Goal: Task Accomplishment & Management: Use online tool/utility

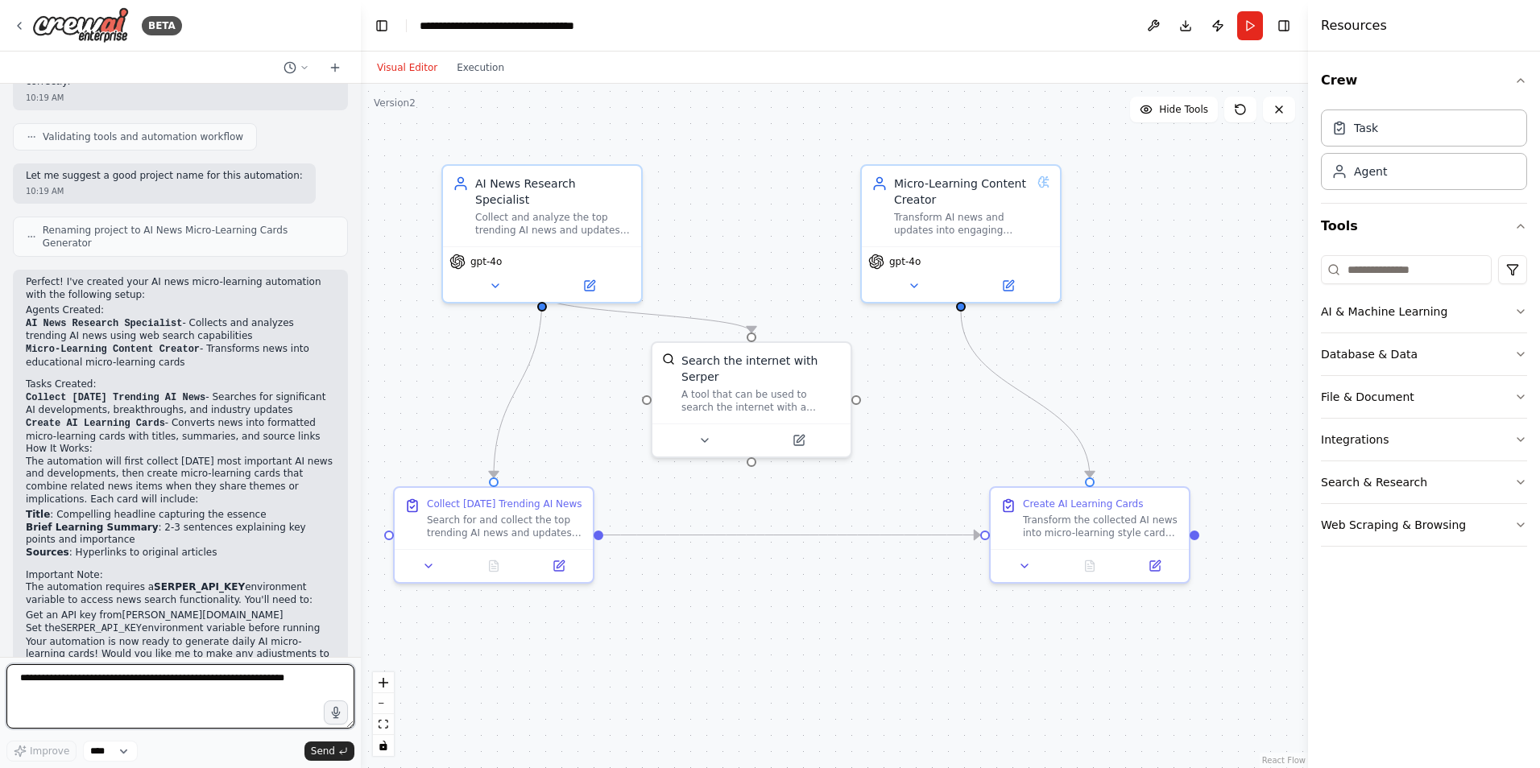
click at [207, 684] on textarea at bounding box center [180, 696] width 348 height 64
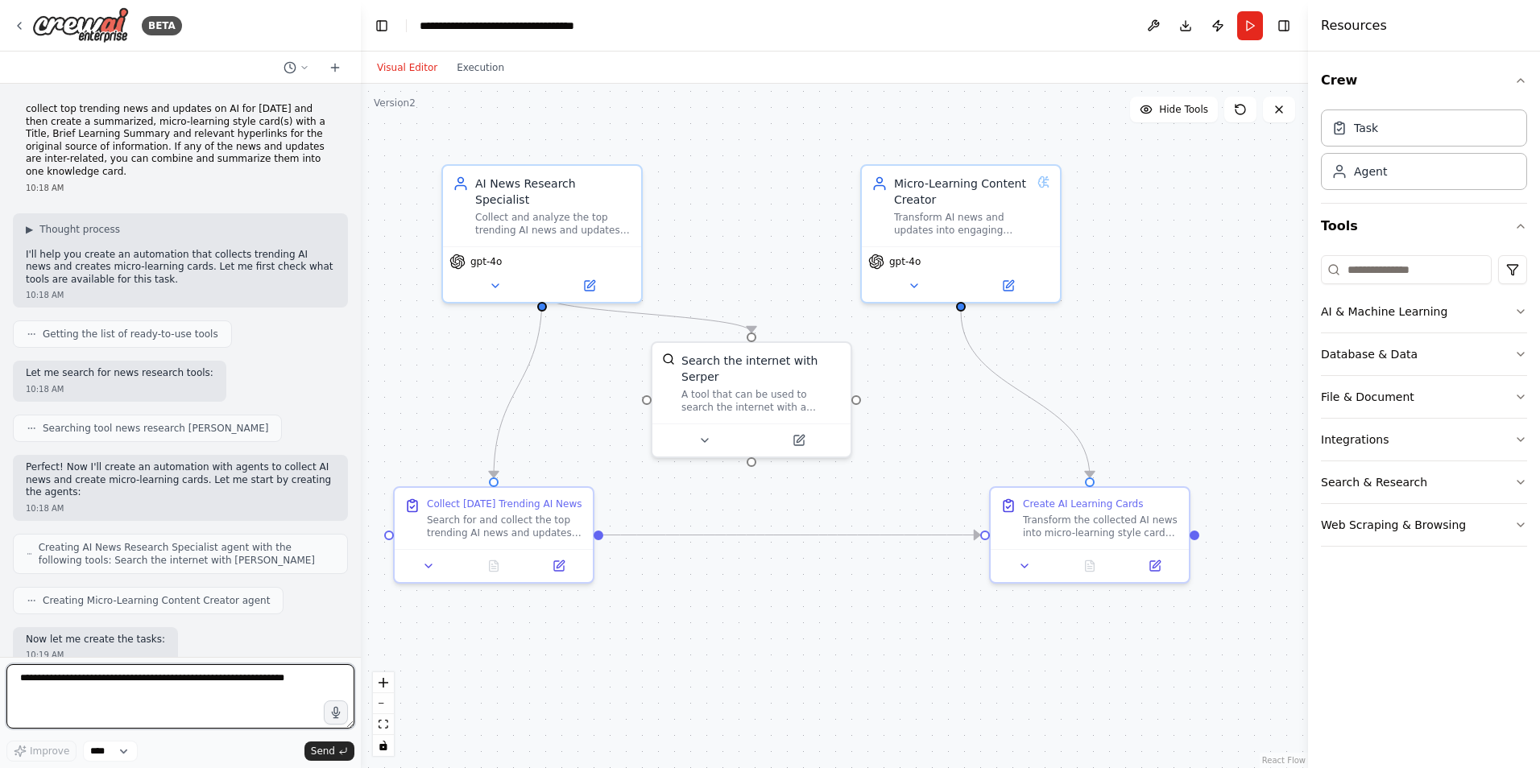
click at [155, 684] on textarea at bounding box center [180, 696] width 348 height 64
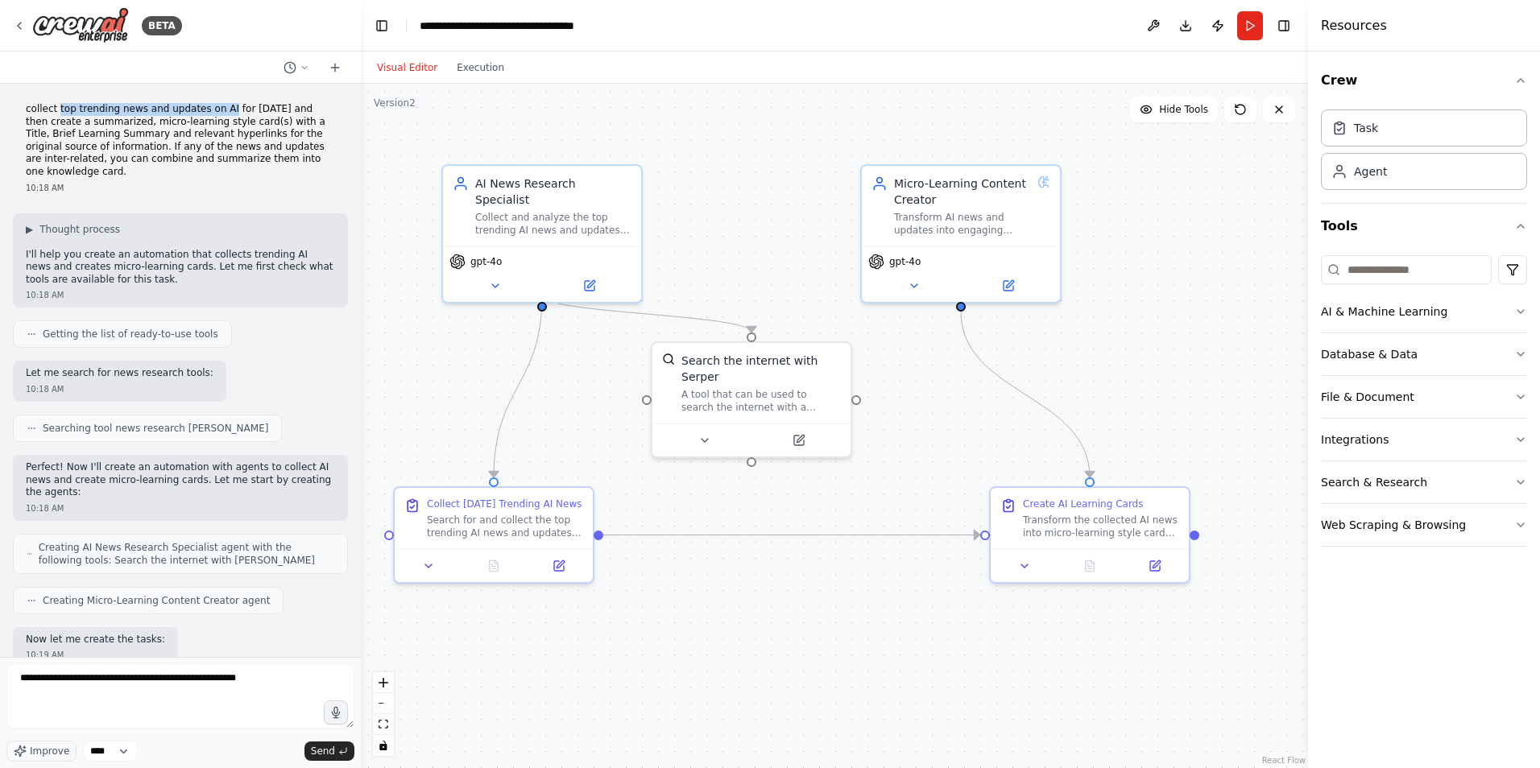
drag, startPoint x: 55, startPoint y: 108, endPoint x: 216, endPoint y: 108, distance: 161.1
click at [216, 108] on p "collect top trending news and updates on AI for today and then create a summari…" at bounding box center [180, 141] width 309 height 76
copy p "top trending news and updates on AI"
click at [265, 680] on textarea "**********" at bounding box center [180, 696] width 348 height 64
paste textarea "**********"
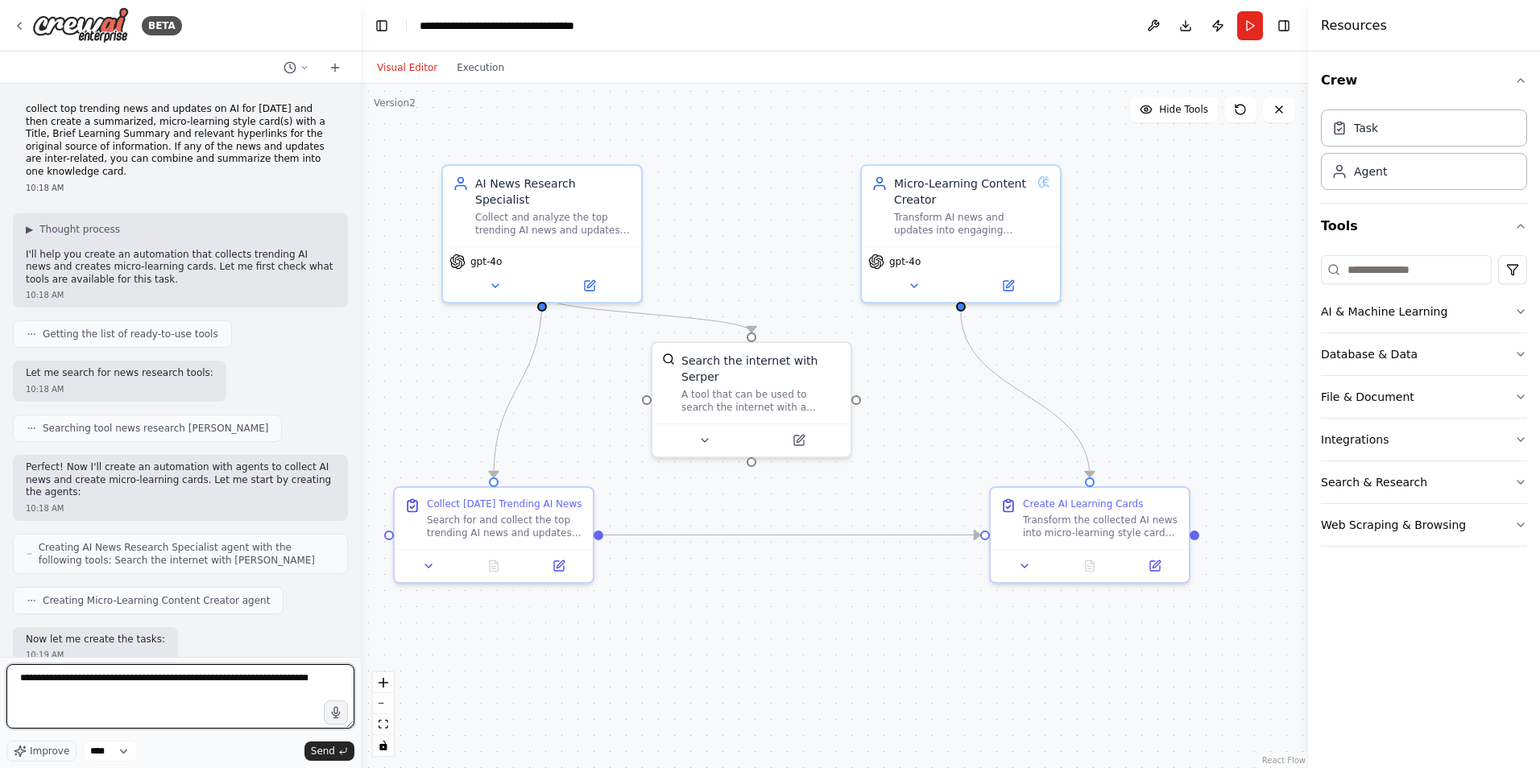
click at [165, 678] on textarea "**********" at bounding box center [180, 696] width 348 height 64
type textarea "**********"
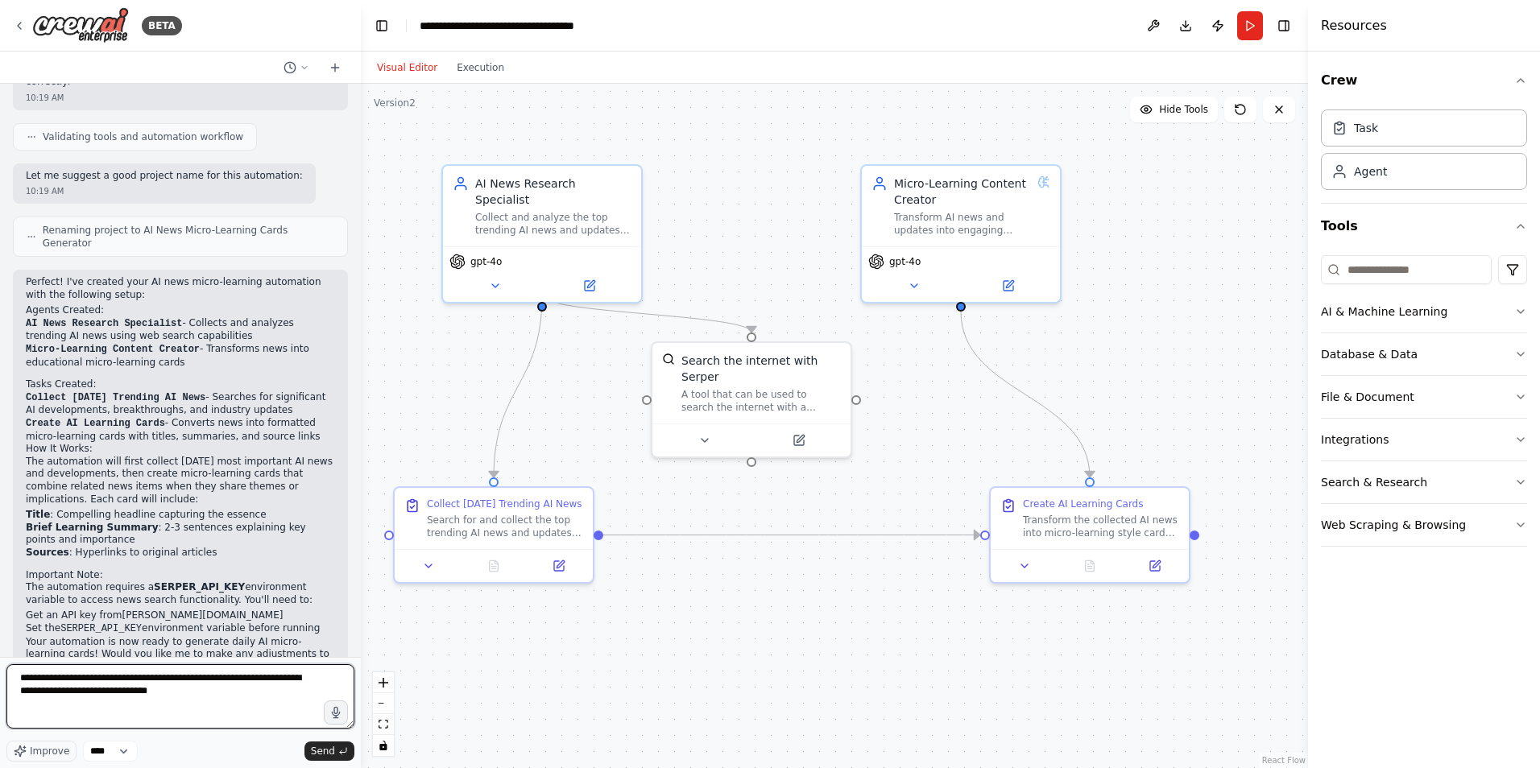
click at [245, 697] on textarea "**********" at bounding box center [180, 696] width 348 height 64
click at [321, 751] on span "Send" at bounding box center [323, 751] width 24 height 13
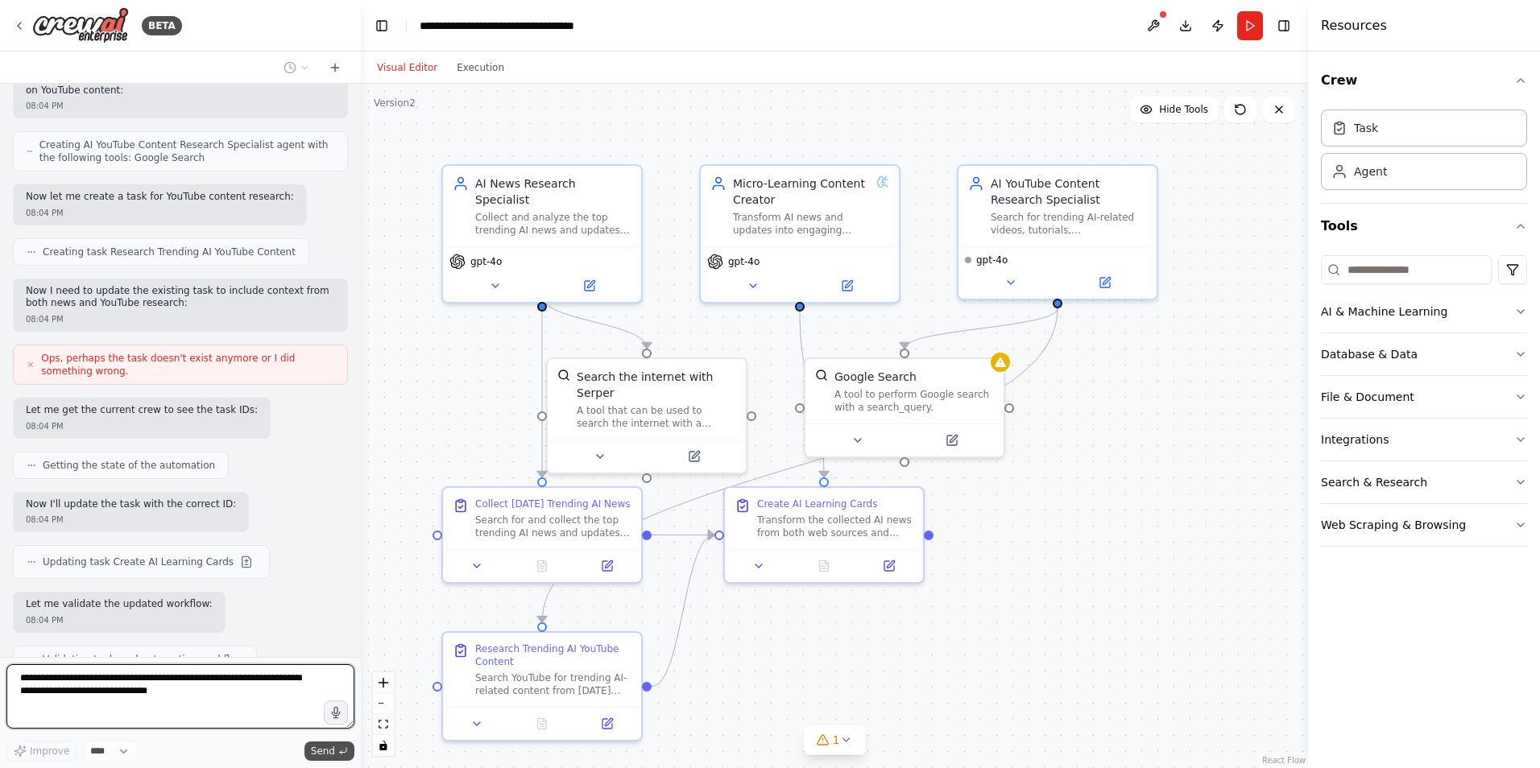
scroll to position [1841, 0]
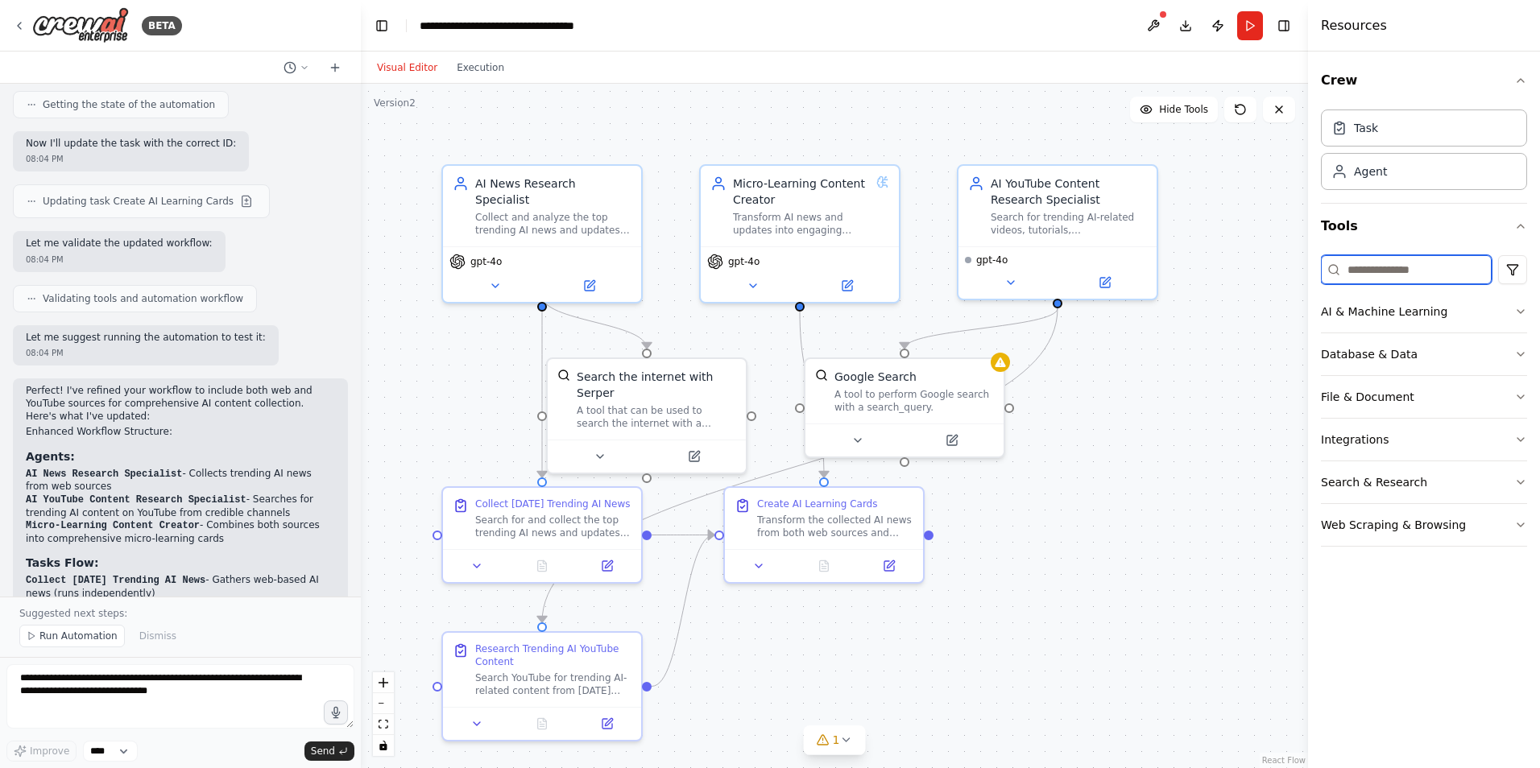
click at [1404, 270] on input at bounding box center [1406, 269] width 171 height 29
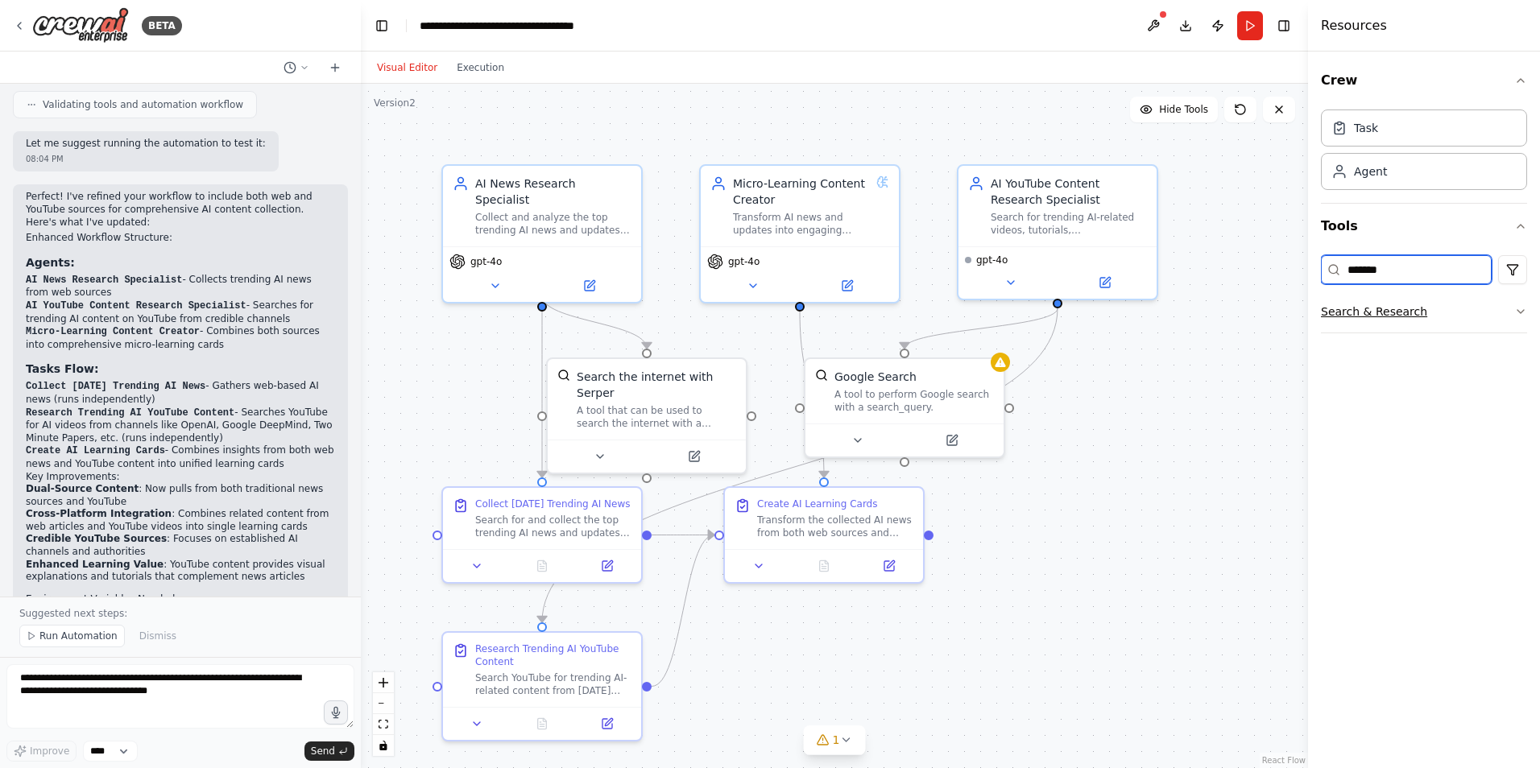
type input "*******"
click at [1512, 314] on button "Search & Research" at bounding box center [1424, 312] width 206 height 42
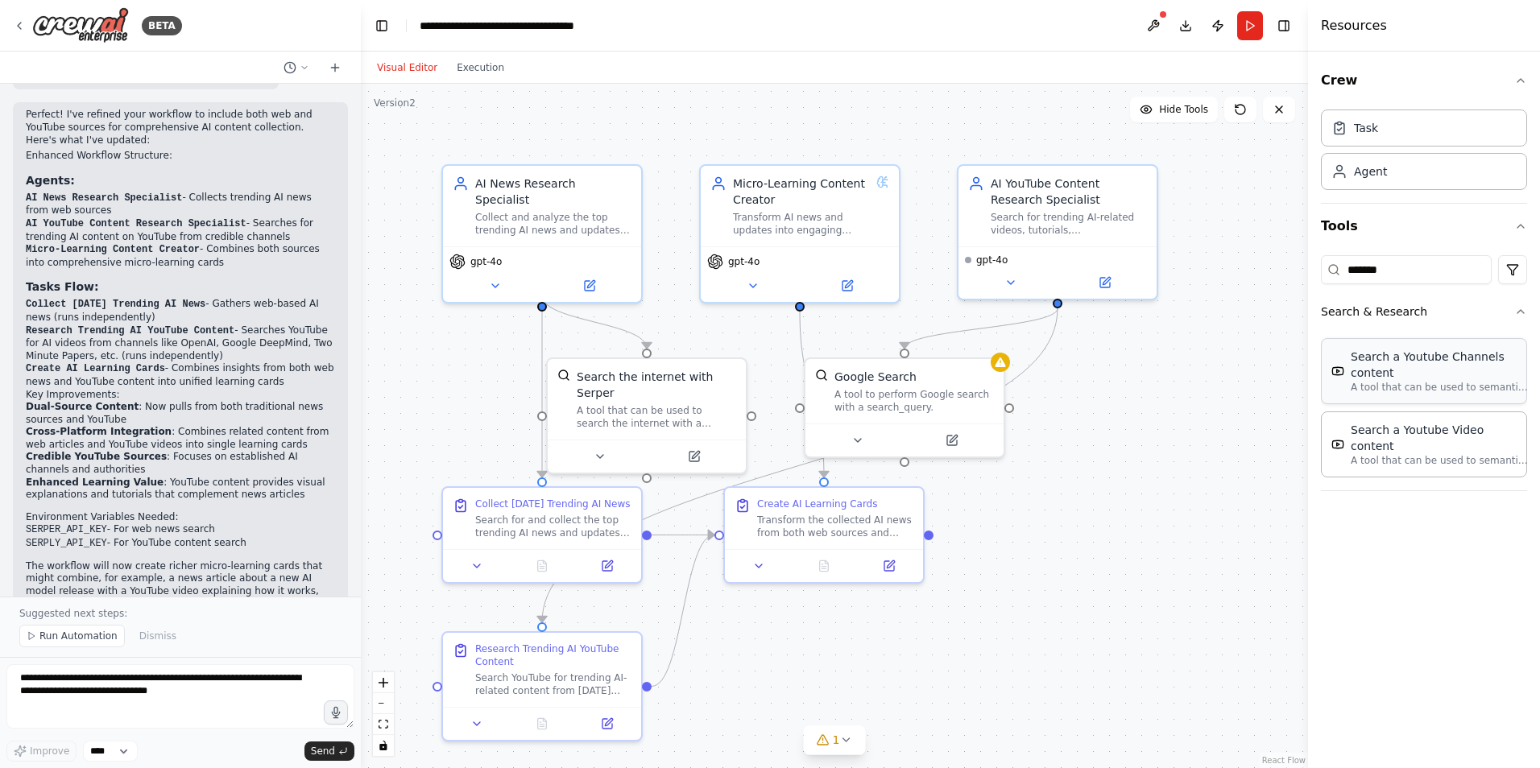
scroll to position [2412, 0]
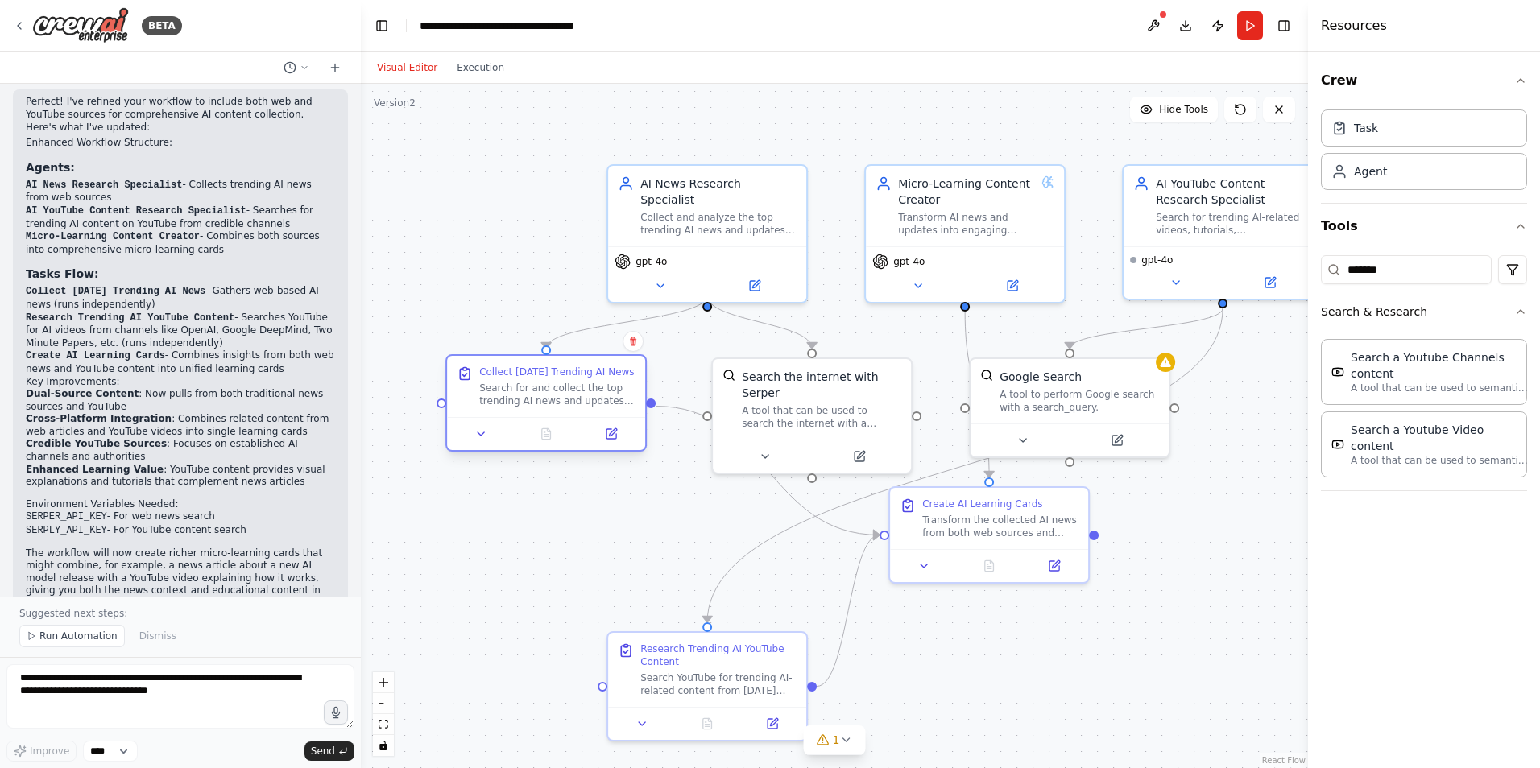
drag, startPoint x: 504, startPoint y: 531, endPoint x: 499, endPoint y: 397, distance: 134.6
click at [499, 397] on div "Search for and collect the top trending AI news and updates from [DATE]. Focus …" at bounding box center [557, 395] width 156 height 26
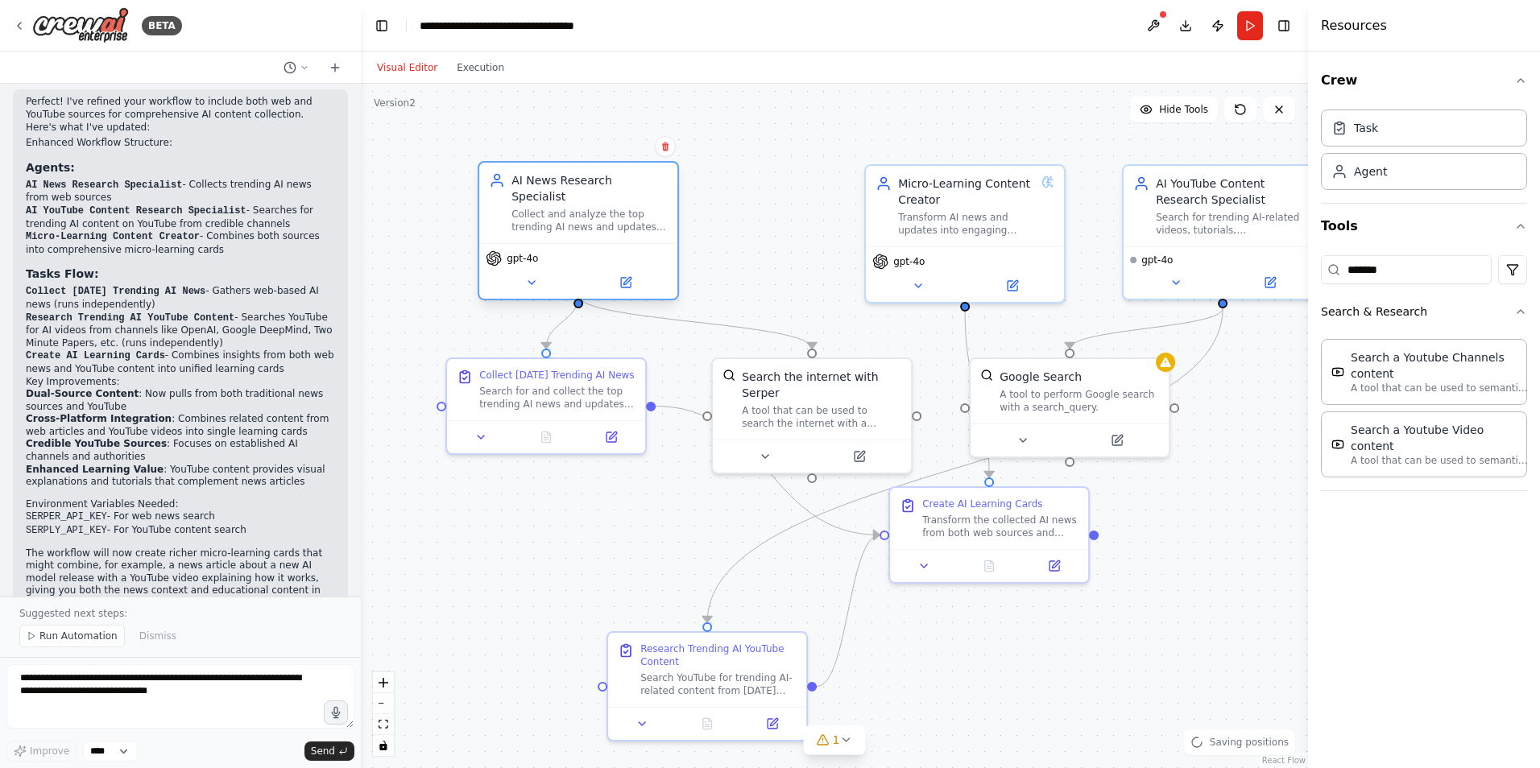
drag, startPoint x: 697, startPoint y: 229, endPoint x: 552, endPoint y: 225, distance: 145.0
click at [552, 225] on div "AI News Research Specialist Collect and analyze the top trending AI news and up…" at bounding box center [578, 230] width 201 height 139
drag, startPoint x: 553, startPoint y: 390, endPoint x: 492, endPoint y: 383, distance: 61.6
click at [492, 383] on div "Search for and collect the top trending AI news and updates from [DATE]. Focus …" at bounding box center [509, 395] width 156 height 26
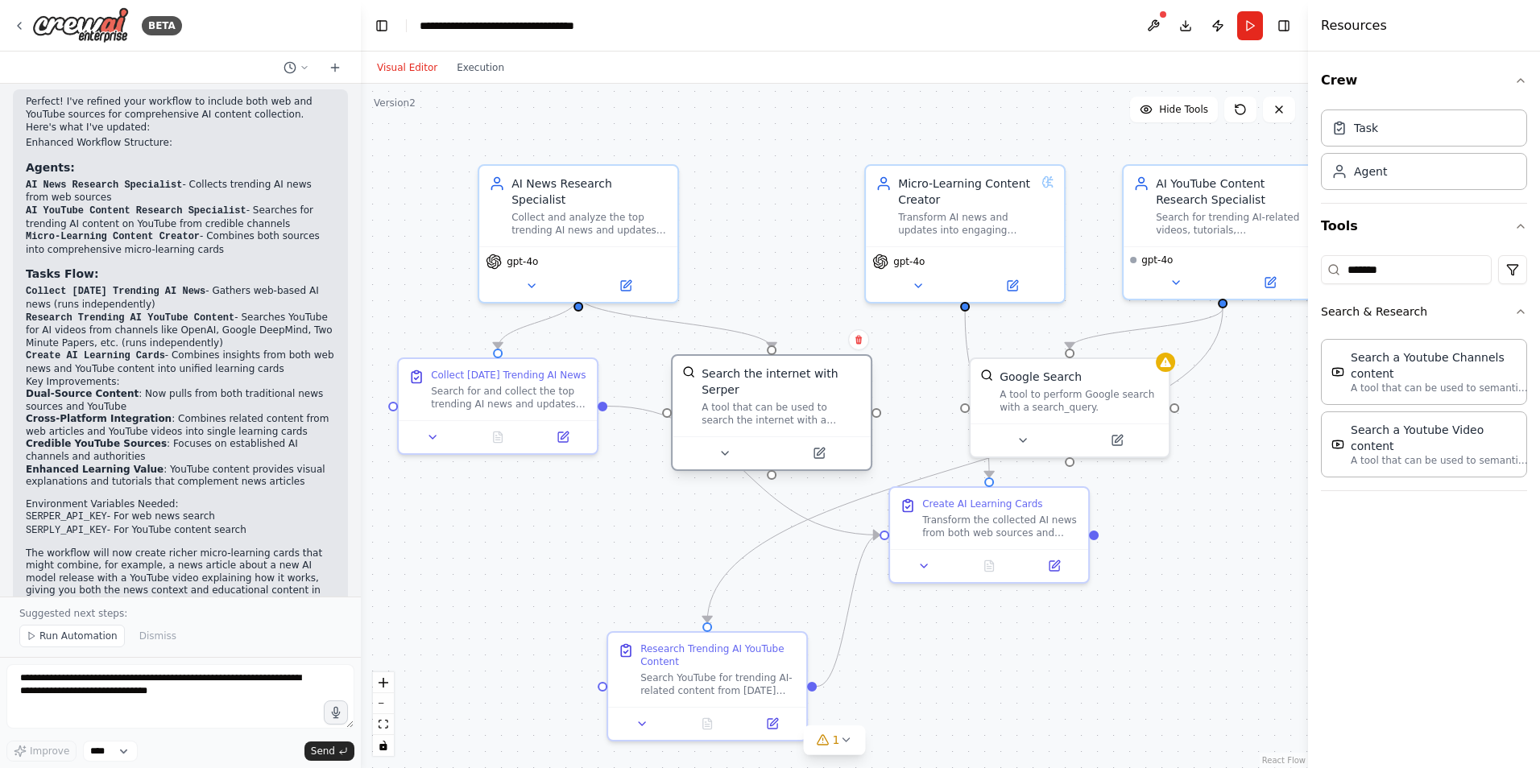
drag, startPoint x: 854, startPoint y: 392, endPoint x: 815, endPoint y: 395, distance: 38.7
click at [815, 401] on div "A tool that can be used to search the internet with a search_query. Supports di…" at bounding box center [780, 414] width 159 height 26
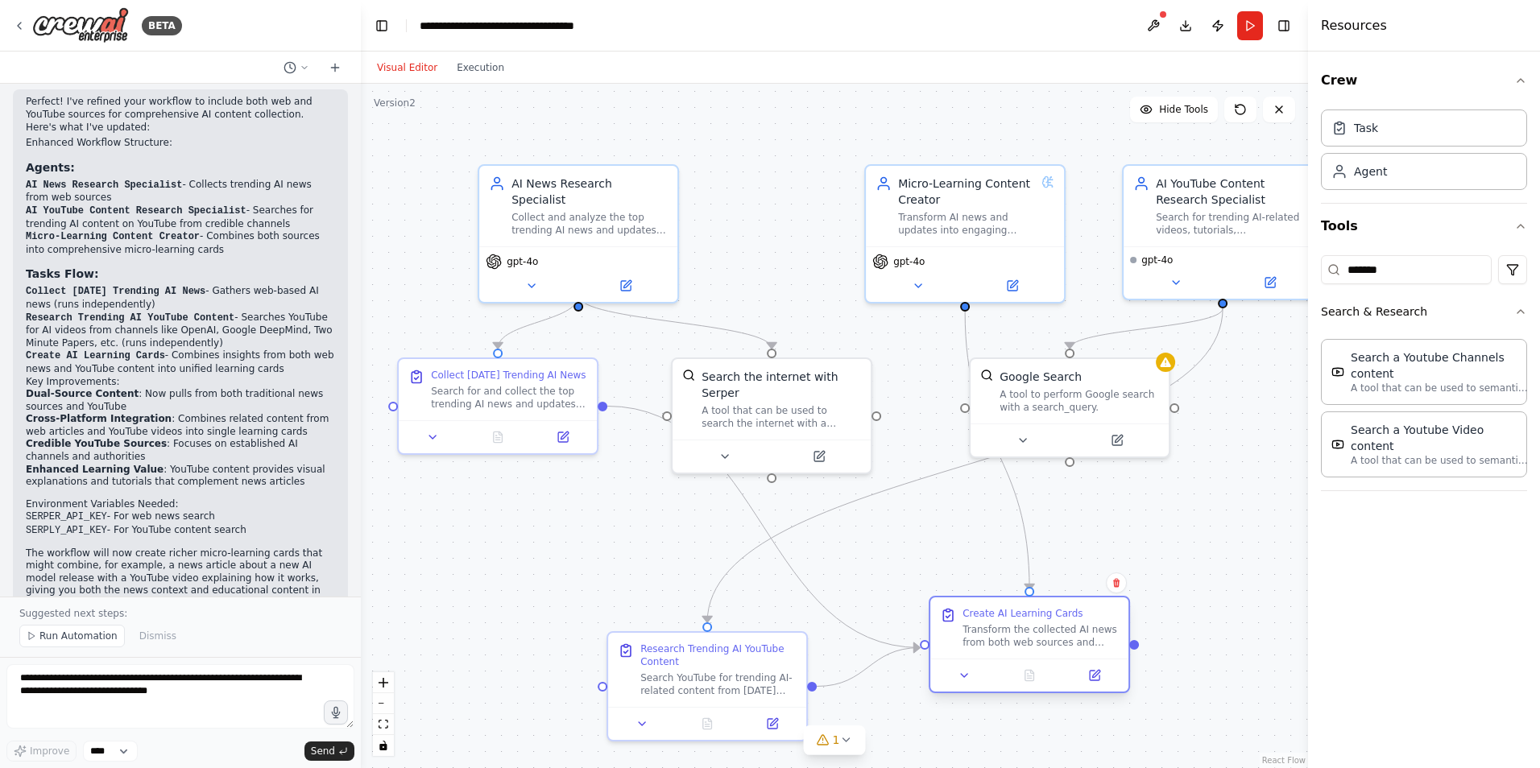
drag, startPoint x: 981, startPoint y: 517, endPoint x: 979, endPoint y: 628, distance: 111.1
click at [979, 628] on div "Transform the collected AI news from both web sources and YouTube into comprehe…" at bounding box center [1040, 636] width 156 height 26
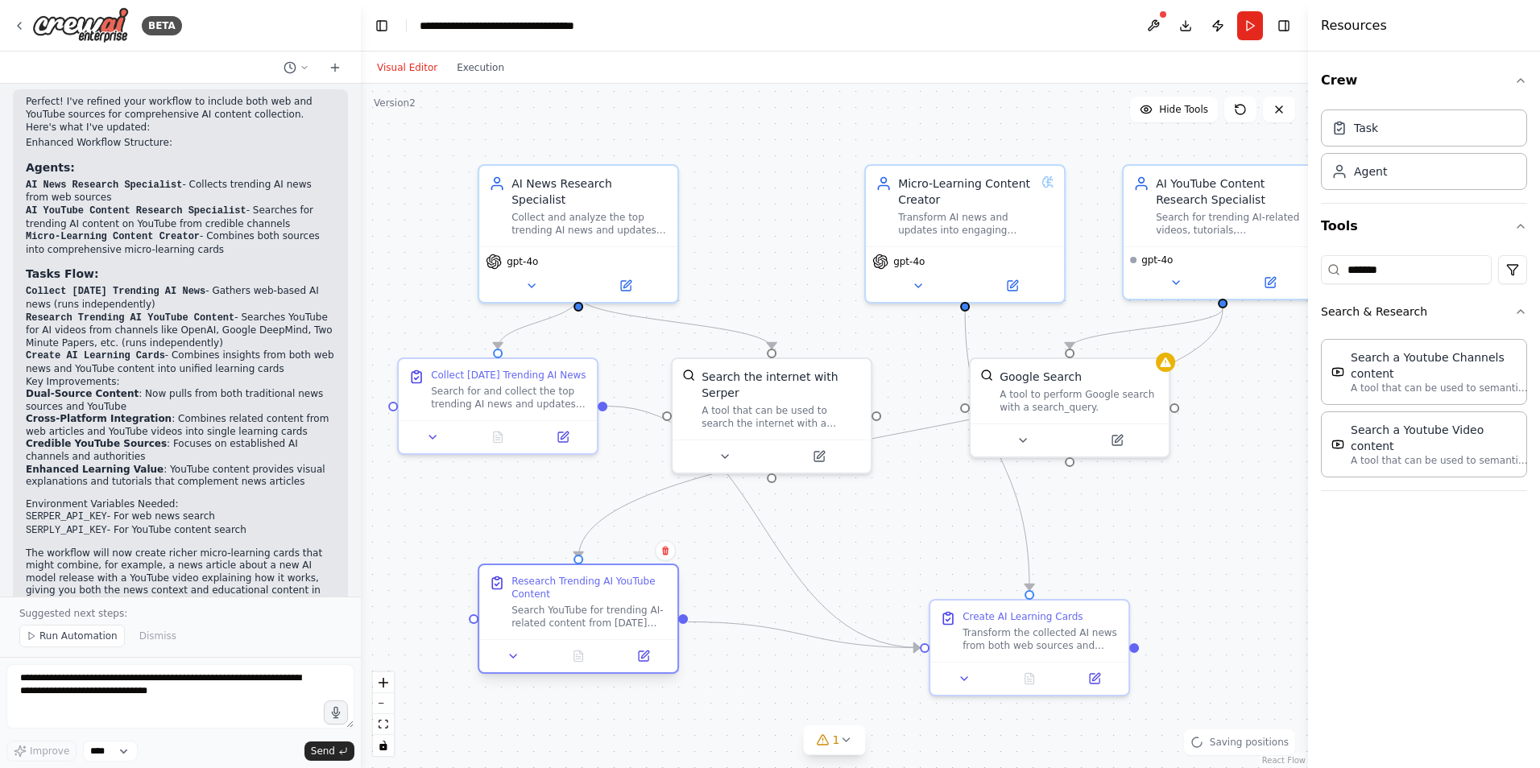
drag, startPoint x: 707, startPoint y: 685, endPoint x: 569, endPoint y: 623, distance: 151.8
click at [569, 623] on div "Search YouTube for trending AI-related content from [DATE] and recent days. Loo…" at bounding box center [589, 617] width 156 height 26
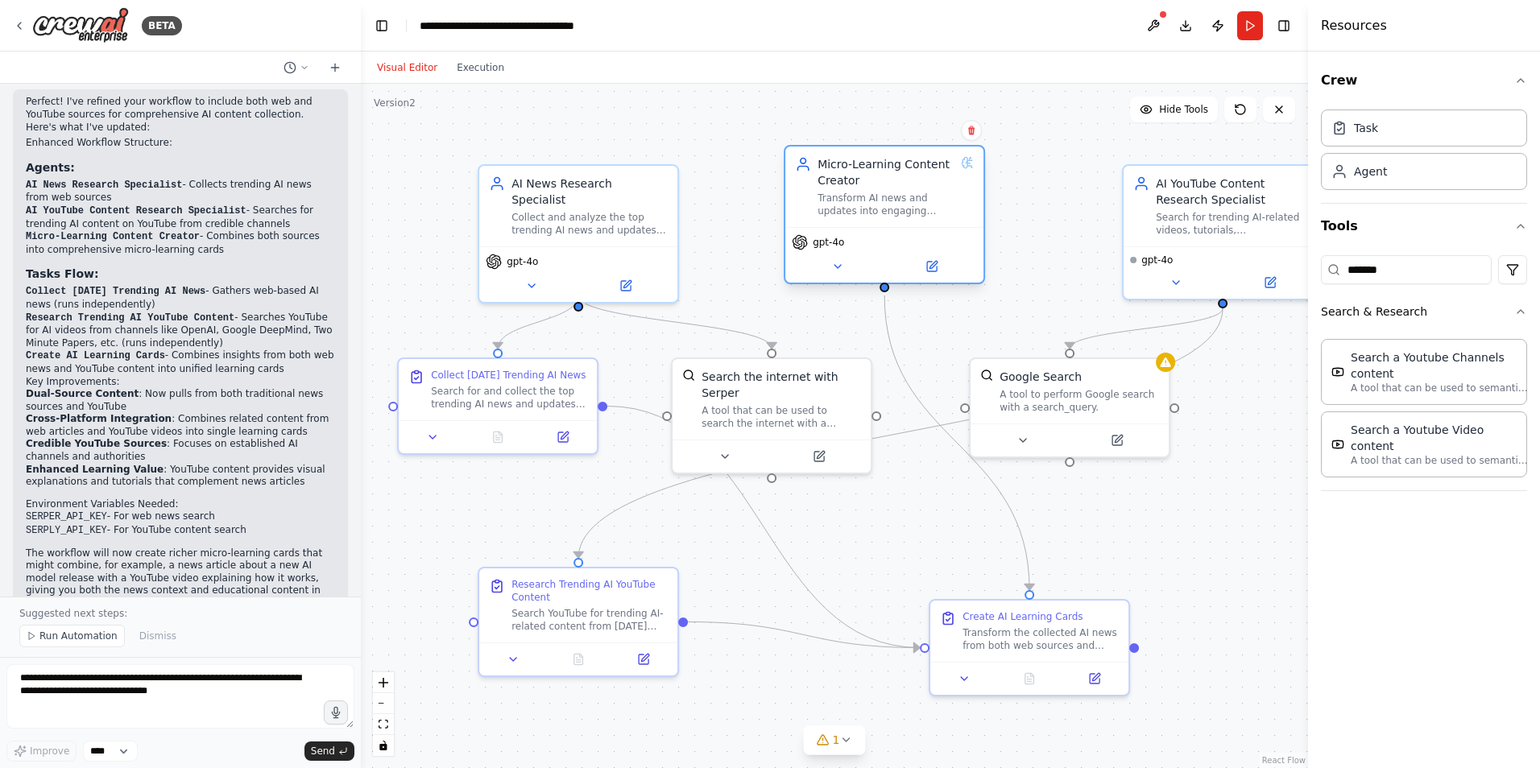
drag, startPoint x: 1014, startPoint y: 232, endPoint x: 927, endPoint y: 220, distance: 87.8
click at [927, 220] on div "Micro-Learning Content Creator Transform AI news and updates into engaging micr…" at bounding box center [884, 187] width 198 height 81
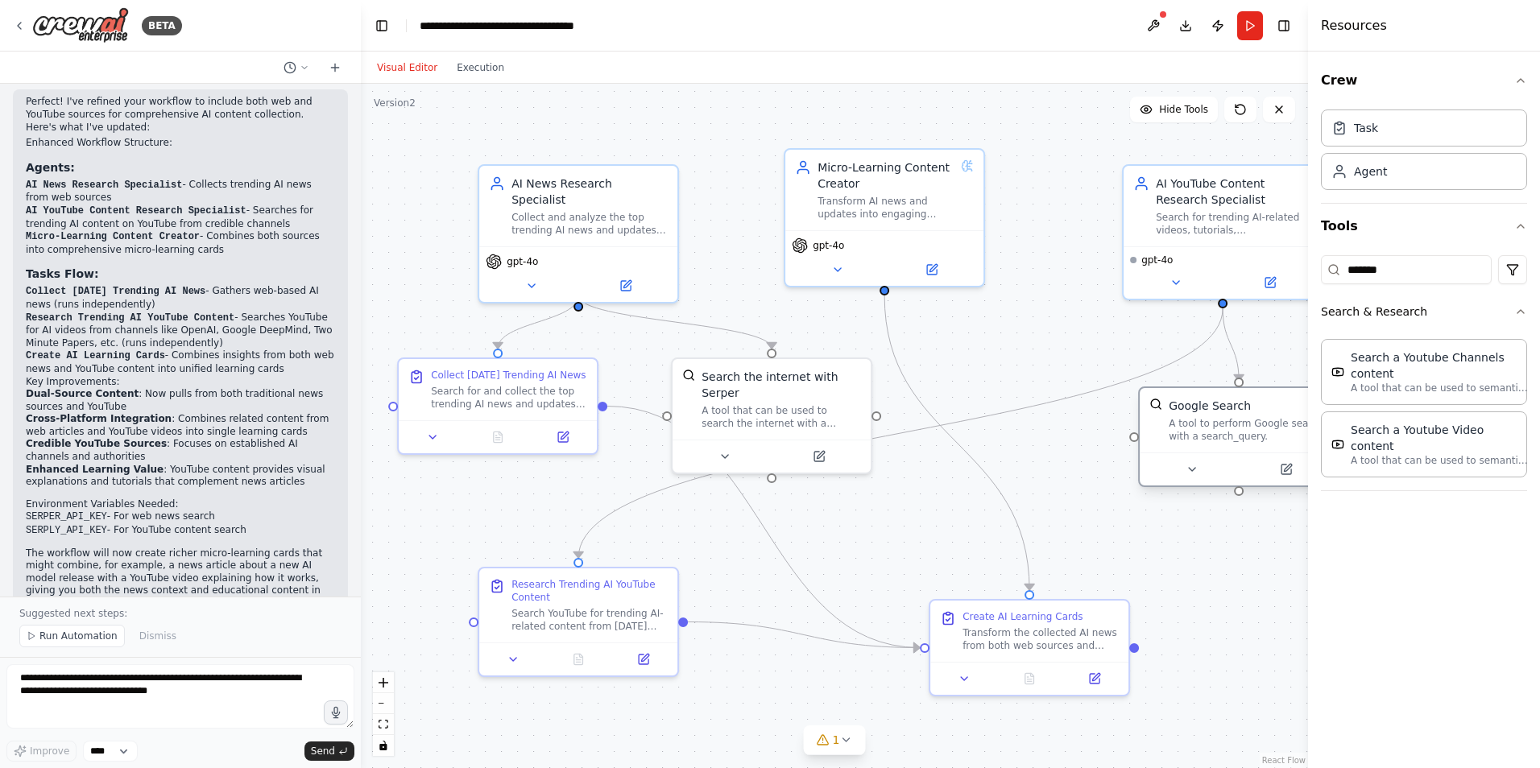
drag, startPoint x: 1044, startPoint y: 395, endPoint x: 1227, endPoint y: 427, distance: 186.3
click at [1227, 427] on div "A tool to perform Google search with a search_query." at bounding box center [1247, 430] width 159 height 26
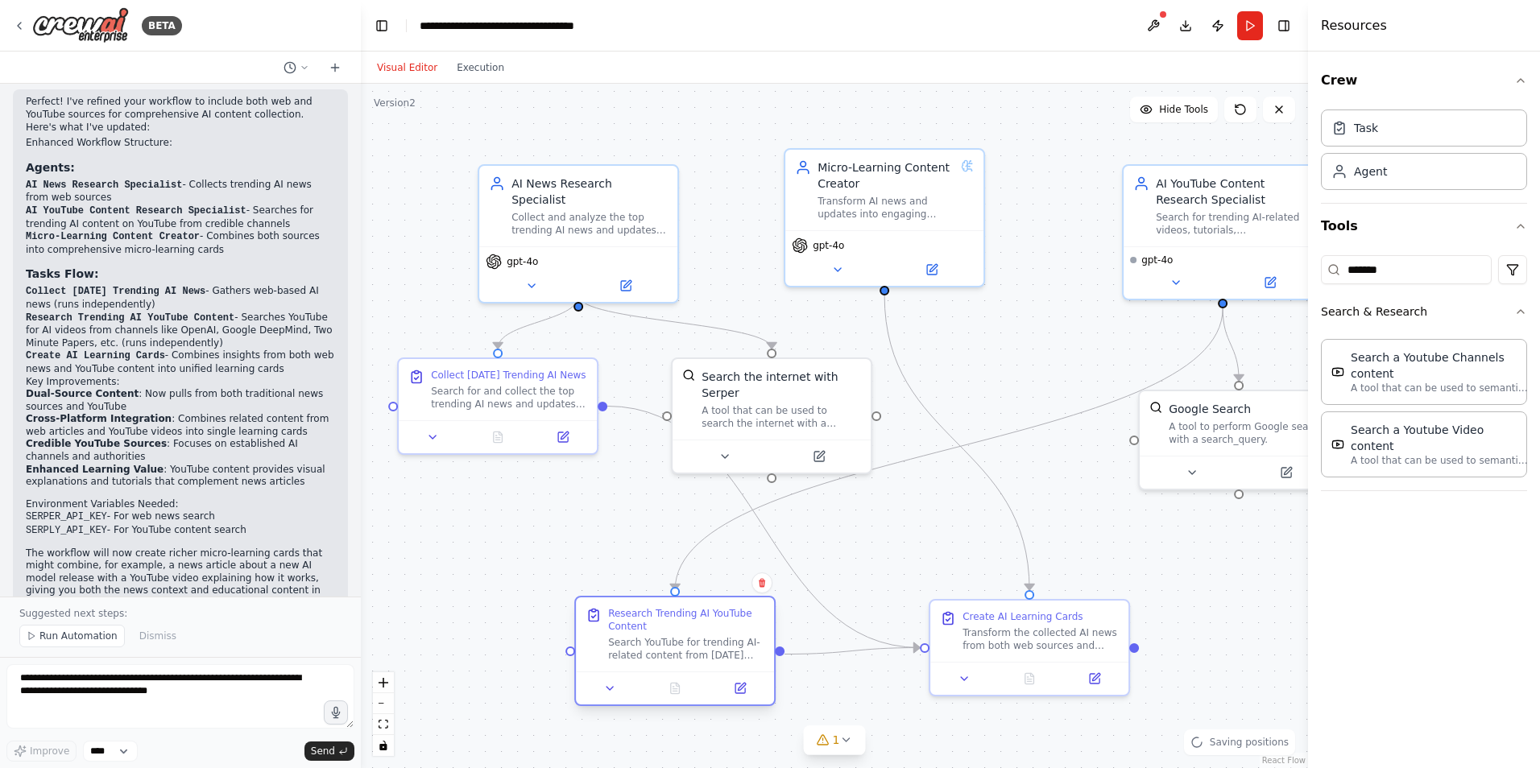
drag, startPoint x: 573, startPoint y: 615, endPoint x: 676, endPoint y: 648, distance: 107.5
click at [676, 648] on div "Search YouTube for trending AI-related content from [DATE] and recent days. Loo…" at bounding box center [686, 649] width 156 height 26
click at [1288, 30] on button "Toggle Right Sidebar" at bounding box center [1283, 25] width 23 height 23
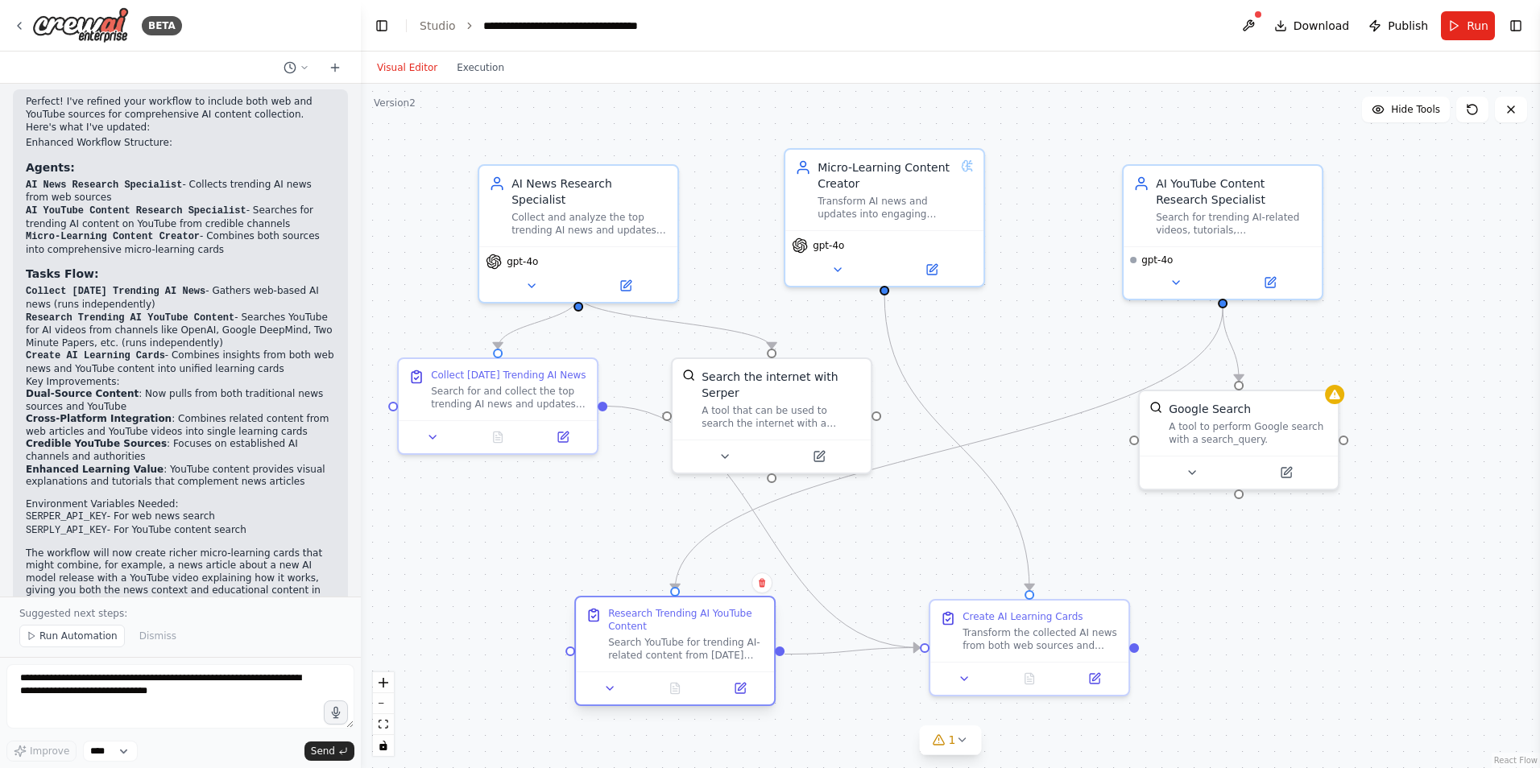
click at [697, 639] on div "Search YouTube for trending AI-related content from [DATE] and recent days. Loo…" at bounding box center [686, 649] width 156 height 26
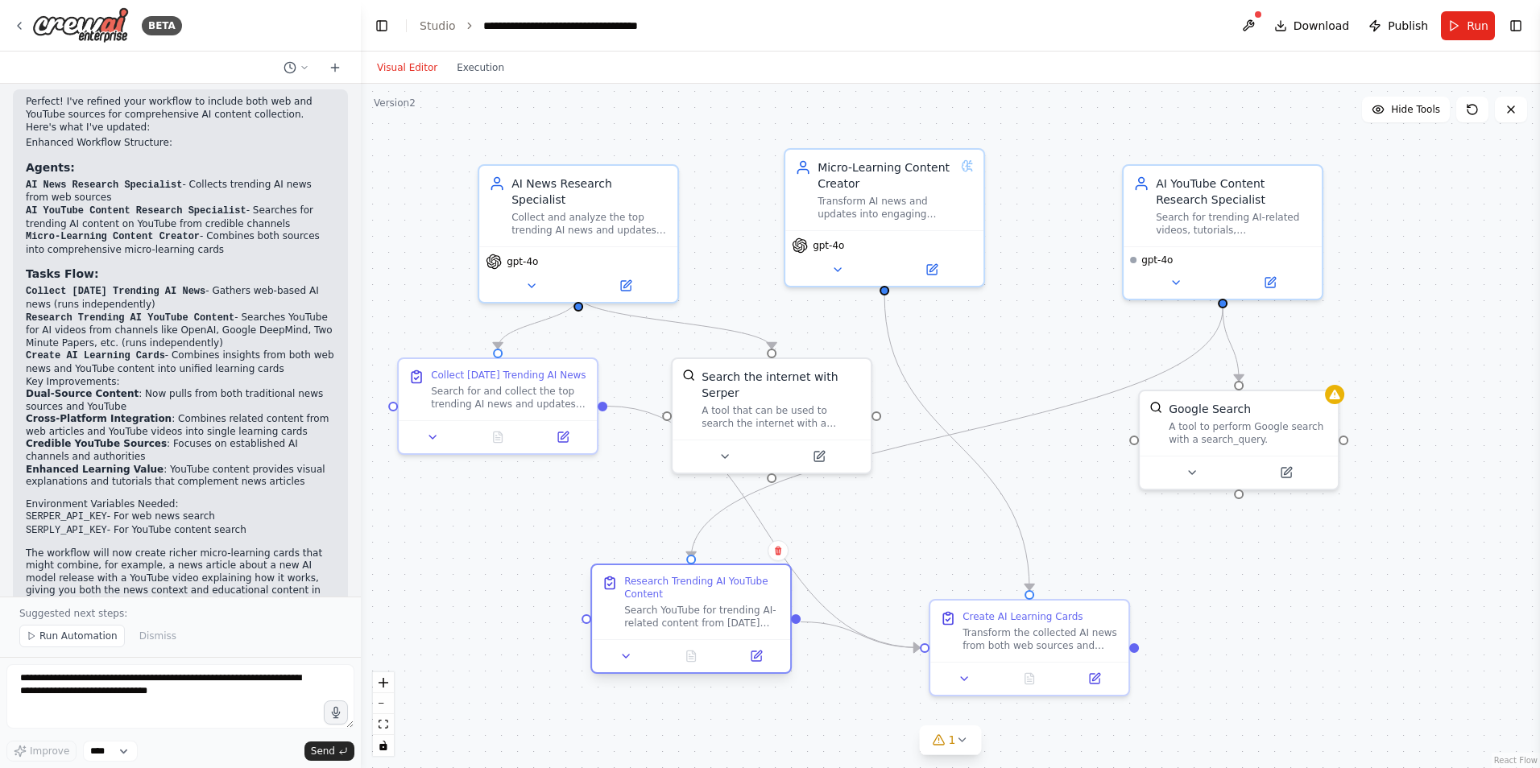
drag, startPoint x: 672, startPoint y: 611, endPoint x: 689, endPoint y: 594, distance: 23.4
click at [689, 594] on div "Research Trending AI YouTube Content" at bounding box center [702, 588] width 156 height 26
click at [755, 660] on icon at bounding box center [756, 656] width 10 height 10
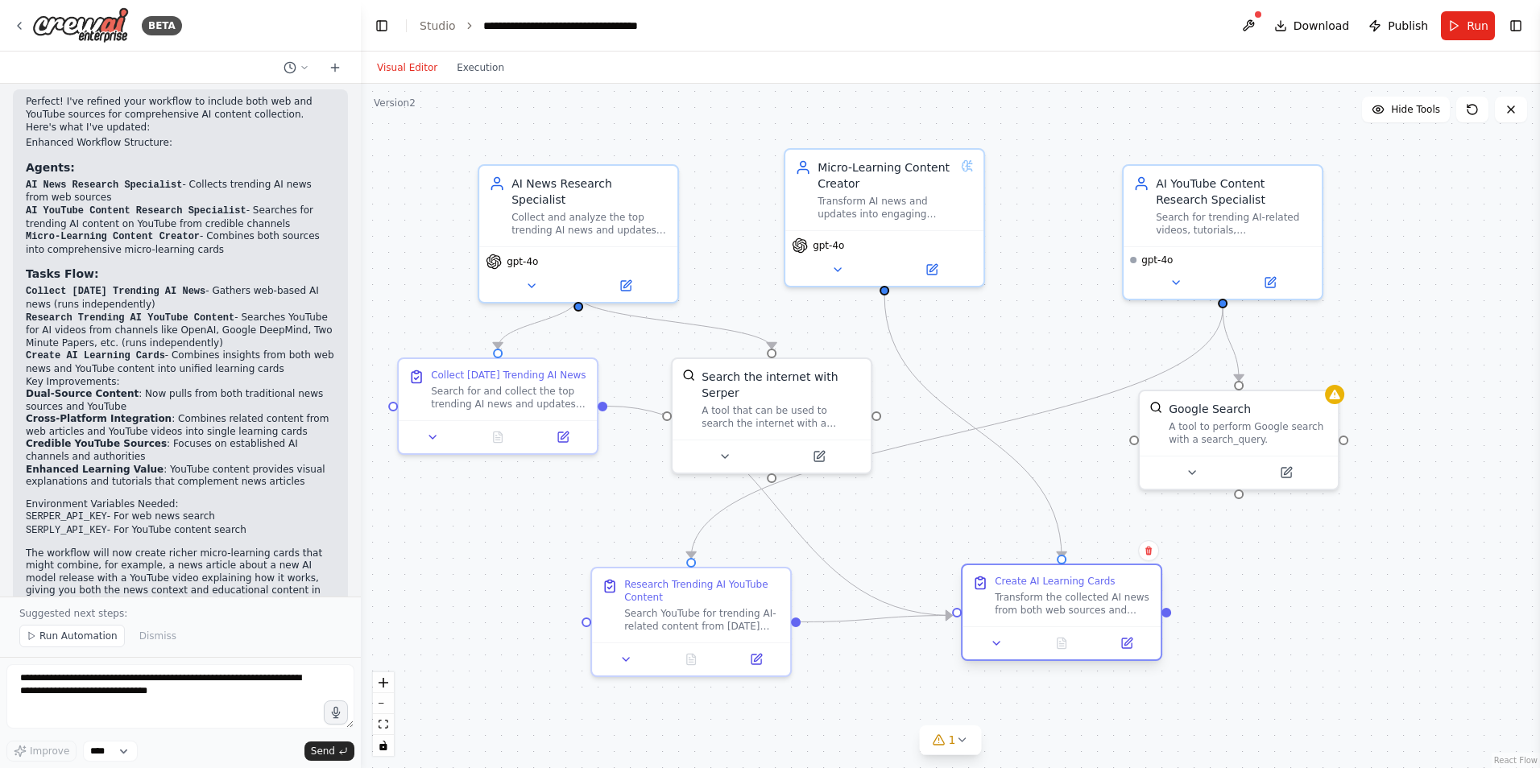
drag, startPoint x: 1002, startPoint y: 643, endPoint x: 1043, endPoint y: 611, distance: 51.7
click at [1043, 611] on div "Transform the collected AI news from both web sources and YouTube into comprehe…" at bounding box center [1073, 604] width 156 height 26
click at [1250, 424] on div "A tool to perform Google search with a search_query." at bounding box center [1247, 430] width 159 height 26
click at [1284, 471] on icon at bounding box center [1287, 467] width 7 height 7
click at [1252, 424] on div "A tool to perform Google search with a search_query." at bounding box center [1247, 430] width 159 height 26
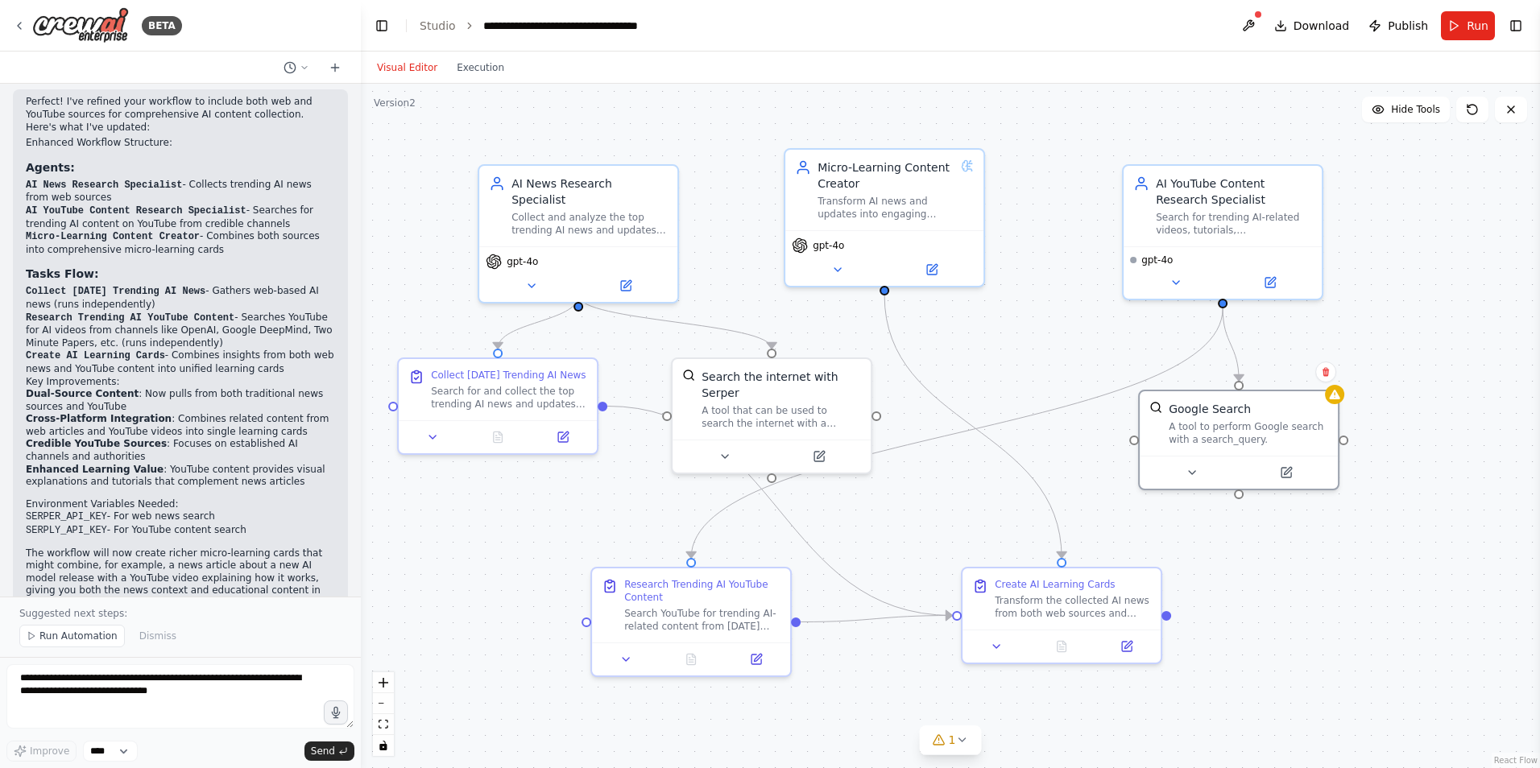
click at [486, 591] on div ".deletable-edge-delete-btn { width: 20px; height: 20px; border: 0px solid #ffff…" at bounding box center [950, 426] width 1179 height 684
click at [397, 600] on div ".deletable-edge-delete-btn { width: 20px; height: 20px; border: 0px solid #ffff…" at bounding box center [950, 426] width 1179 height 684
click at [253, 689] on textarea "**********" at bounding box center [180, 696] width 348 height 64
type textarea "**********"
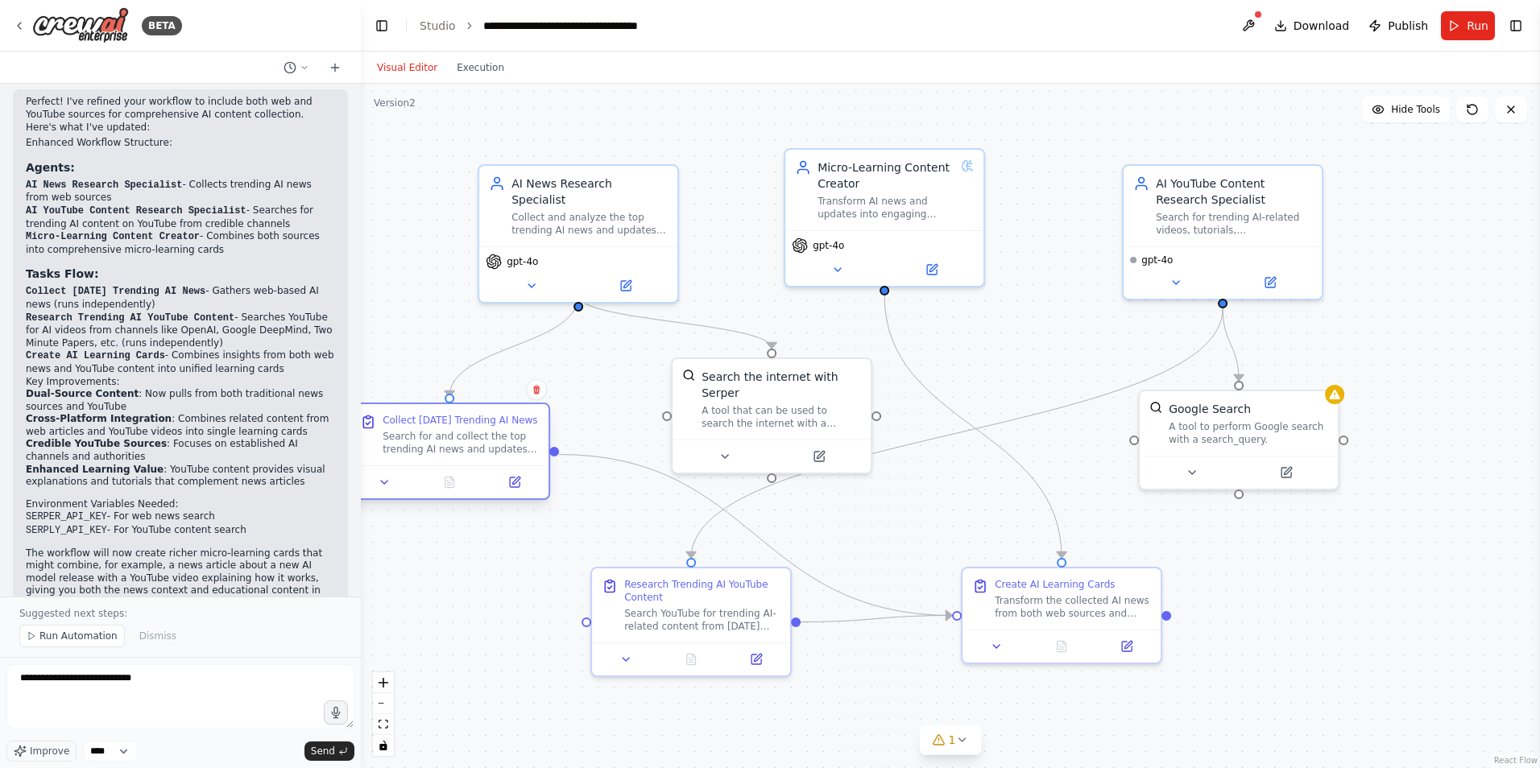
drag, startPoint x: 539, startPoint y: 378, endPoint x: 482, endPoint y: 428, distance: 75.3
click at [482, 428] on div "Collect Today's Trending AI News Search for and collect the top trending AI new…" at bounding box center [461, 435] width 156 height 42
click at [822, 401] on div "A tool that can be used to search the internet with a search_query. Supports di…" at bounding box center [780, 414] width 159 height 26
click at [1523, 27] on button "Toggle Right Sidebar" at bounding box center [1515, 25] width 23 height 23
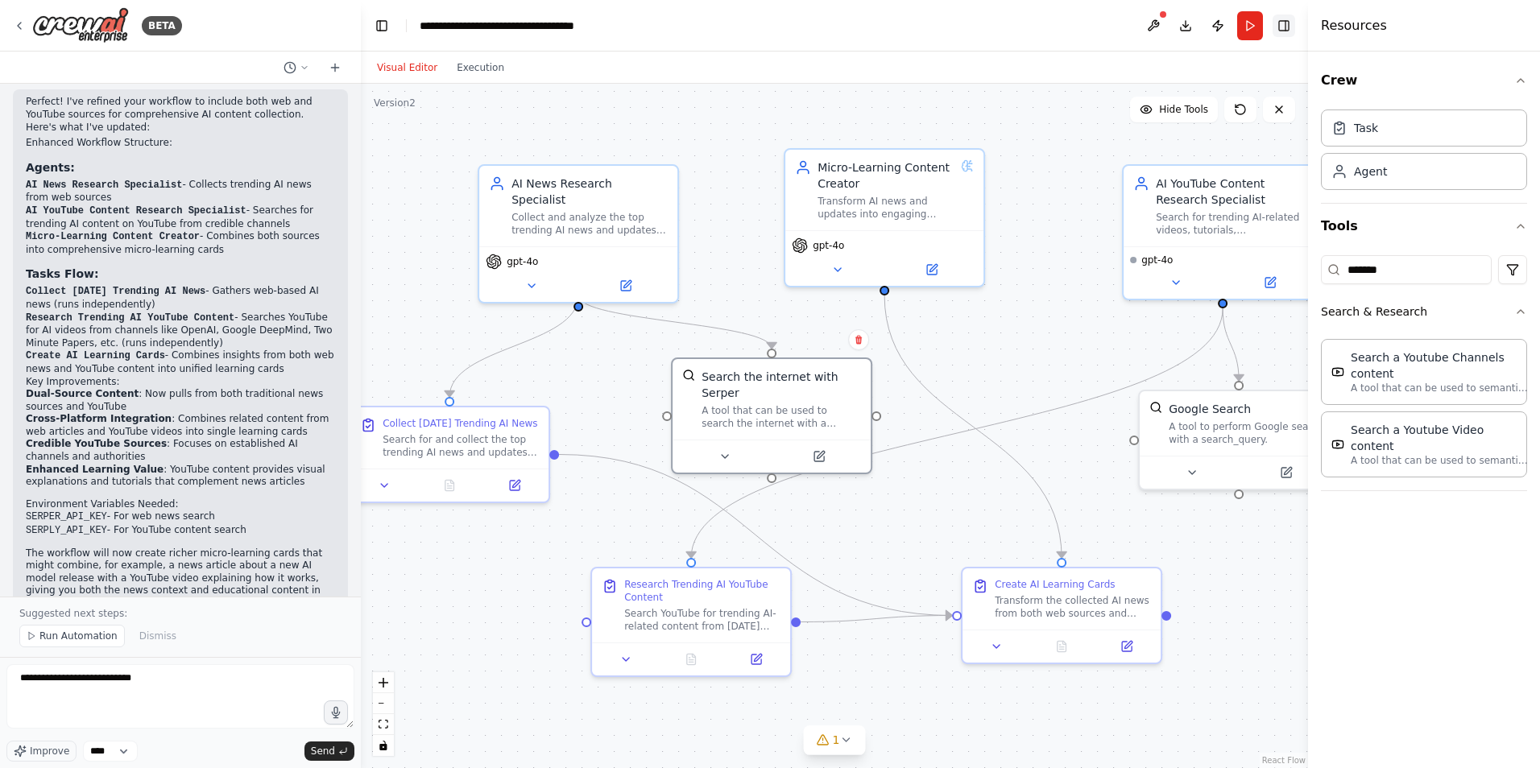
click at [1284, 21] on button "Toggle Right Sidebar" at bounding box center [1283, 25] width 23 height 23
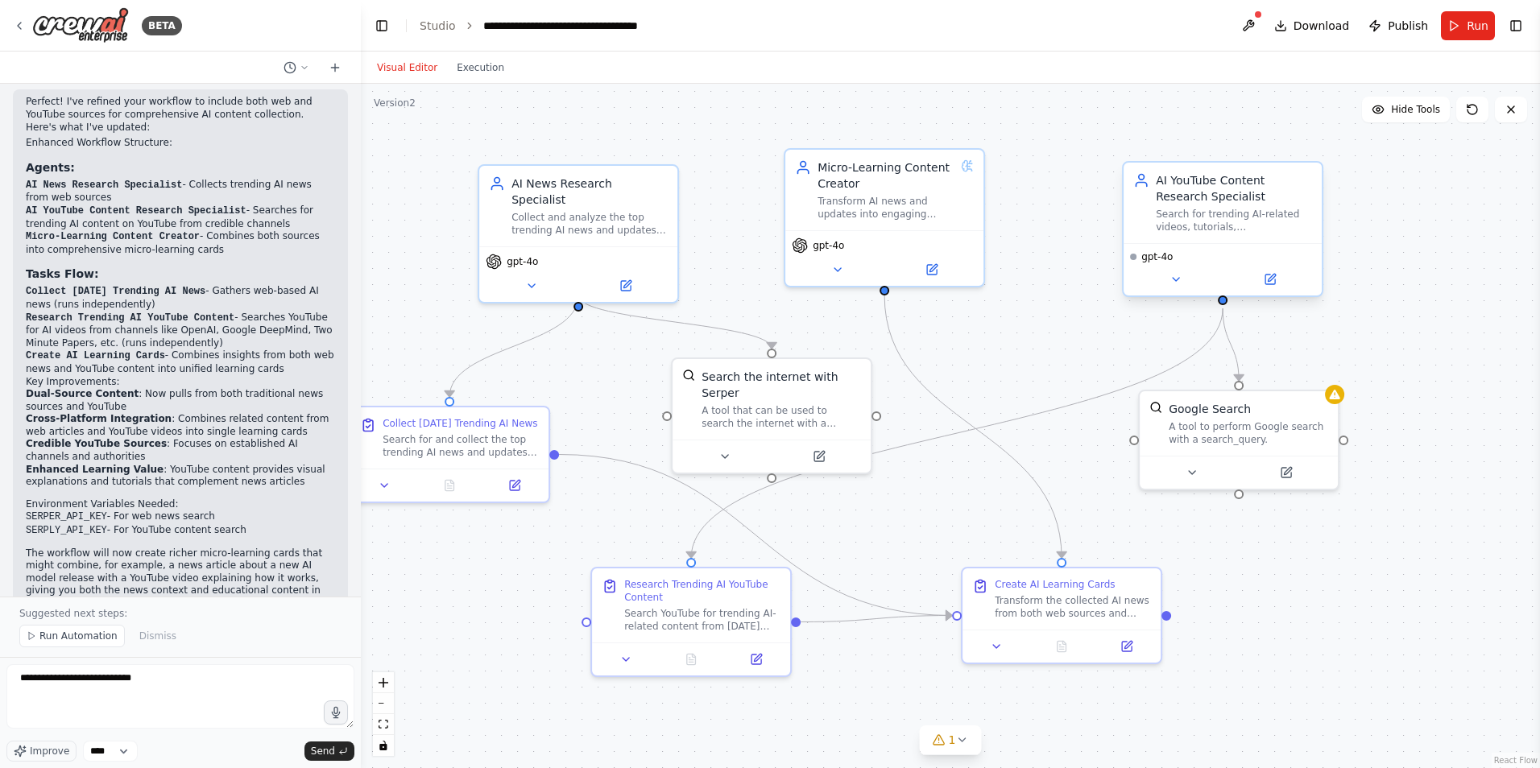
click at [1272, 175] on div "AI YouTube Content Research Specialist" at bounding box center [1234, 188] width 156 height 32
click at [1193, 209] on div "Search for trending AI-related videos, tutorials, announcements, and discussion…" at bounding box center [1234, 221] width 156 height 26
click at [1261, 284] on button at bounding box center [1269, 279] width 91 height 19
click at [687, 590] on div "Research Trending AI YouTube Content" at bounding box center [702, 588] width 156 height 26
click at [746, 660] on button at bounding box center [756, 656] width 56 height 19
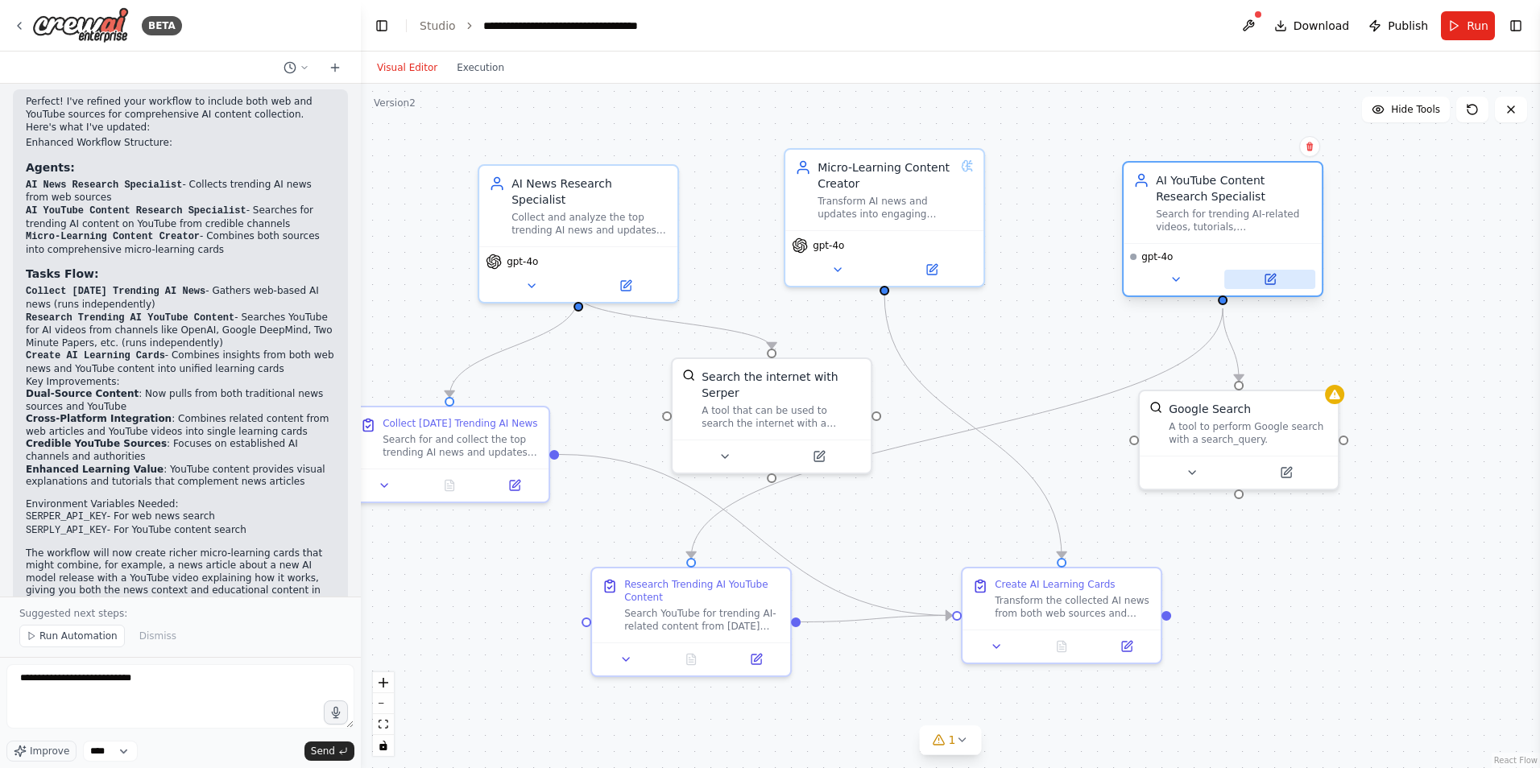
click at [1274, 281] on icon at bounding box center [1270, 280] width 10 height 10
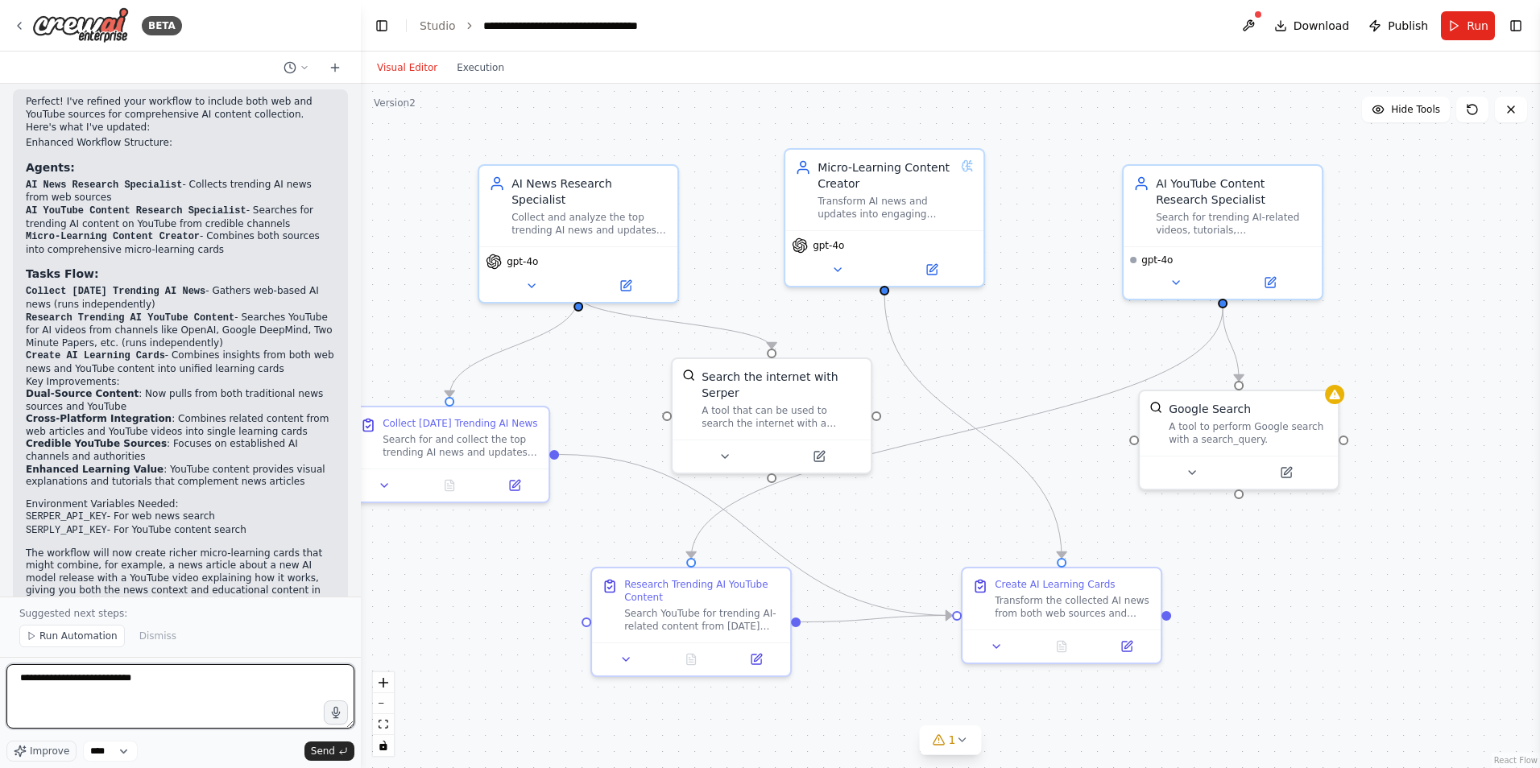
click at [194, 677] on textarea "**********" at bounding box center [180, 696] width 348 height 64
type textarea "**********"
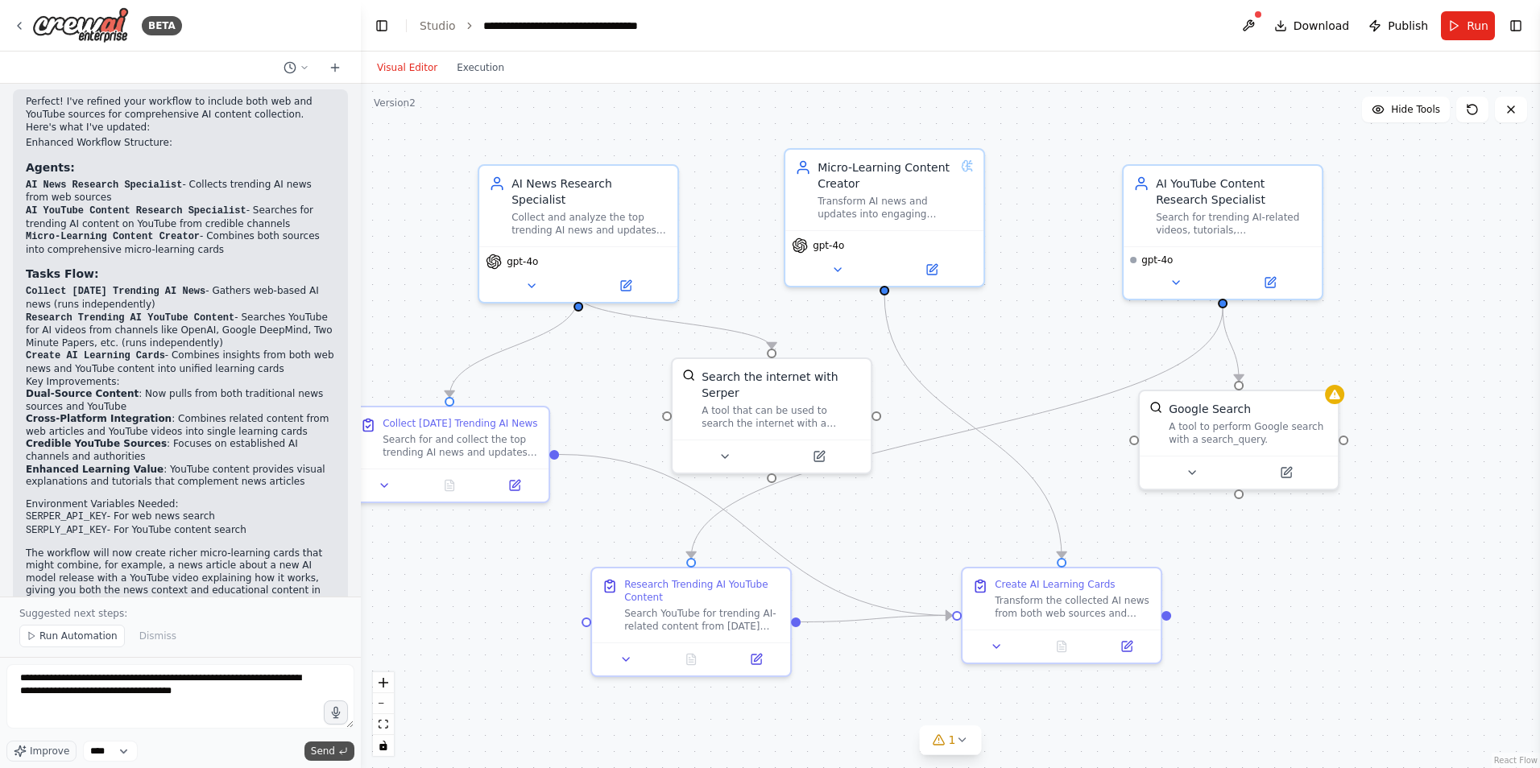
click at [317, 749] on span "Send" at bounding box center [323, 751] width 24 height 13
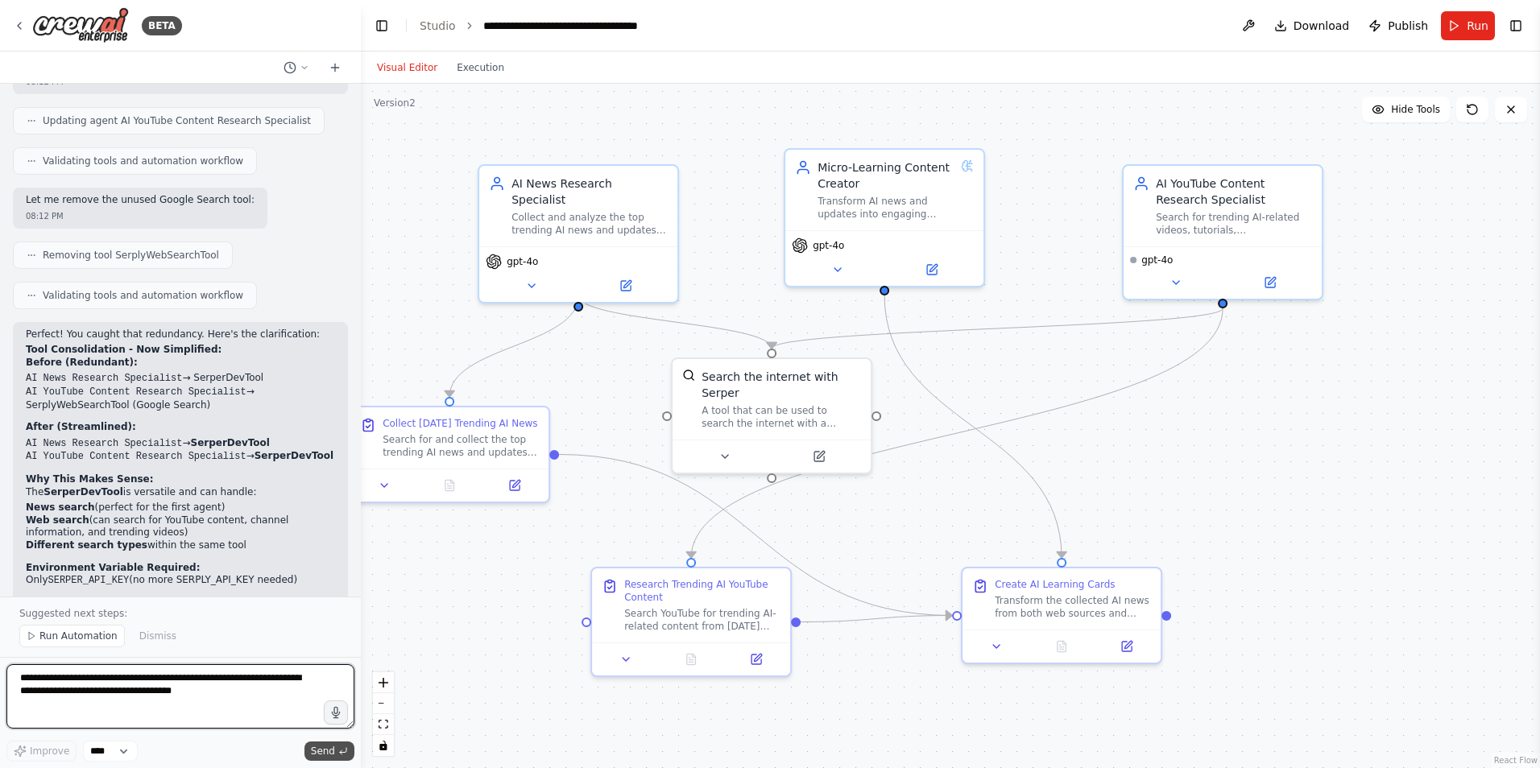
scroll to position [3373, 0]
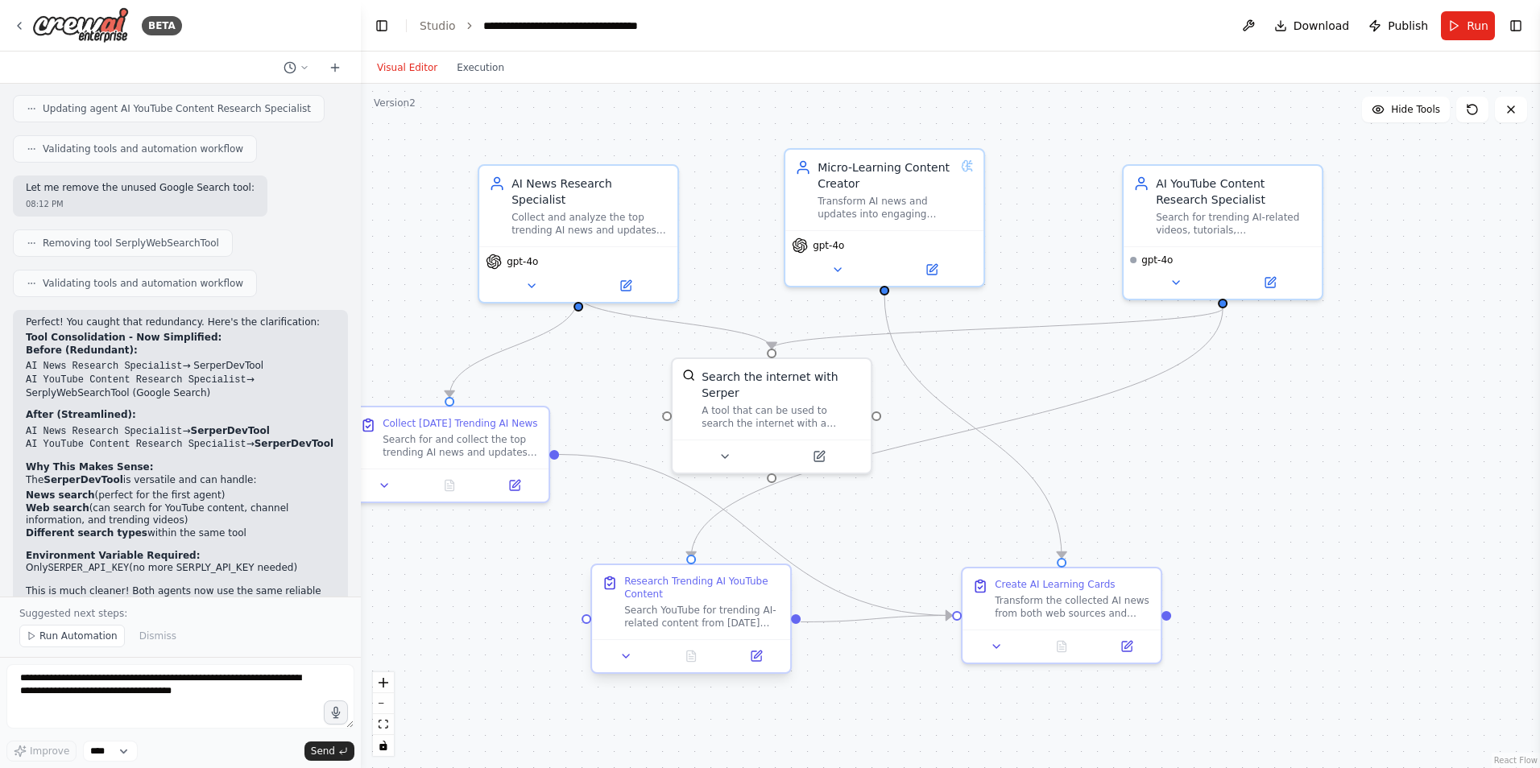
click at [719, 603] on div "Research Trending AI YouTube Content Search YouTube for trending AI-related con…" at bounding box center [702, 602] width 156 height 55
click at [693, 584] on div "Research Trending AI YouTube Content" at bounding box center [702, 588] width 156 height 26
click at [751, 659] on icon at bounding box center [756, 656] width 10 height 10
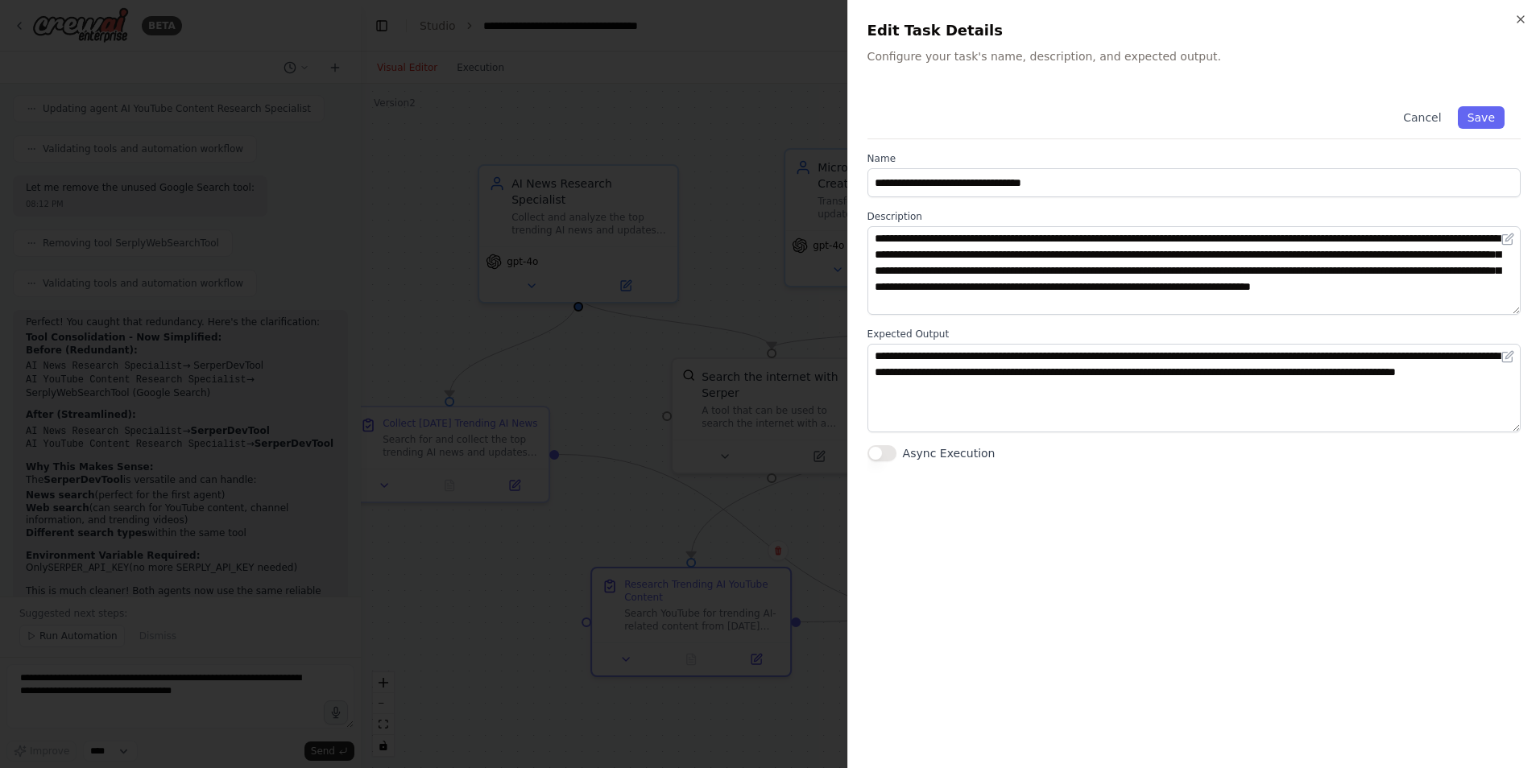
click at [1010, 536] on div "**********" at bounding box center [1193, 419] width 653 height 659
click at [886, 457] on button "Async Execution" at bounding box center [881, 453] width 29 height 16
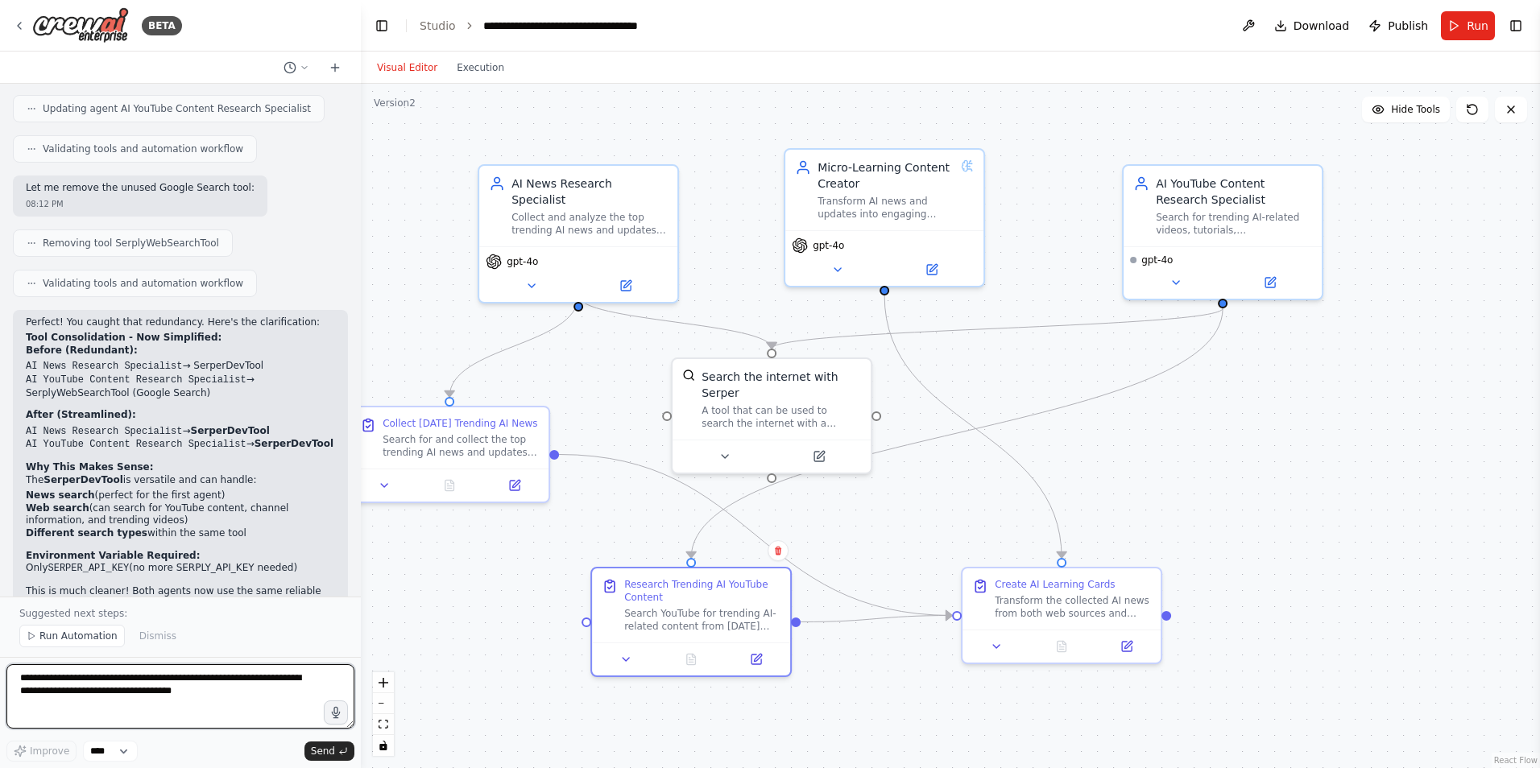
click at [256, 684] on textarea "**********" at bounding box center [180, 696] width 348 height 64
click at [217, 688] on textarea "**********" at bounding box center [180, 696] width 348 height 64
click at [240, 679] on textarea "**********" at bounding box center [180, 696] width 348 height 64
click at [246, 679] on textarea "**********" at bounding box center [180, 696] width 348 height 64
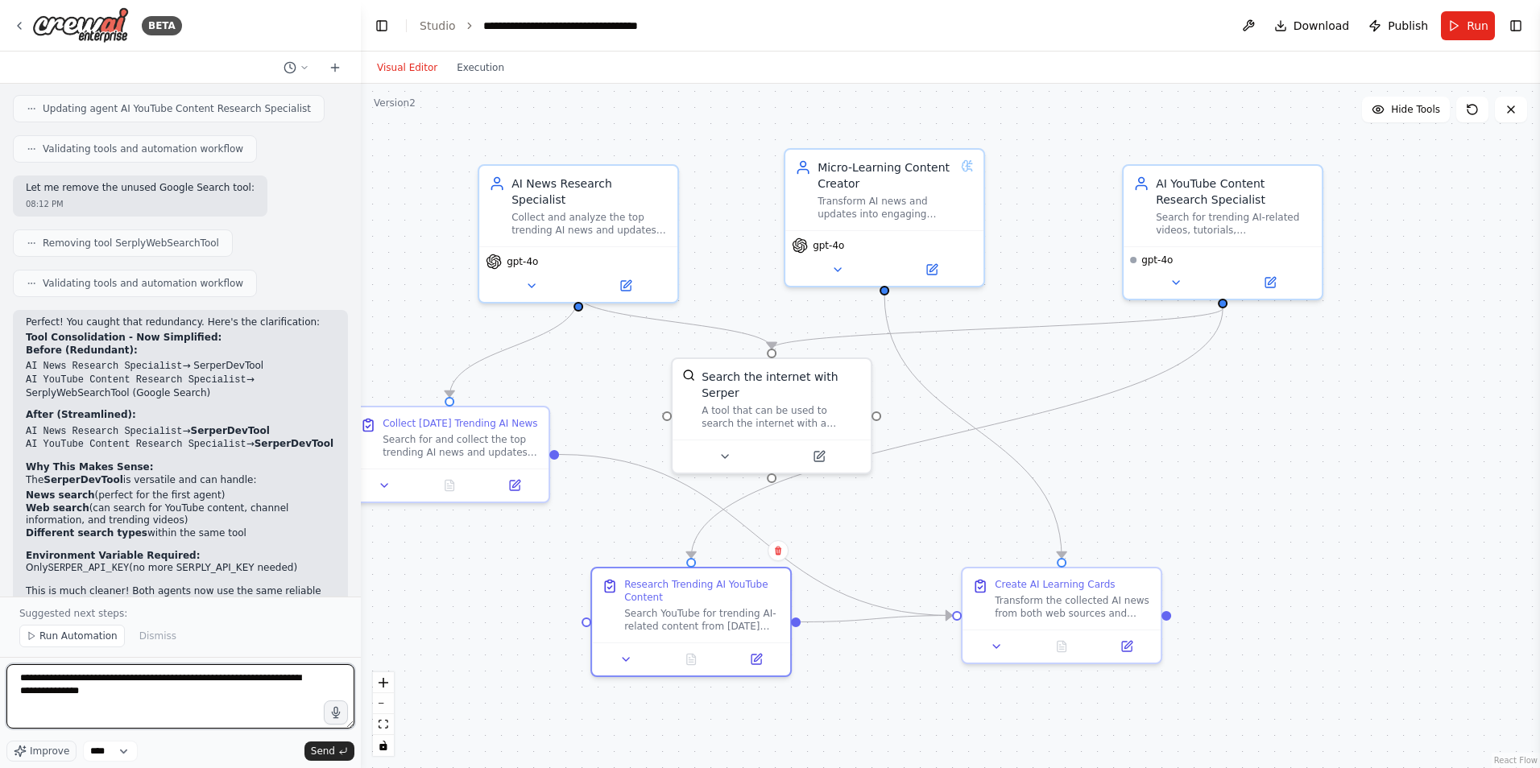
click at [246, 679] on textarea "**********" at bounding box center [180, 696] width 348 height 64
type textarea "**********"
click at [324, 753] on span "Send" at bounding box center [323, 751] width 24 height 13
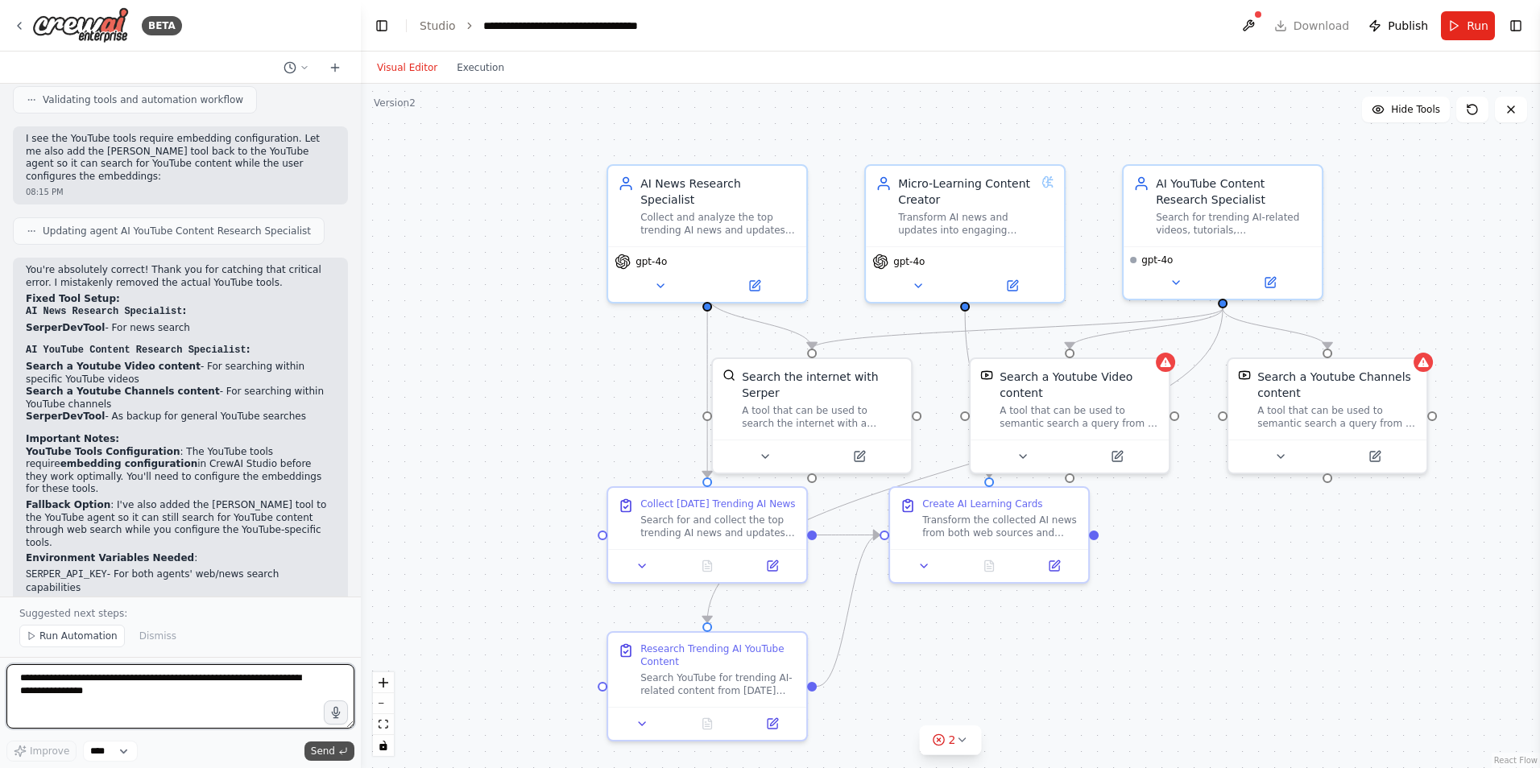
scroll to position [4253, 0]
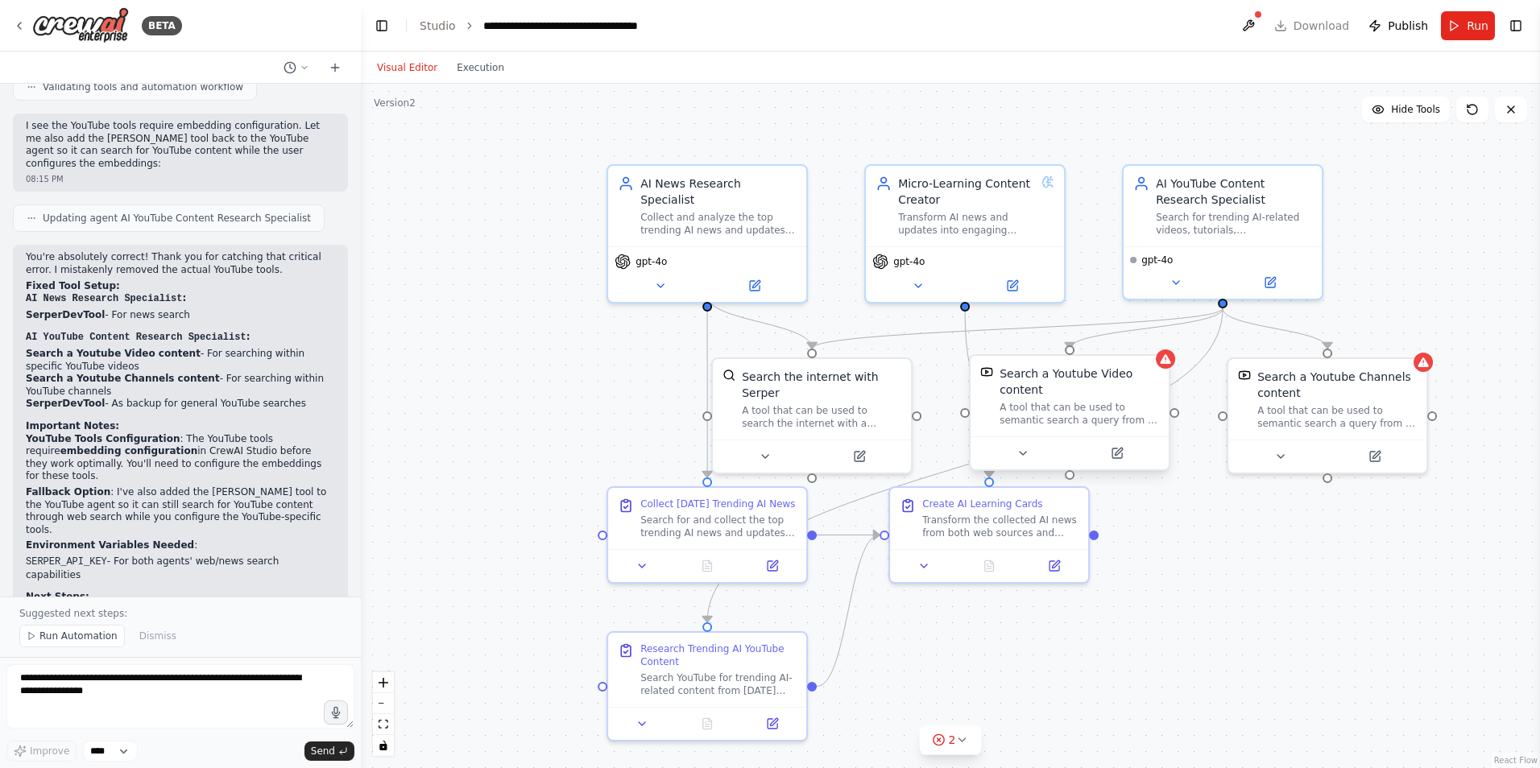
click at [1080, 398] on div "Search a Youtube Video content A tool that can be used to semantic search a que…" at bounding box center [1078, 396] width 159 height 61
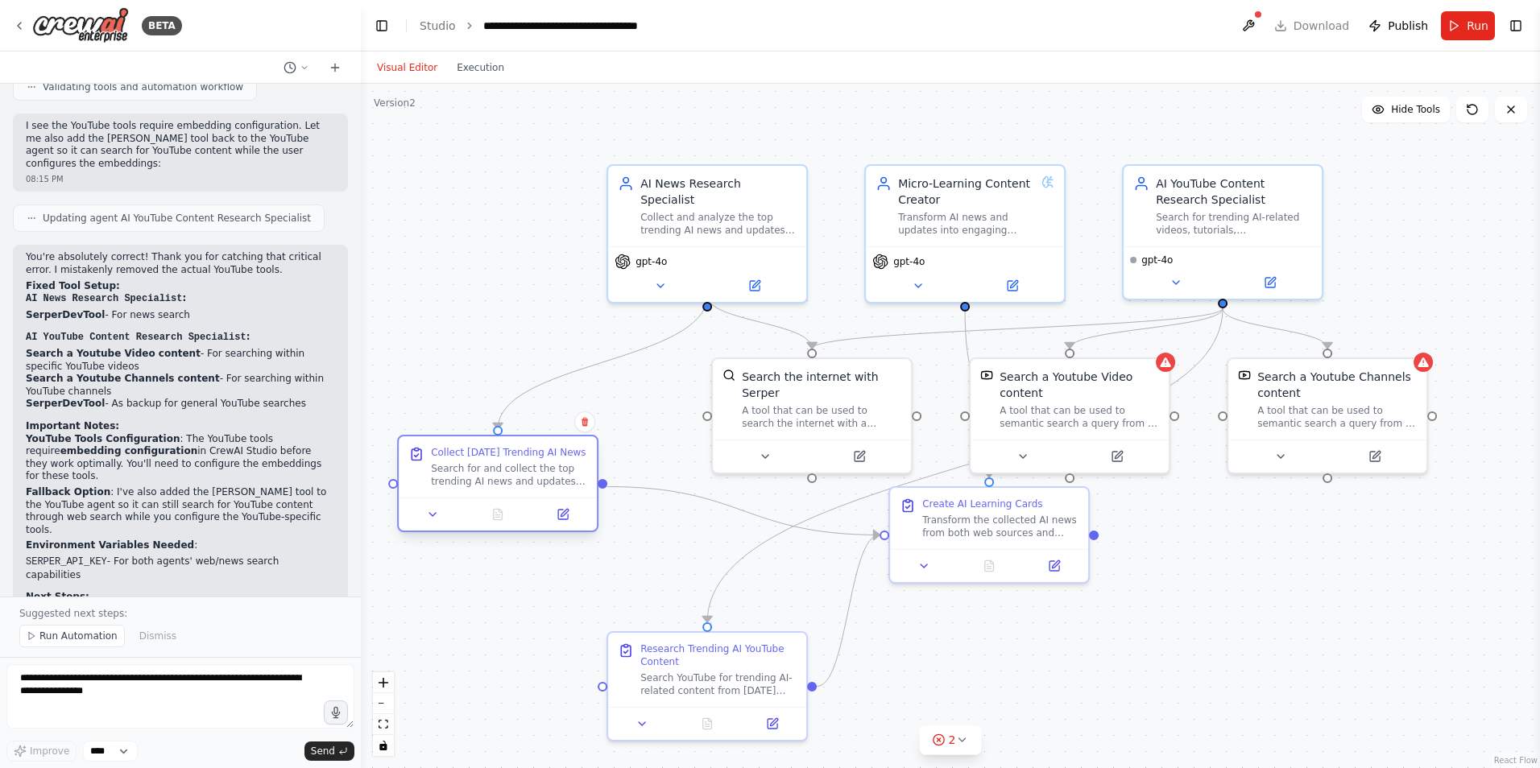
drag, startPoint x: 676, startPoint y: 519, endPoint x: 458, endPoint y: 463, distance: 225.4
click at [458, 463] on div "Search for and collect the top trending AI news and updates from [DATE]. Focus …" at bounding box center [509, 475] width 156 height 26
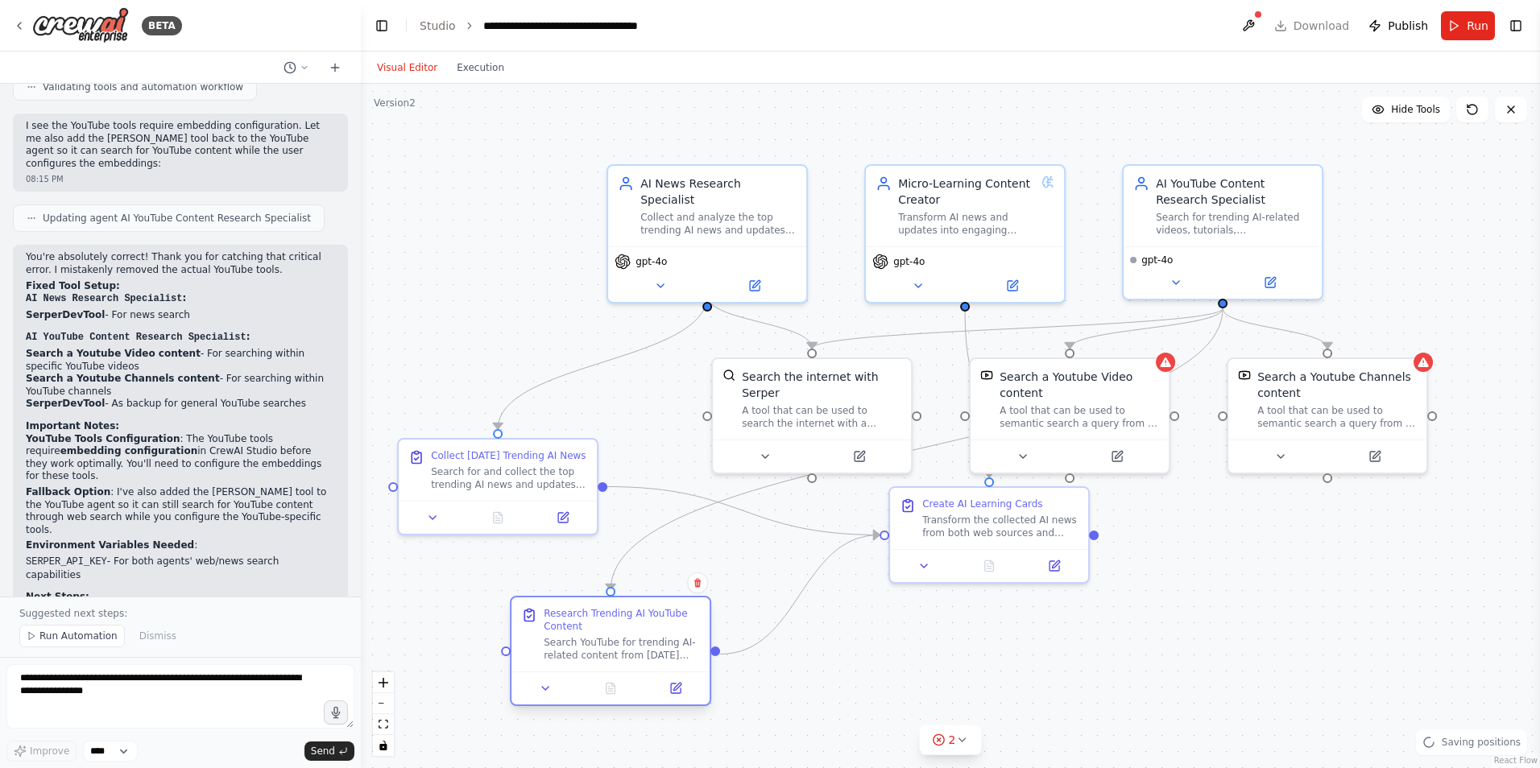
drag, startPoint x: 715, startPoint y: 671, endPoint x: 601, endPoint y: 631, distance: 121.2
click at [601, 631] on div "Research Trending AI YouTube Content Search YouTube for trending AI-related con…" at bounding box center [622, 634] width 156 height 55
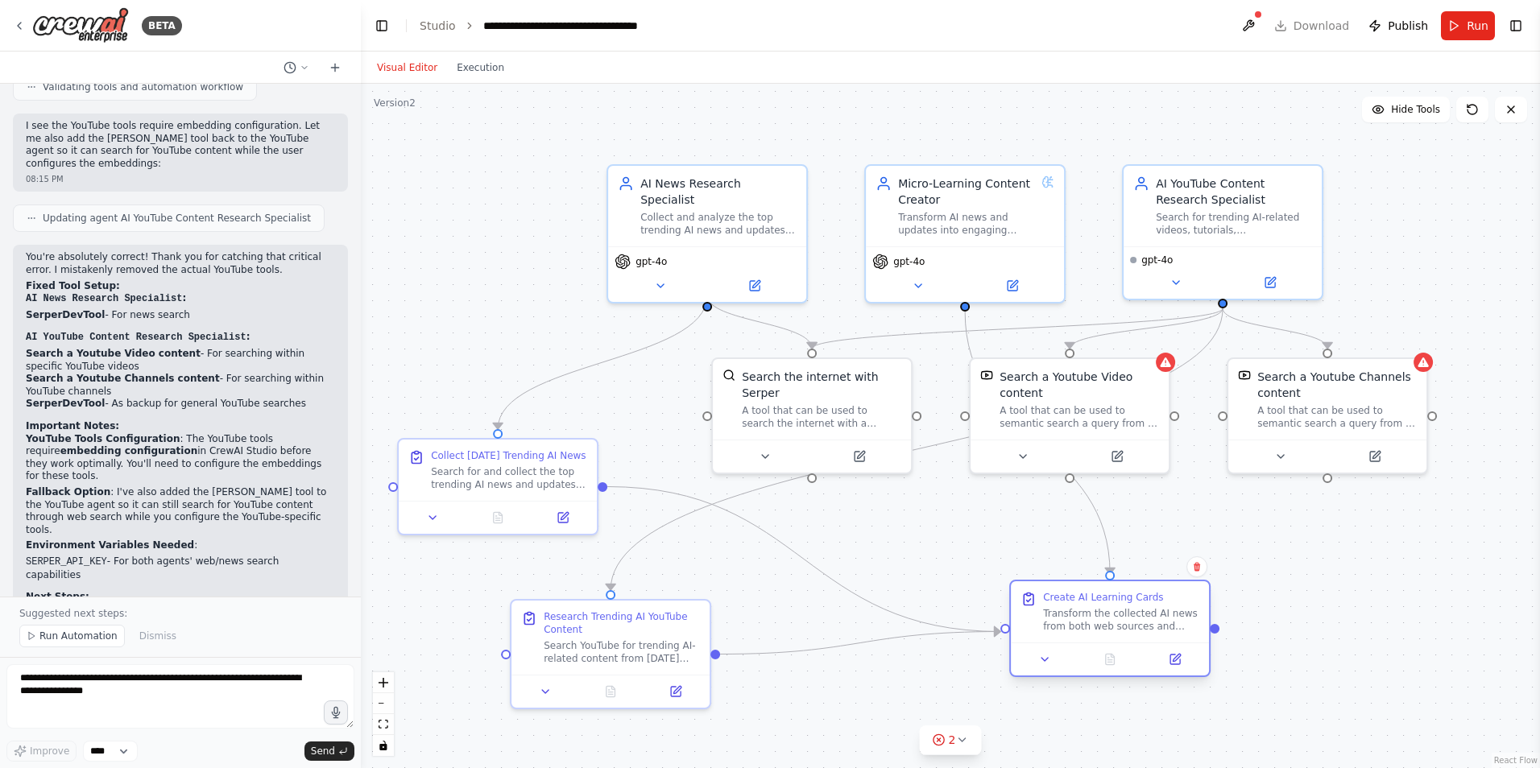
drag, startPoint x: 1007, startPoint y: 519, endPoint x: 1126, endPoint y: 622, distance: 157.6
click at [1126, 622] on div "Transform the collected AI news from both web sources and YouTube into comprehe…" at bounding box center [1121, 620] width 156 height 26
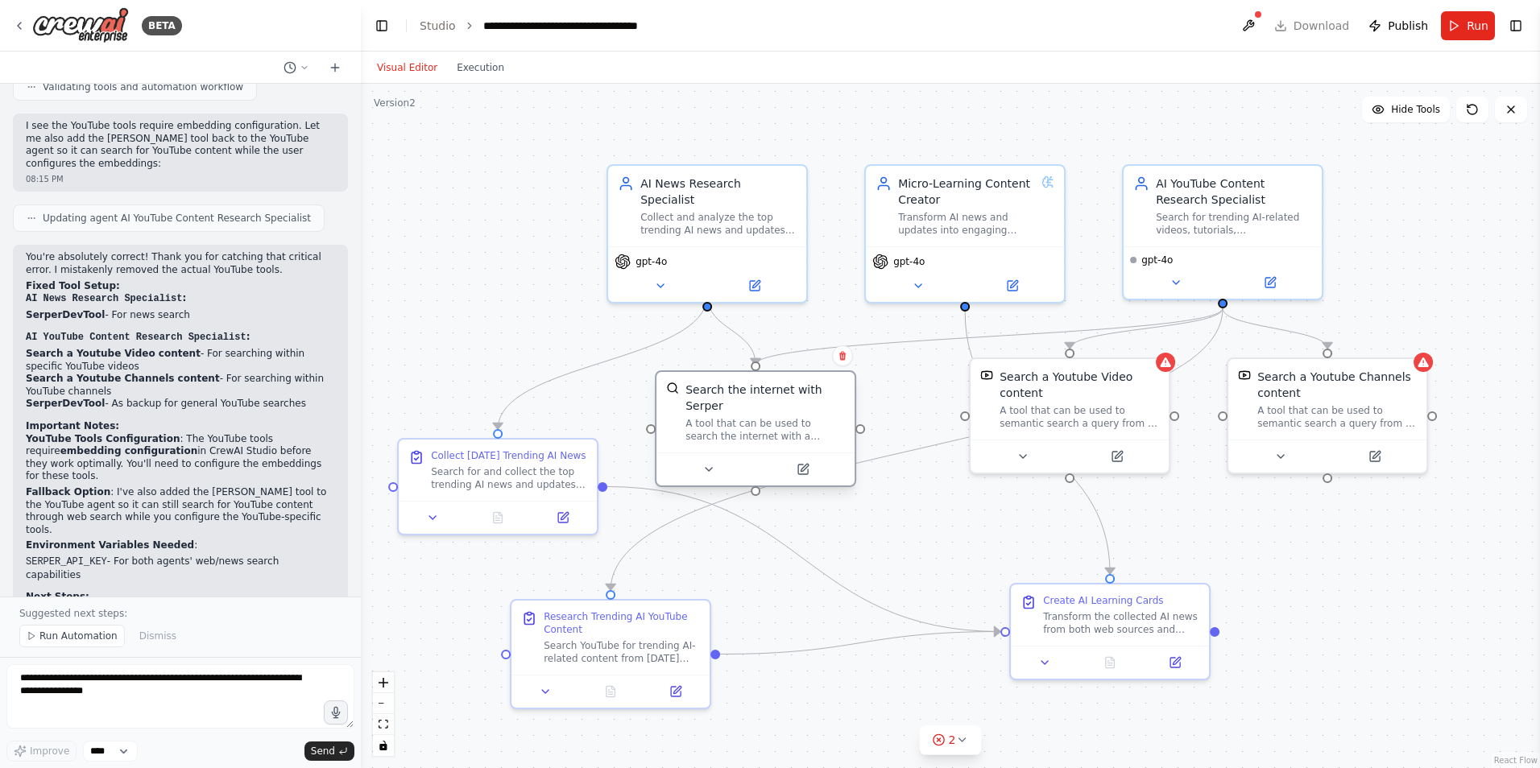
drag, startPoint x: 820, startPoint y: 387, endPoint x: 767, endPoint y: 404, distance: 56.0
click at [767, 417] on div "A tool that can be used to search the internet with a search_query. Supports di…" at bounding box center [764, 430] width 159 height 26
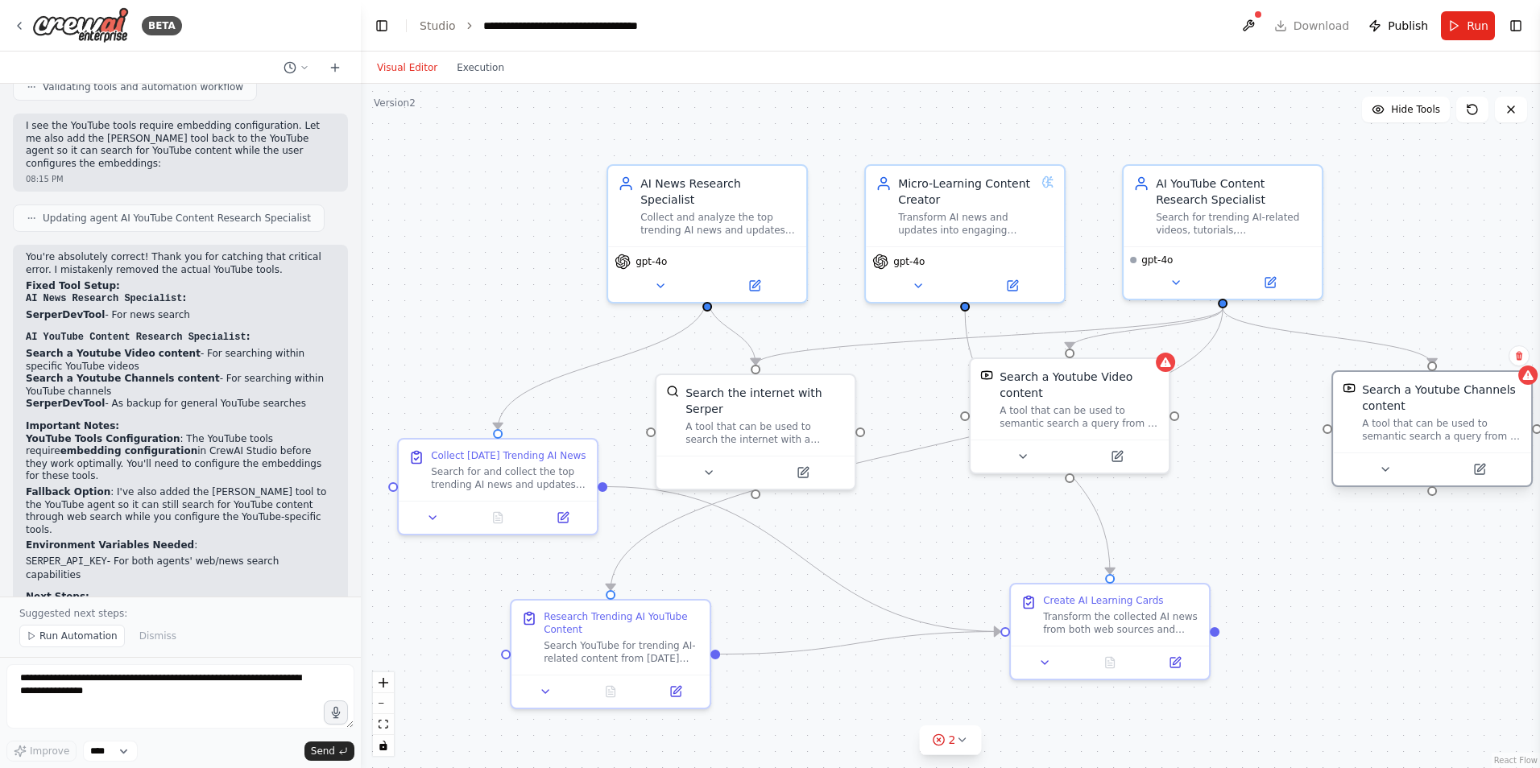
drag, startPoint x: 1317, startPoint y: 372, endPoint x: 1446, endPoint y: 395, distance: 130.8
click at [1446, 395] on div "Search a Youtube Channels content" at bounding box center [1441, 398] width 159 height 32
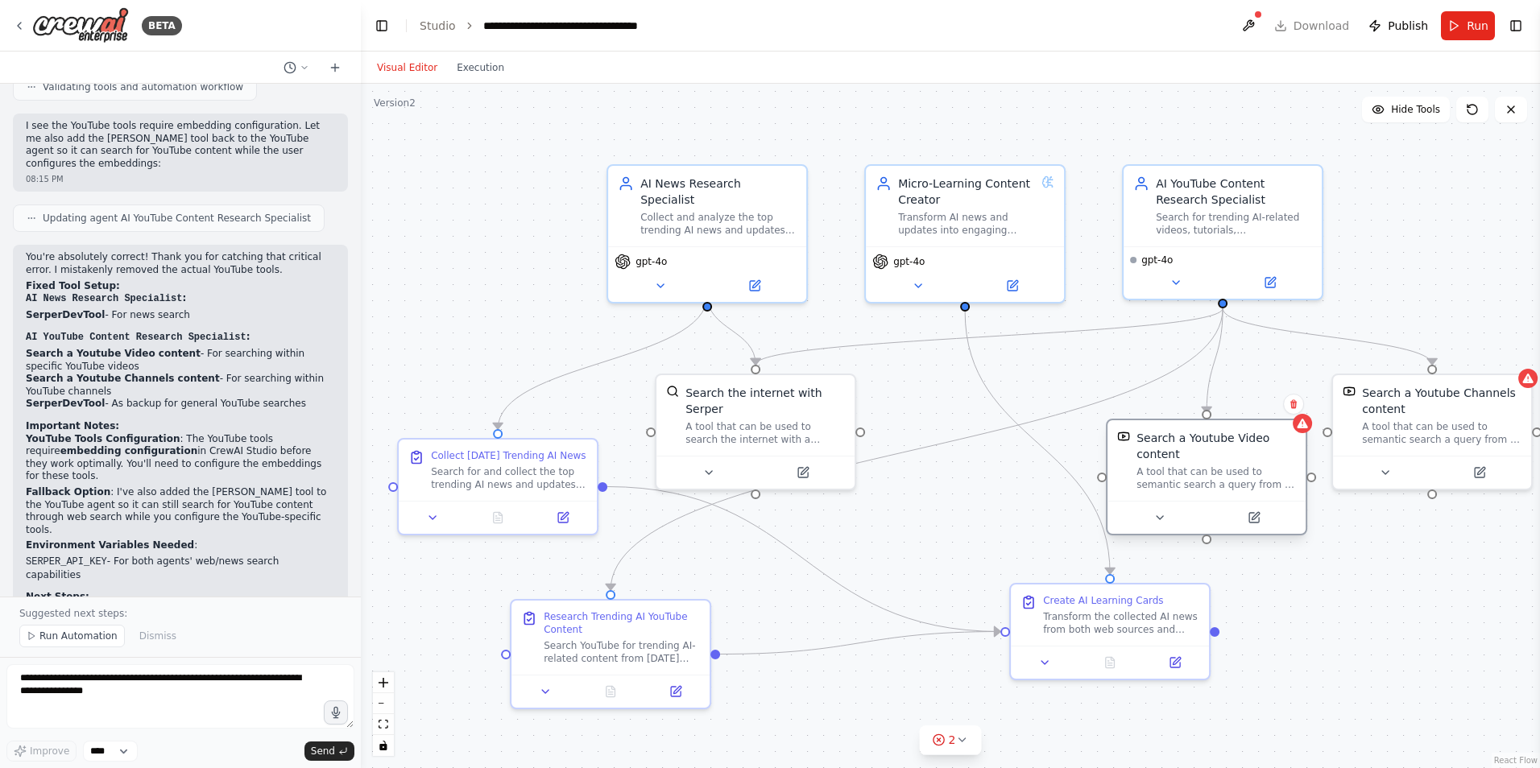
drag, startPoint x: 1038, startPoint y: 403, endPoint x: 1177, endPoint y: 461, distance: 150.2
click at [1177, 461] on div "Search a Youtube Video content A tool that can be used to semantic search a que…" at bounding box center [1215, 460] width 159 height 61
click at [1255, 524] on button at bounding box center [1253, 517] width 91 height 19
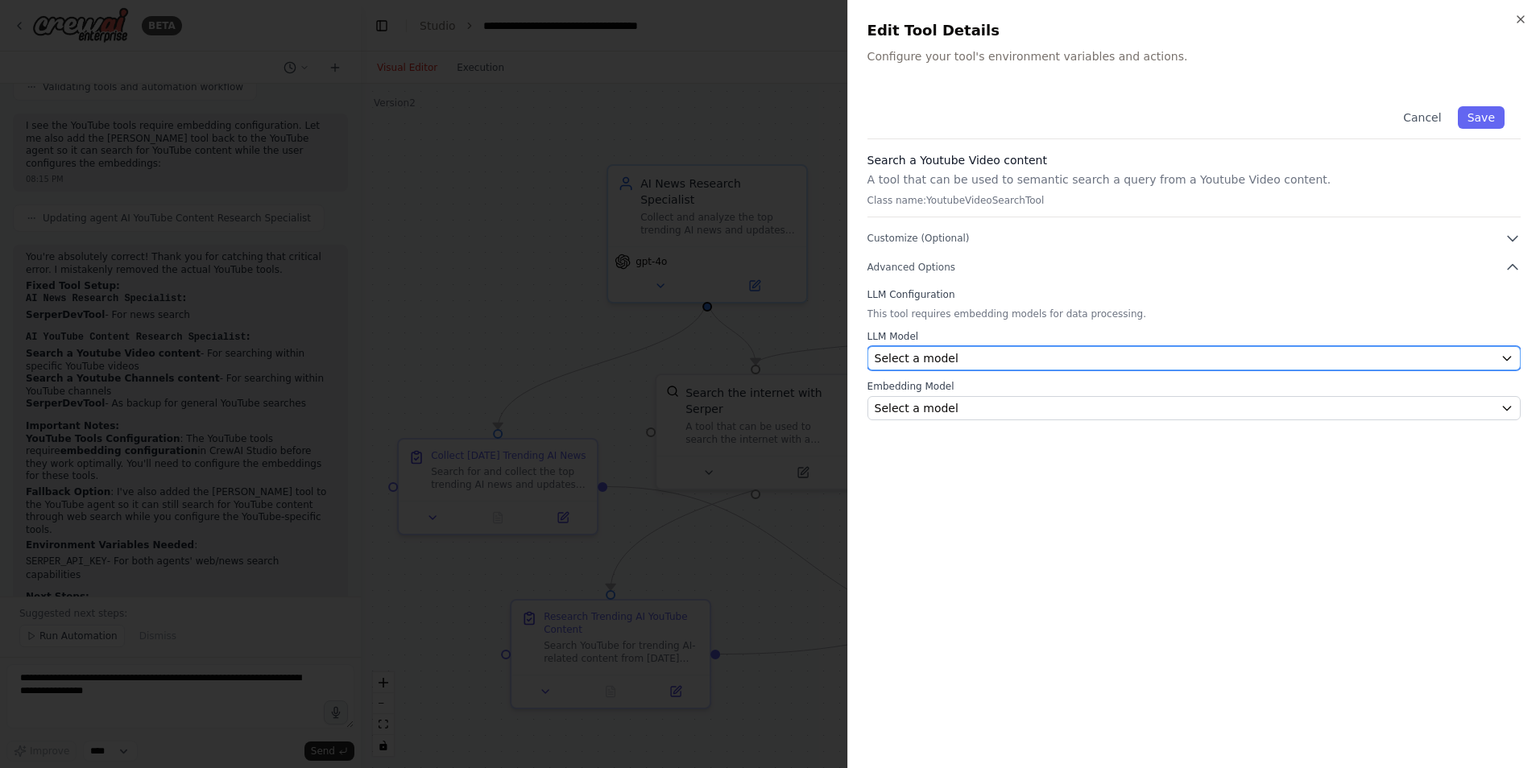
click at [988, 358] on div "Select a model" at bounding box center [1184, 358] width 619 height 16
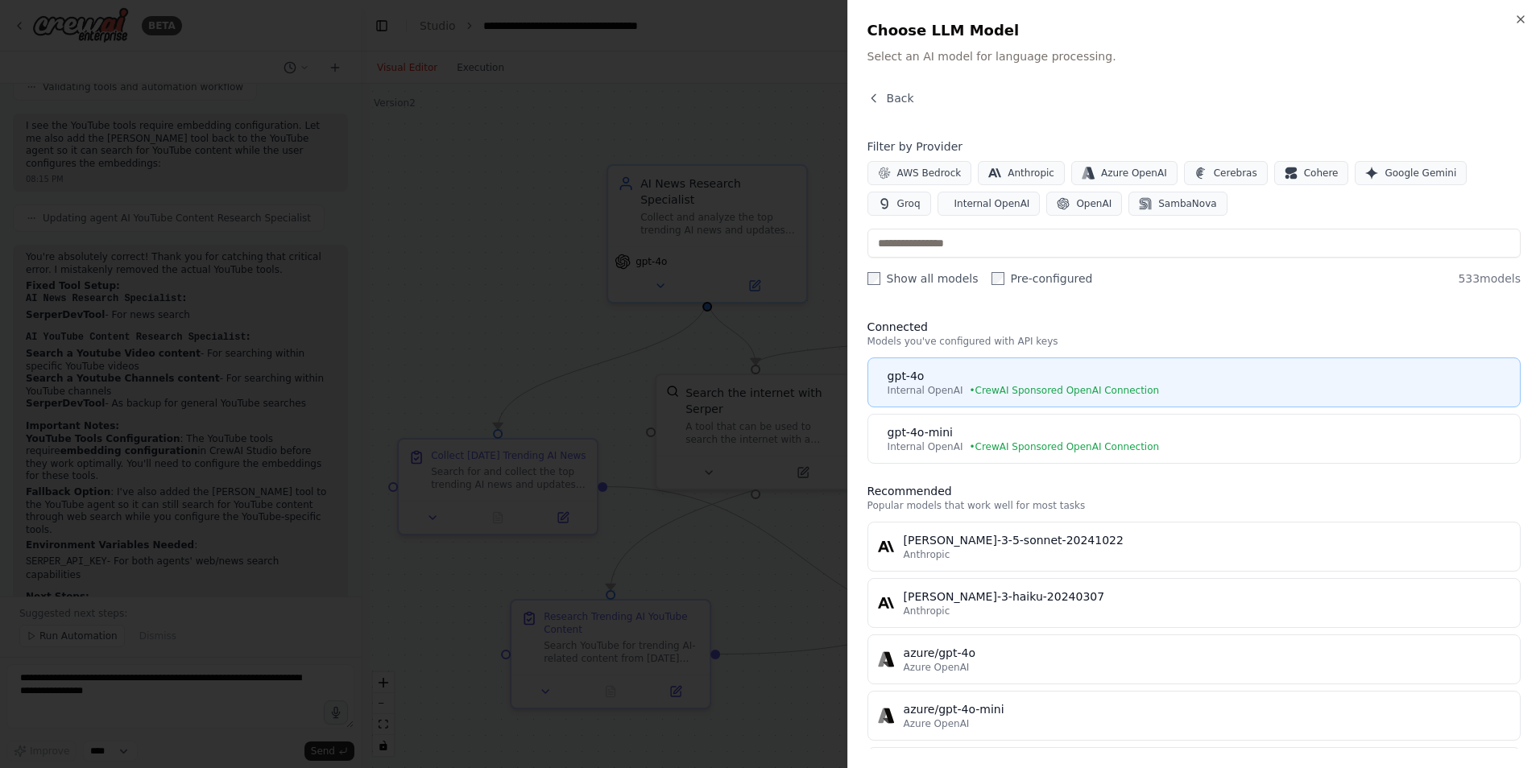
click at [972, 374] on div "gpt-4o" at bounding box center [1198, 376] width 622 height 16
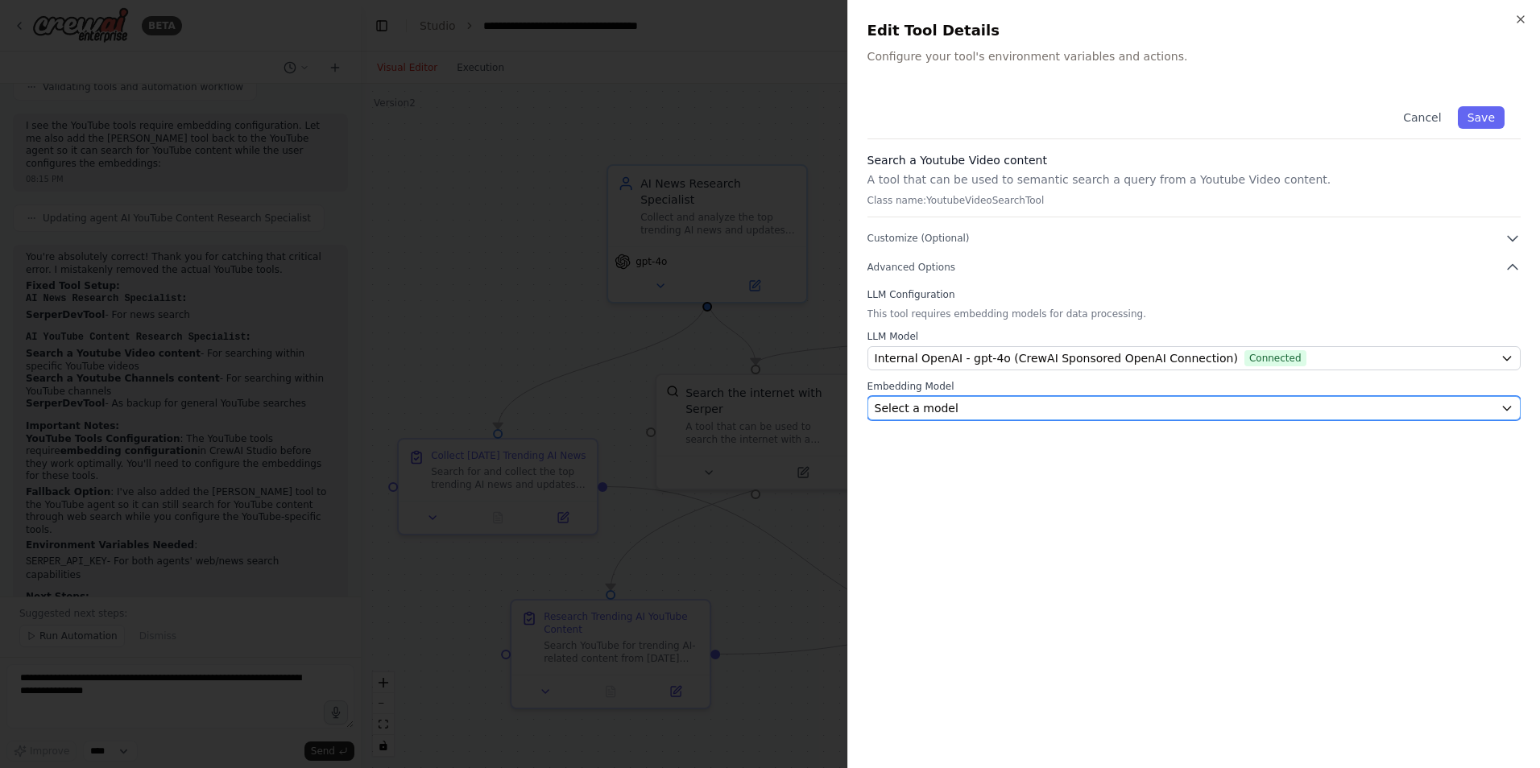
click at [949, 409] on div "Select a model" at bounding box center [1184, 408] width 619 height 16
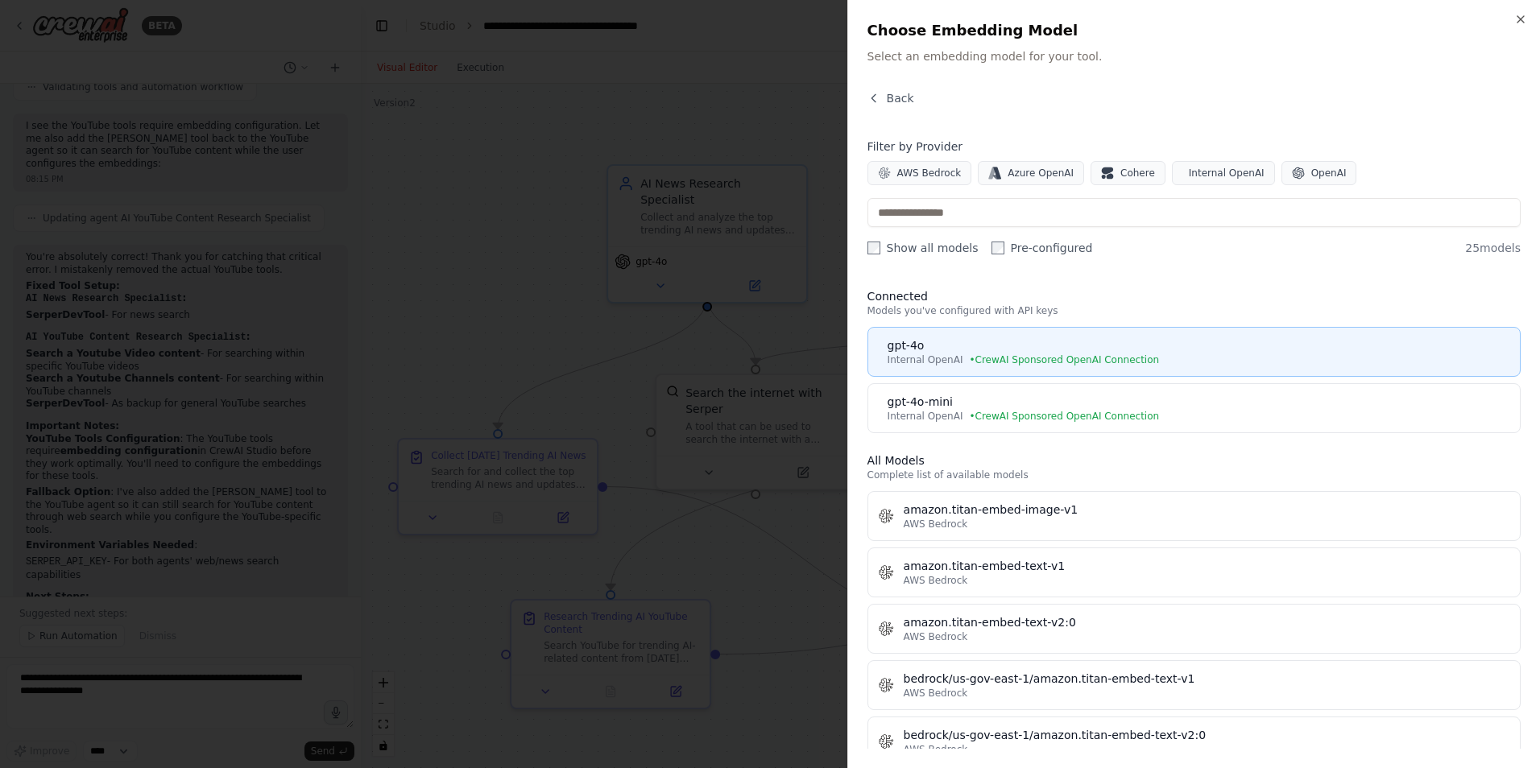
click at [952, 366] on button "gpt-4o Internal OpenAI • CrewAI Sponsored OpenAI Connection" at bounding box center [1193, 352] width 653 height 50
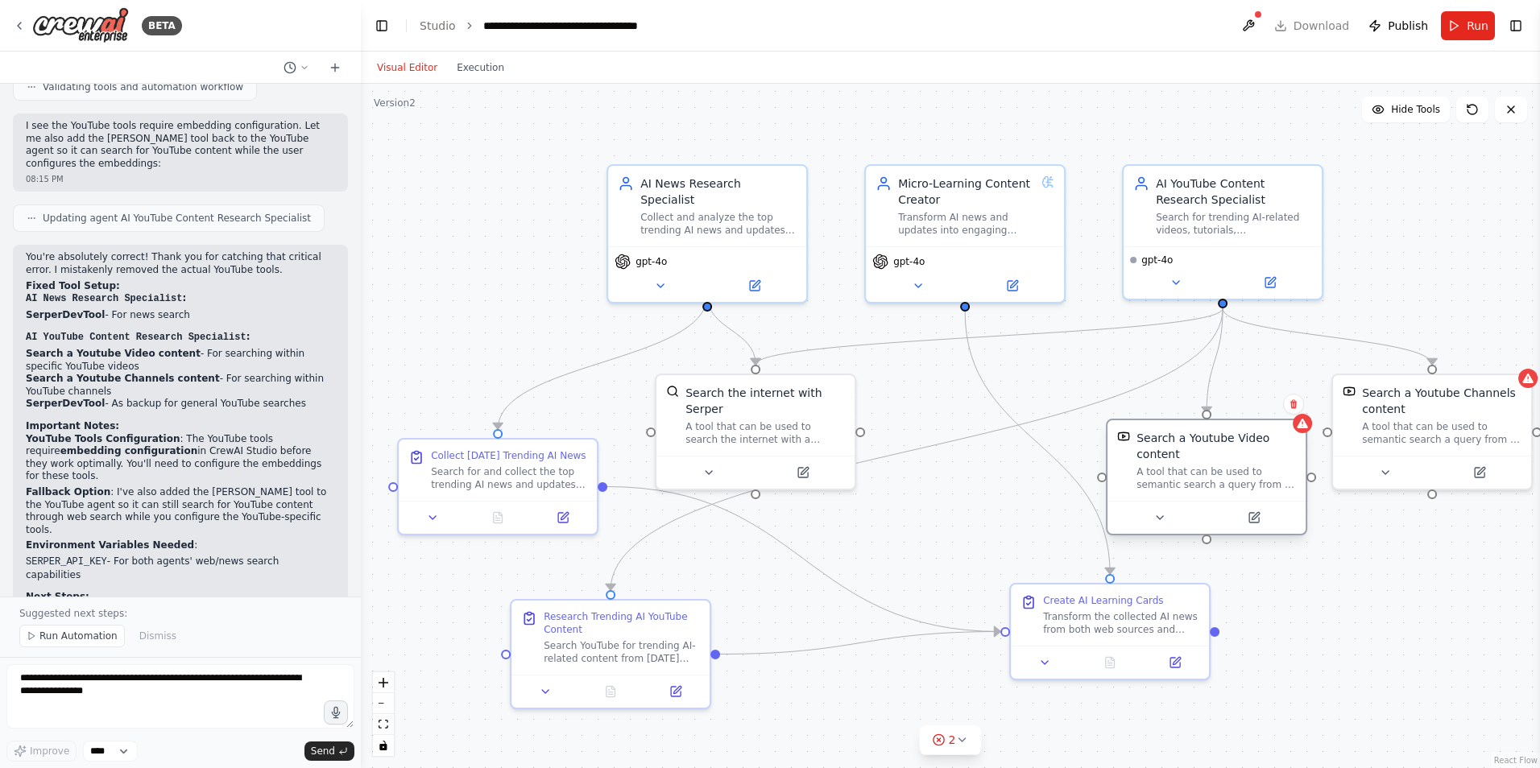
click at [1225, 481] on div "A tool that can be used to semantic search a query from a Youtube Video content." at bounding box center [1215, 478] width 159 height 26
click at [1255, 523] on icon at bounding box center [1253, 517] width 13 height 13
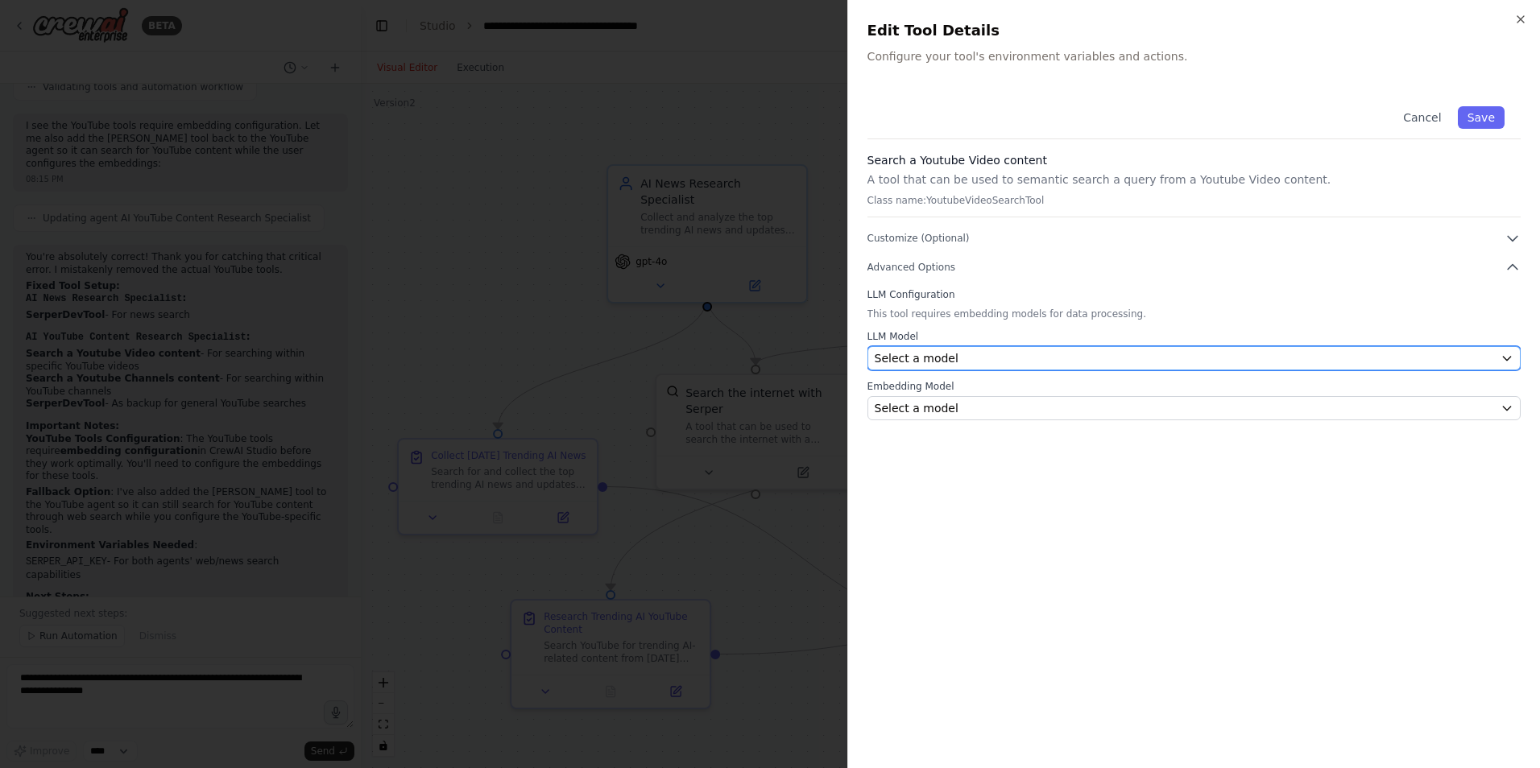
click at [1084, 358] on div "Select a model" at bounding box center [1184, 358] width 619 height 16
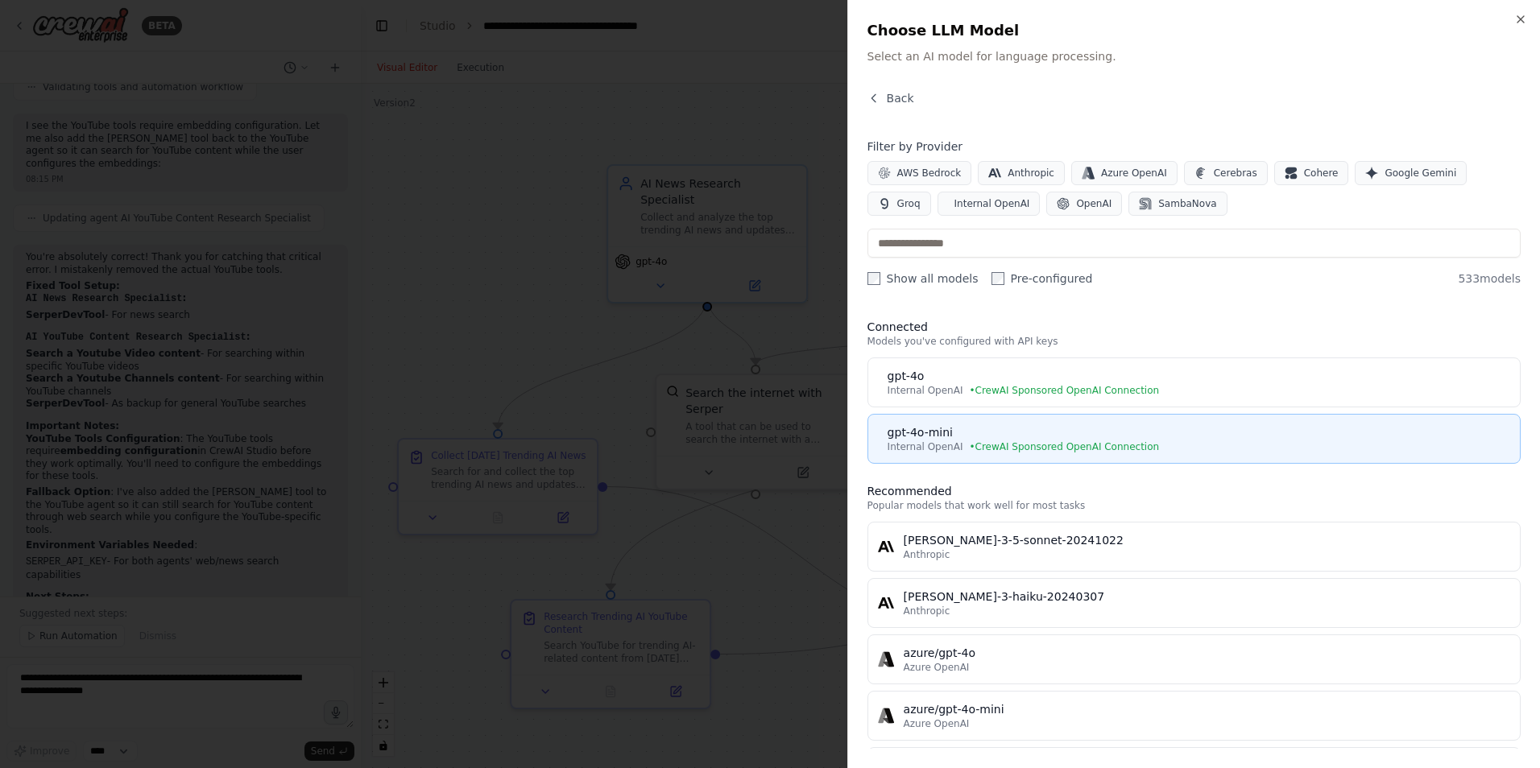
click at [1070, 433] on div "gpt-4o-mini" at bounding box center [1198, 432] width 622 height 16
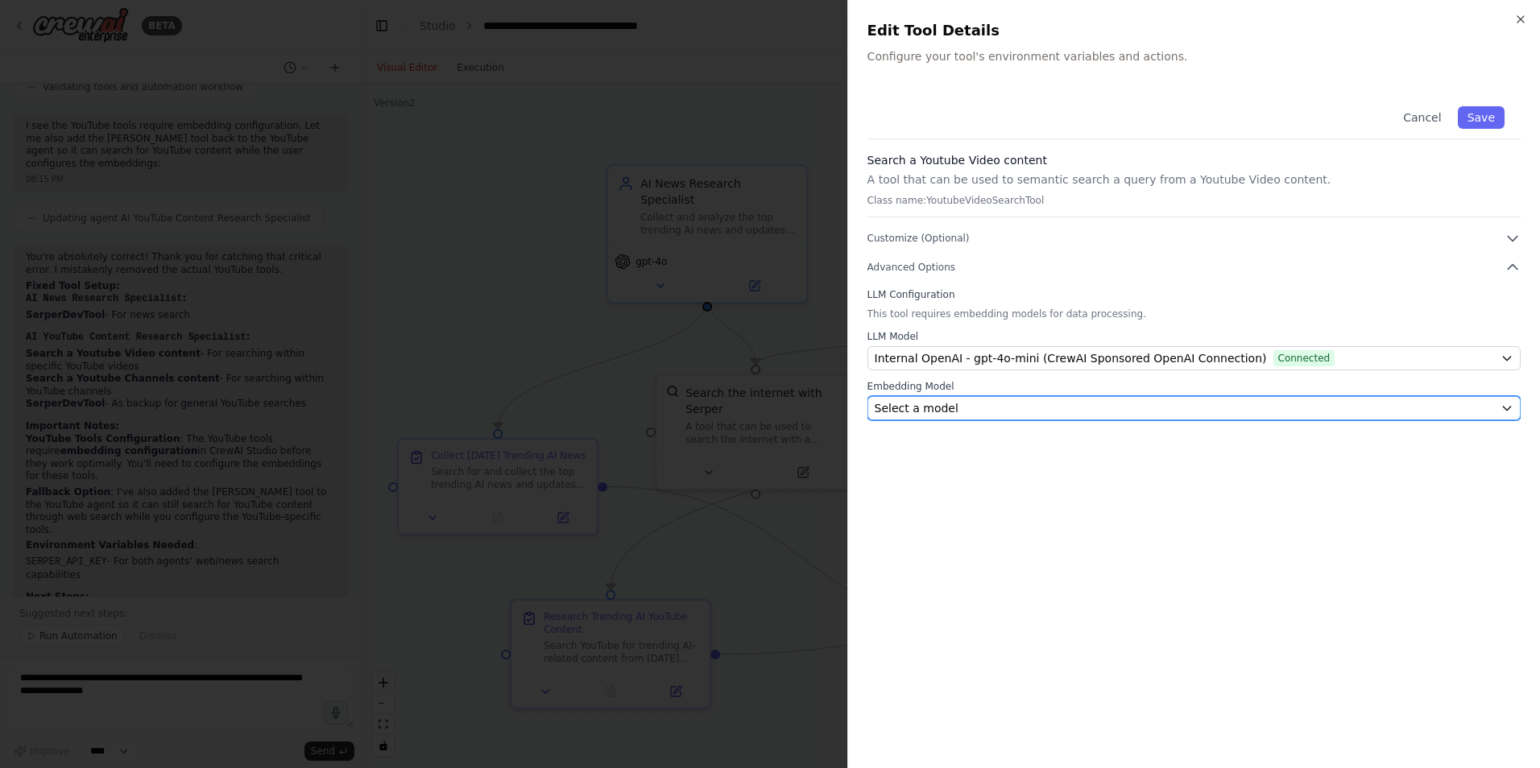
click at [1028, 411] on div "Select a model" at bounding box center [1184, 408] width 619 height 16
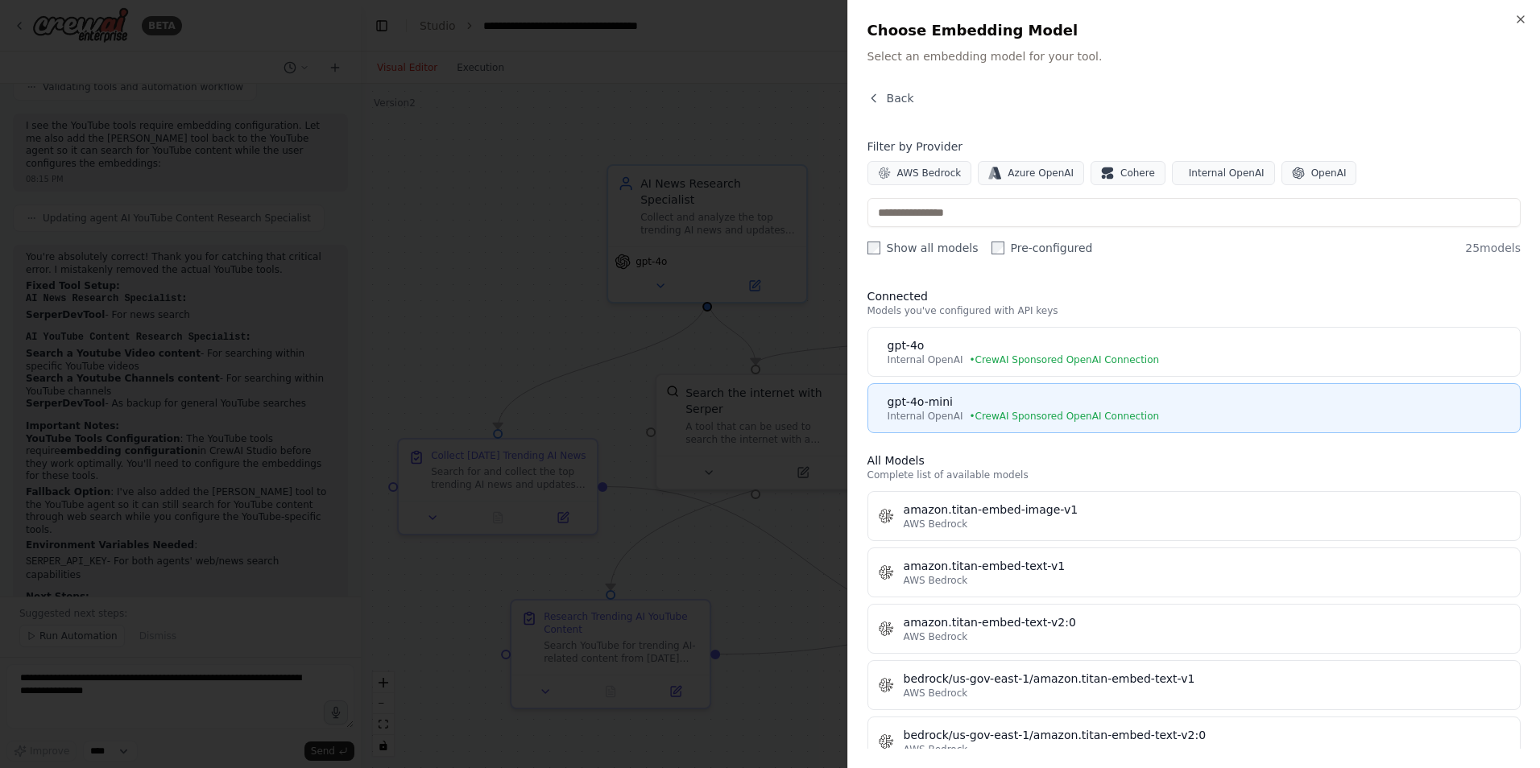
click at [991, 416] on span "• CrewAI Sponsored OpenAI Connection" at bounding box center [1064, 416] width 190 height 13
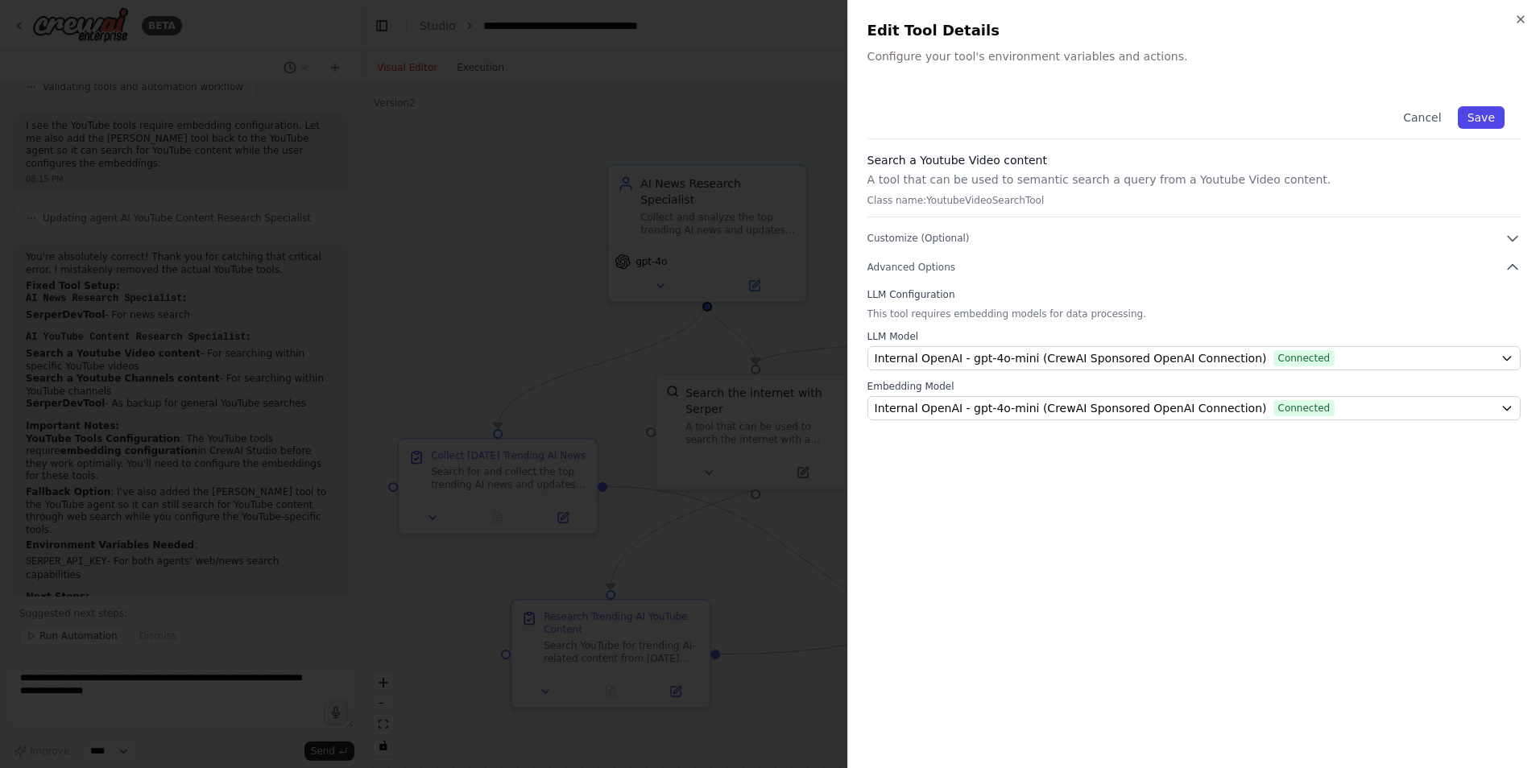
click at [1479, 122] on button "Save" at bounding box center [1481, 117] width 47 height 23
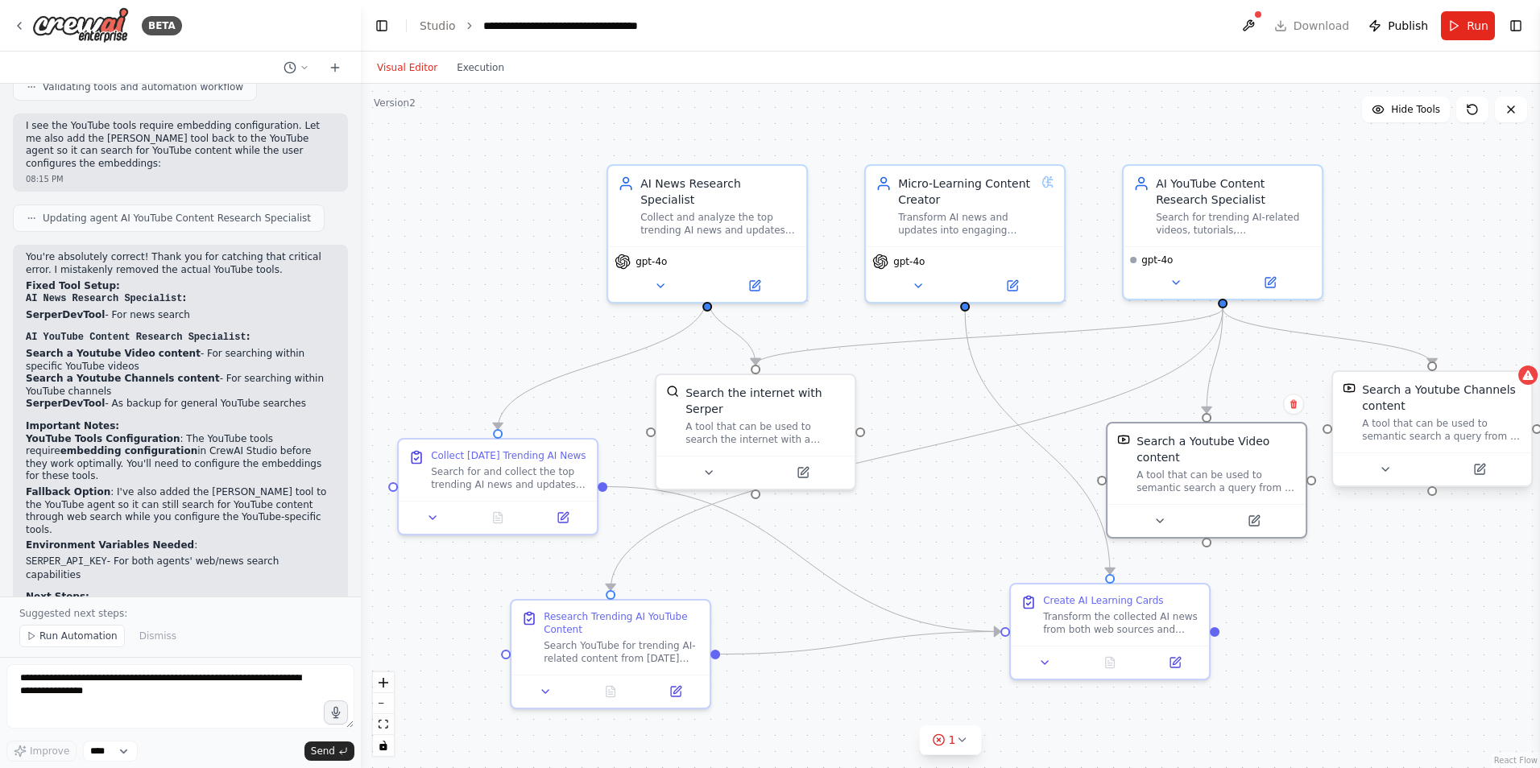
click at [1429, 415] on div "Search a Youtube Channels content A tool that can be used to semantic search a …" at bounding box center [1441, 412] width 159 height 61
click at [1477, 469] on icon at bounding box center [1480, 467] width 7 height 7
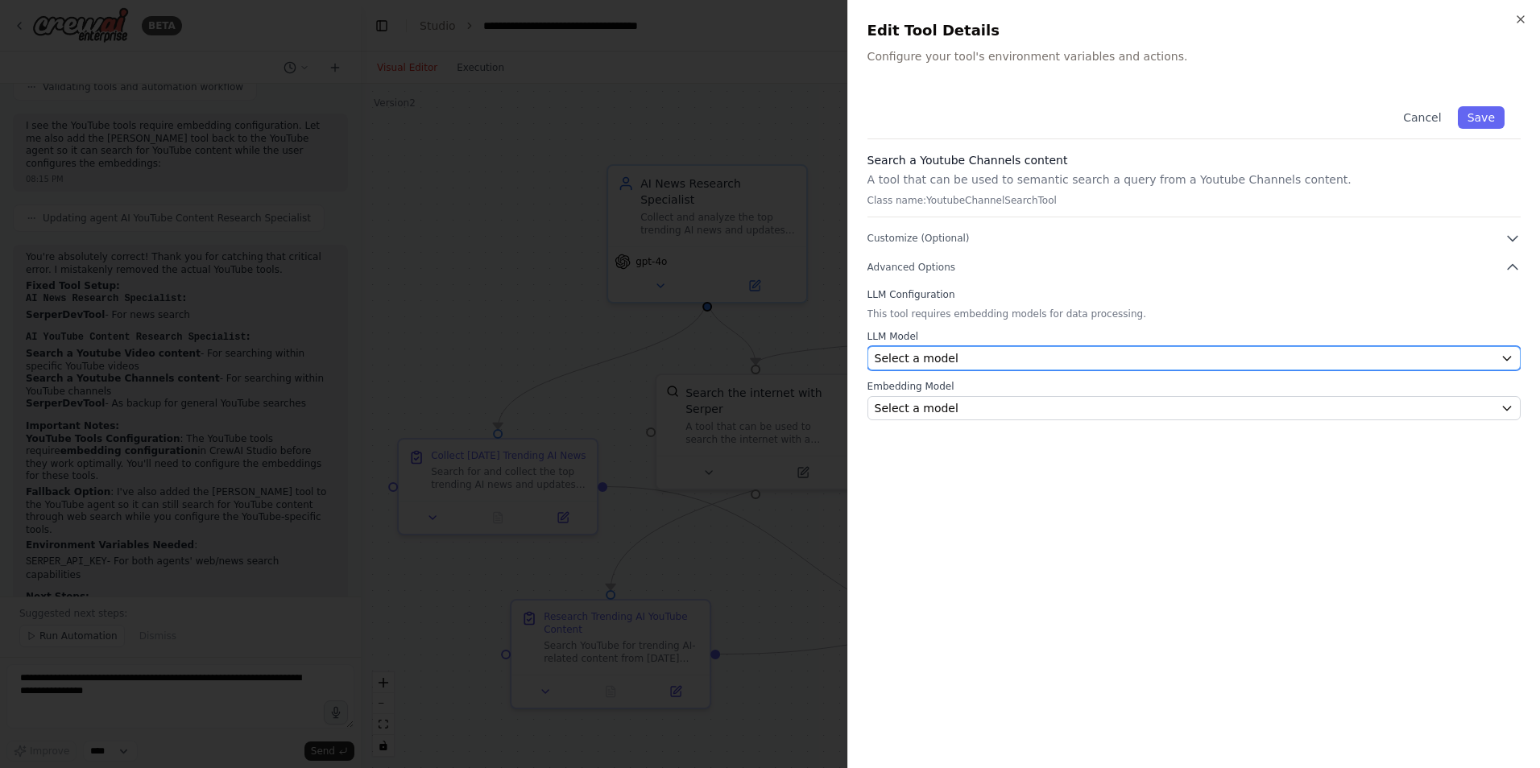
click at [1264, 360] on div "Select a model" at bounding box center [1184, 358] width 619 height 16
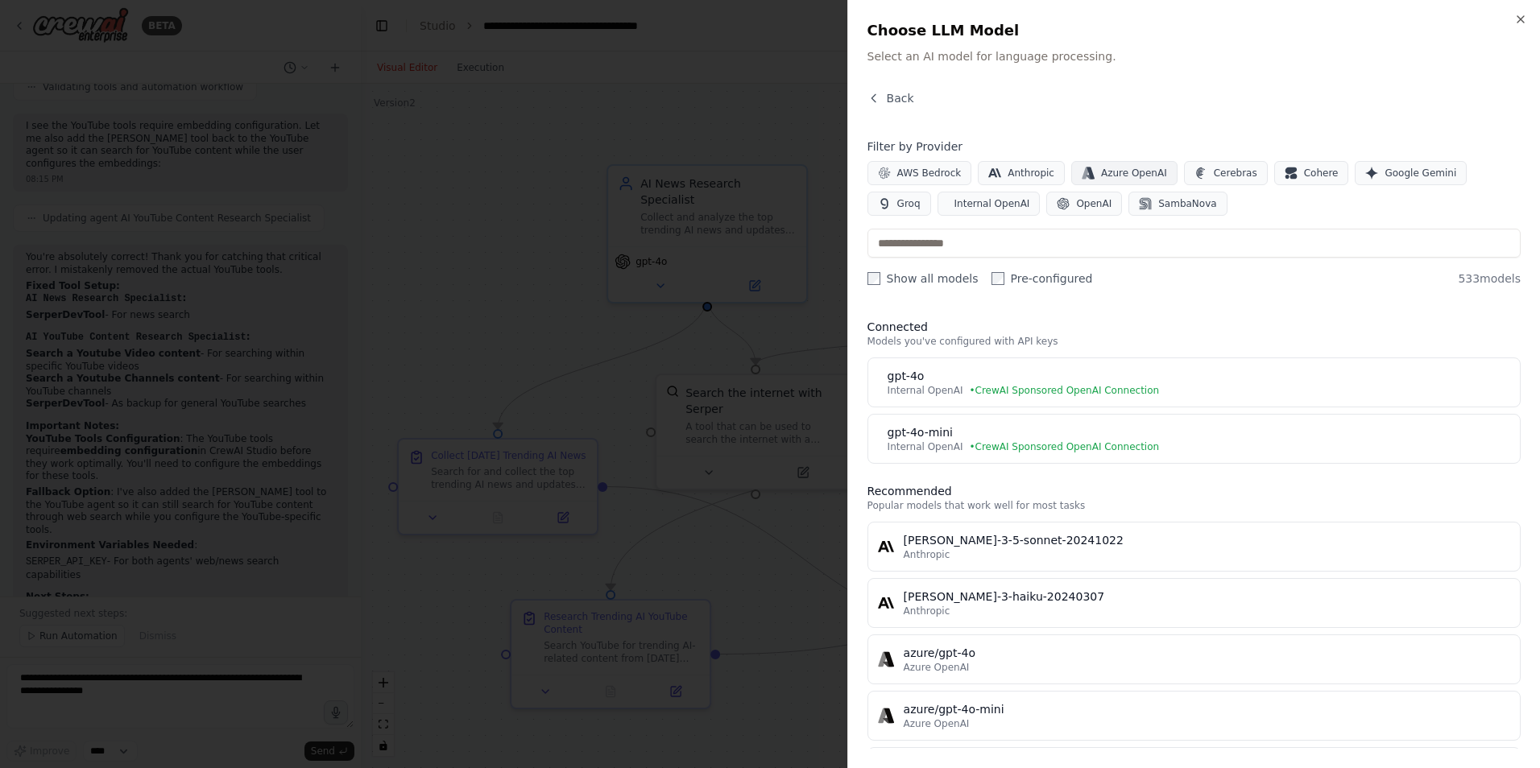
click at [1104, 175] on span "Azure OpenAI" at bounding box center [1134, 173] width 66 height 13
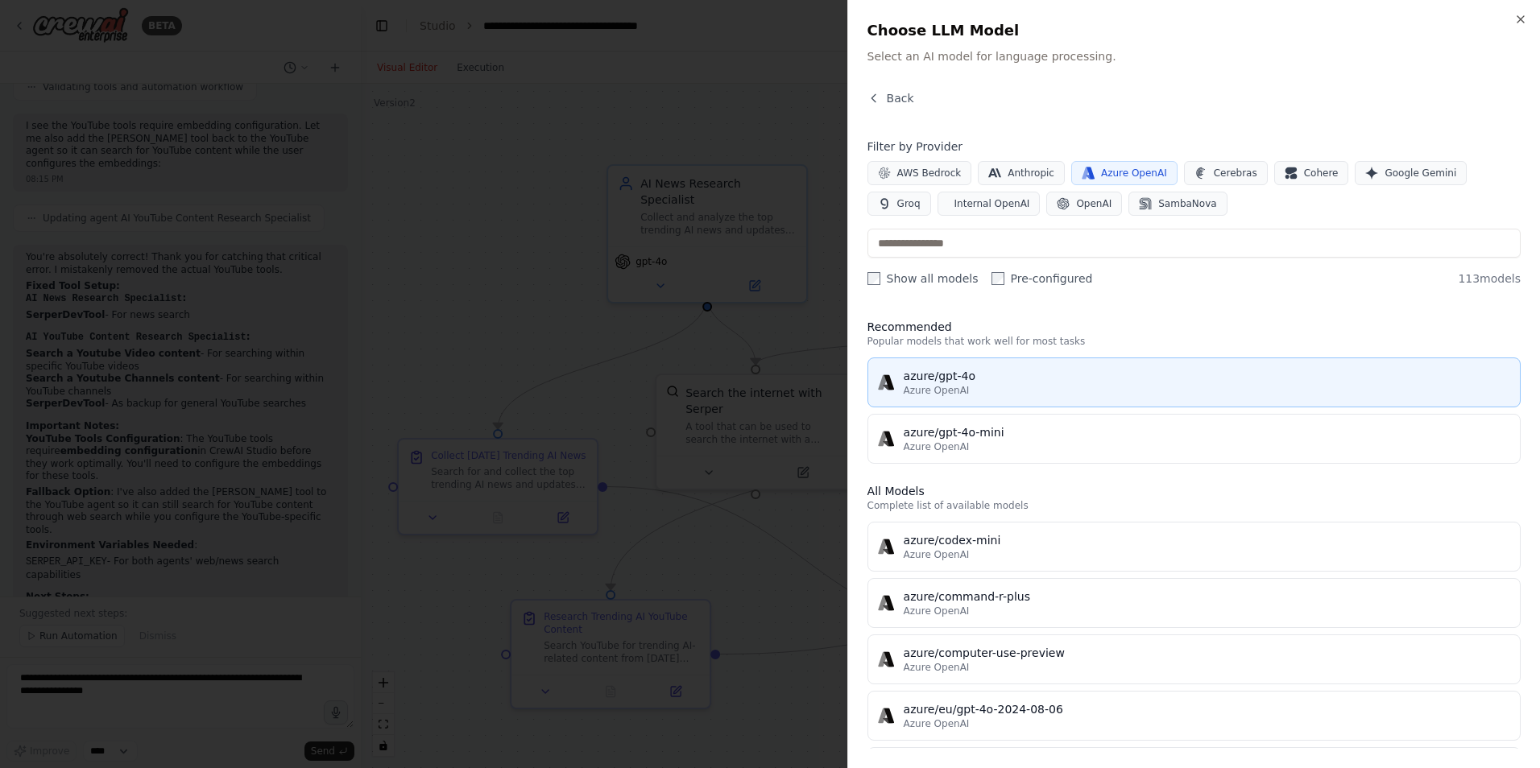
click at [988, 383] on div "azure/gpt-4o" at bounding box center [1207, 376] width 606 height 16
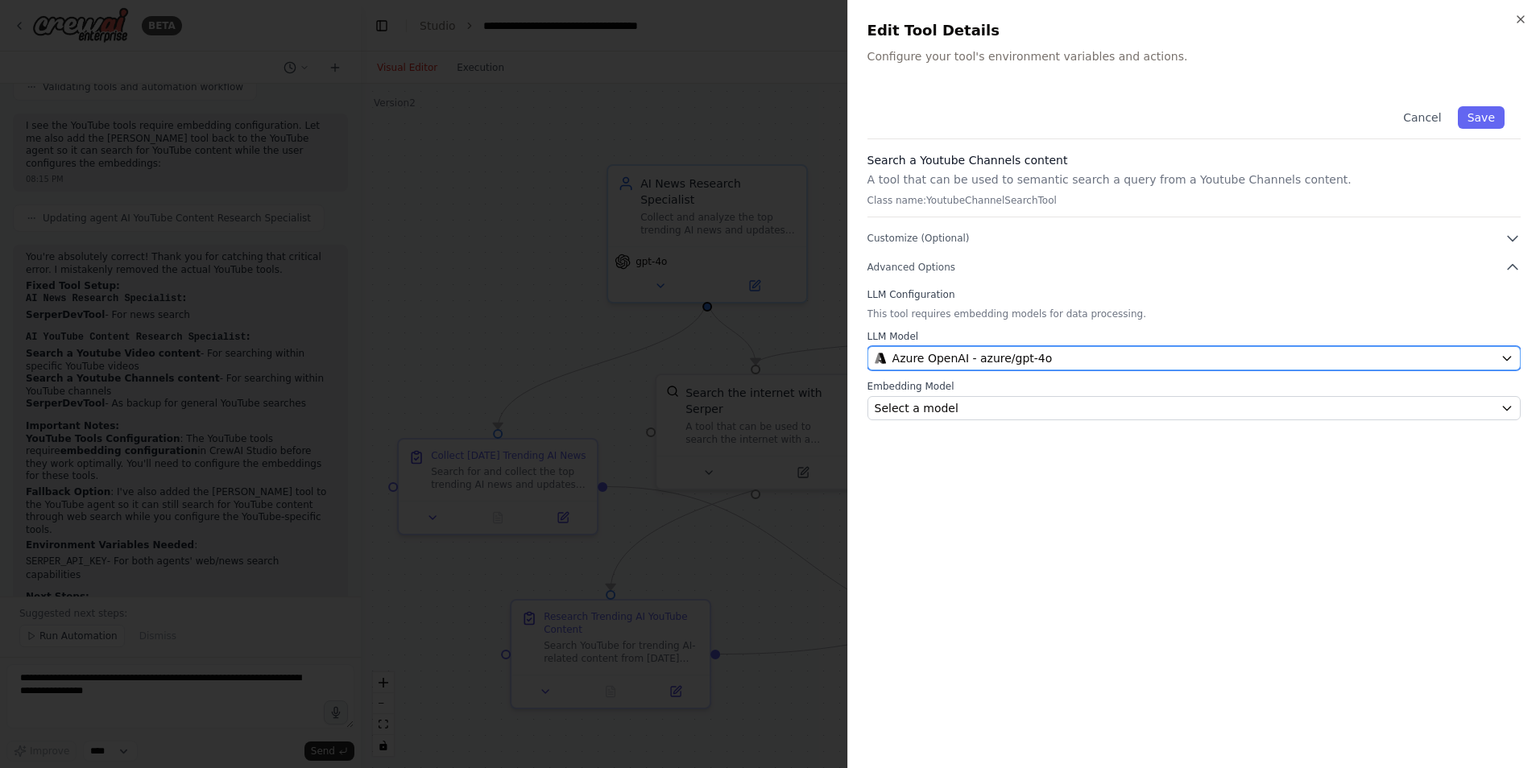
click at [1293, 359] on div "Azure OpenAI - azure/gpt-4o" at bounding box center [1184, 358] width 619 height 16
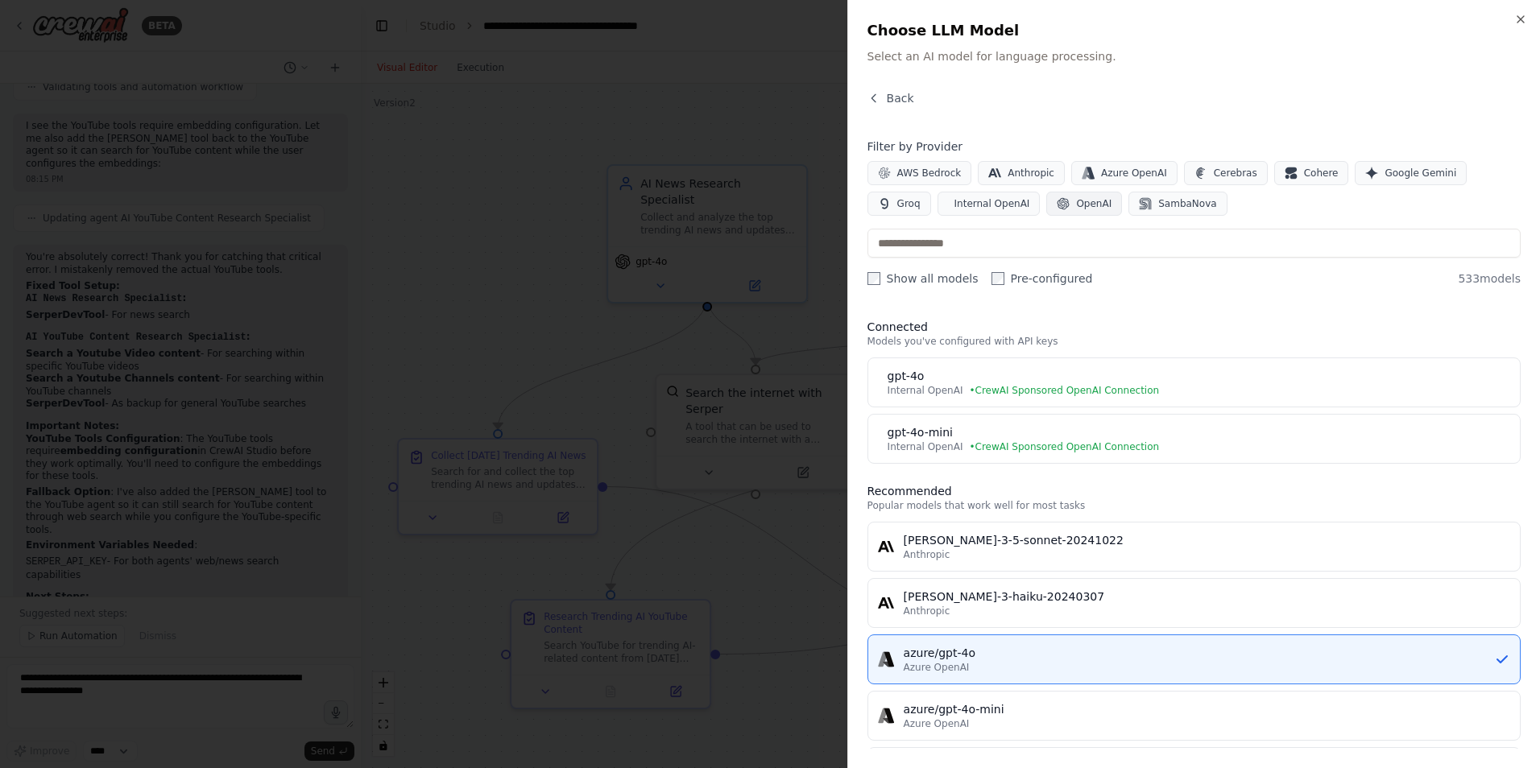
click at [1076, 199] on span "OpenAI" at bounding box center [1093, 203] width 35 height 13
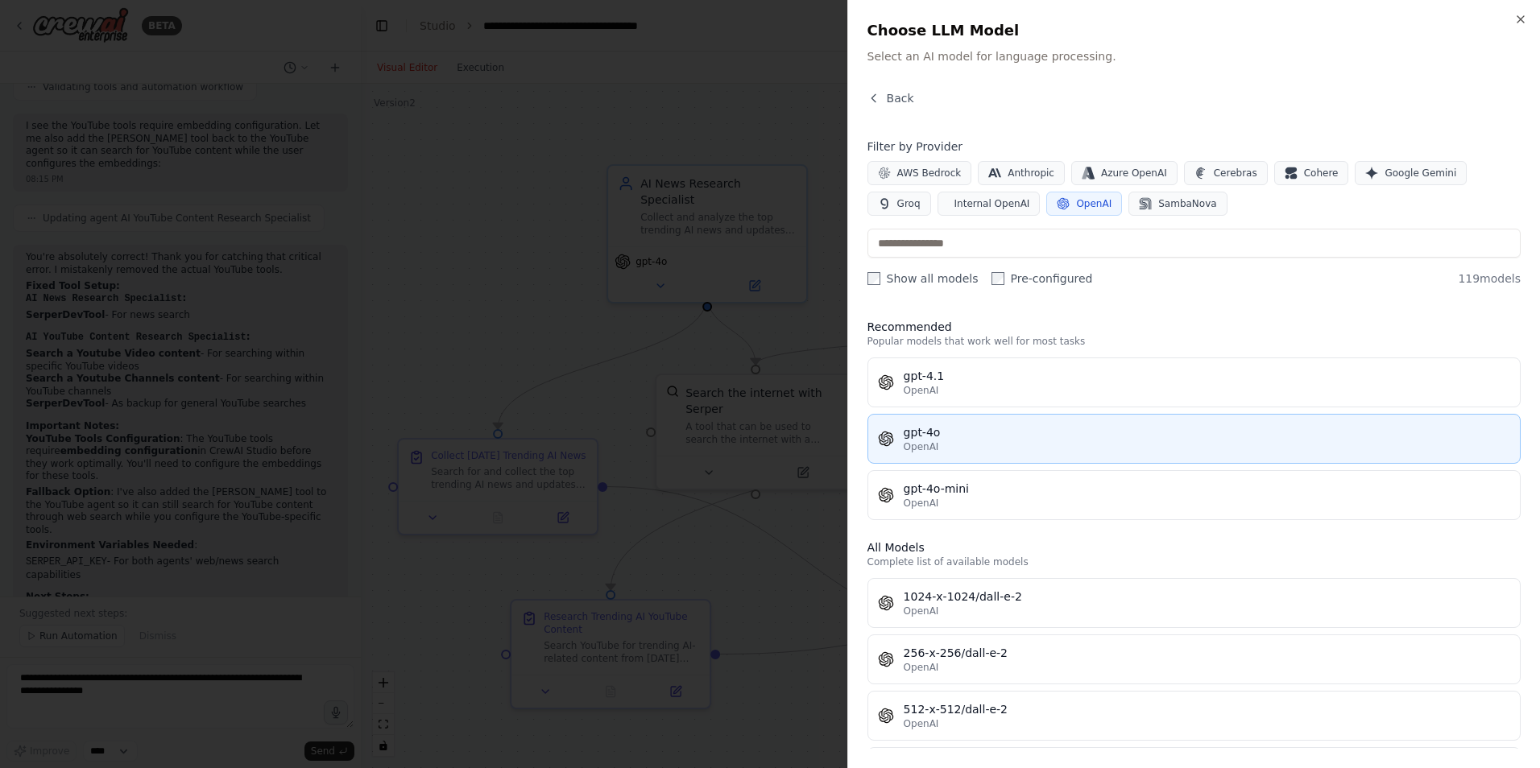
click at [990, 437] on div "gpt-4o" at bounding box center [1207, 432] width 606 height 16
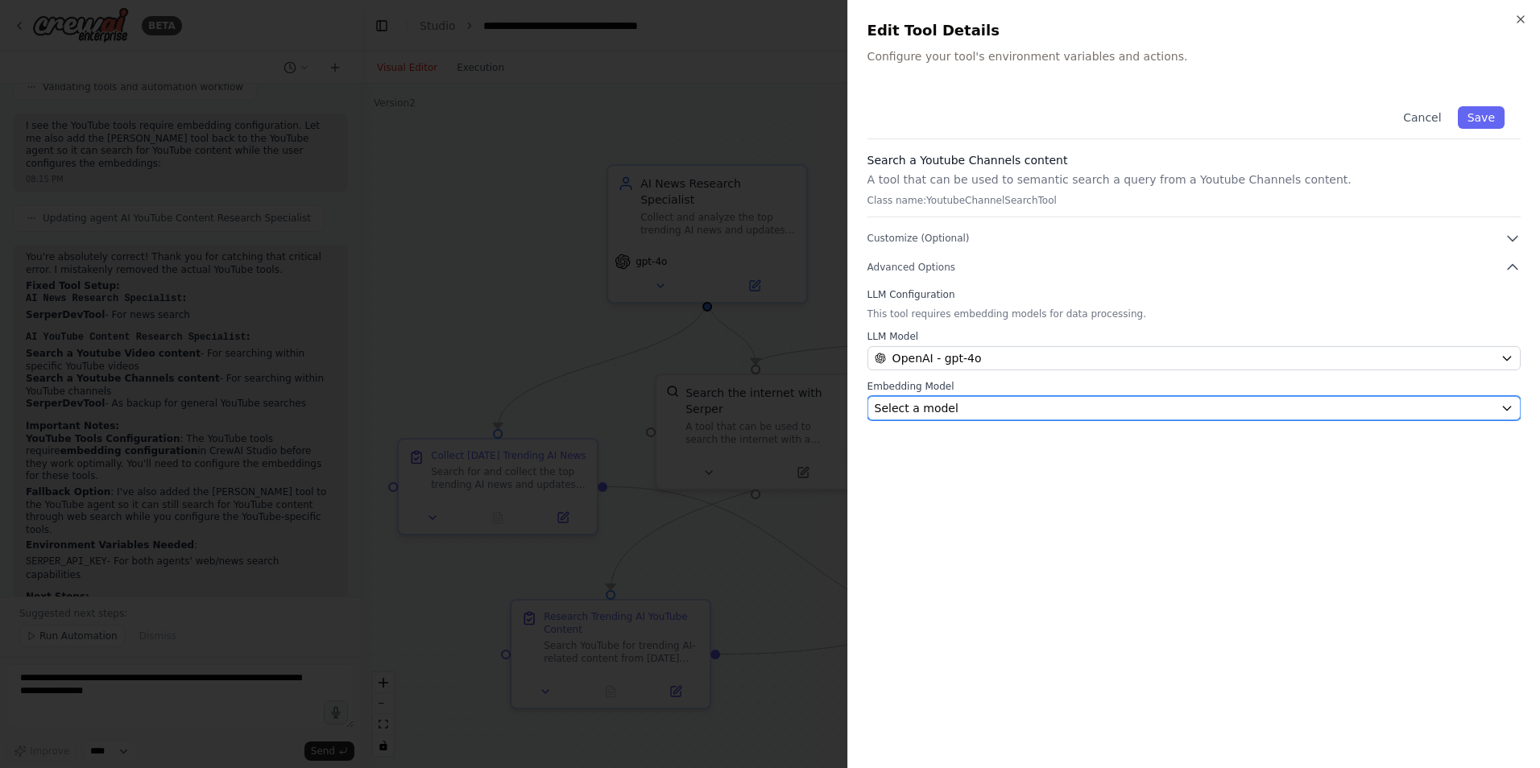
click at [961, 407] on div "Select a model" at bounding box center [1184, 408] width 619 height 16
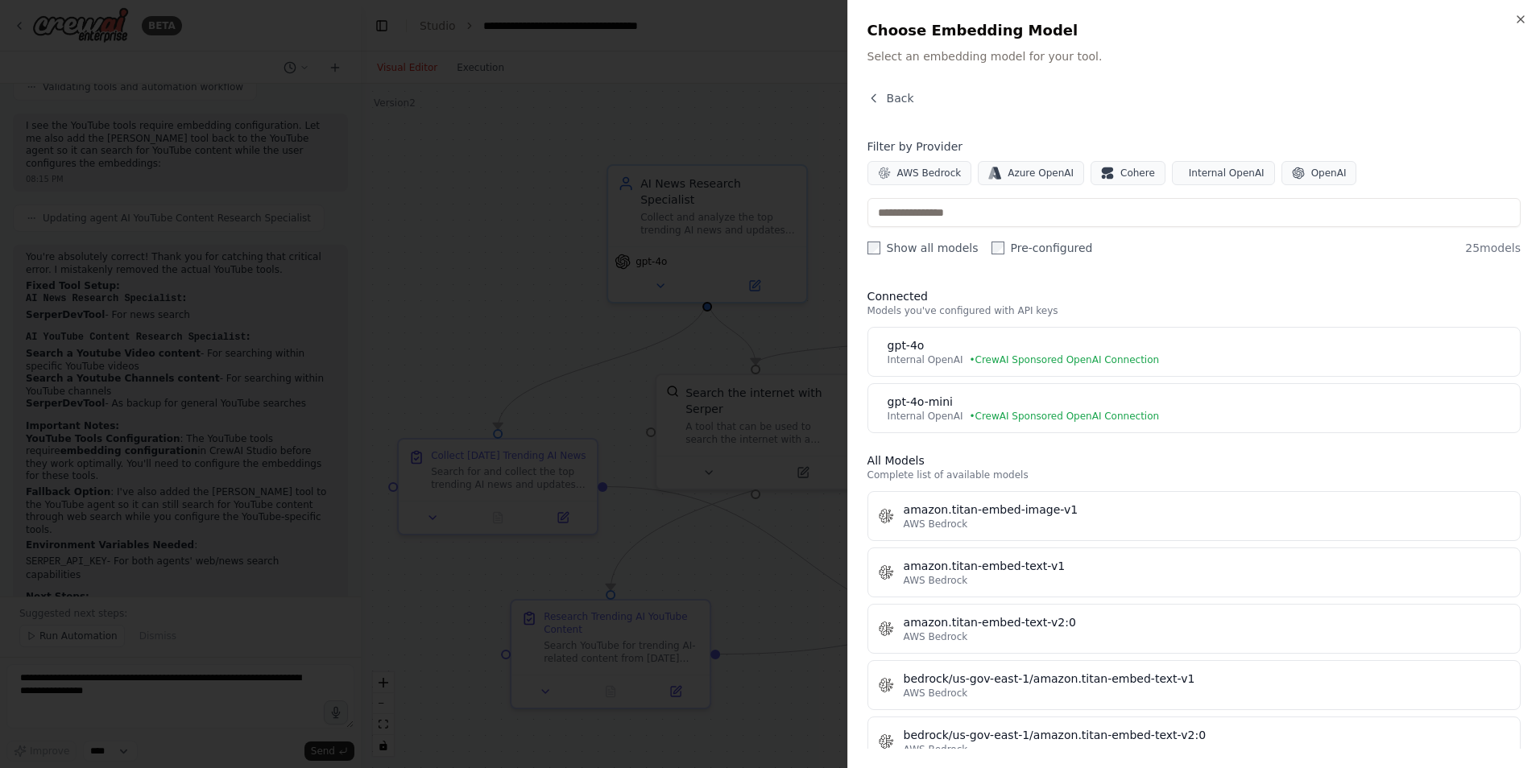
click at [961, 407] on div "gpt-4o-mini" at bounding box center [1198, 402] width 622 height 16
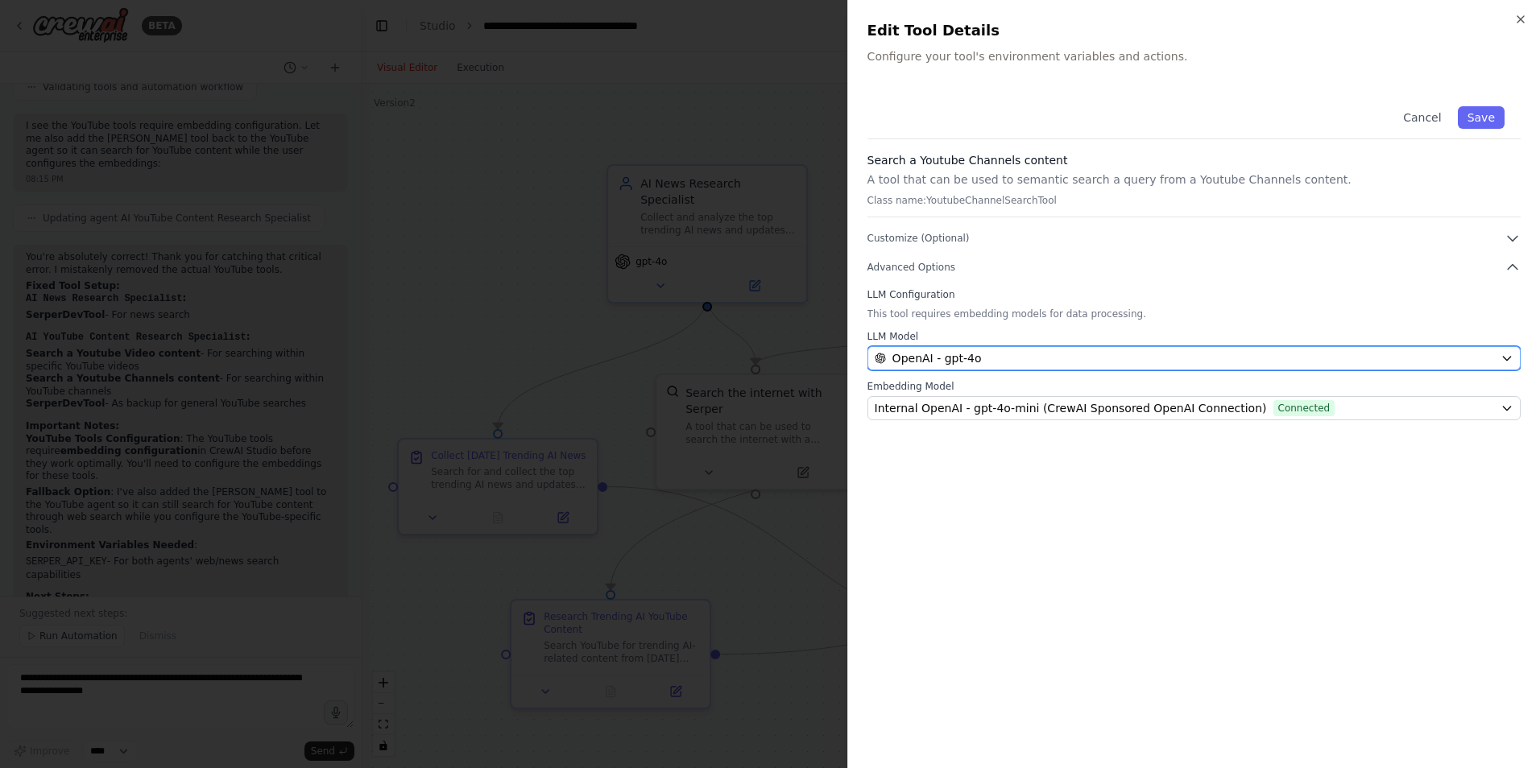
click at [999, 351] on div "OpenAI - gpt-4o" at bounding box center [1184, 358] width 619 height 16
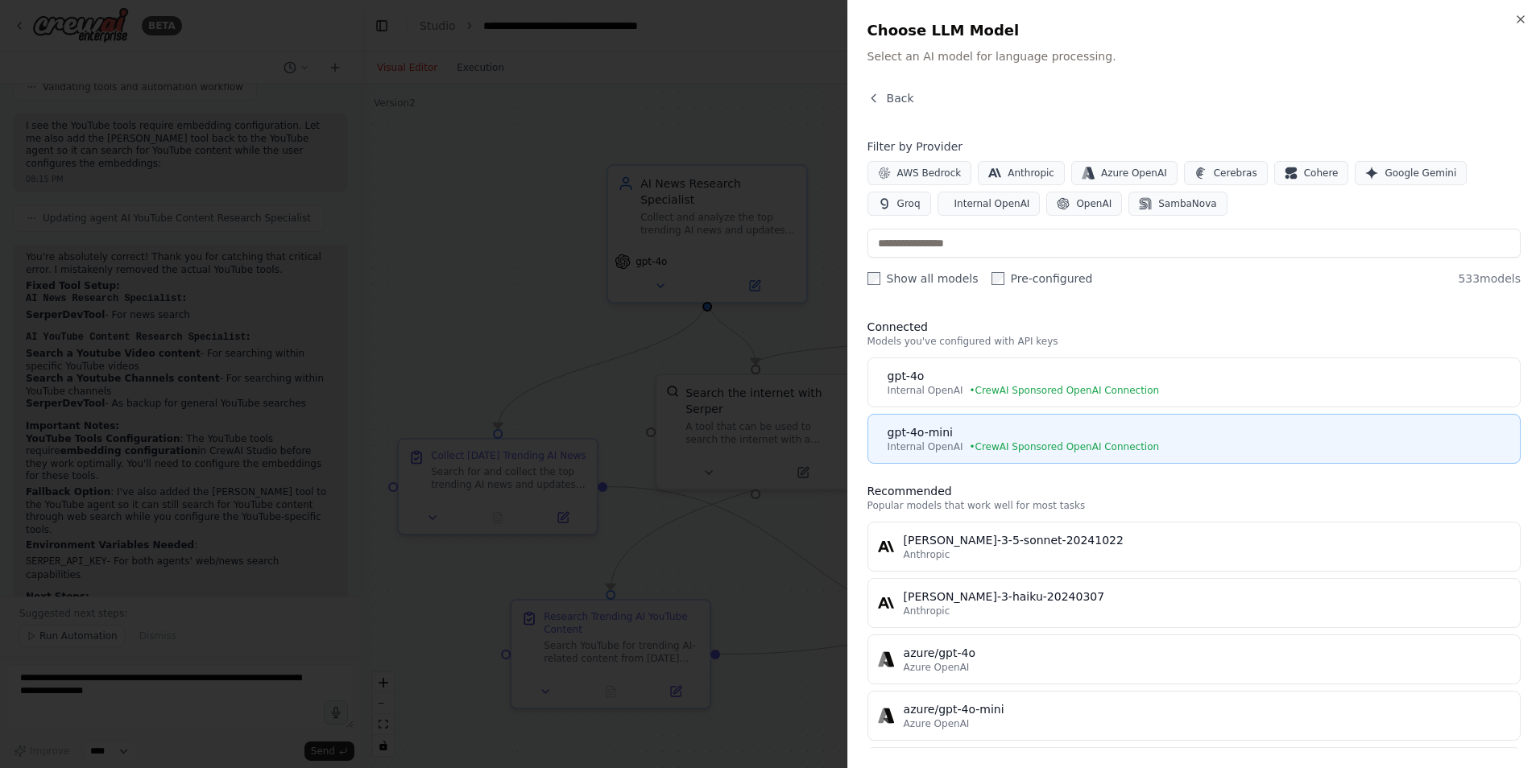
click at [957, 432] on div "gpt-4o-mini" at bounding box center [1198, 432] width 622 height 16
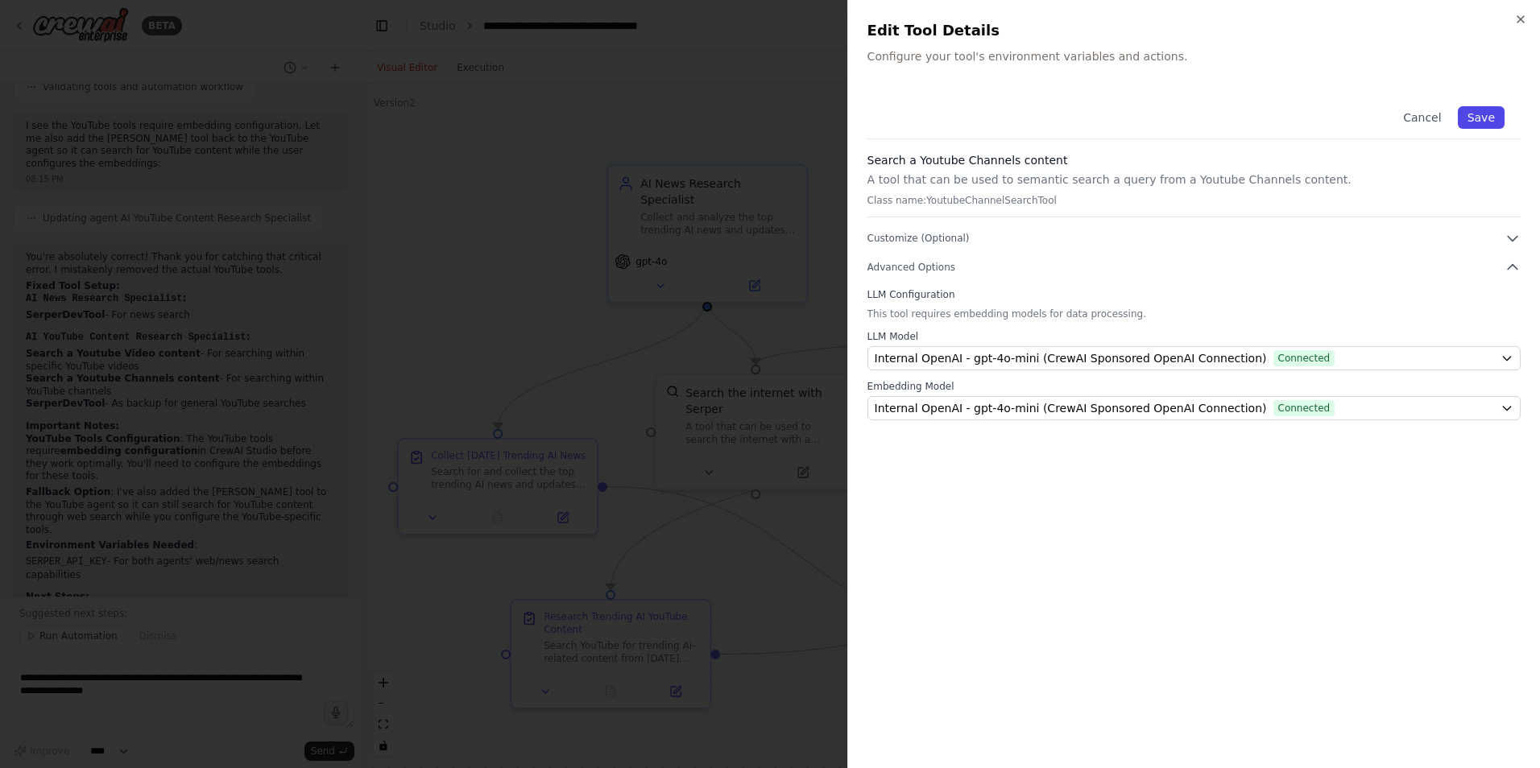
click at [1484, 114] on button "Save" at bounding box center [1481, 117] width 47 height 23
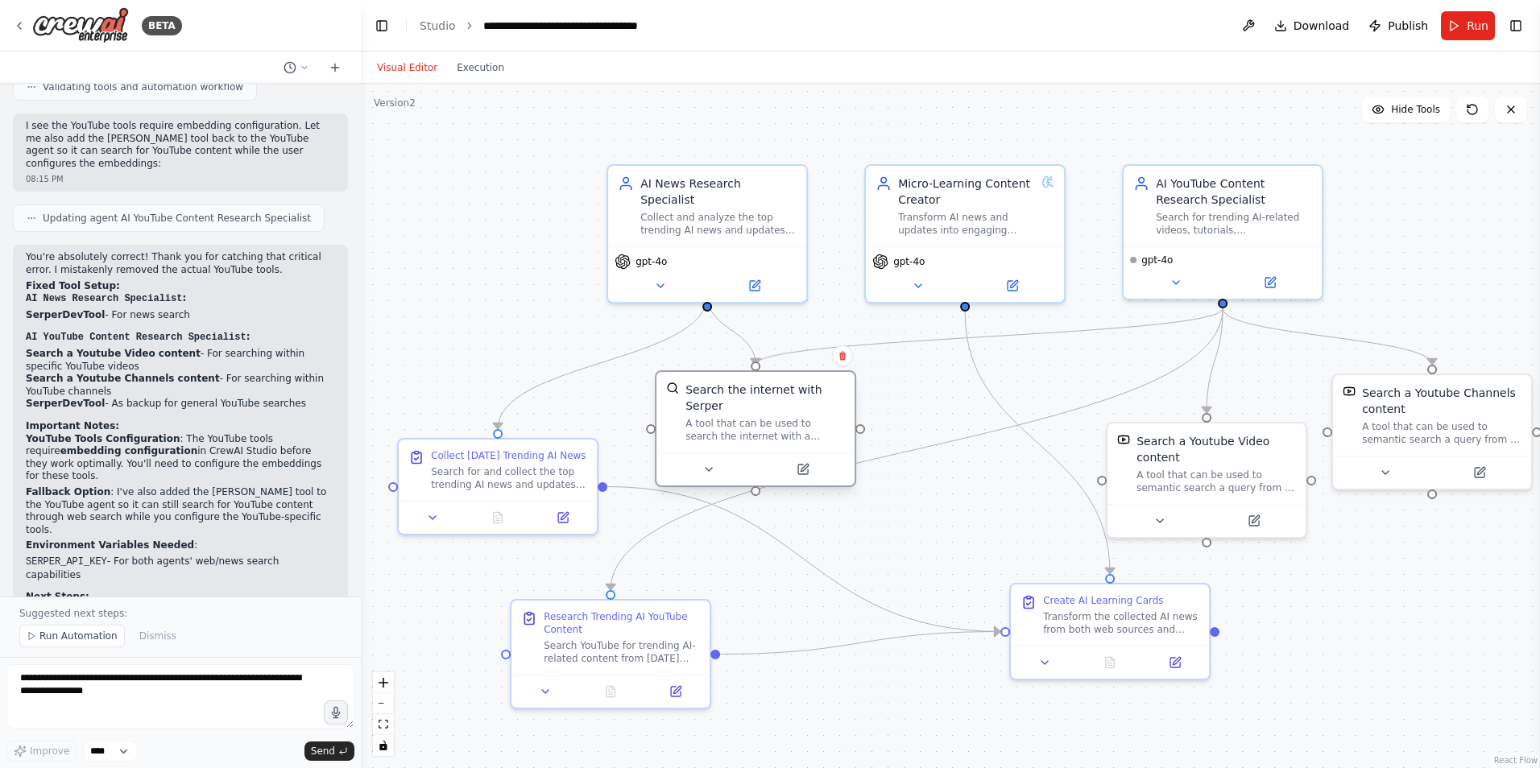
click at [786, 428] on div "Search the internet with Serper A tool that can be used to search the internet …" at bounding box center [755, 412] width 198 height 81
click at [789, 417] on div "A tool that can be used to search the internet with a search_query. Supports di…" at bounding box center [764, 430] width 159 height 26
click at [803, 464] on icon at bounding box center [803, 467] width 7 height 7
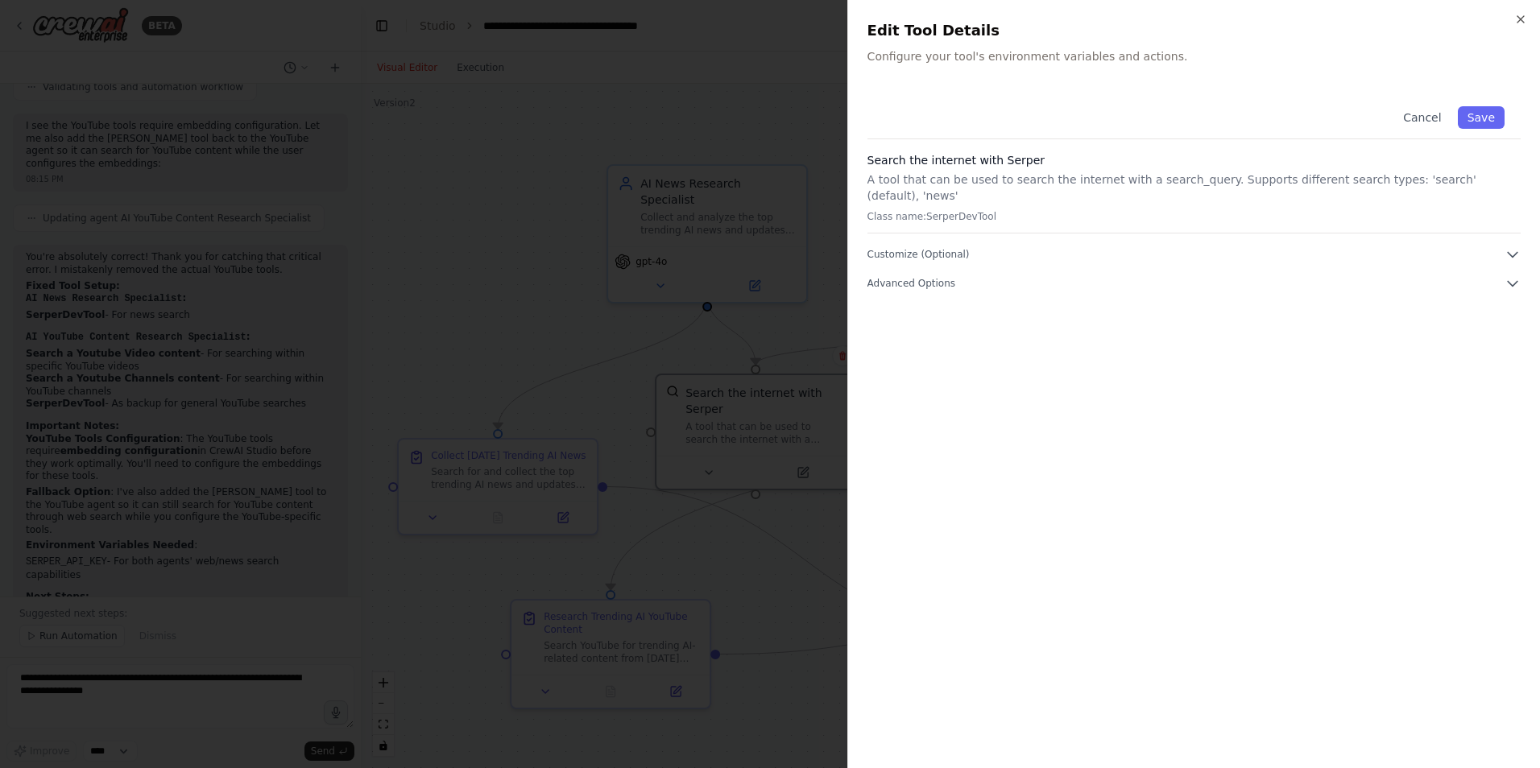
click at [954, 280] on div "Cancel Save Search the internet with Serper A tool that can be used to search t…" at bounding box center [1193, 419] width 653 height 659
click at [938, 277] on span "Advanced Options" at bounding box center [911, 283] width 88 height 13
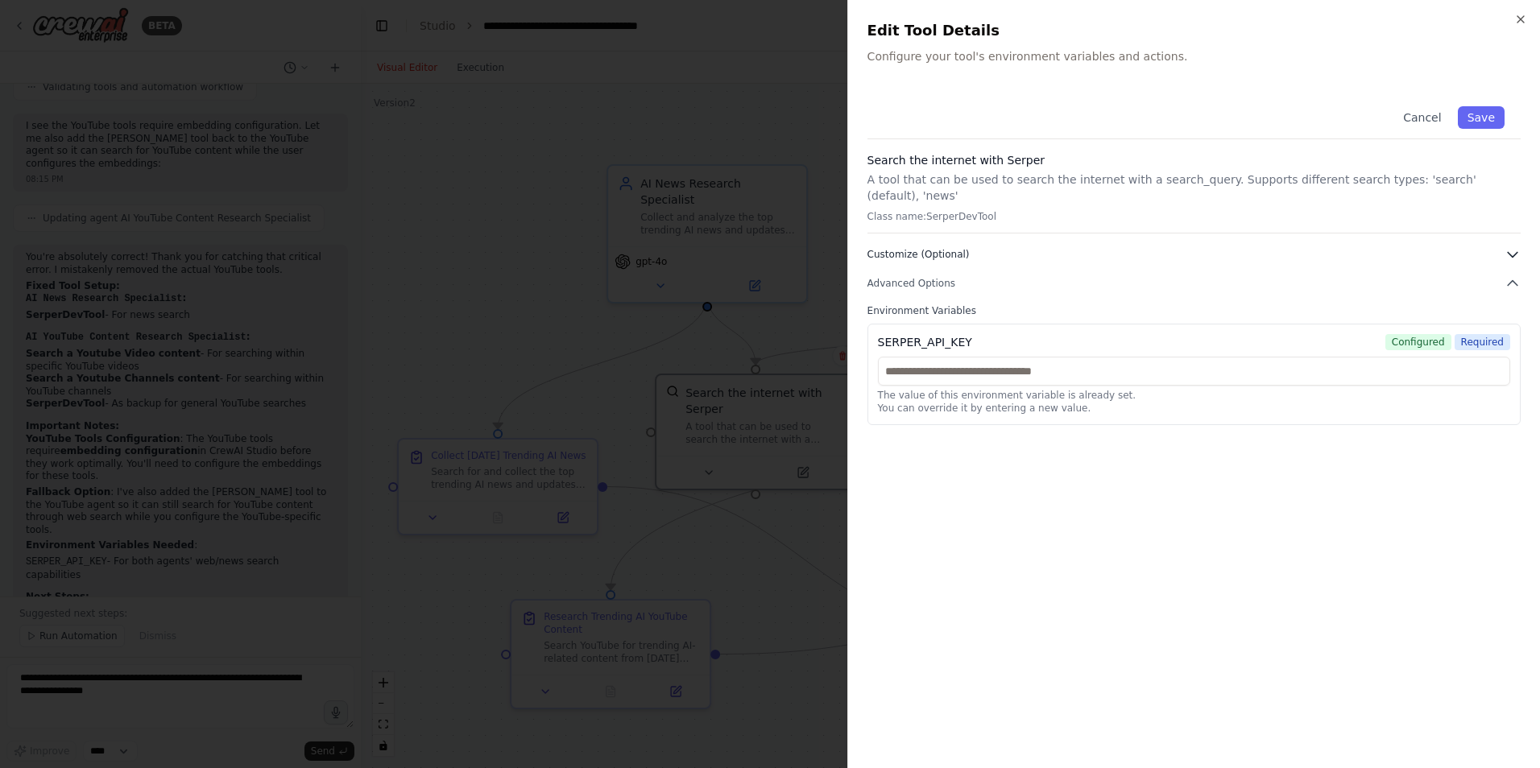
click at [929, 248] on span "Customize (Optional)" at bounding box center [918, 254] width 102 height 13
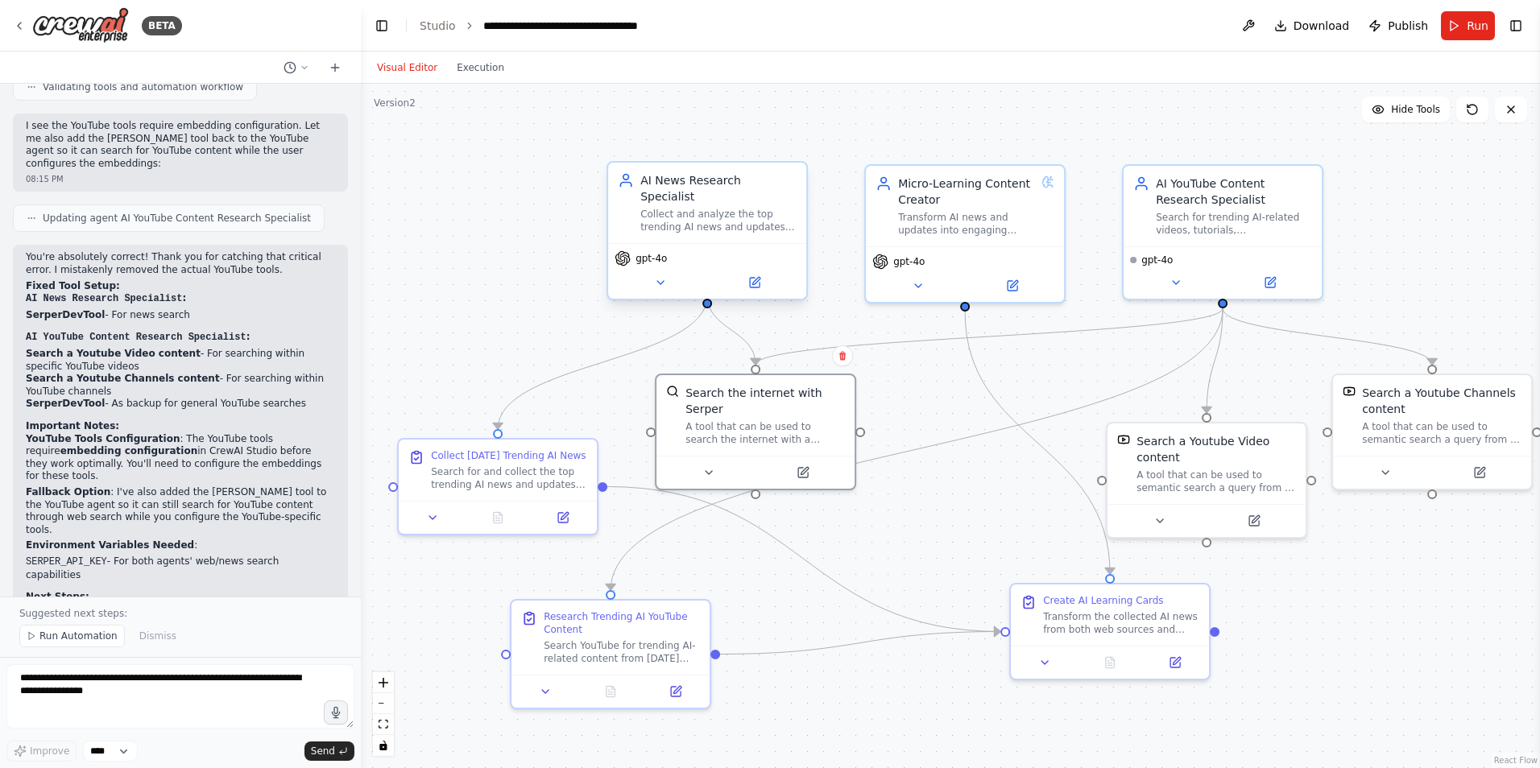
click at [647, 252] on span "gpt-4o" at bounding box center [650, 258] width 31 height 13
click at [658, 281] on icon at bounding box center [660, 282] width 6 height 3
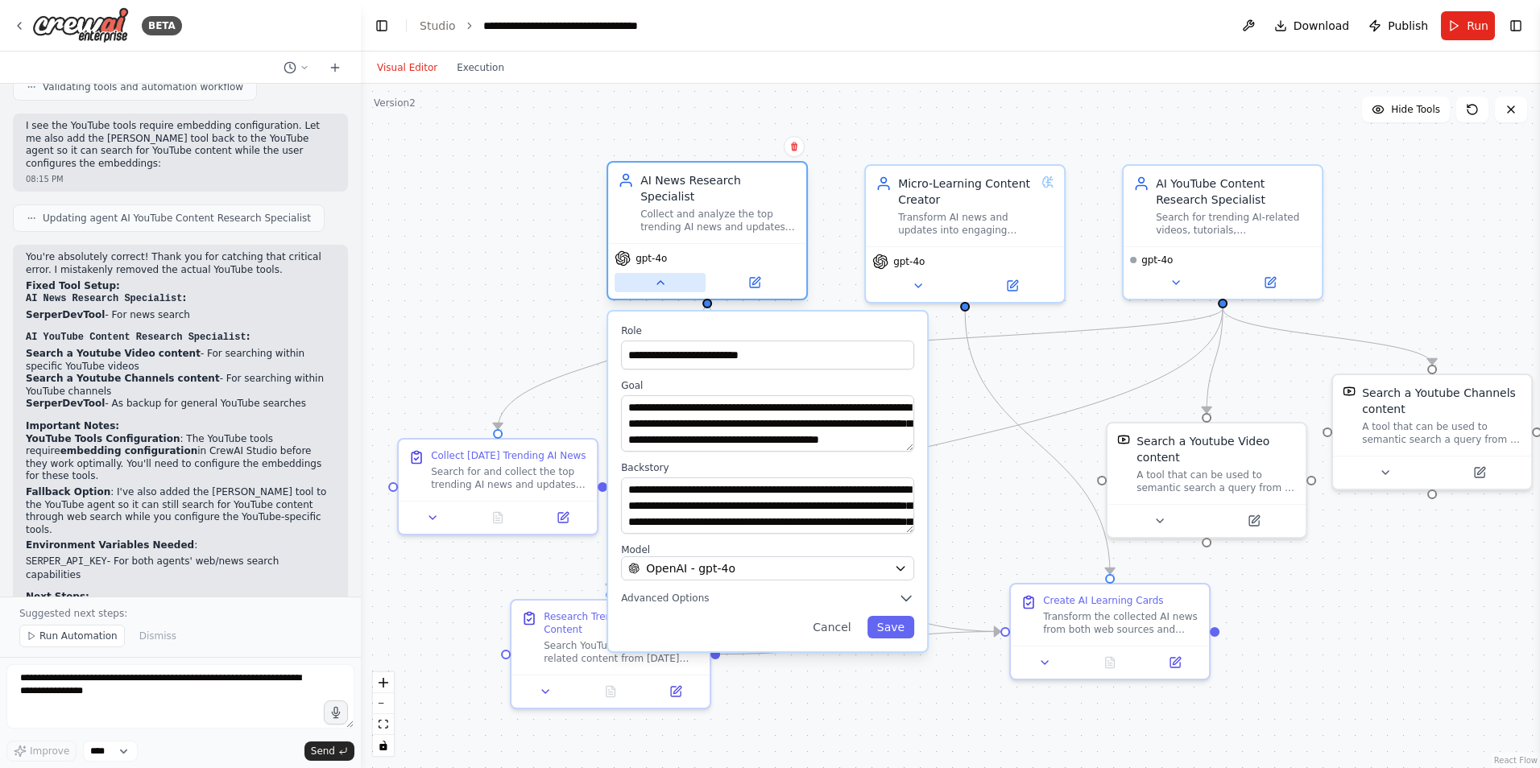
click at [658, 276] on icon at bounding box center [660, 282] width 13 height 13
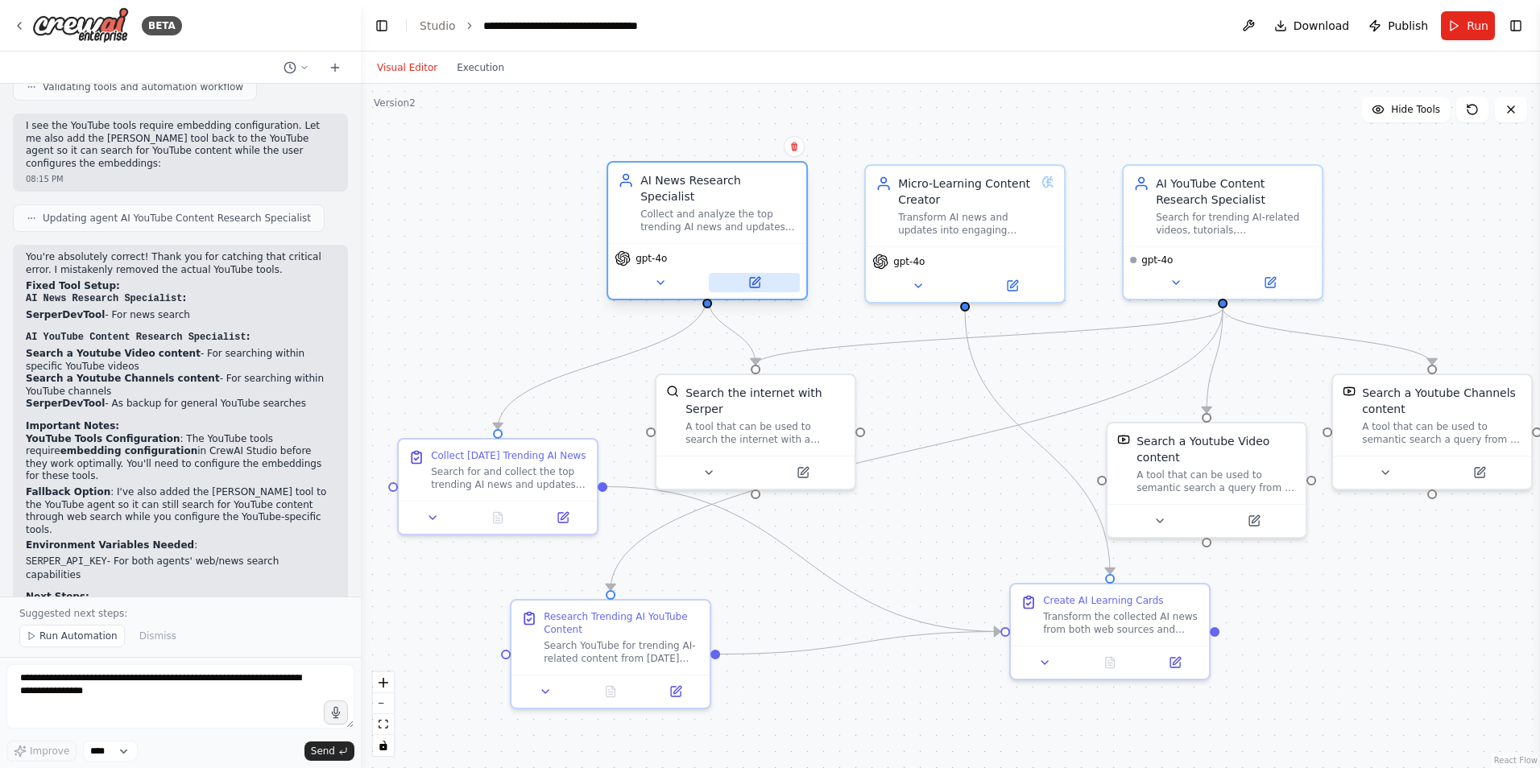
click at [745, 273] on button at bounding box center [754, 282] width 91 height 19
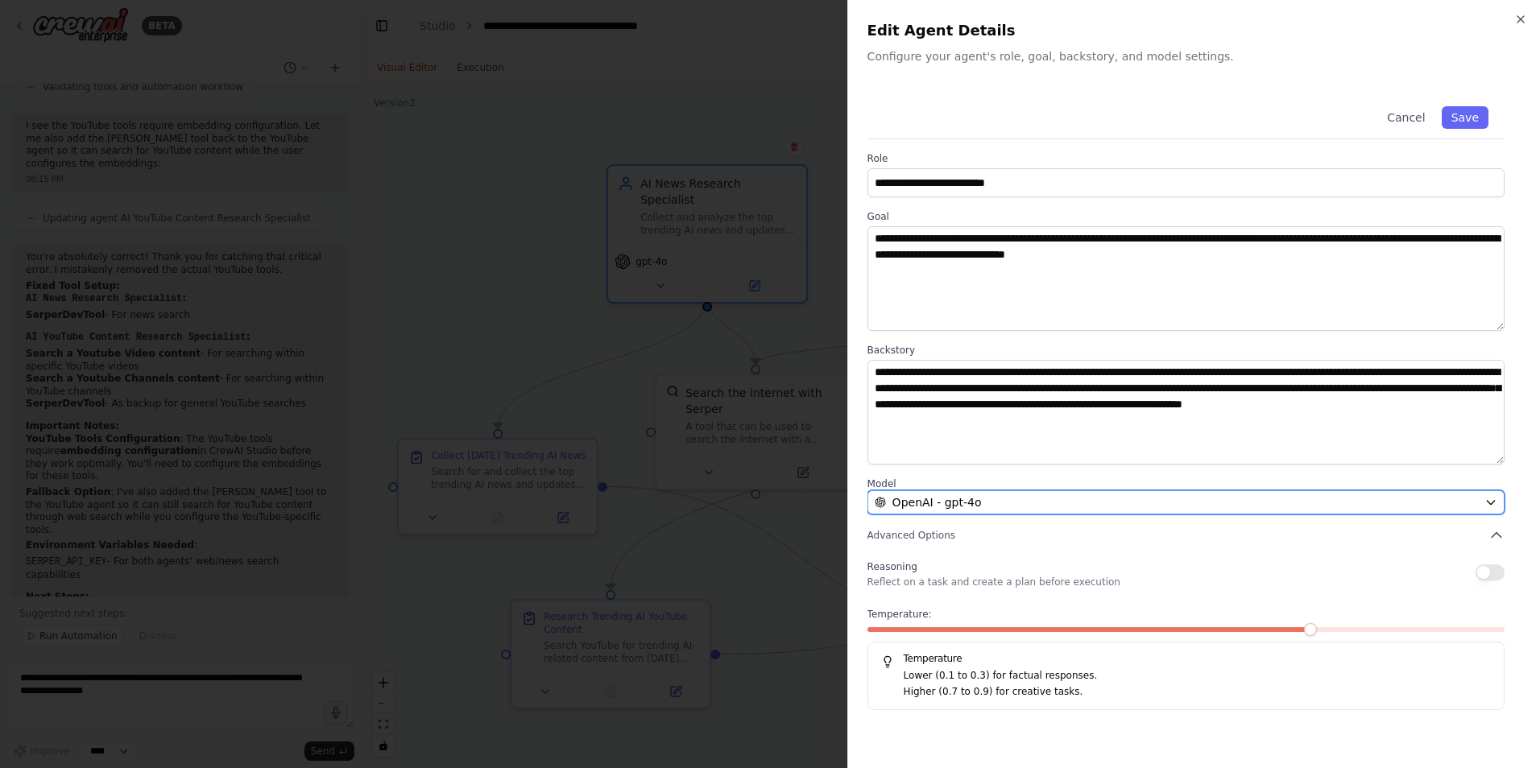
click at [937, 505] on span "OpenAI - gpt-4o" at bounding box center [936, 502] width 89 height 16
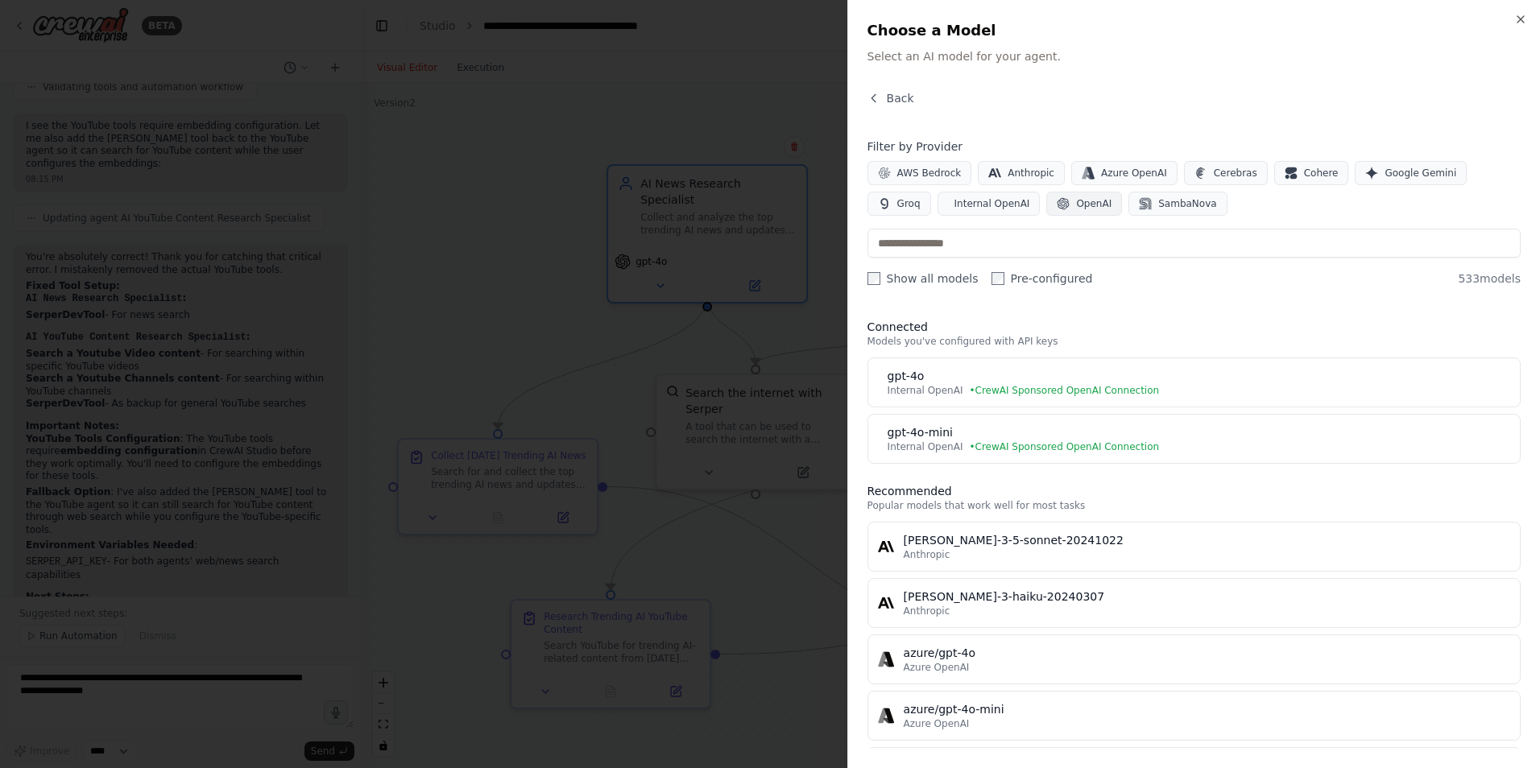
click at [1076, 207] on span "OpenAI" at bounding box center [1093, 203] width 35 height 13
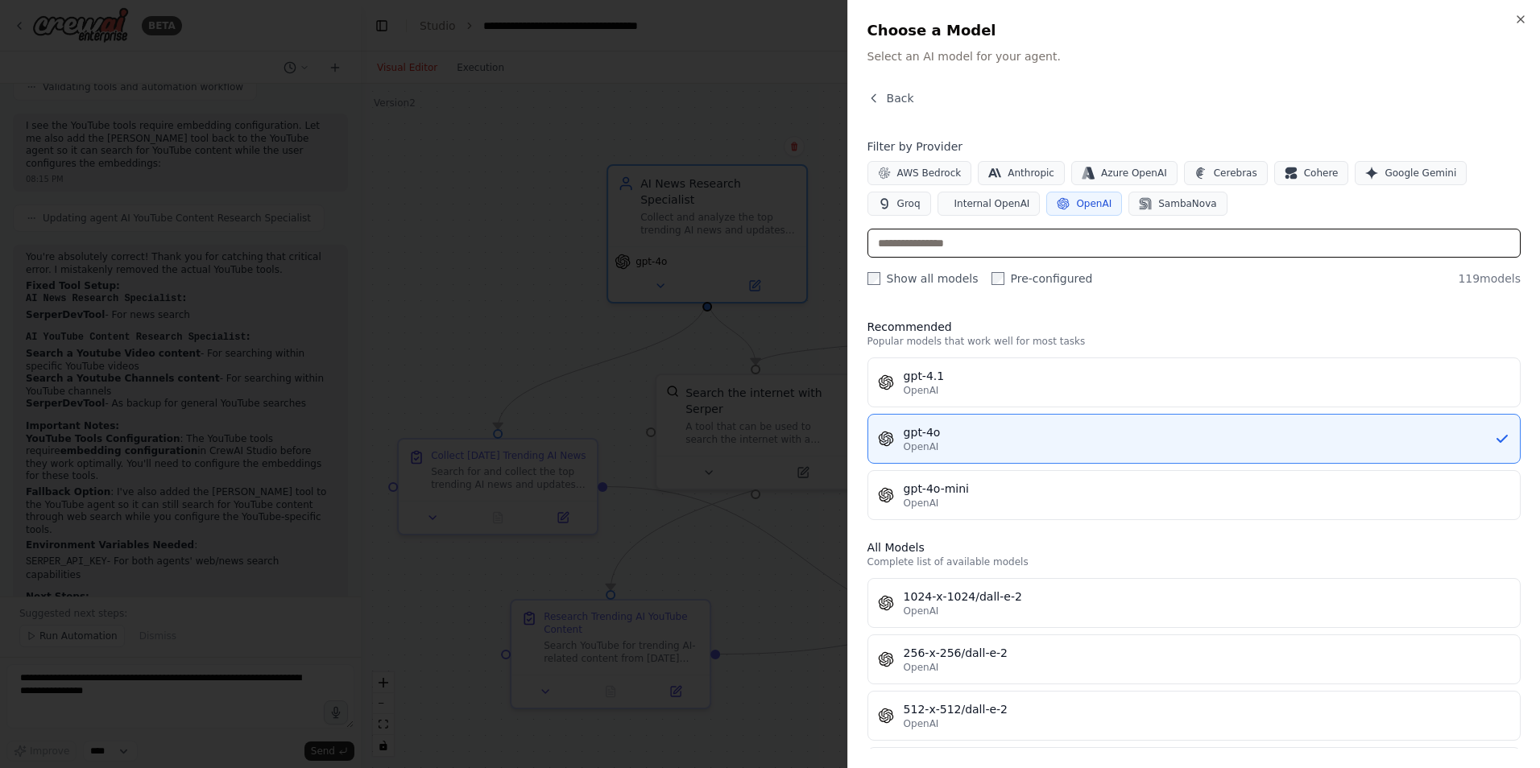
click at [937, 246] on input "text" at bounding box center [1193, 243] width 653 height 29
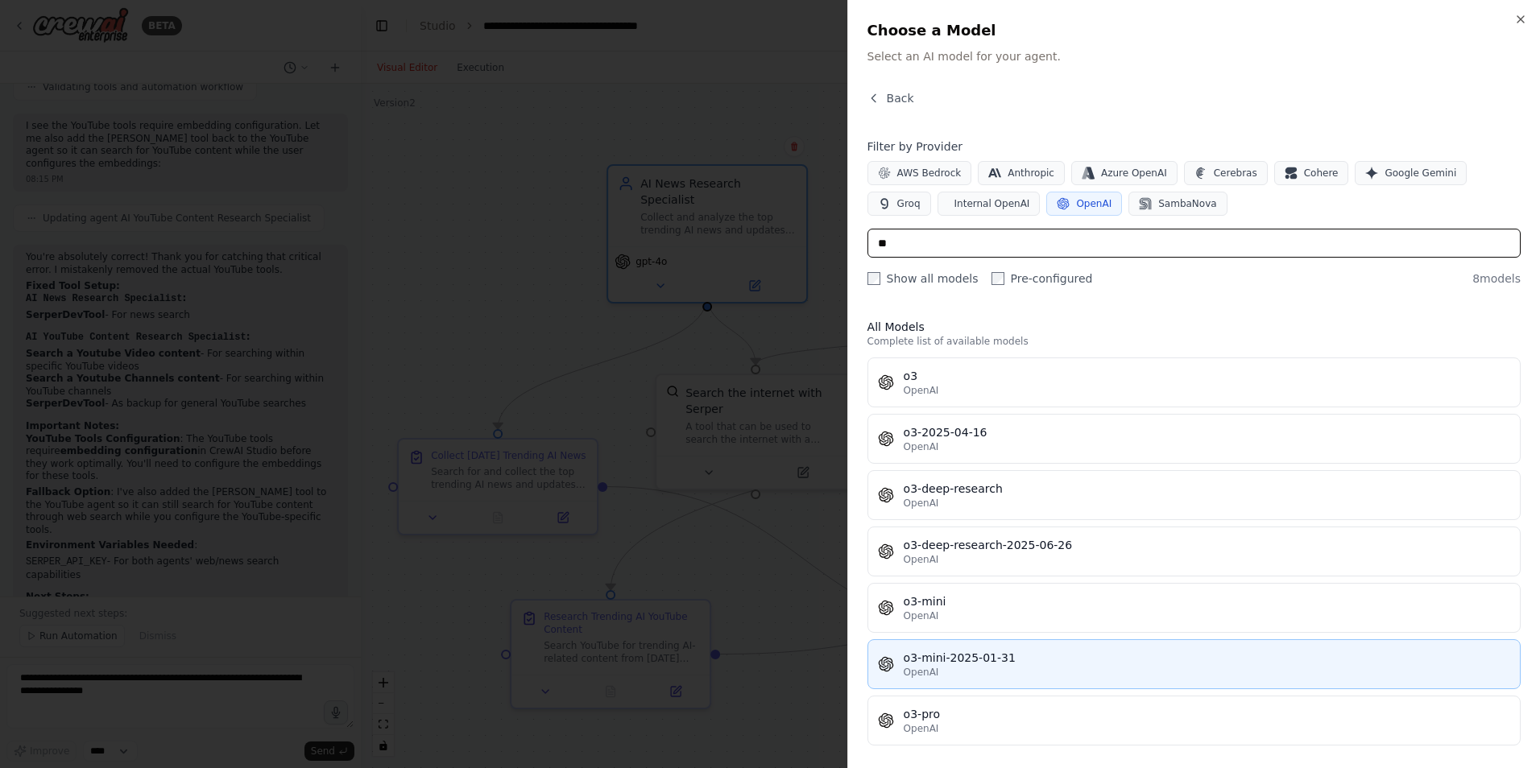
type input "**"
click at [1009, 662] on div "o3-mini-2025-01-31" at bounding box center [1207, 658] width 606 height 16
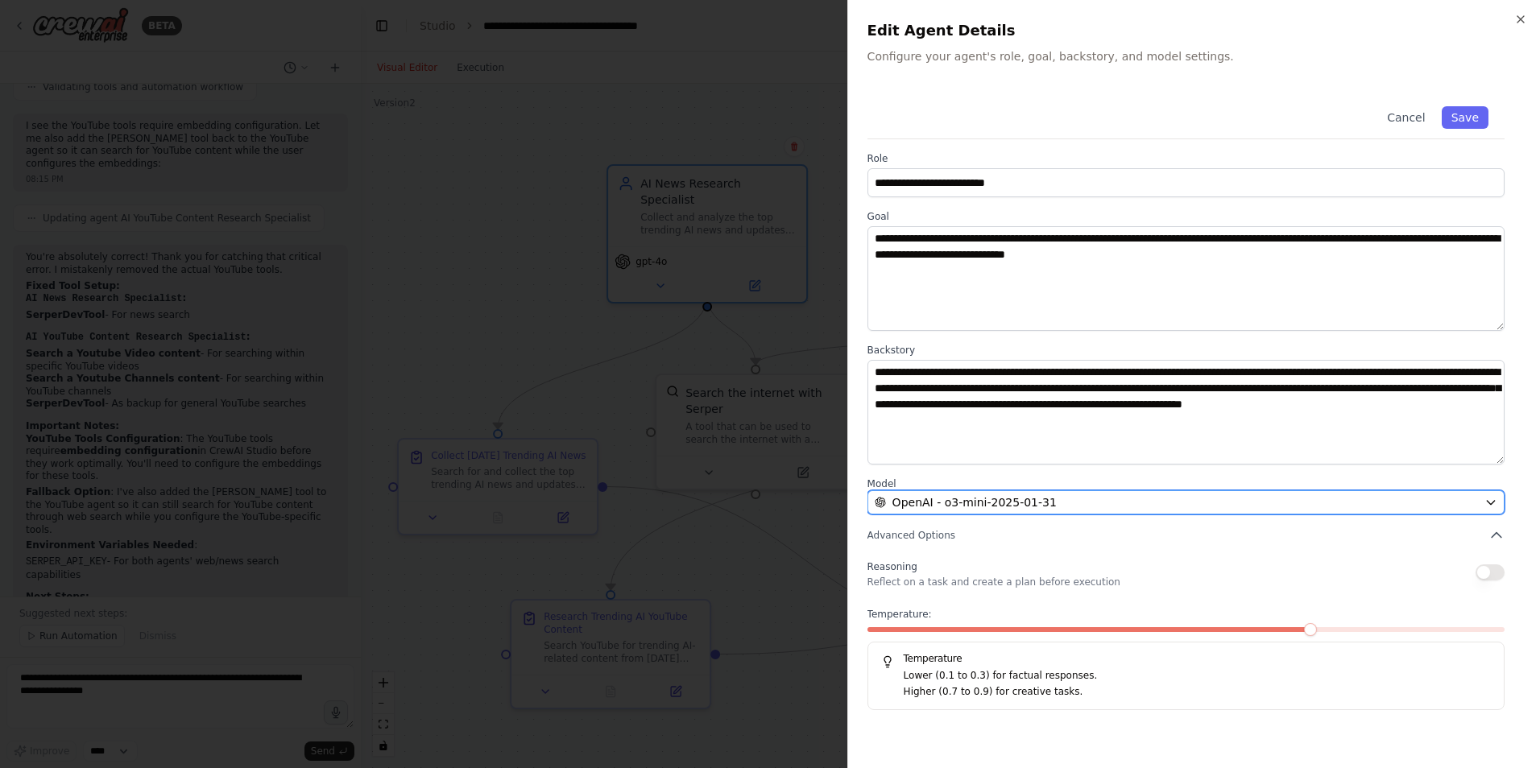
click at [990, 500] on span "OpenAI - o3-mini-2025-01-31" at bounding box center [974, 502] width 164 height 16
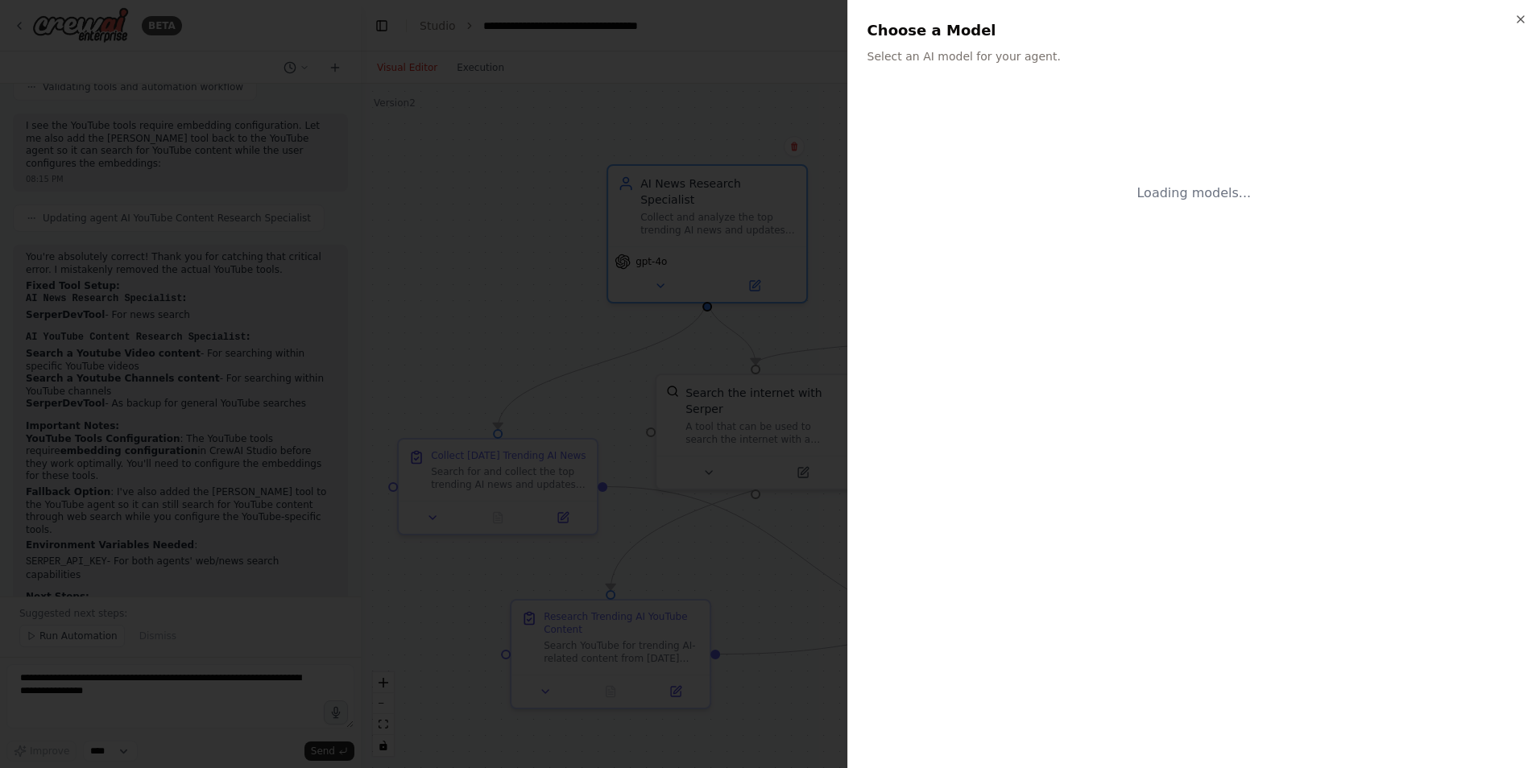
click at [999, 57] on p "Select an AI model for your agent." at bounding box center [1193, 56] width 653 height 16
click at [1523, 23] on icon "button" at bounding box center [1520, 19] width 13 height 13
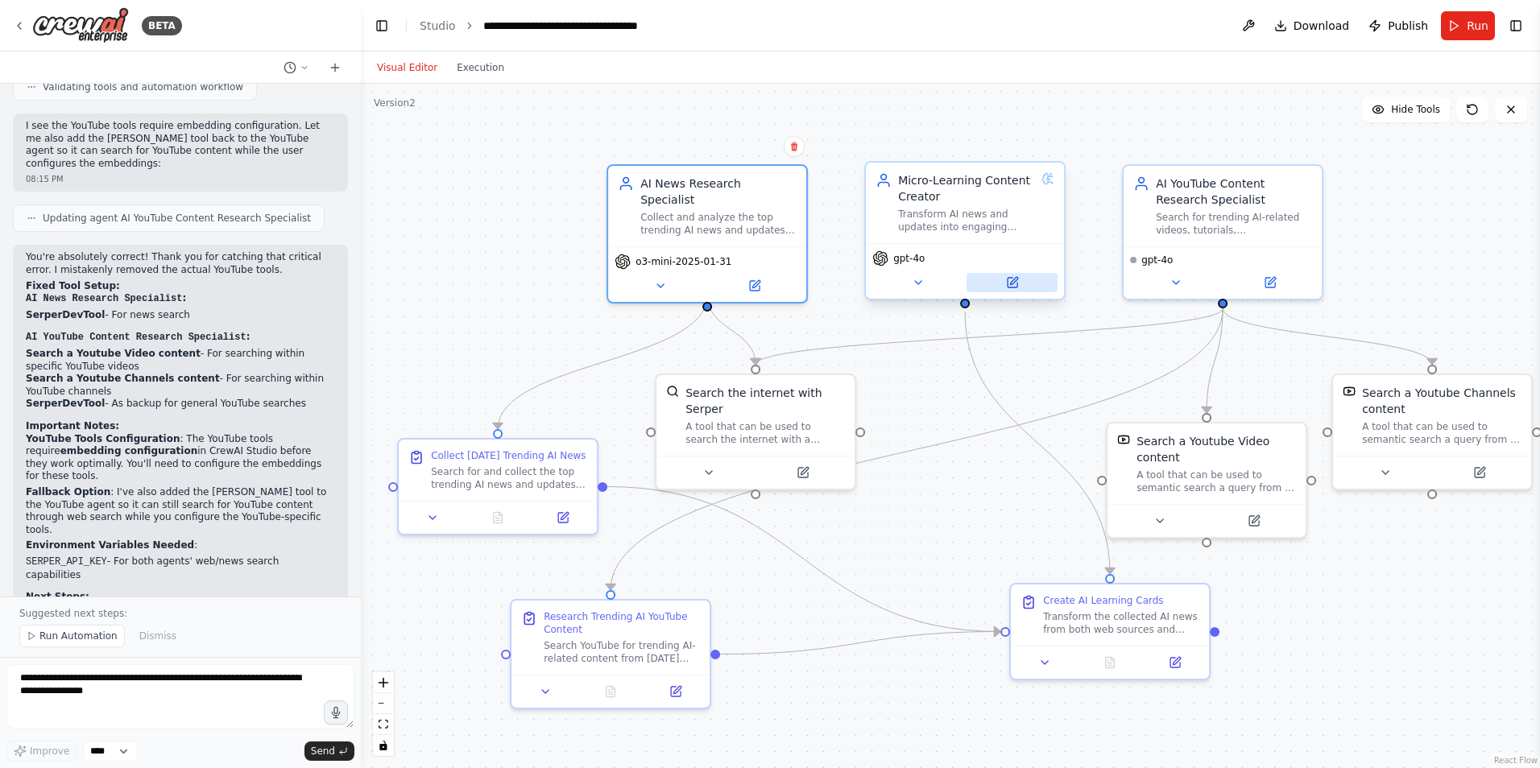
click at [1009, 279] on icon at bounding box center [1012, 283] width 10 height 10
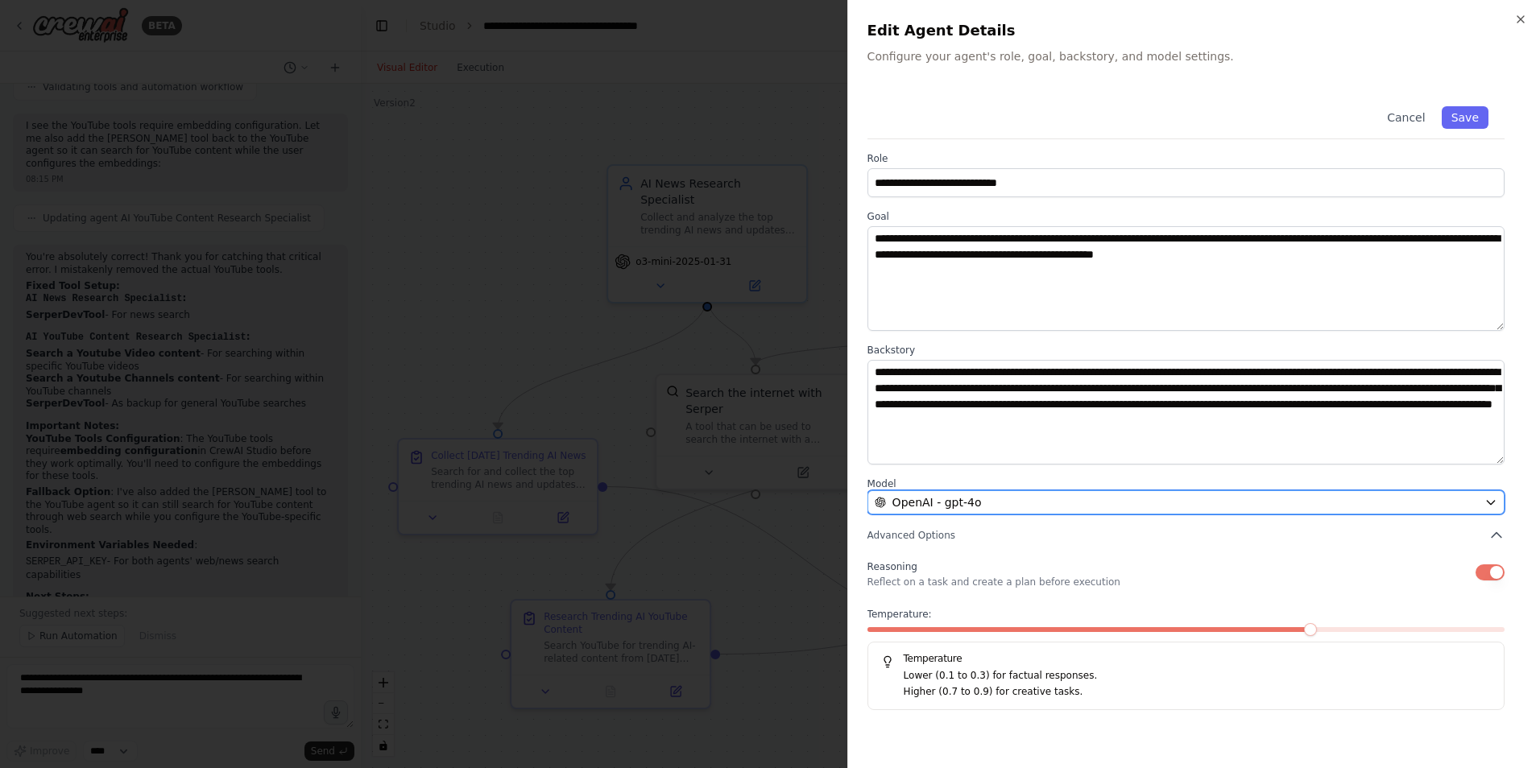
click at [974, 499] on span "OpenAI - gpt-4o" at bounding box center [936, 502] width 89 height 16
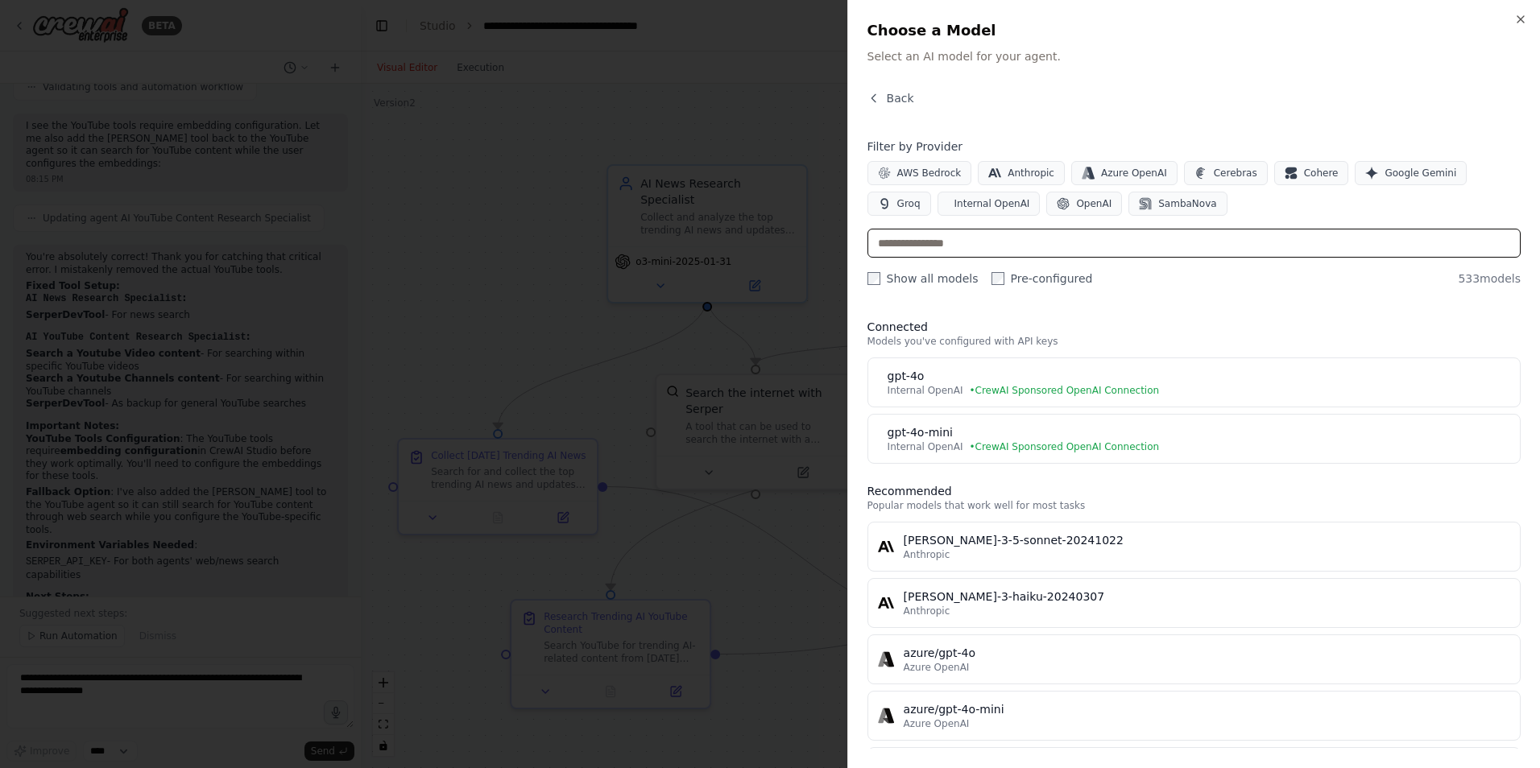
click at [966, 238] on input "text" at bounding box center [1193, 243] width 653 height 29
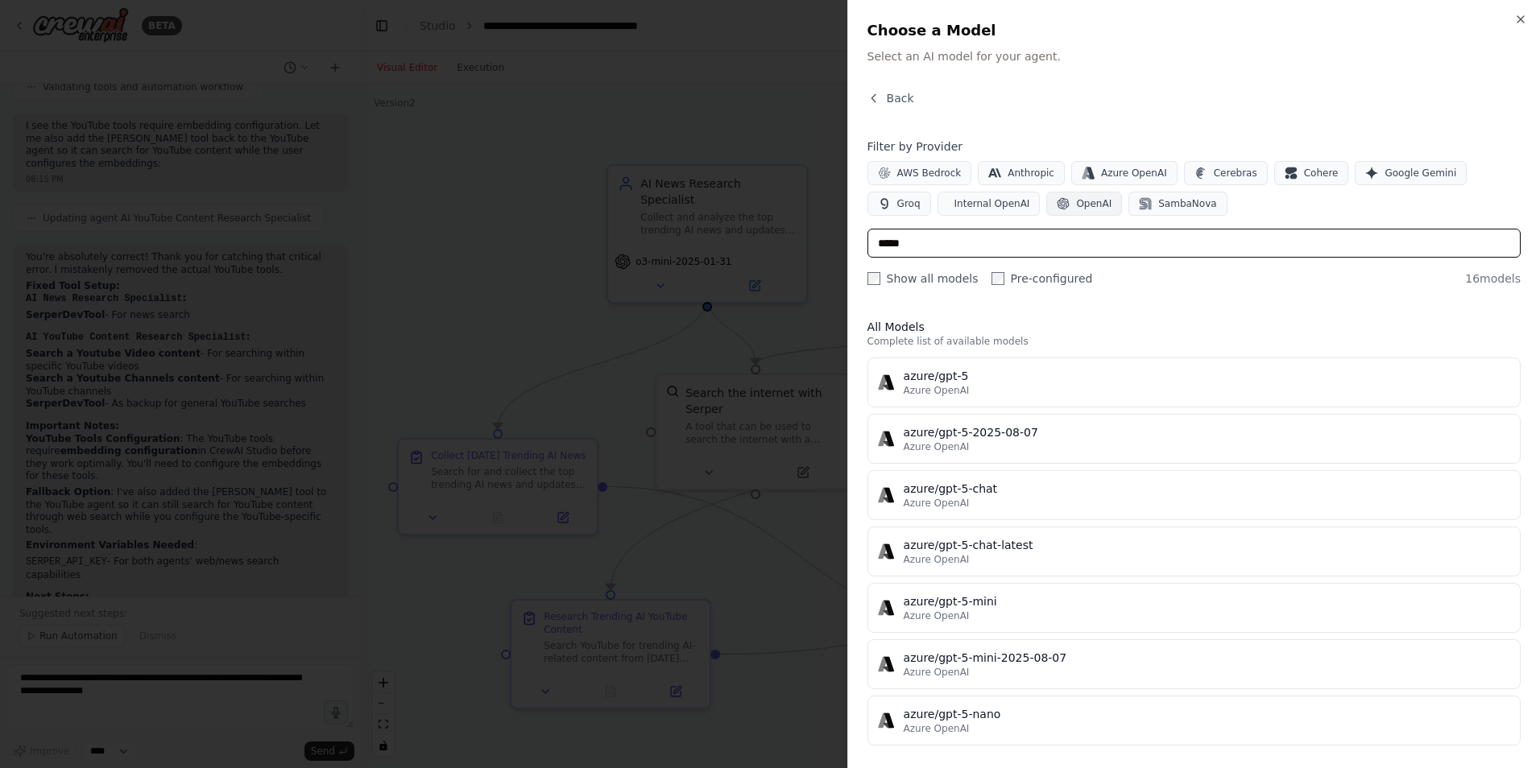
type input "*****"
click at [1046, 204] on button "OpenAI" at bounding box center [1084, 204] width 76 height 24
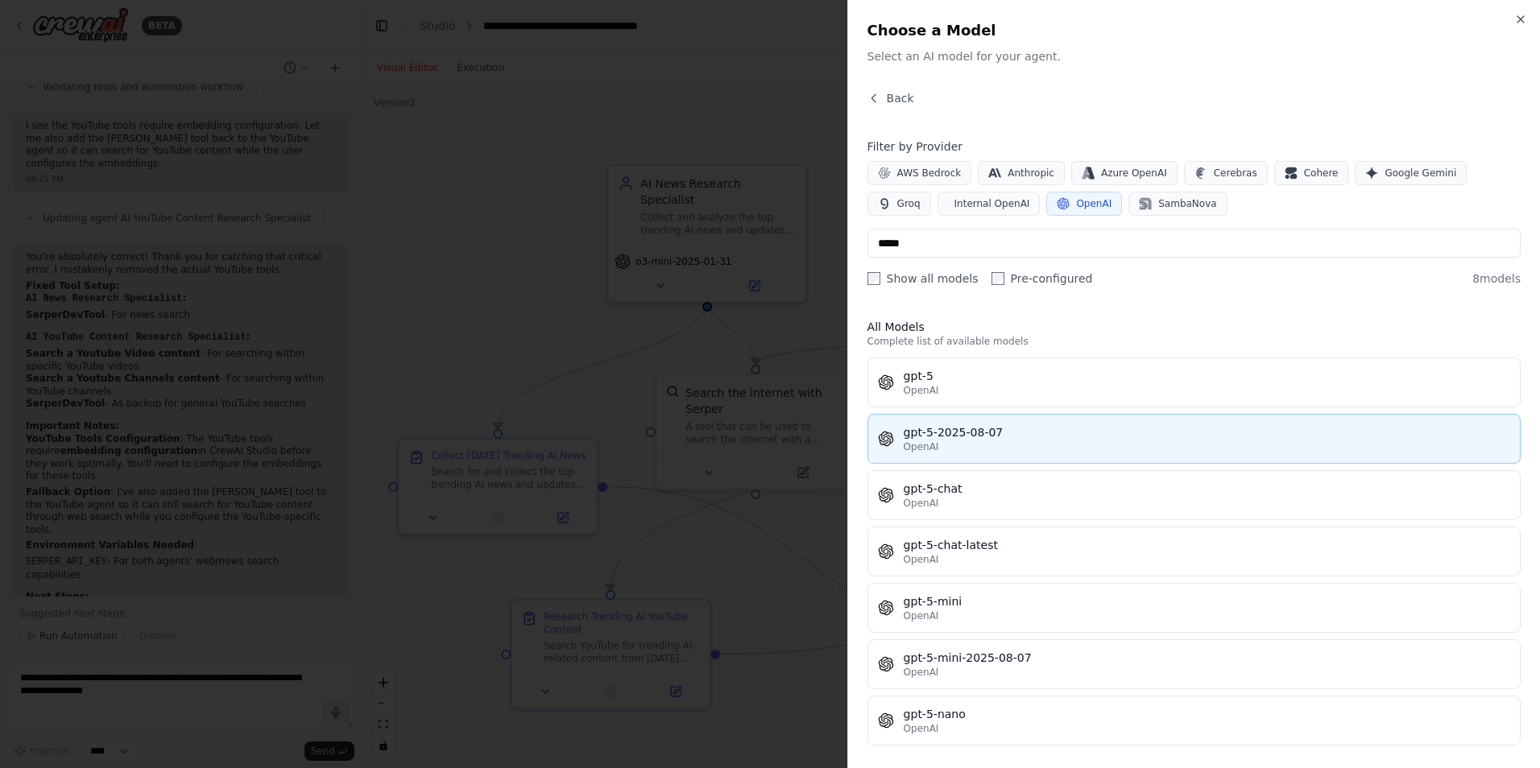
click at [977, 433] on div "gpt-5-2025-08-07" at bounding box center [1207, 432] width 606 height 16
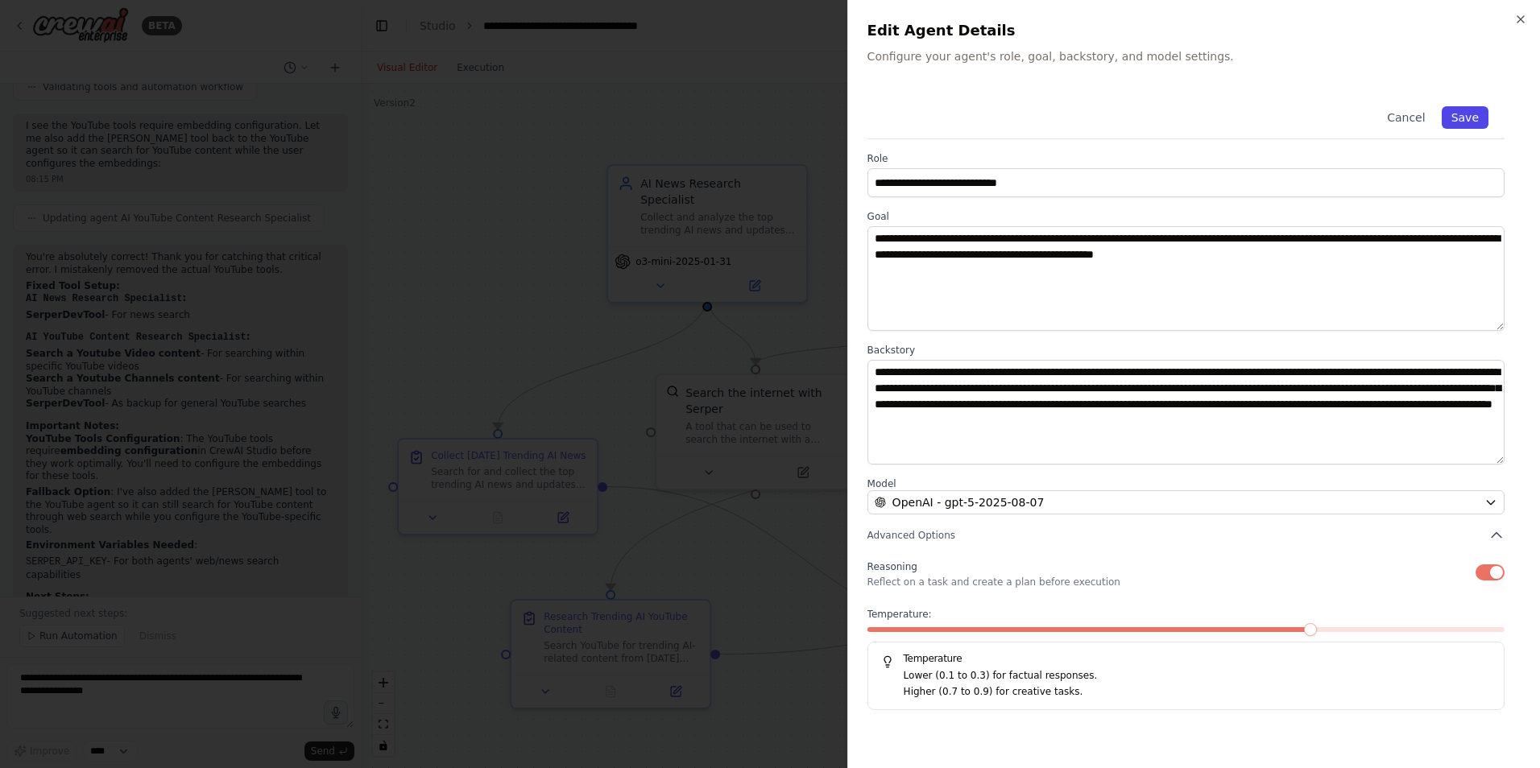
click at [1465, 122] on button "Save" at bounding box center [1464, 117] width 47 height 23
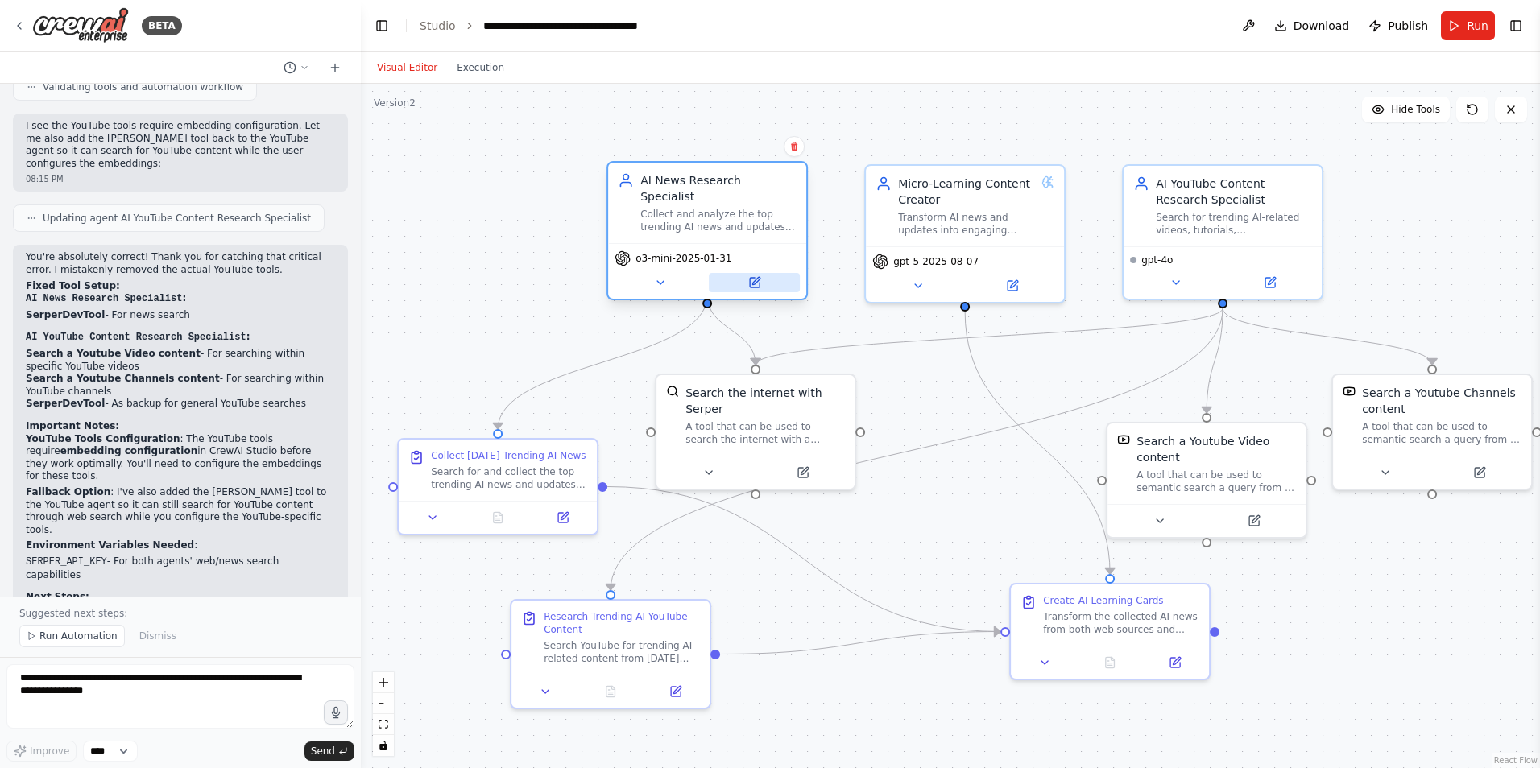
click at [746, 273] on button at bounding box center [754, 282] width 91 height 19
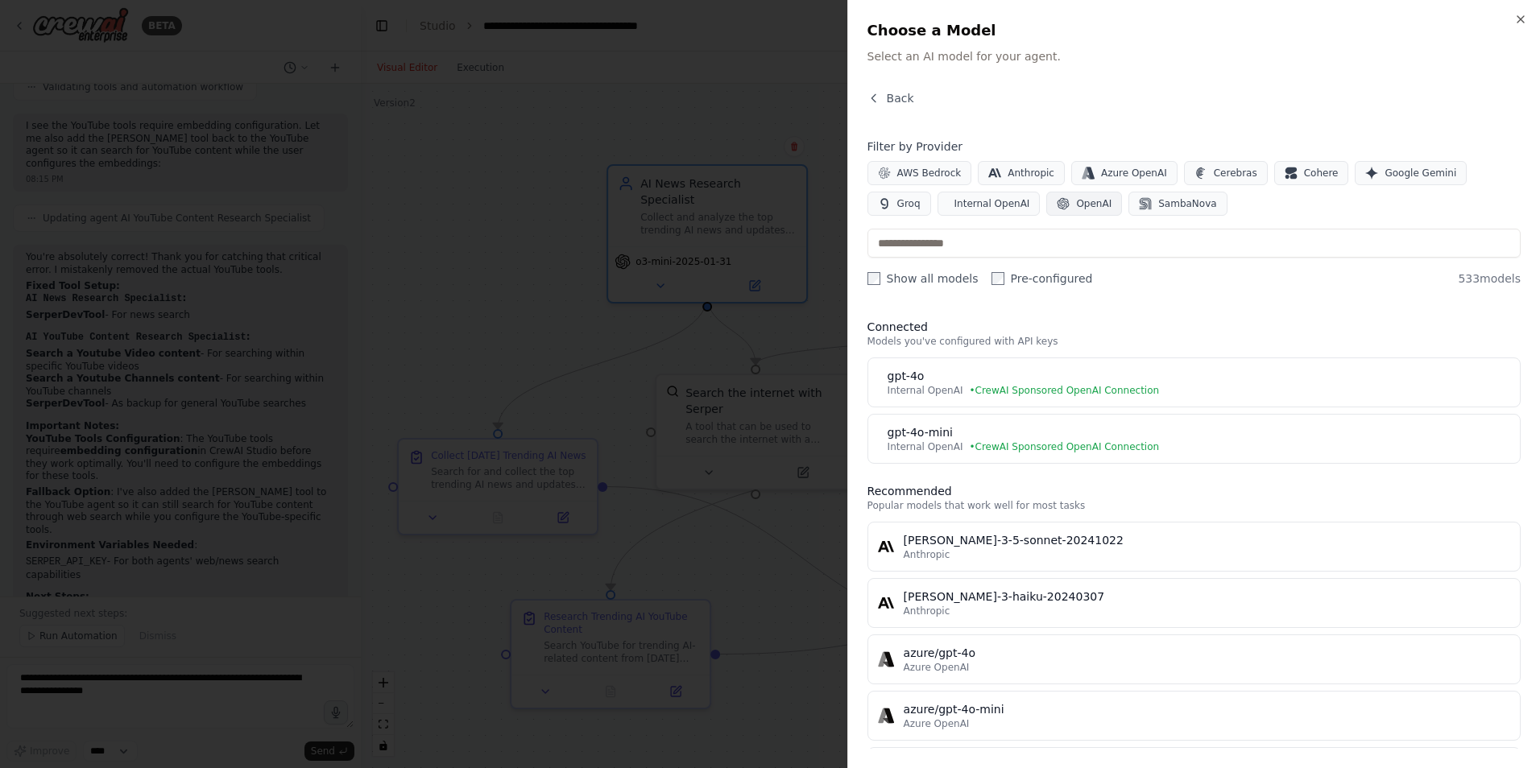
click at [1076, 200] on span "OpenAI" at bounding box center [1093, 203] width 35 height 13
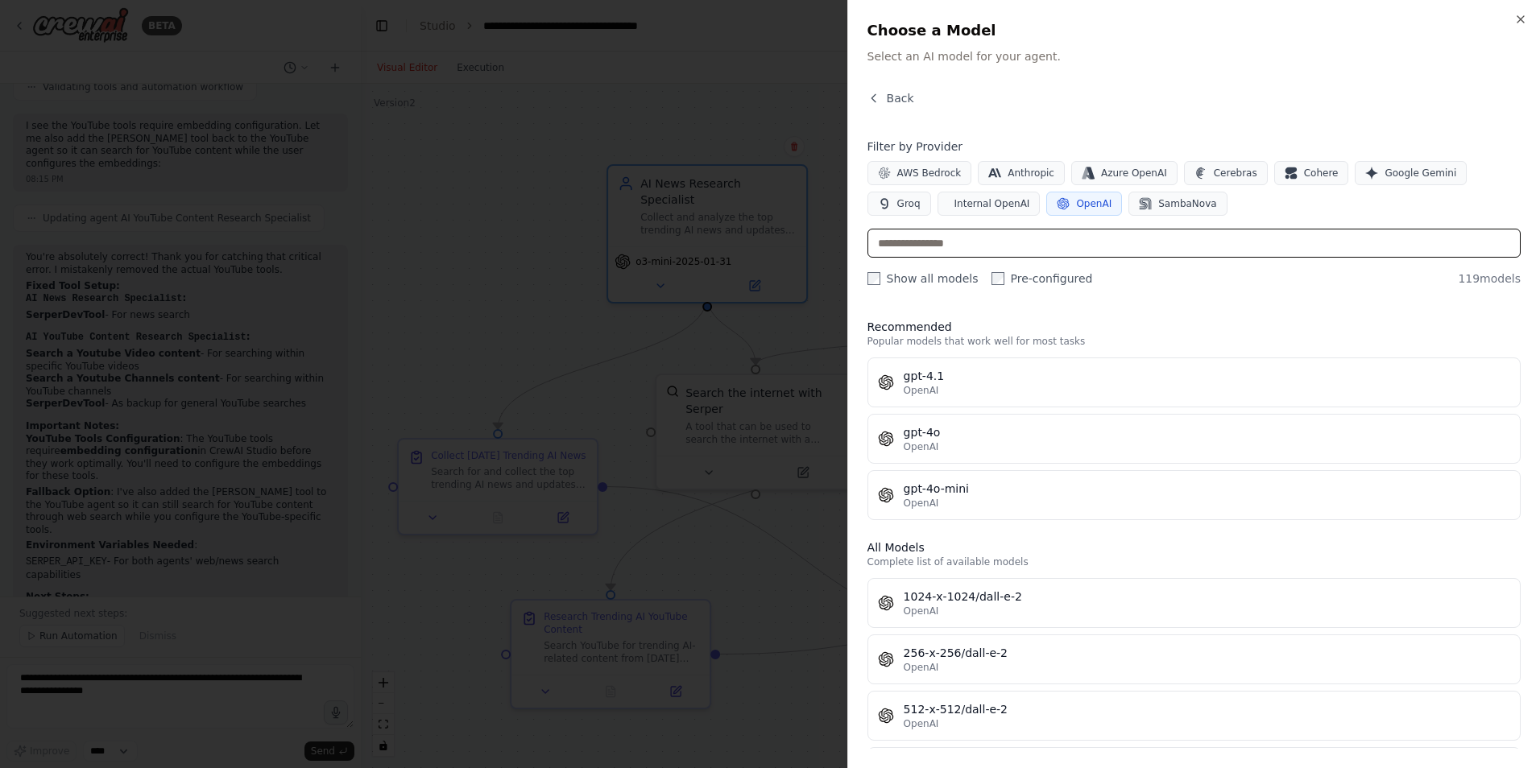
click at [982, 250] on input "text" at bounding box center [1193, 243] width 653 height 29
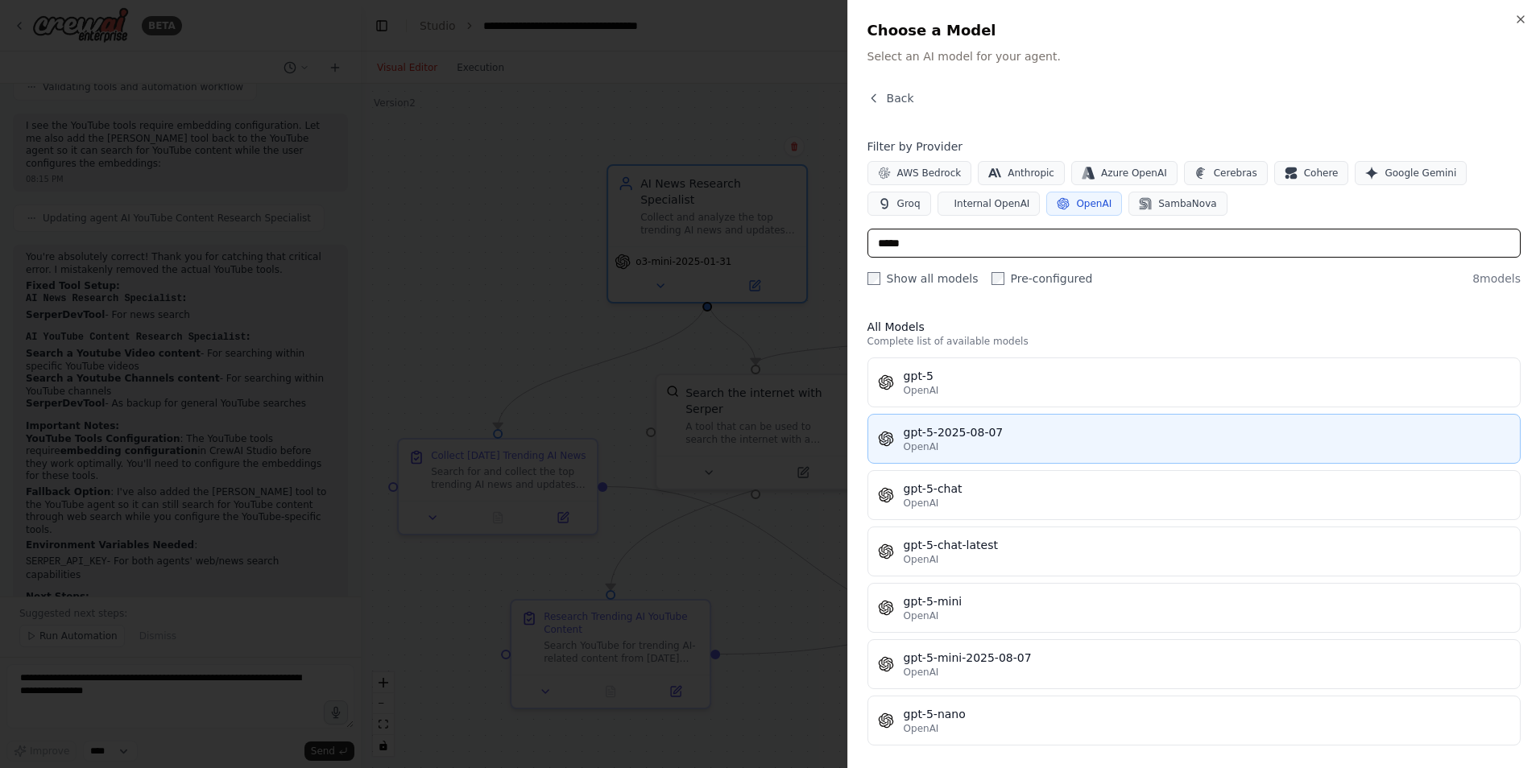
type input "*****"
click at [970, 438] on div "gpt-5-2025-08-07" at bounding box center [1207, 432] width 606 height 16
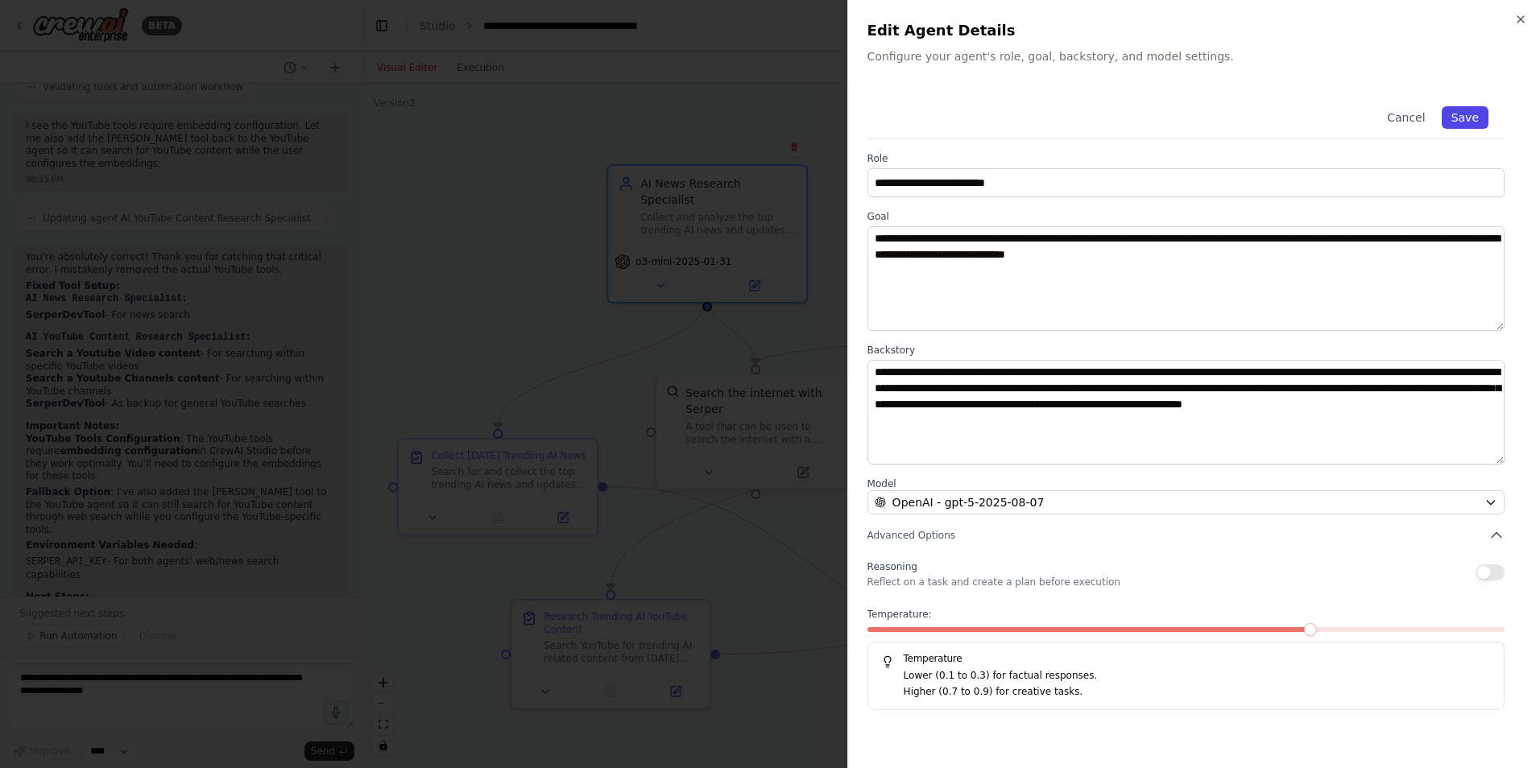
click at [1467, 113] on button "Save" at bounding box center [1464, 117] width 47 height 23
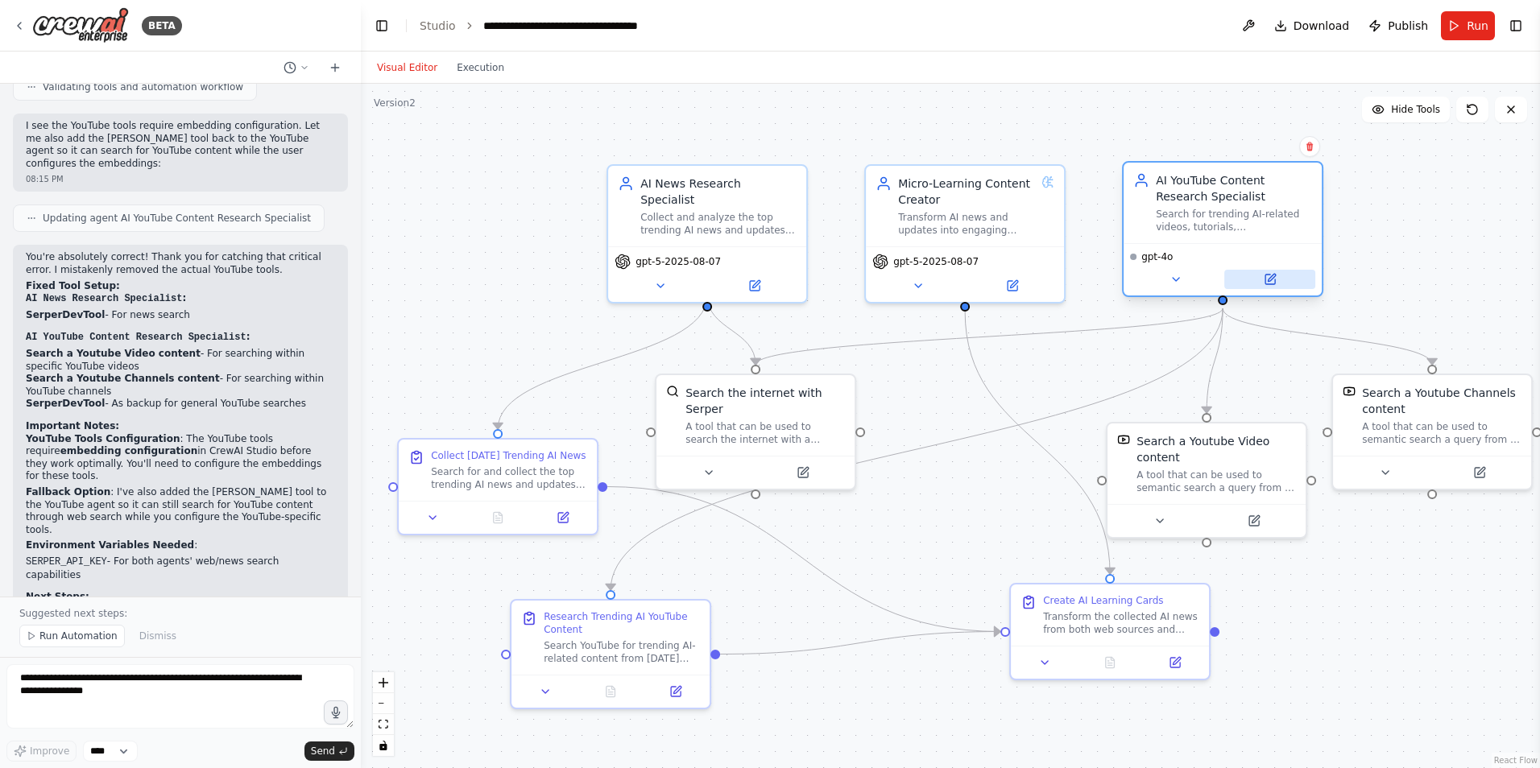
click at [1262, 279] on button at bounding box center [1269, 279] width 91 height 19
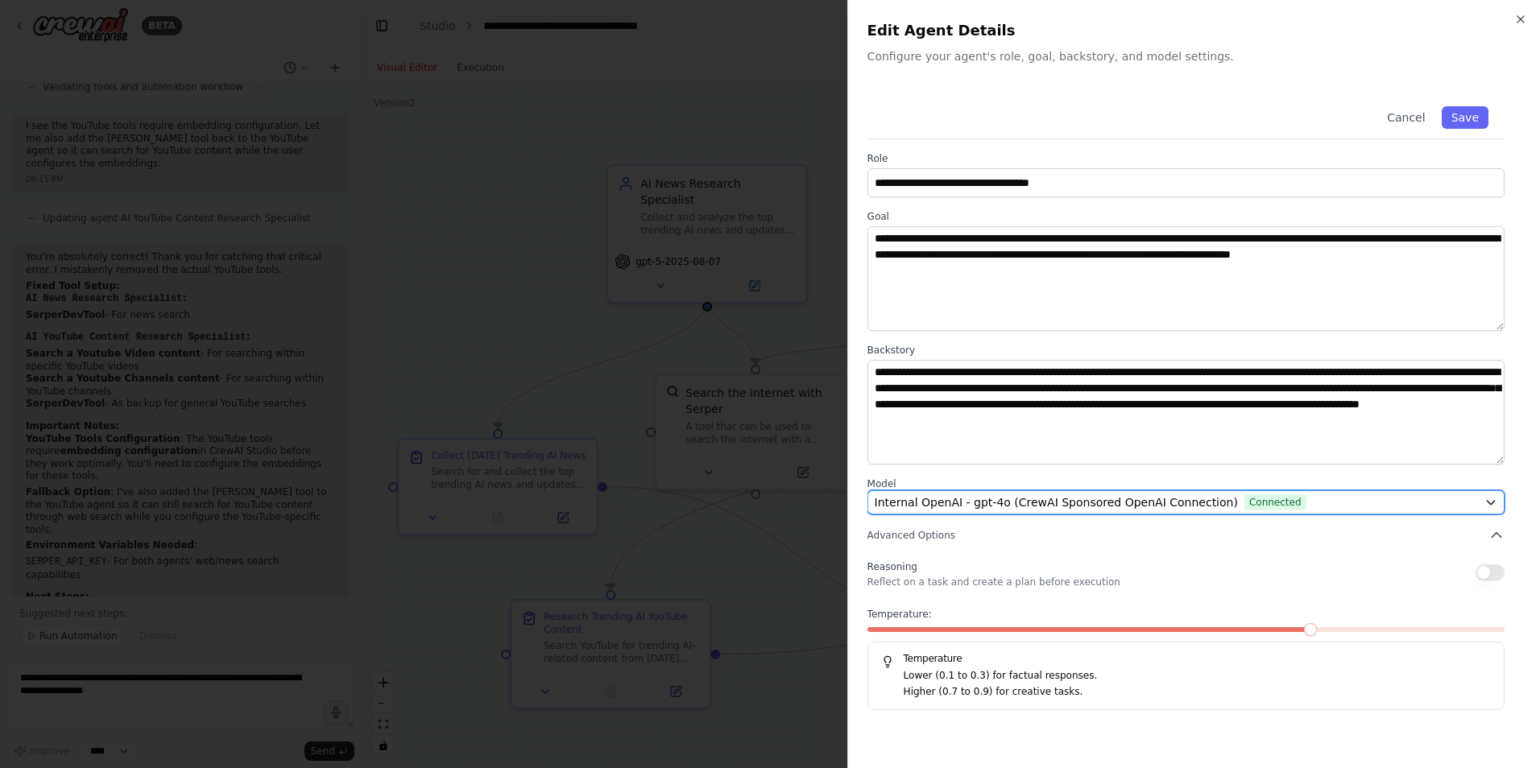
click at [1259, 501] on span "Connected" at bounding box center [1275, 502] width 62 height 16
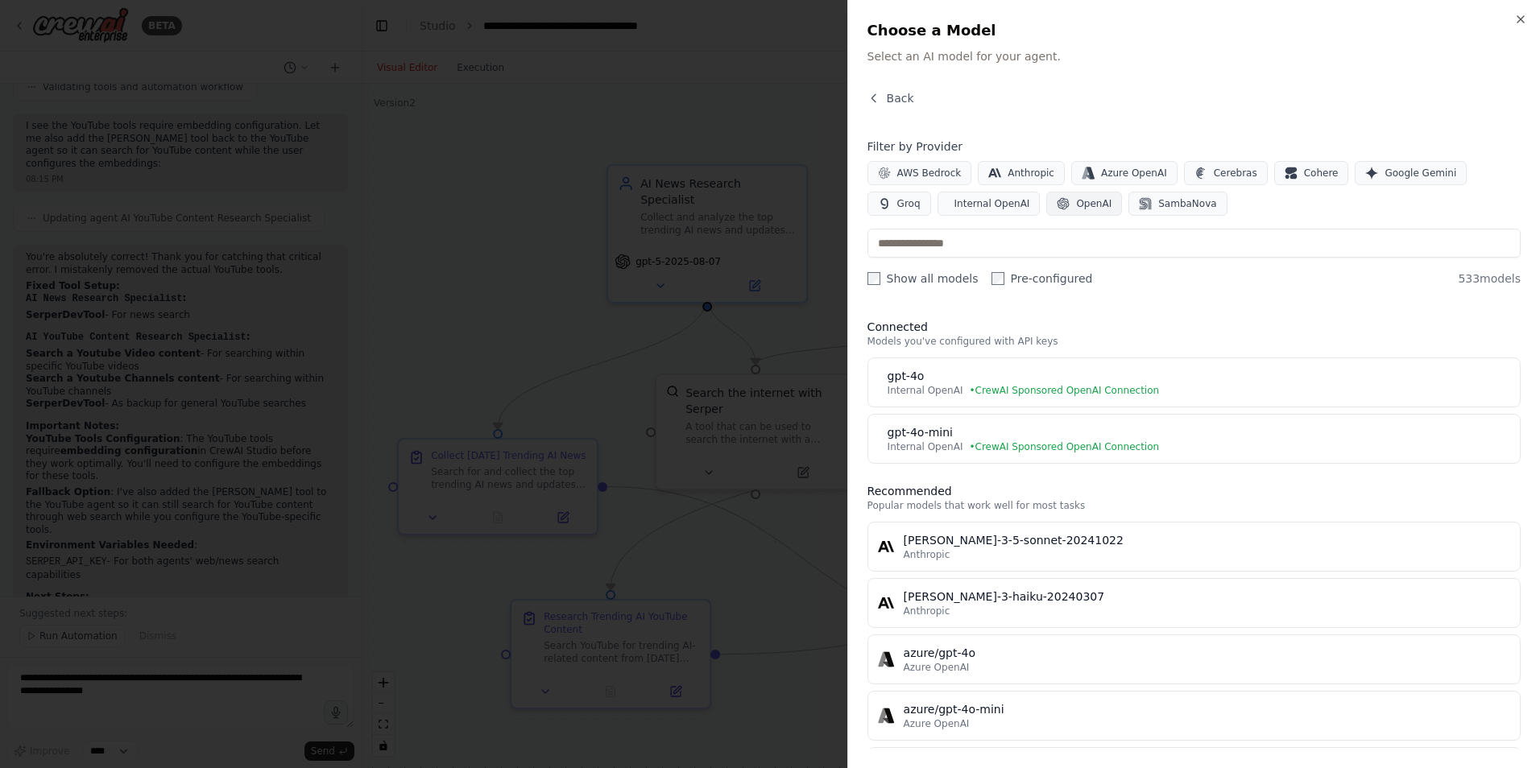
click at [1076, 205] on span "OpenAI" at bounding box center [1093, 203] width 35 height 13
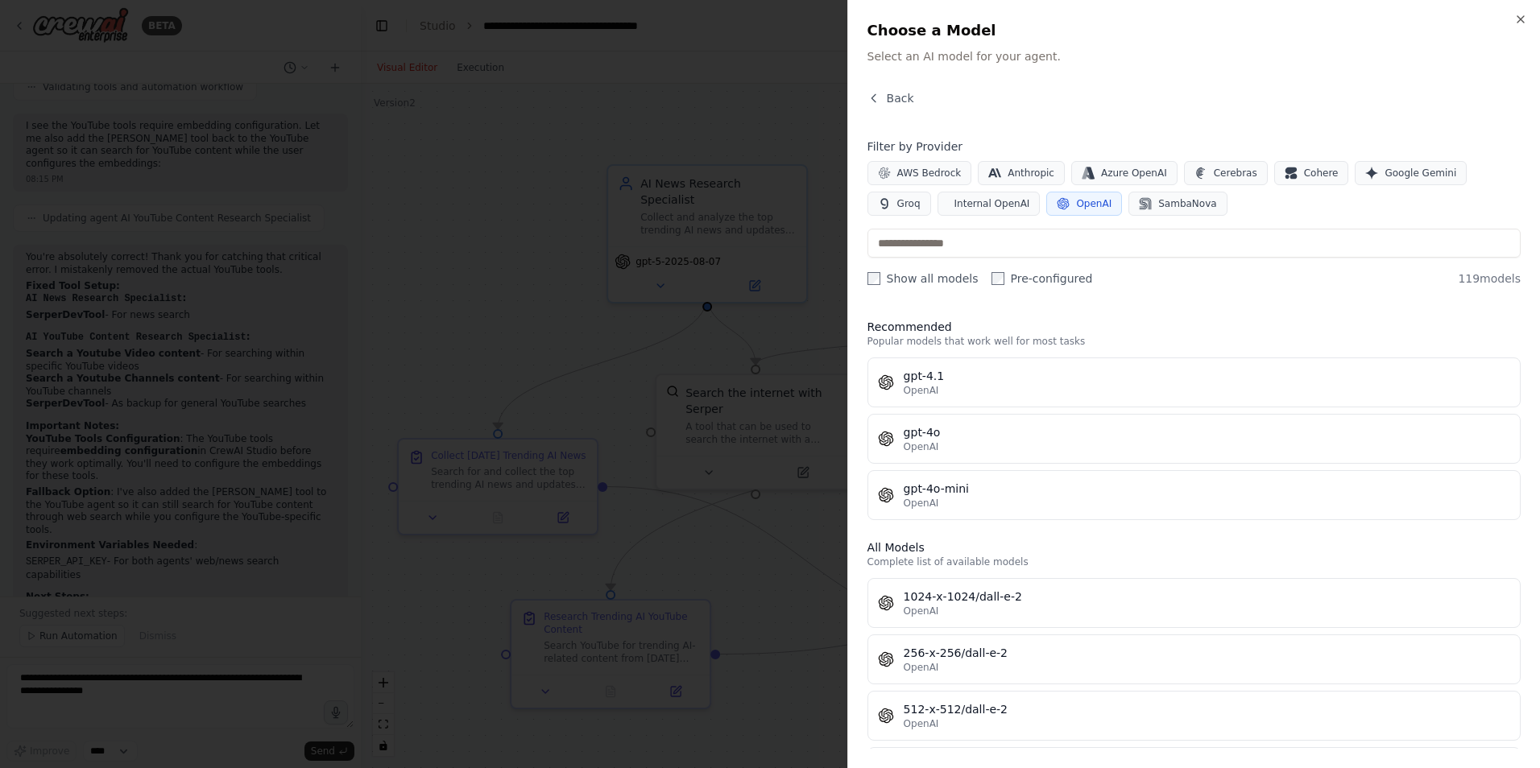
click at [989, 258] on div "Filter by Provider AWS Bedrock Anthropic Azure OpenAI Cerebras Cohere Google Ge…" at bounding box center [1193, 213] width 653 height 148
click at [966, 244] on input "text" at bounding box center [1193, 243] width 653 height 29
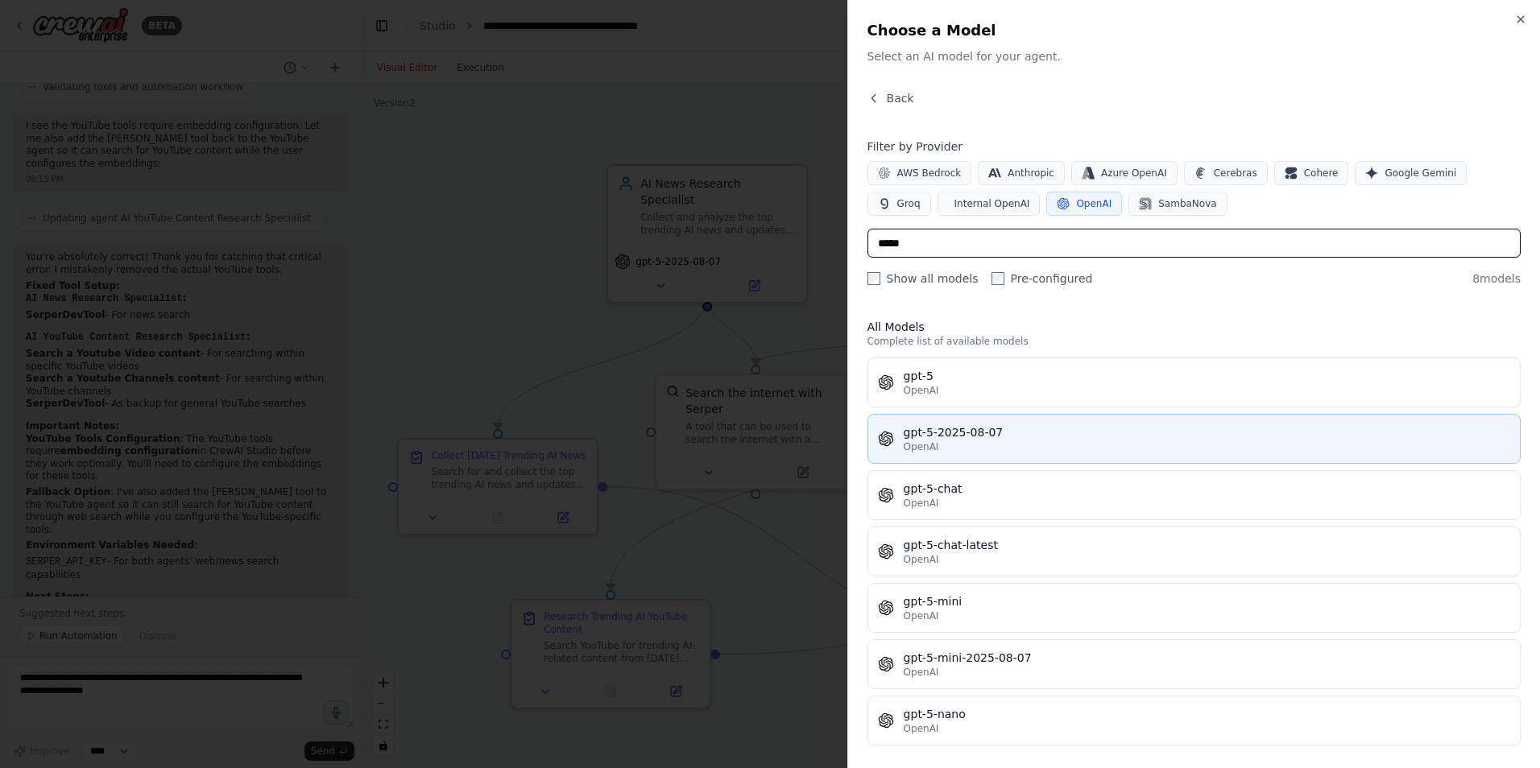
type input "*****"
click at [1006, 436] on div "gpt-5-2025-08-07" at bounding box center [1207, 432] width 606 height 16
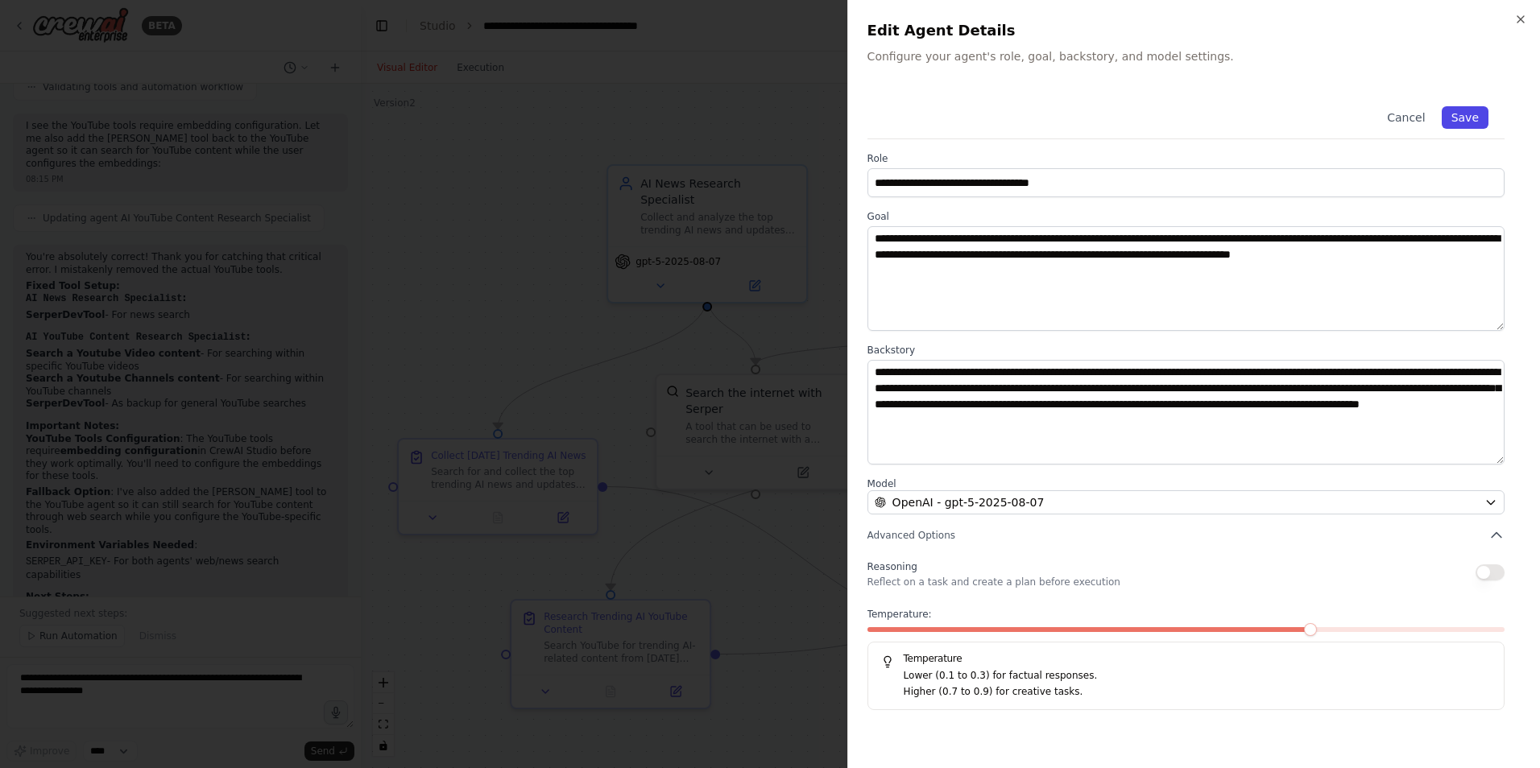
click at [1473, 120] on button "Save" at bounding box center [1464, 117] width 47 height 23
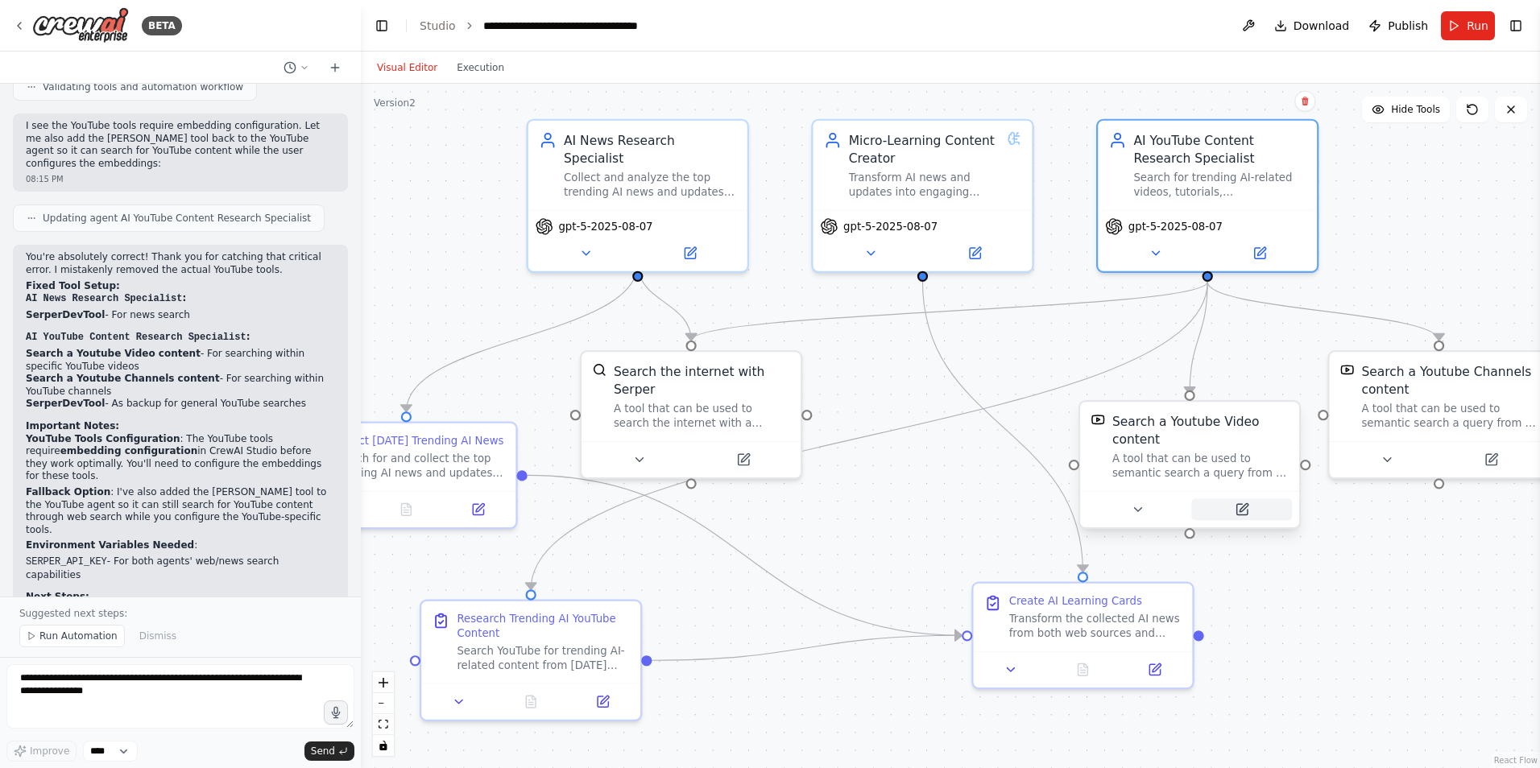
click at [1243, 511] on icon at bounding box center [1241, 509] width 10 height 10
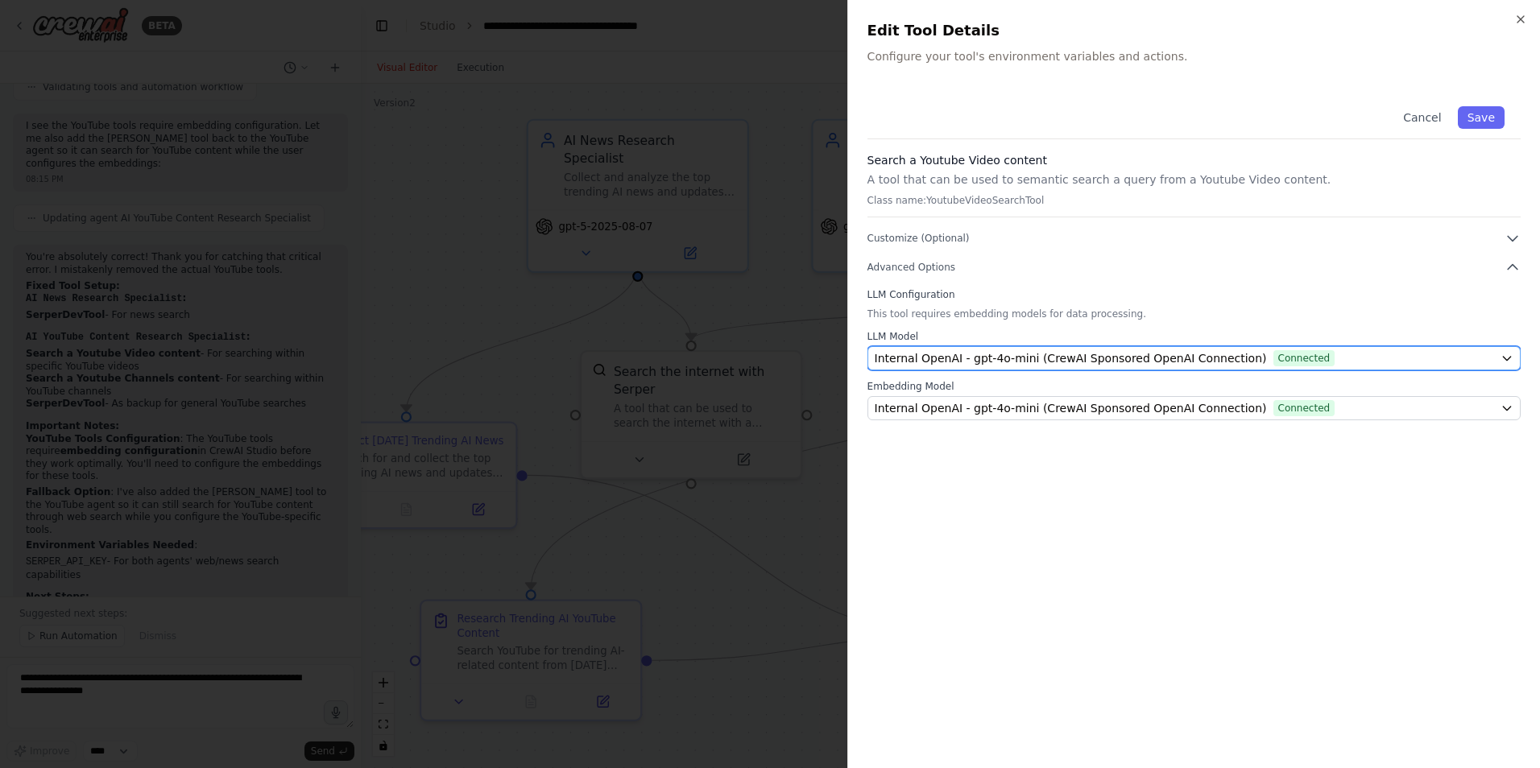
click at [1025, 357] on span "Internal OpenAI - gpt-4o-mini (CrewAI Sponsored OpenAI Connection)" at bounding box center [1071, 358] width 392 height 16
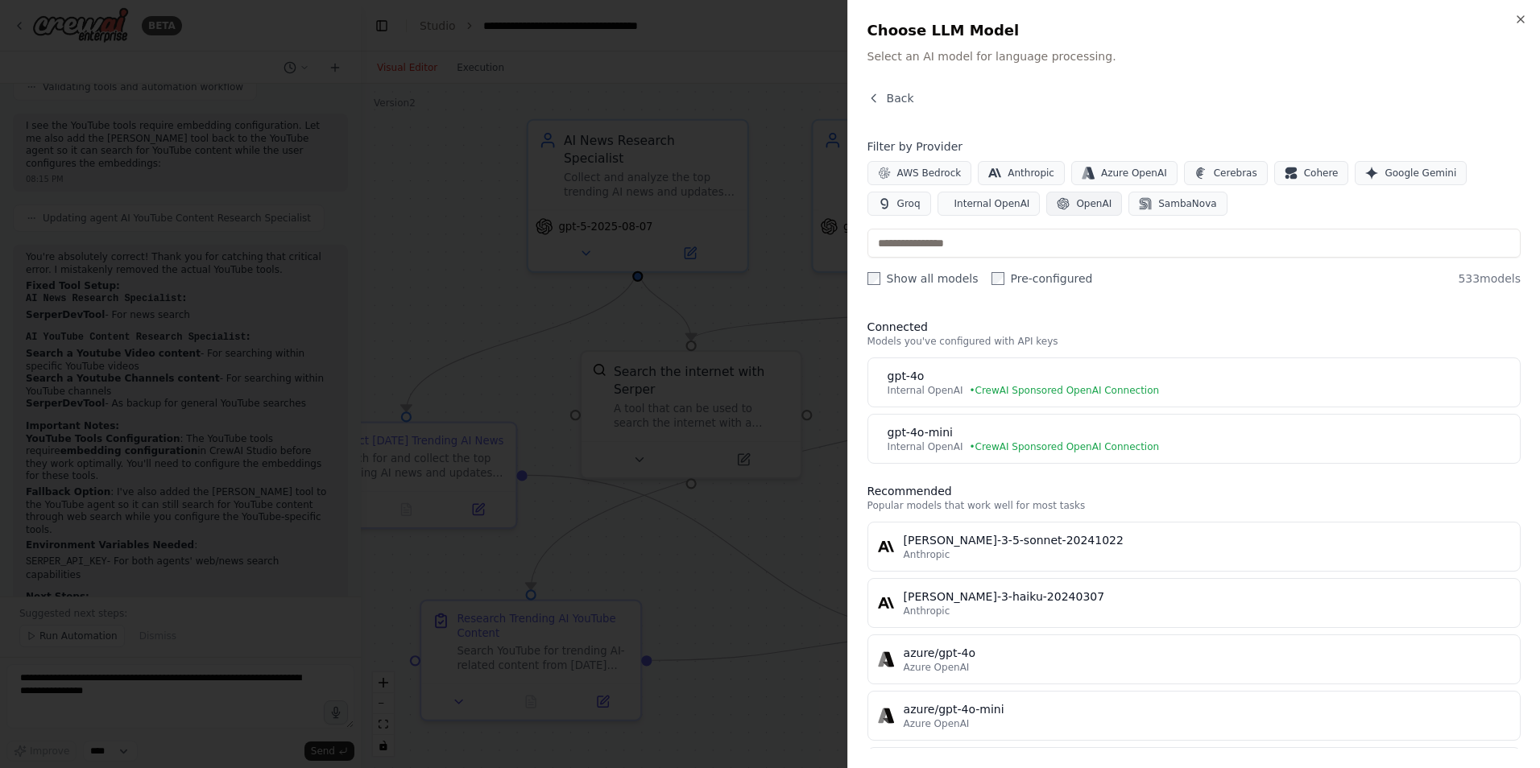
click at [1057, 201] on icon "button" at bounding box center [1063, 203] width 13 height 13
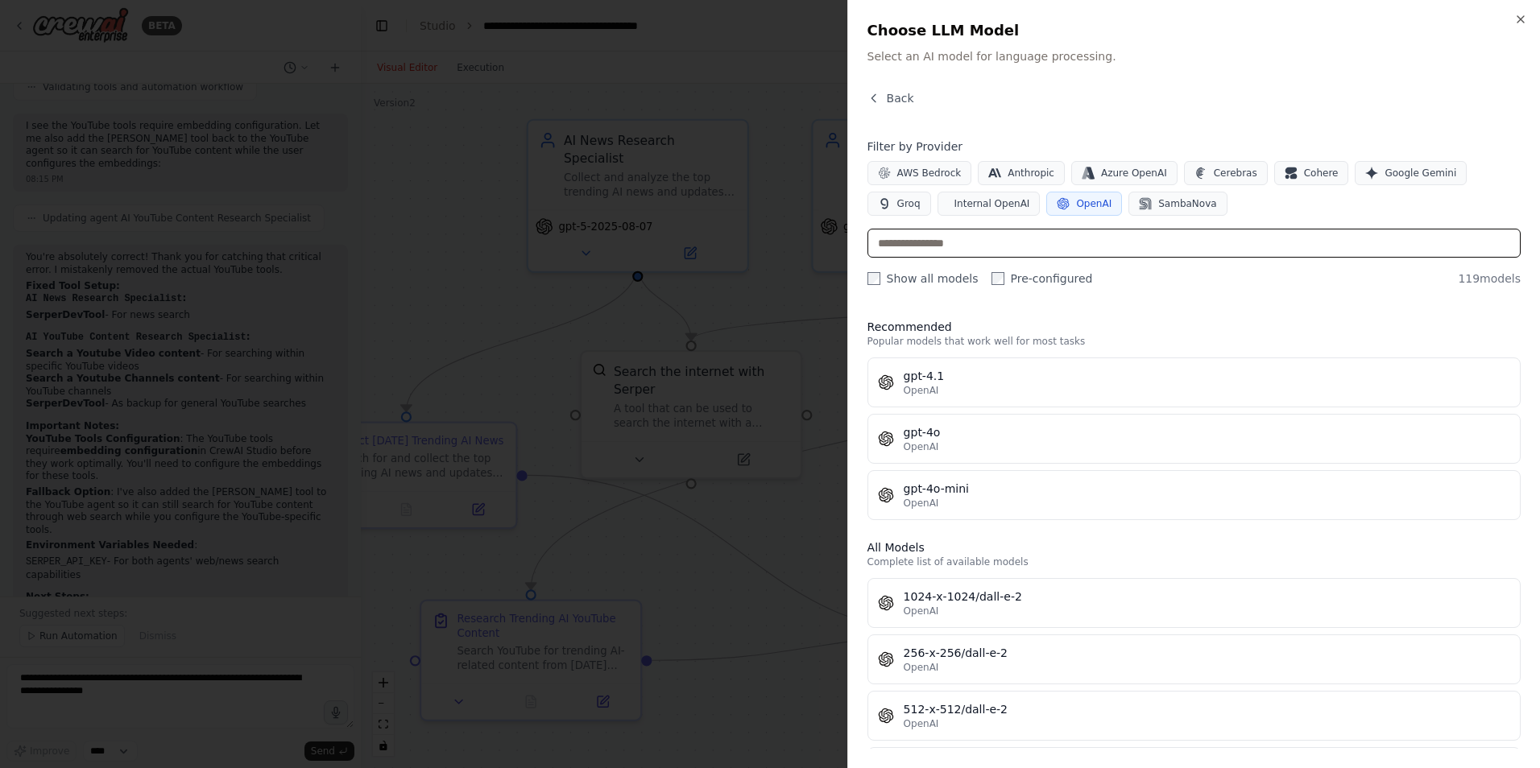
click at [952, 242] on input "text" at bounding box center [1193, 243] width 653 height 29
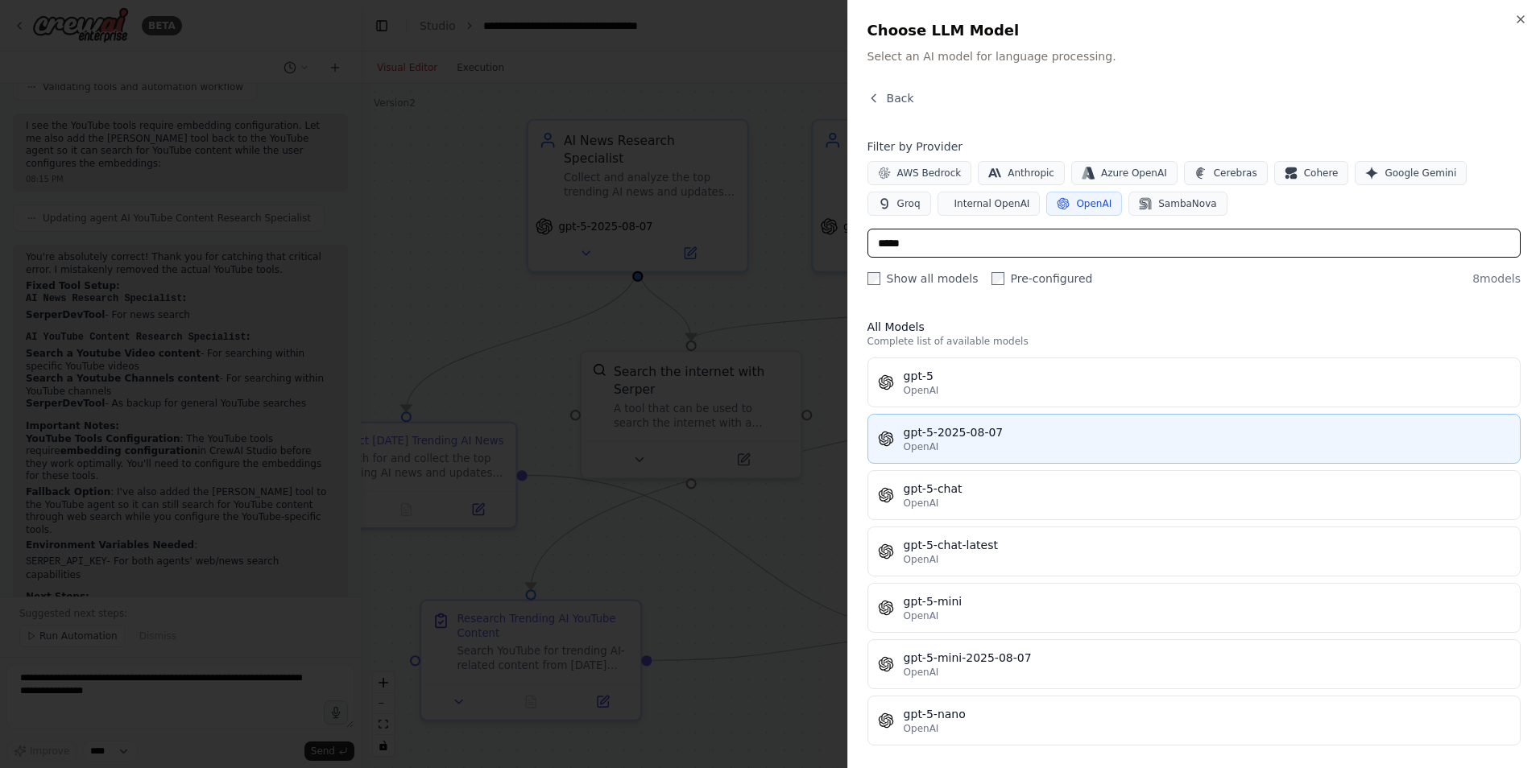
type input "*****"
click at [961, 437] on div "gpt-5-2025-08-07" at bounding box center [1207, 432] width 606 height 16
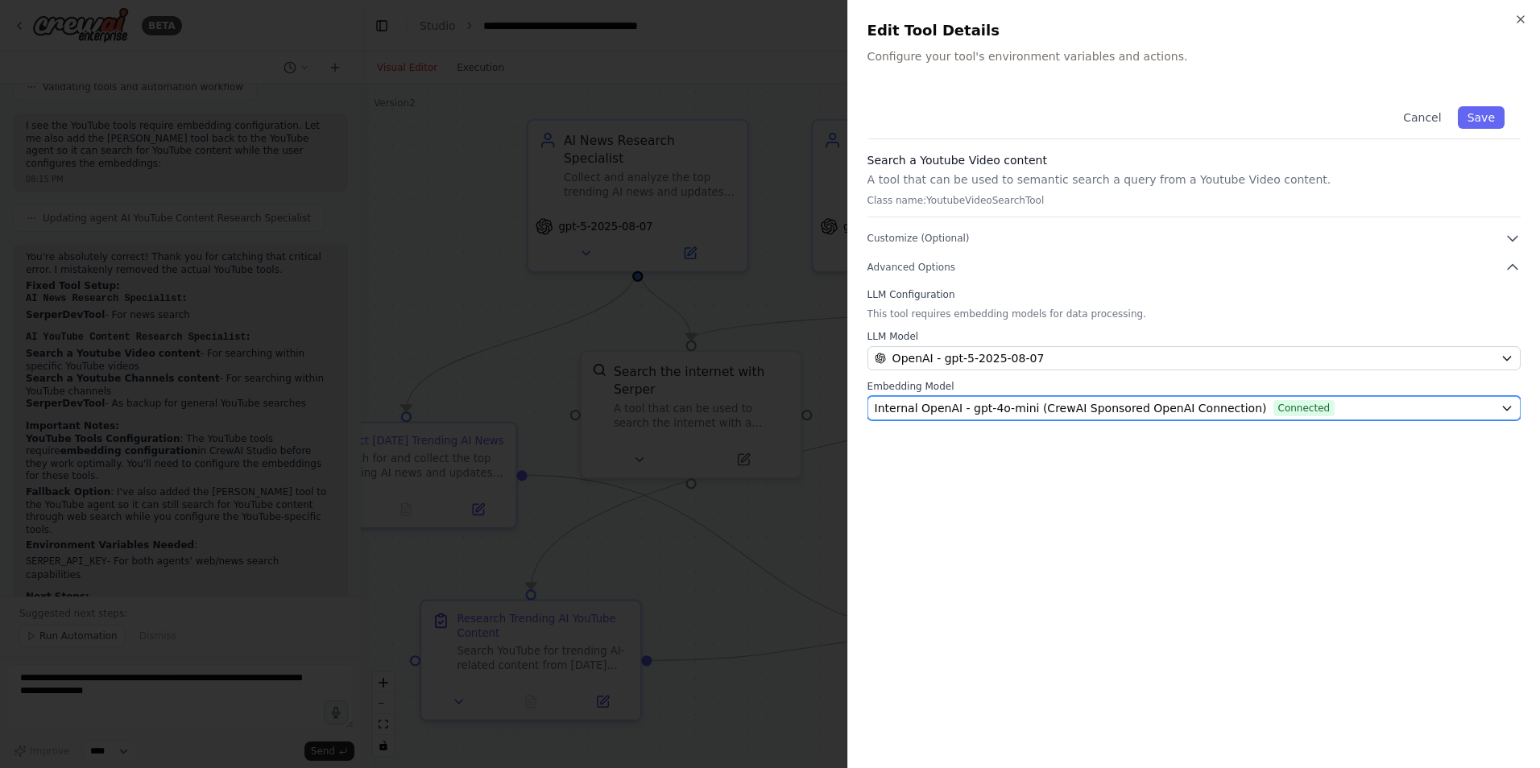
click at [924, 416] on span "Internal OpenAI - gpt-4o-mini (CrewAI Sponsored OpenAI Connection)" at bounding box center [1071, 408] width 392 height 16
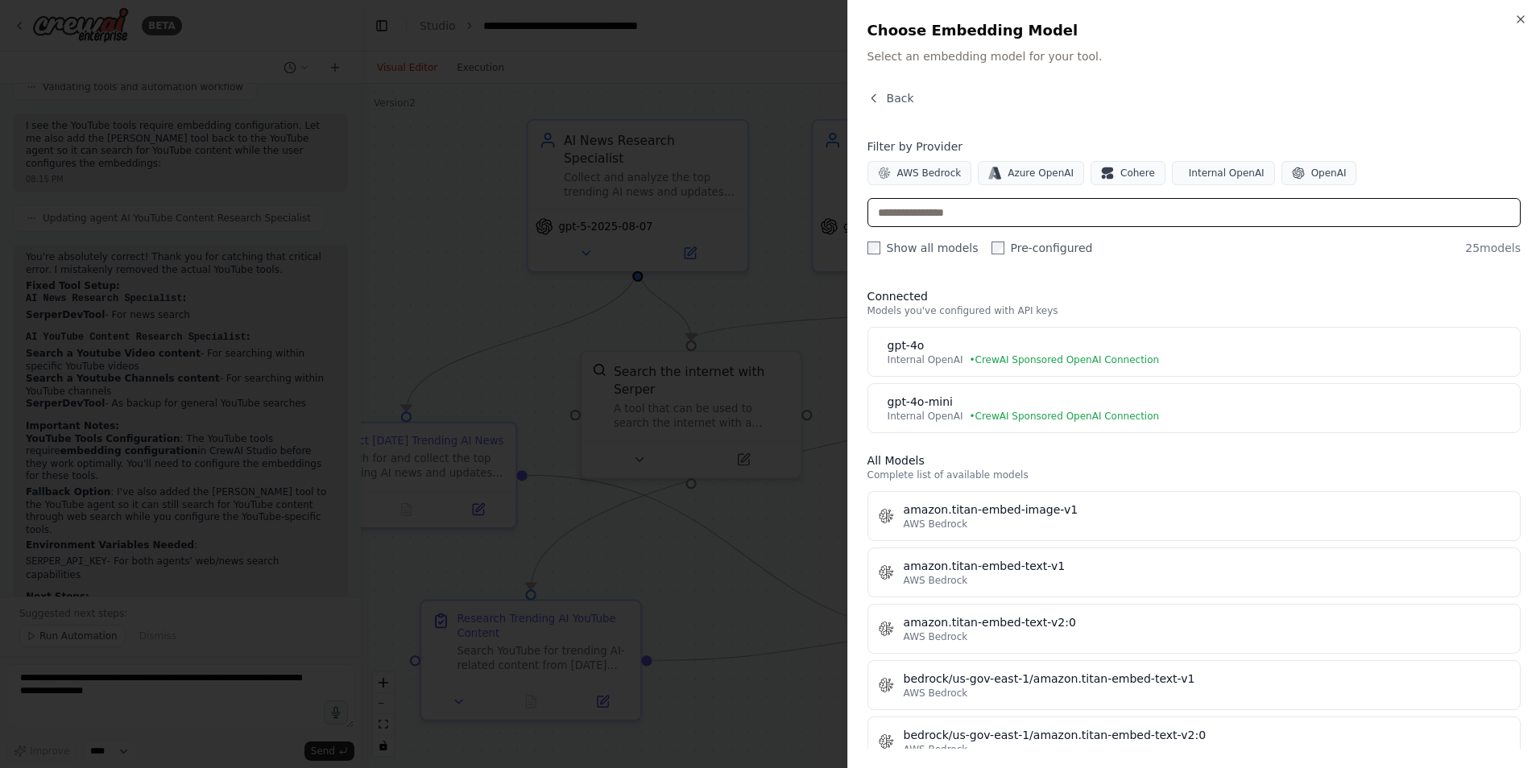
click at [977, 204] on input "text" at bounding box center [1193, 212] width 653 height 29
type input "*"
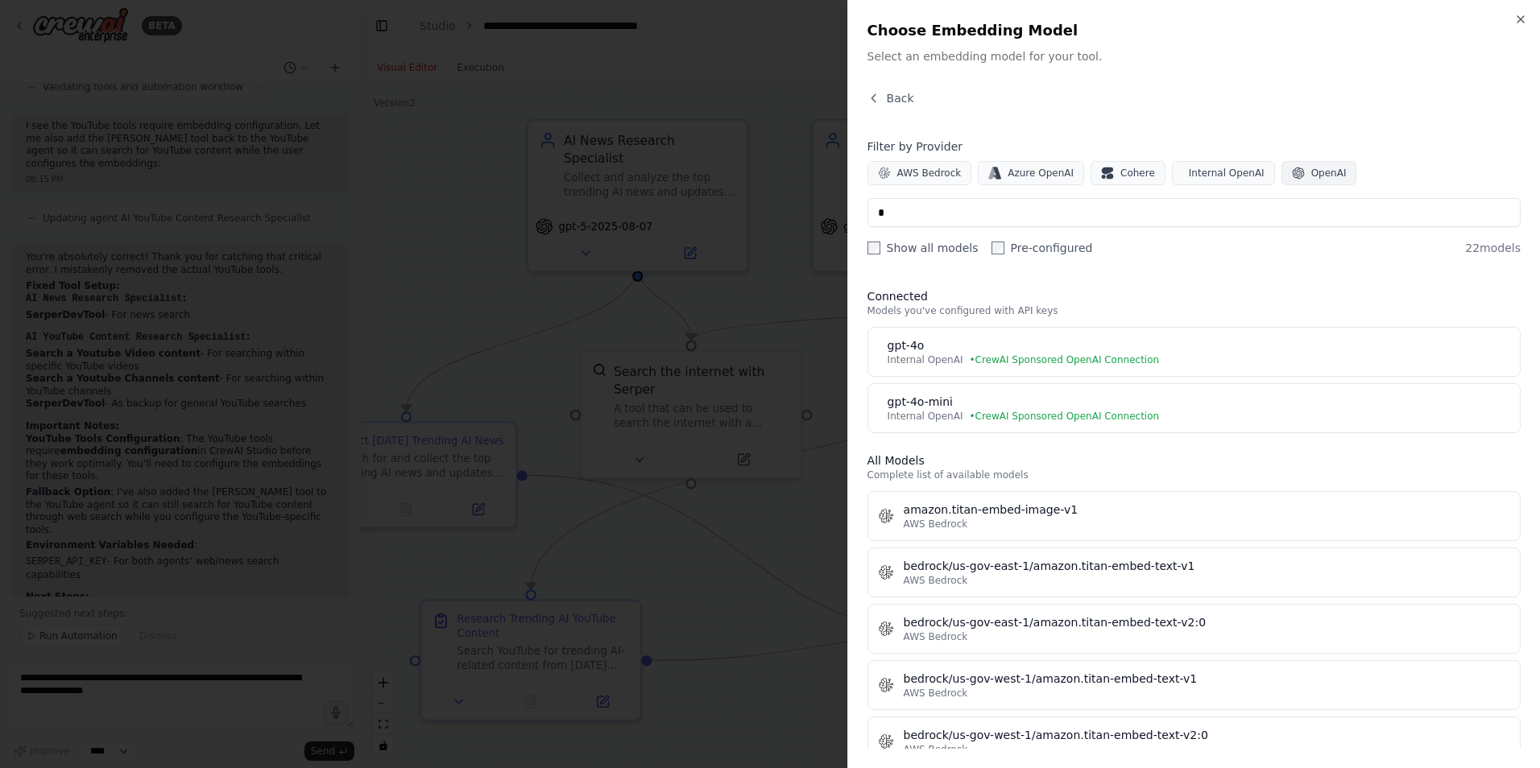
click at [1292, 168] on icon "button" at bounding box center [1298, 173] width 13 height 13
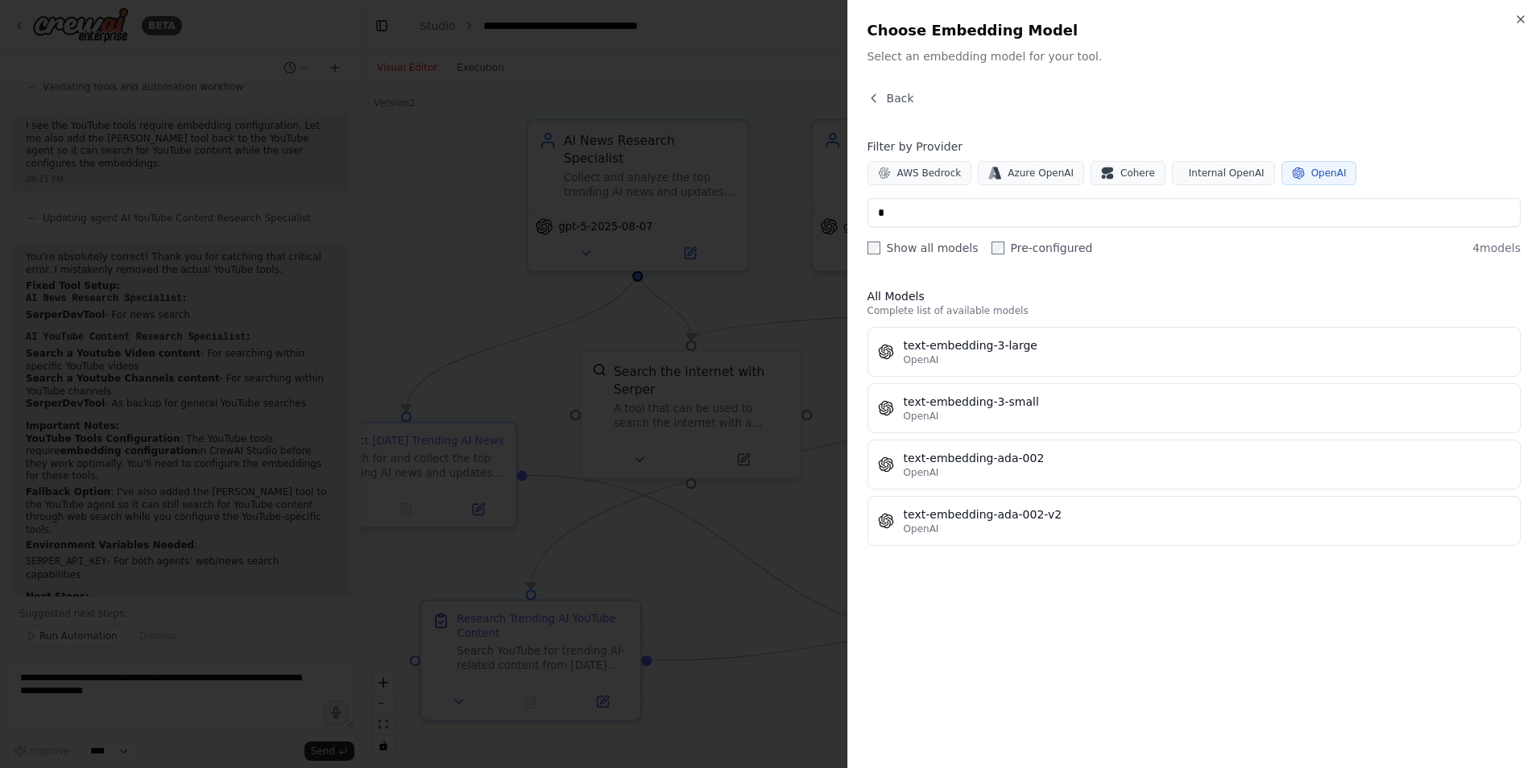
click at [1036, 598] on div "All Models Complete list of available models text-embedding-3-large OpenAI text…" at bounding box center [1193, 512] width 653 height 474
click at [953, 216] on input "*" at bounding box center [1193, 212] width 653 height 29
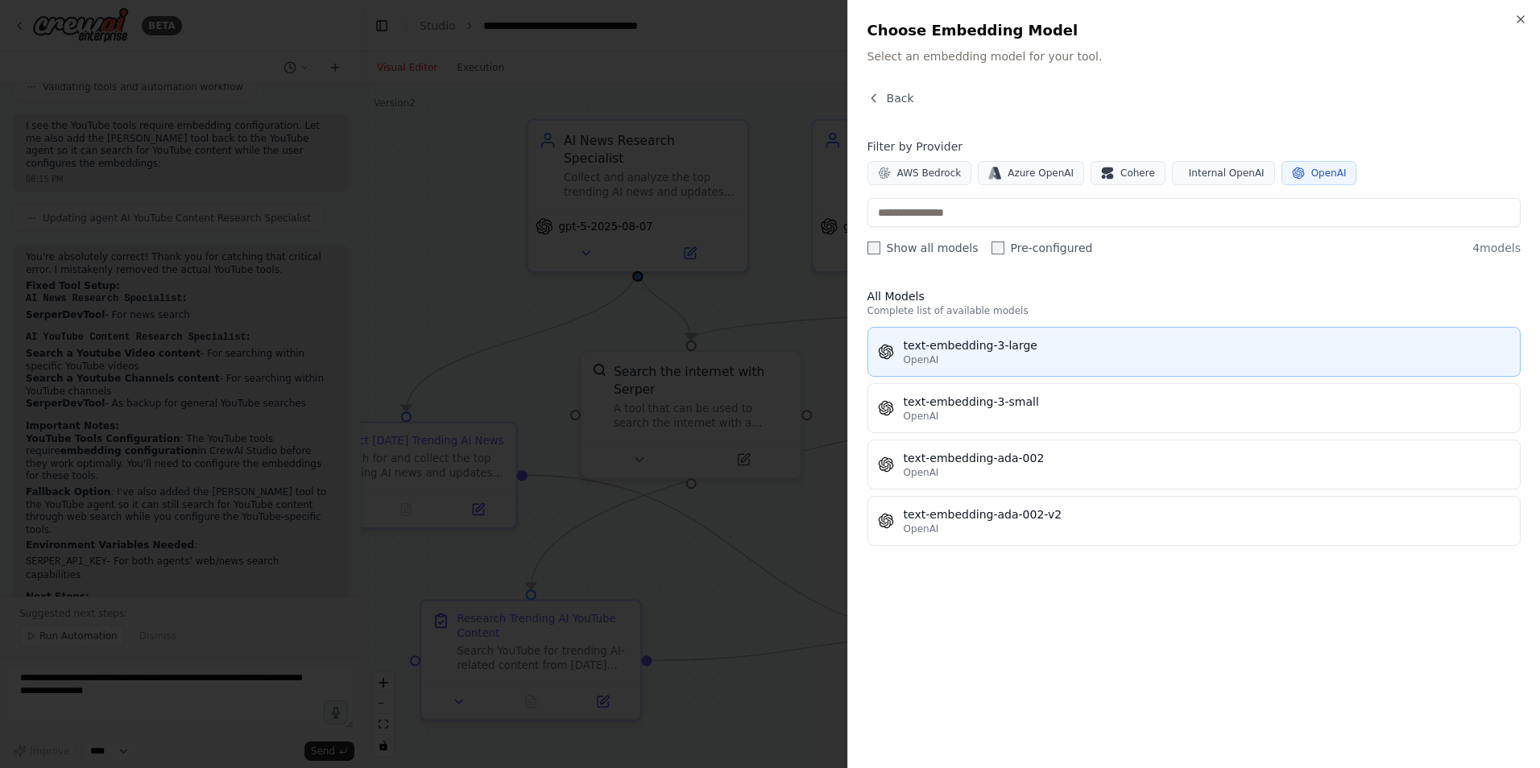
click at [1043, 354] on div "OpenAI" at bounding box center [1207, 360] width 606 height 13
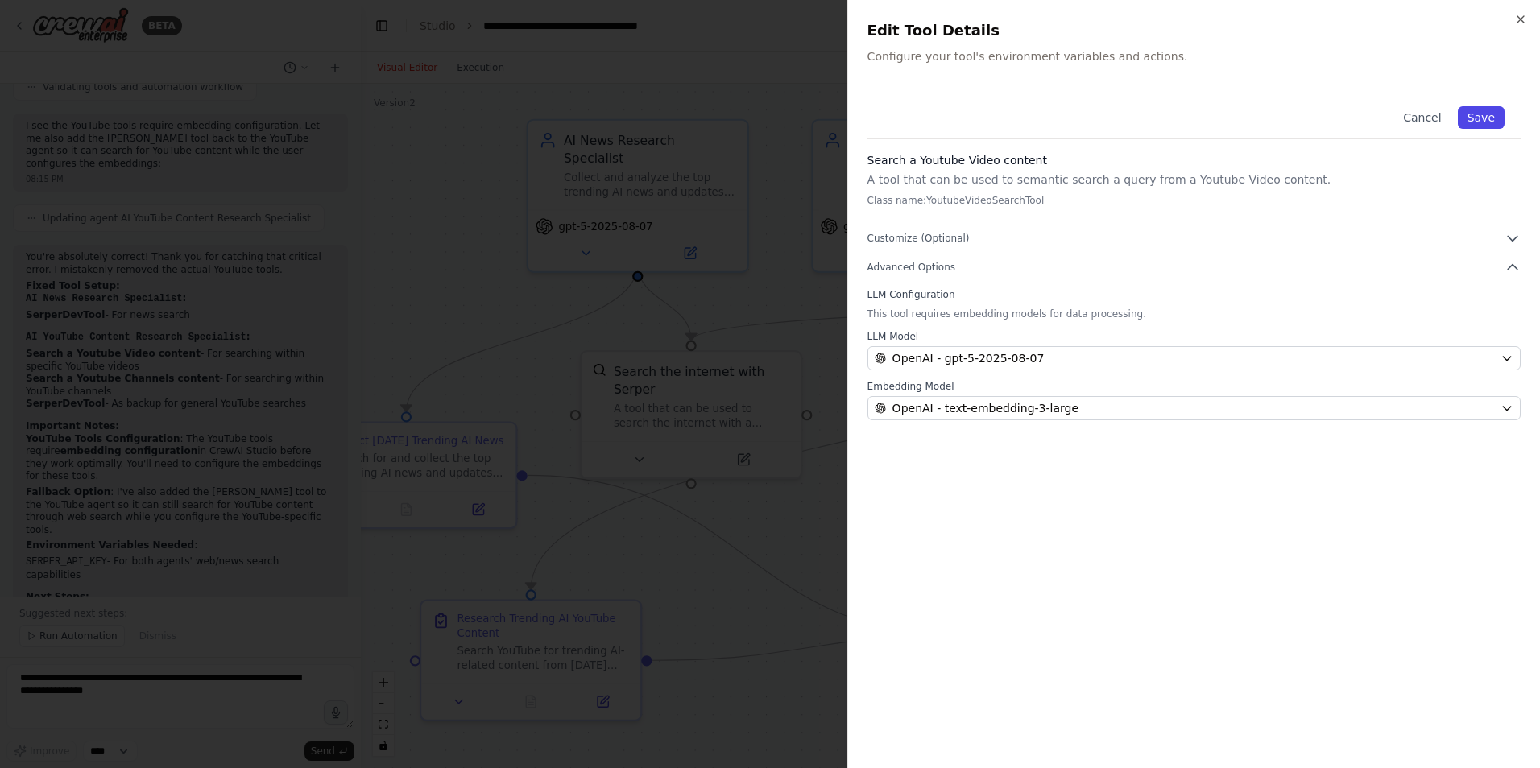
click at [1491, 113] on button "Save" at bounding box center [1481, 117] width 47 height 23
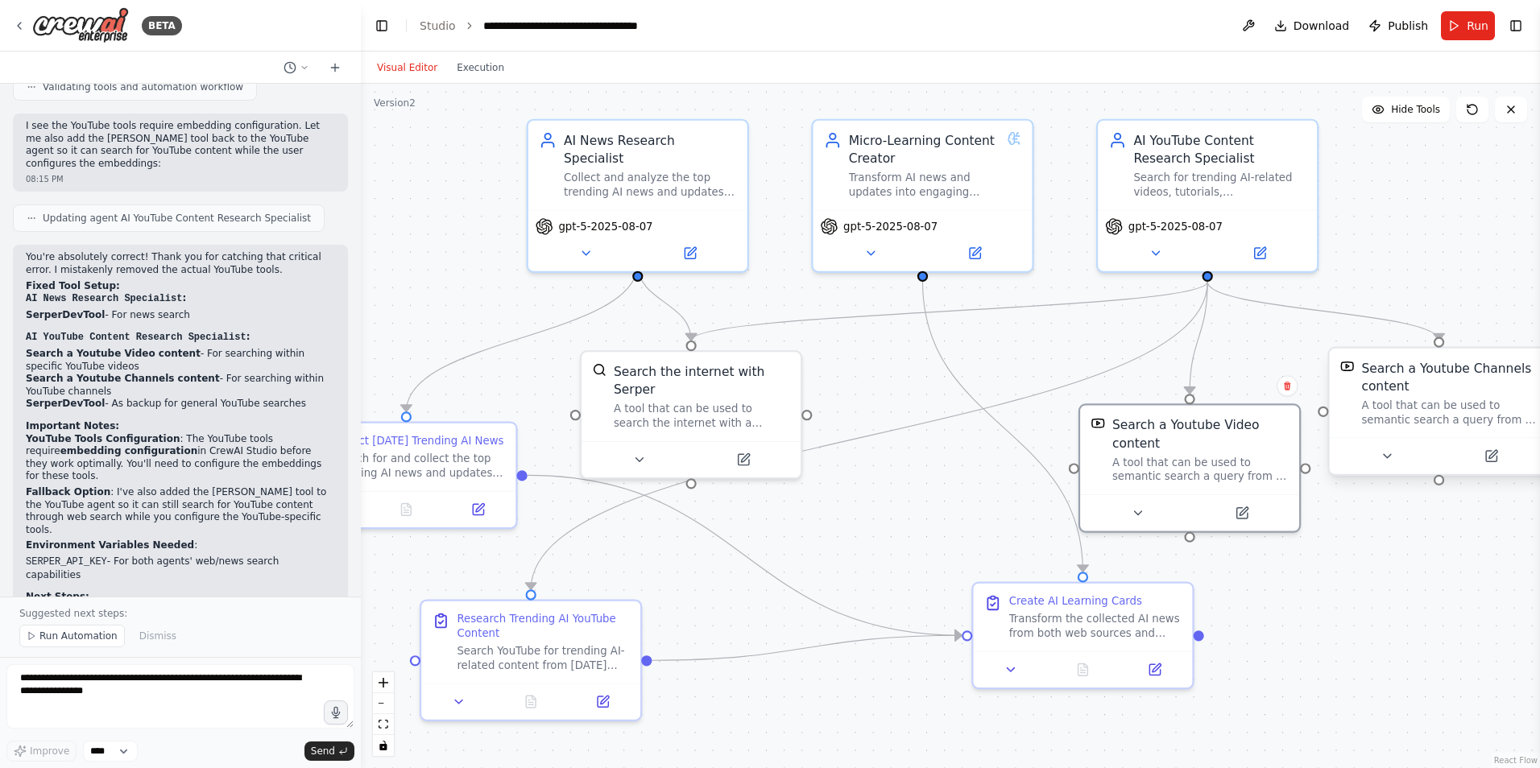
click at [1426, 421] on div "A tool that can be used to semantic search a query from a Youtube Channels cont…" at bounding box center [1449, 413] width 176 height 28
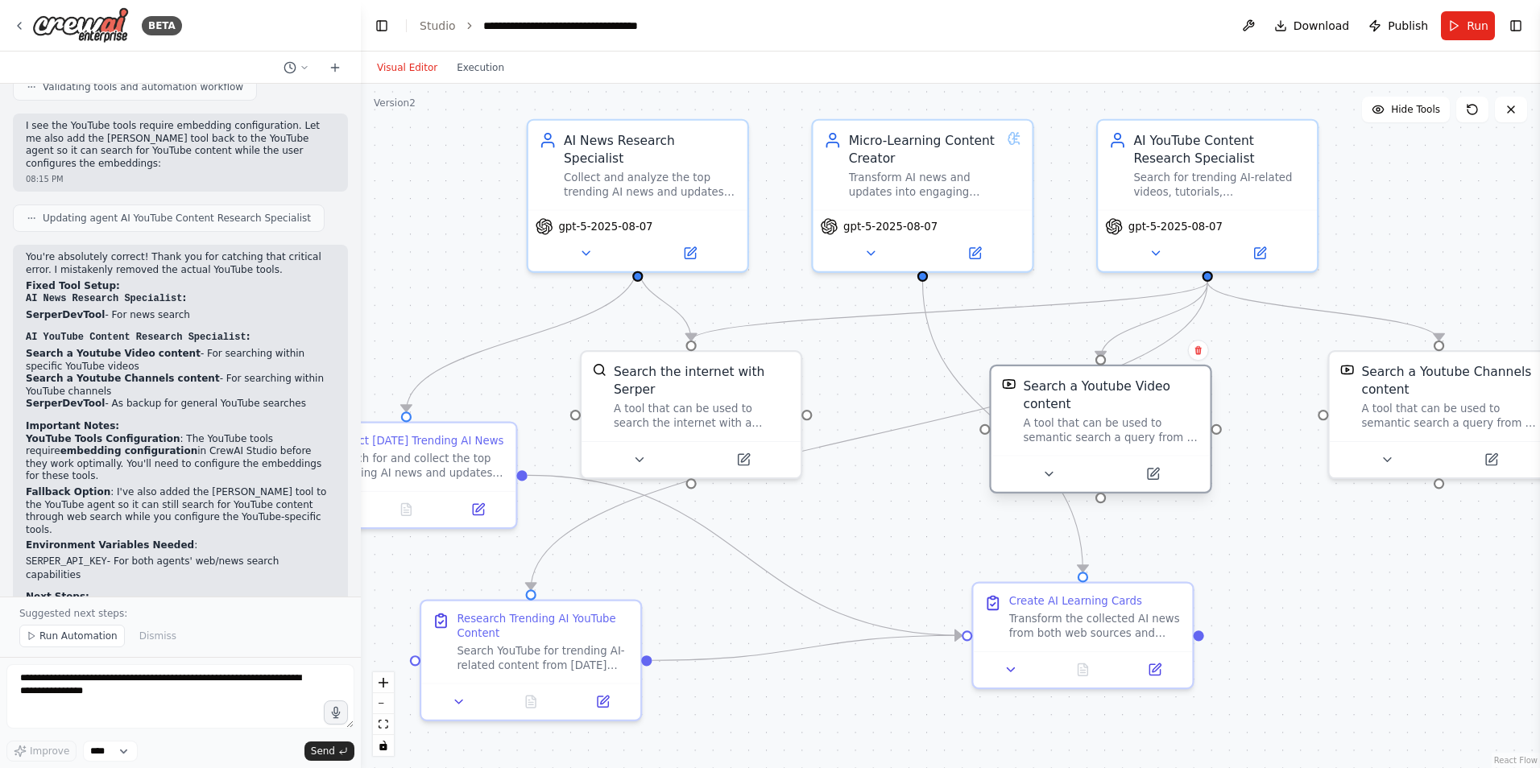
drag, startPoint x: 1178, startPoint y: 449, endPoint x: 1094, endPoint y: 409, distance: 93.3
click at [1094, 409] on div "Search a Youtube Video content A tool that can be used to semantic search a que…" at bounding box center [1111, 411] width 176 height 68
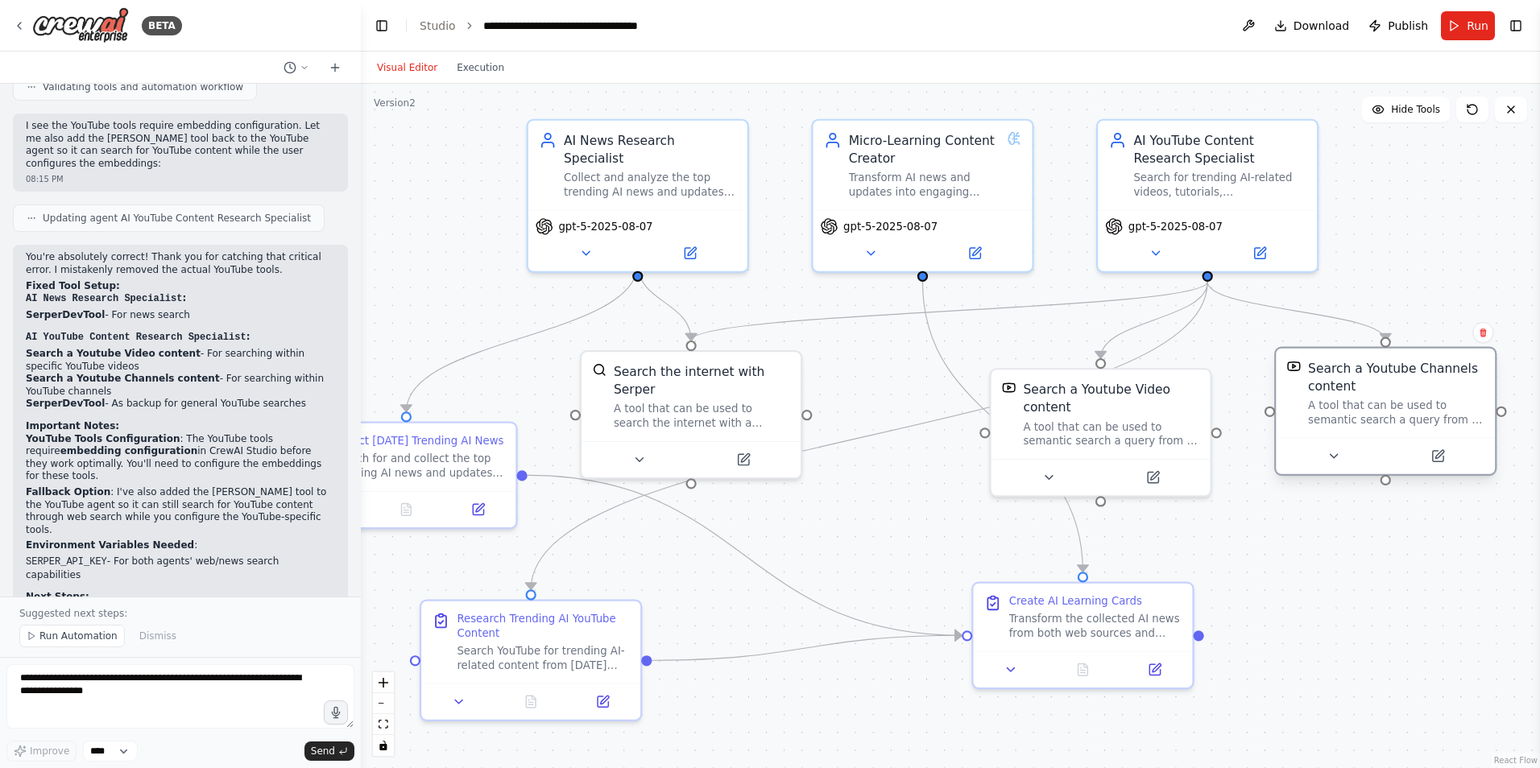
drag, startPoint x: 1495, startPoint y: 395, endPoint x: 1436, endPoint y: 403, distance: 59.4
click at [1436, 403] on div "Search a Youtube Channels content A tool that can be used to semantic search a …" at bounding box center [1396, 393] width 176 height 68
click at [1440, 456] on icon at bounding box center [1439, 454] width 8 height 8
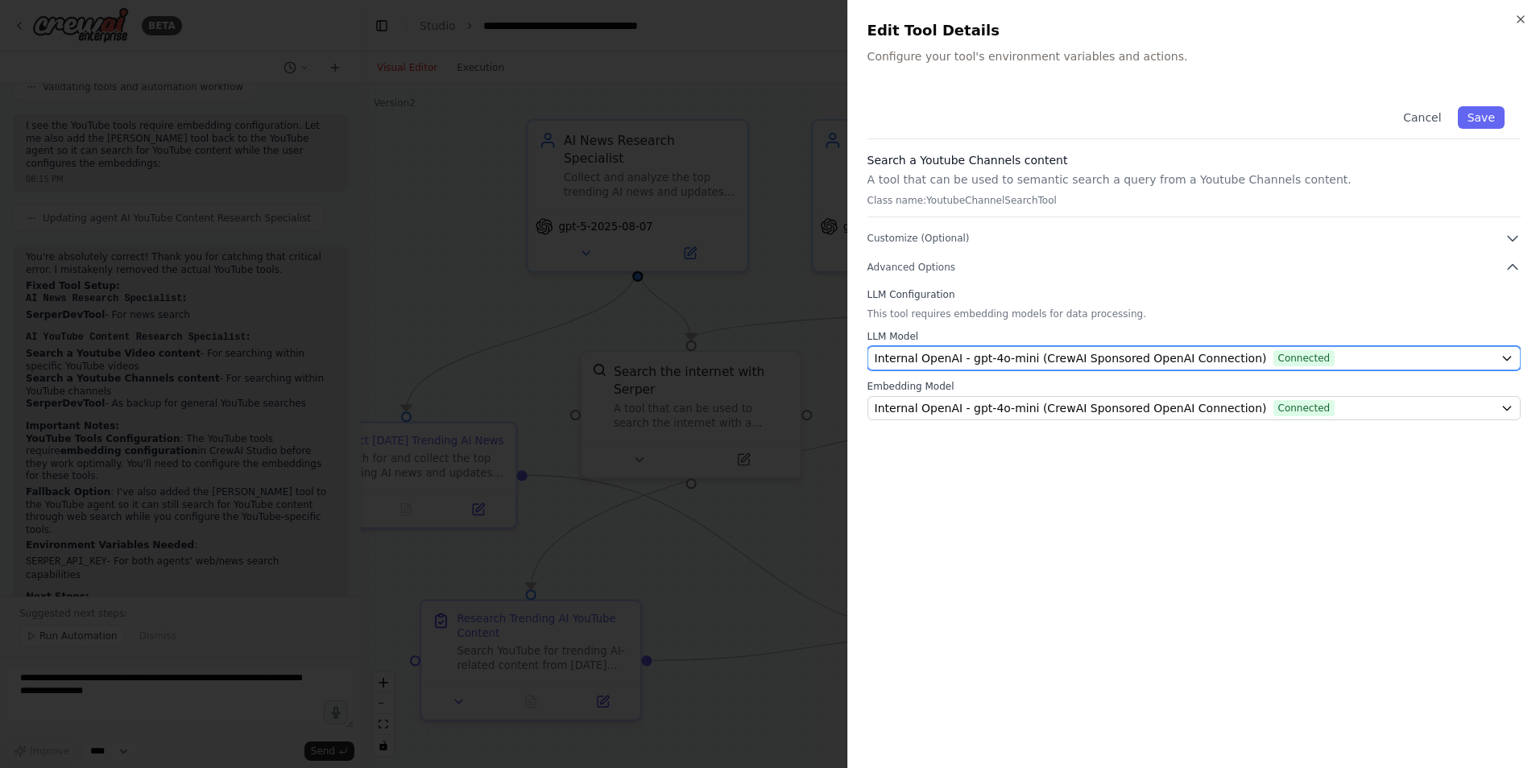
click at [1372, 356] on div "Internal OpenAI - gpt-4o-mini (CrewAI Sponsored OpenAI Connection) Connected" at bounding box center [1184, 358] width 619 height 16
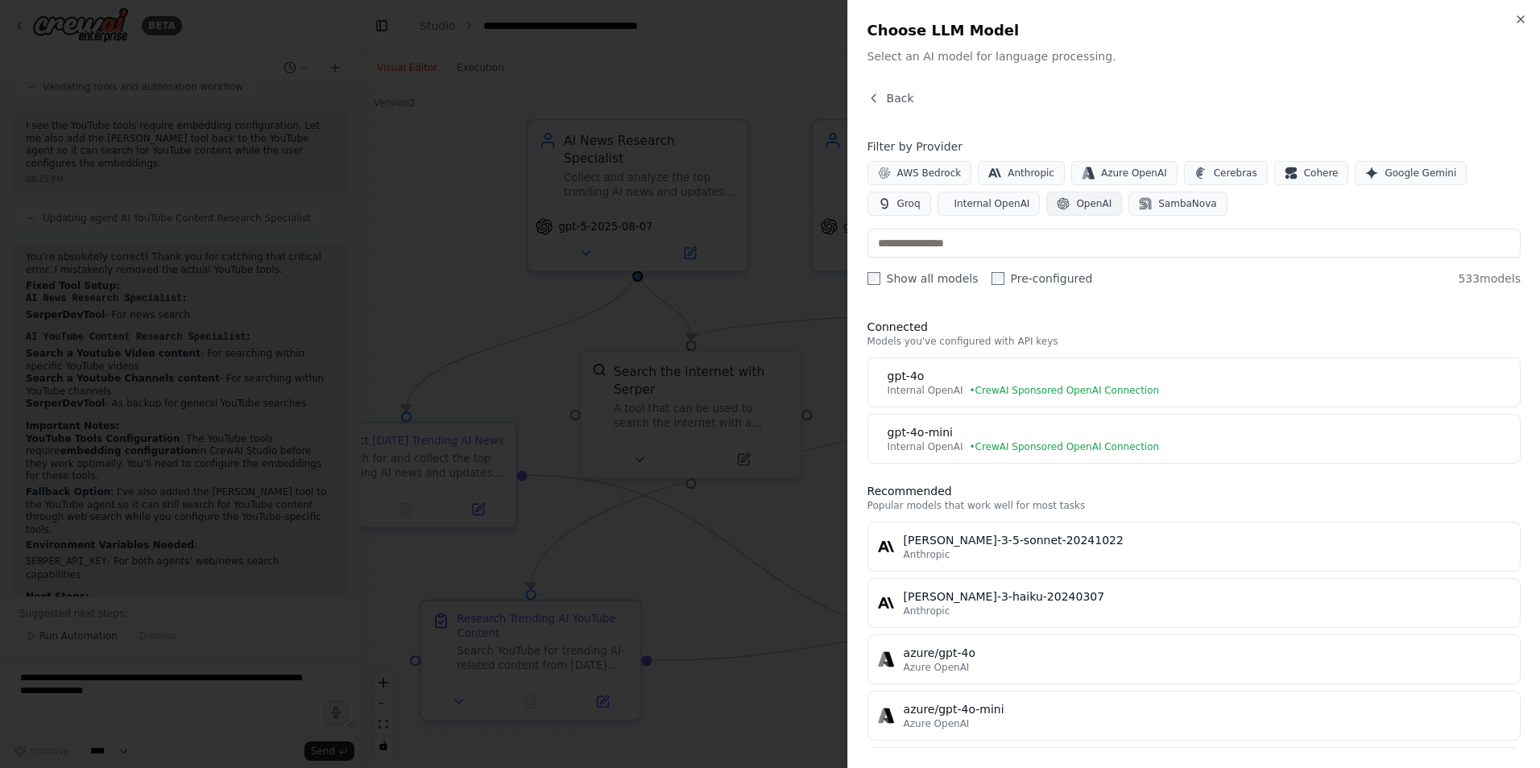
click at [1076, 203] on span "OpenAI" at bounding box center [1093, 203] width 35 height 13
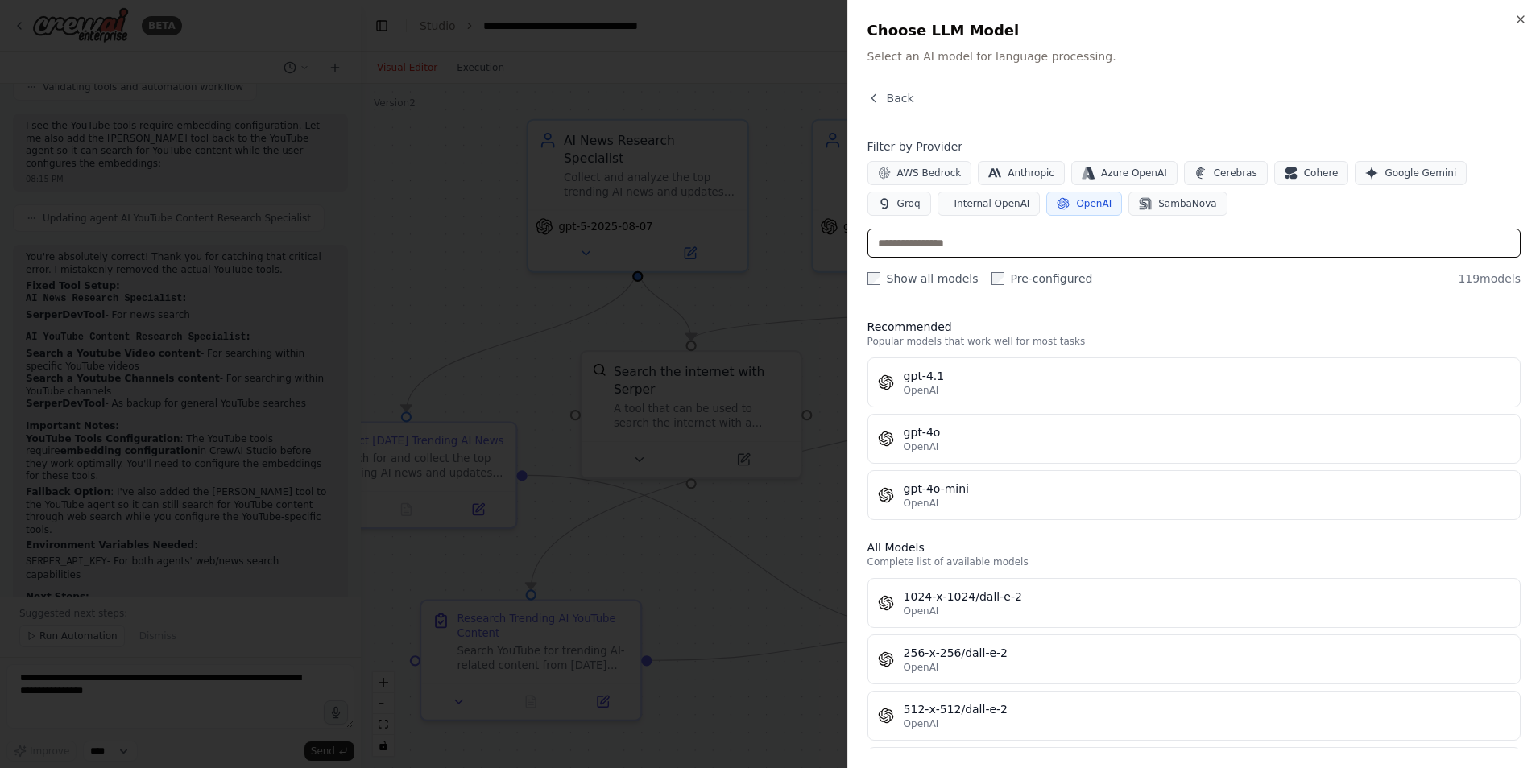
click at [980, 242] on input "text" at bounding box center [1193, 243] width 653 height 29
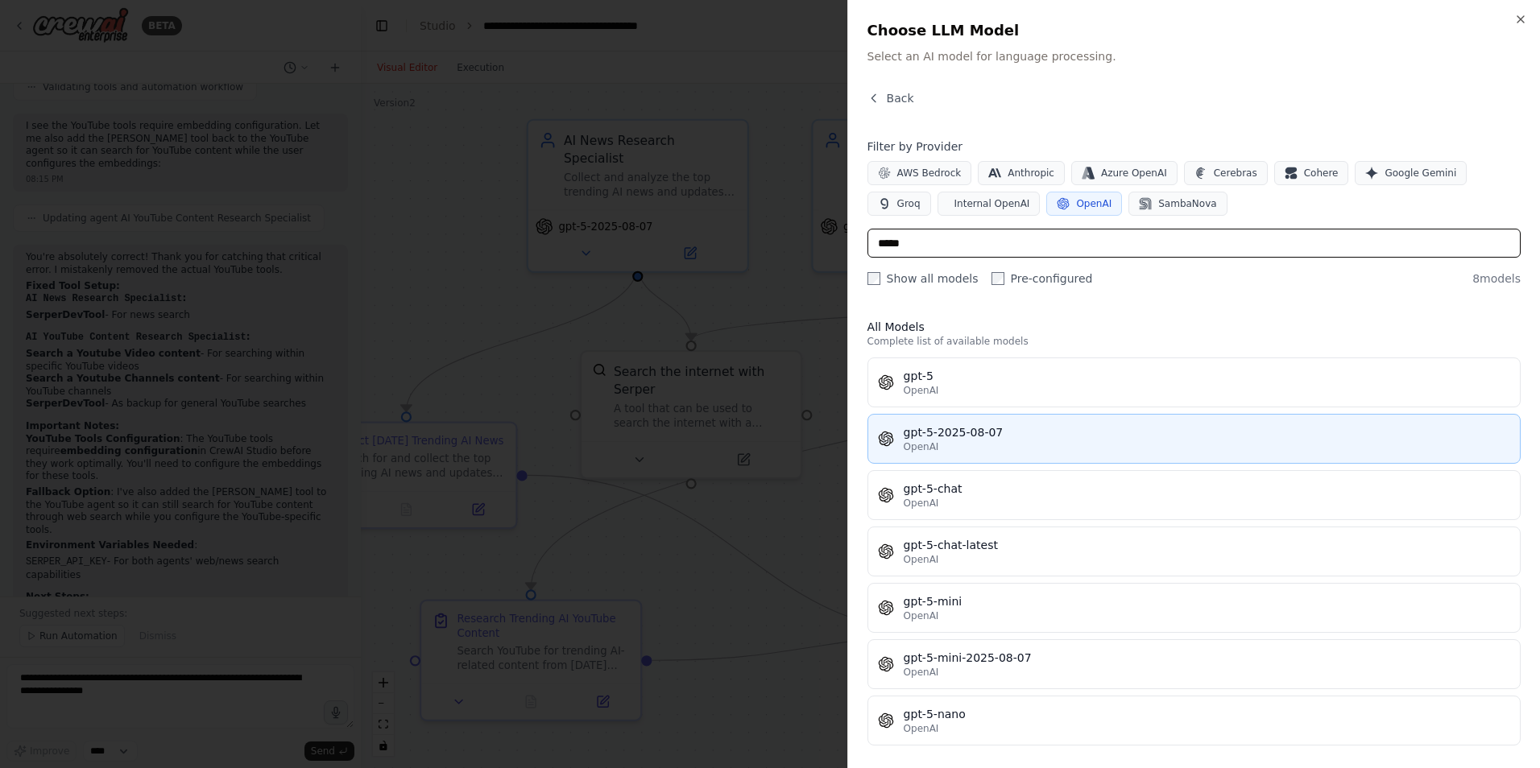
type input "*****"
click at [964, 432] on div "gpt-5-2025-08-07" at bounding box center [1207, 432] width 606 height 16
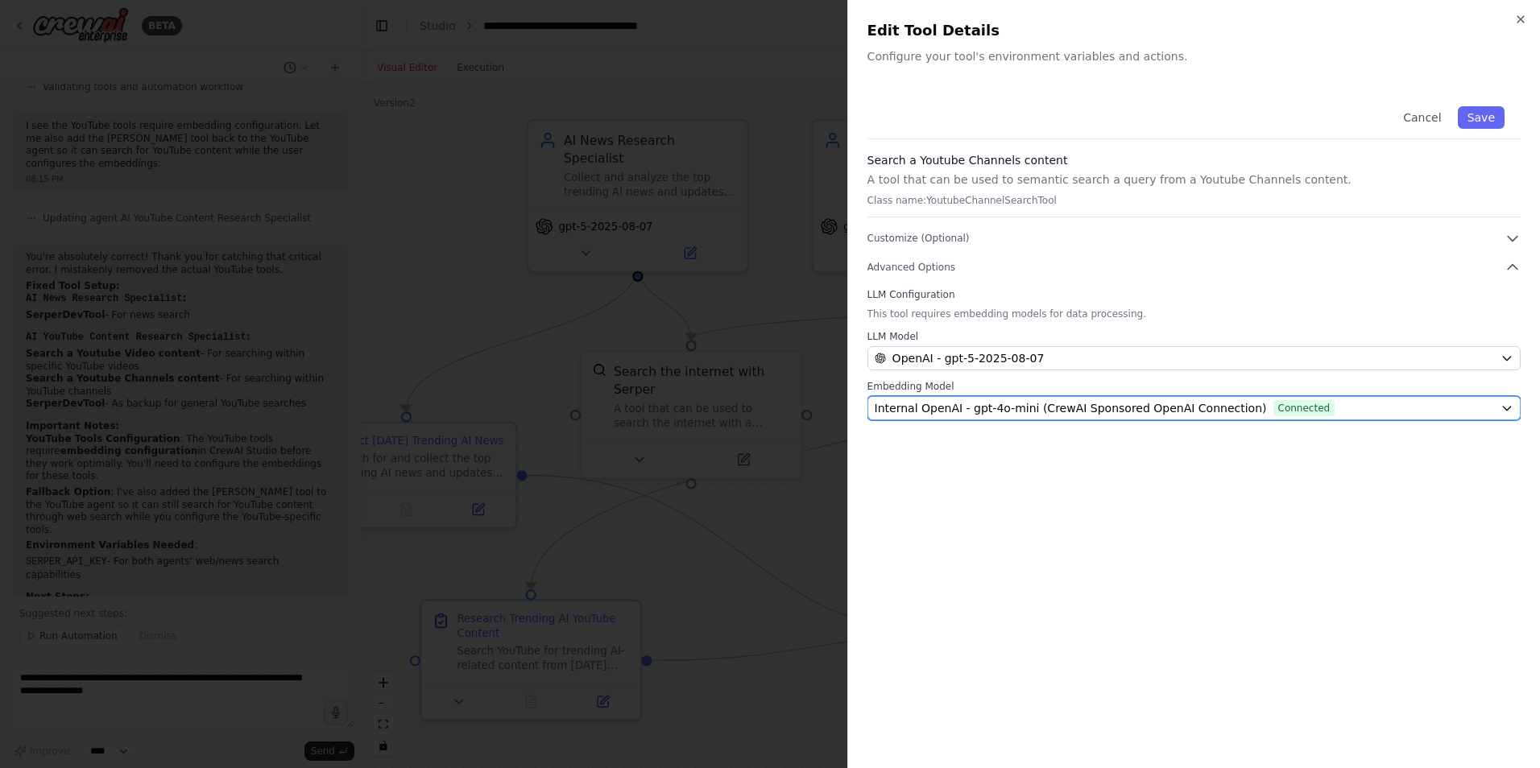
click at [1007, 409] on span "Internal OpenAI - gpt-4o-mini (CrewAI Sponsored OpenAI Connection)" at bounding box center [1071, 408] width 392 height 16
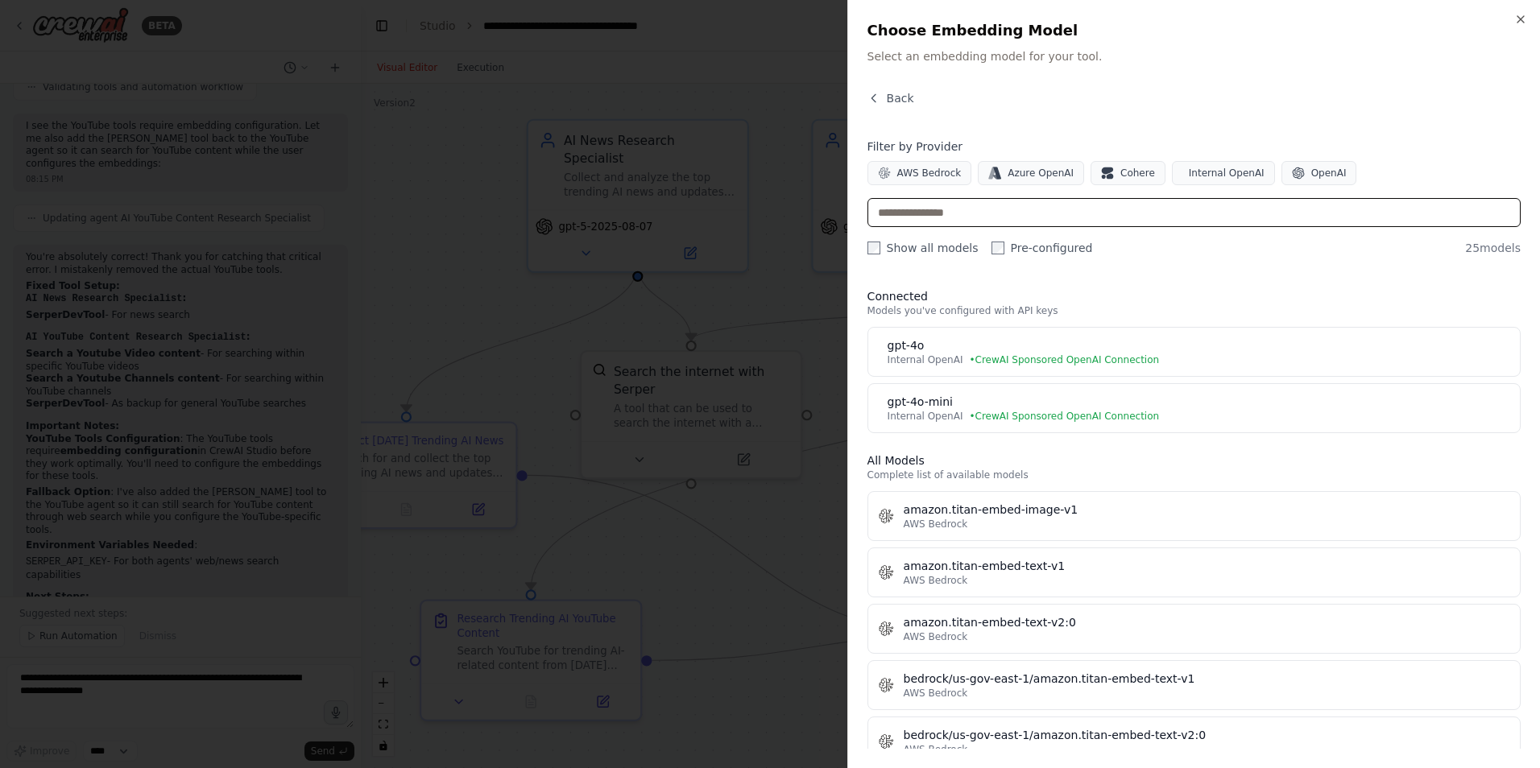
click at [1017, 203] on input "text" at bounding box center [1193, 212] width 653 height 29
type input "*"
click at [1281, 165] on button "OpenAI" at bounding box center [1319, 173] width 76 height 24
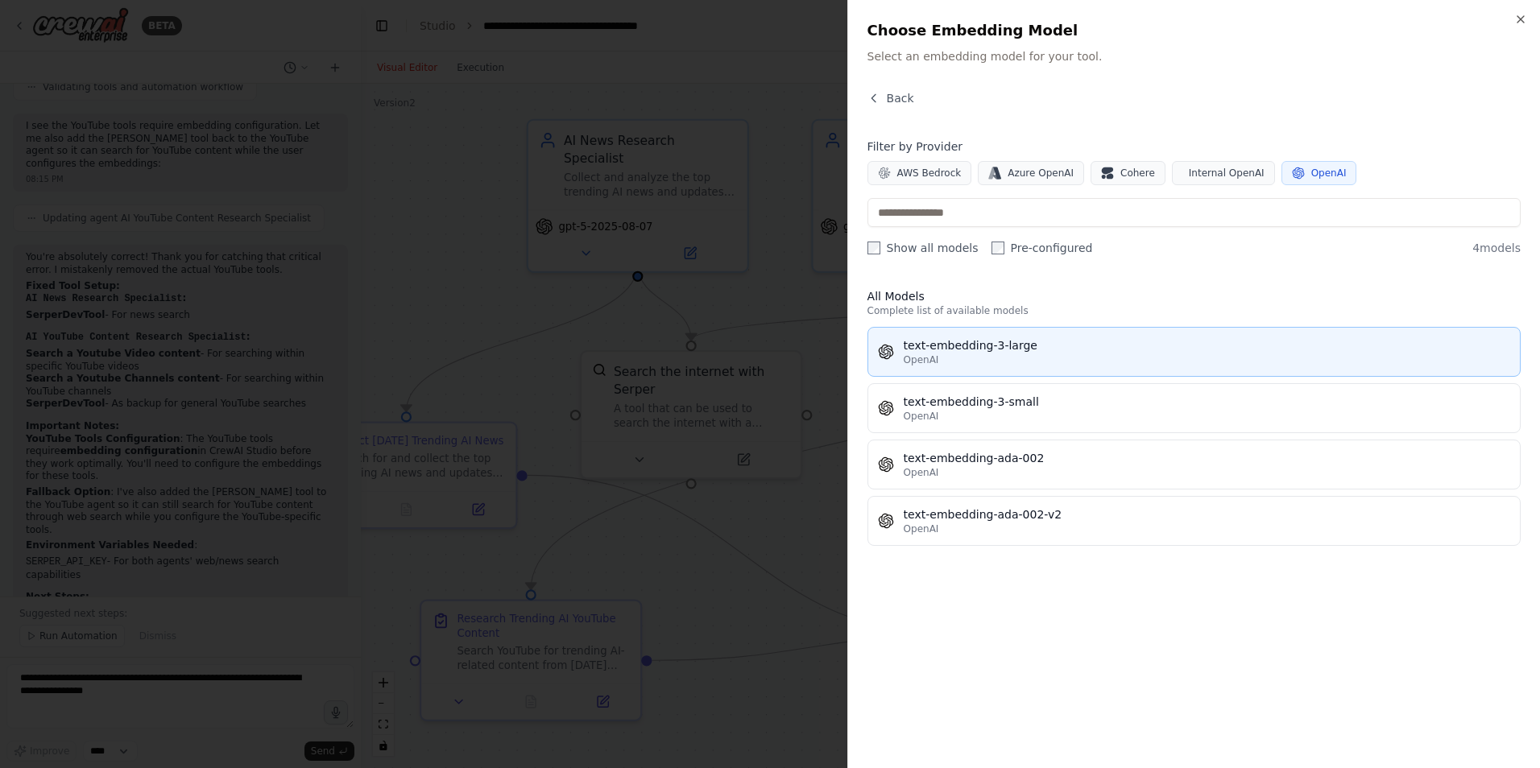
click at [1036, 341] on div "text-embedding-3-large" at bounding box center [1207, 345] width 606 height 16
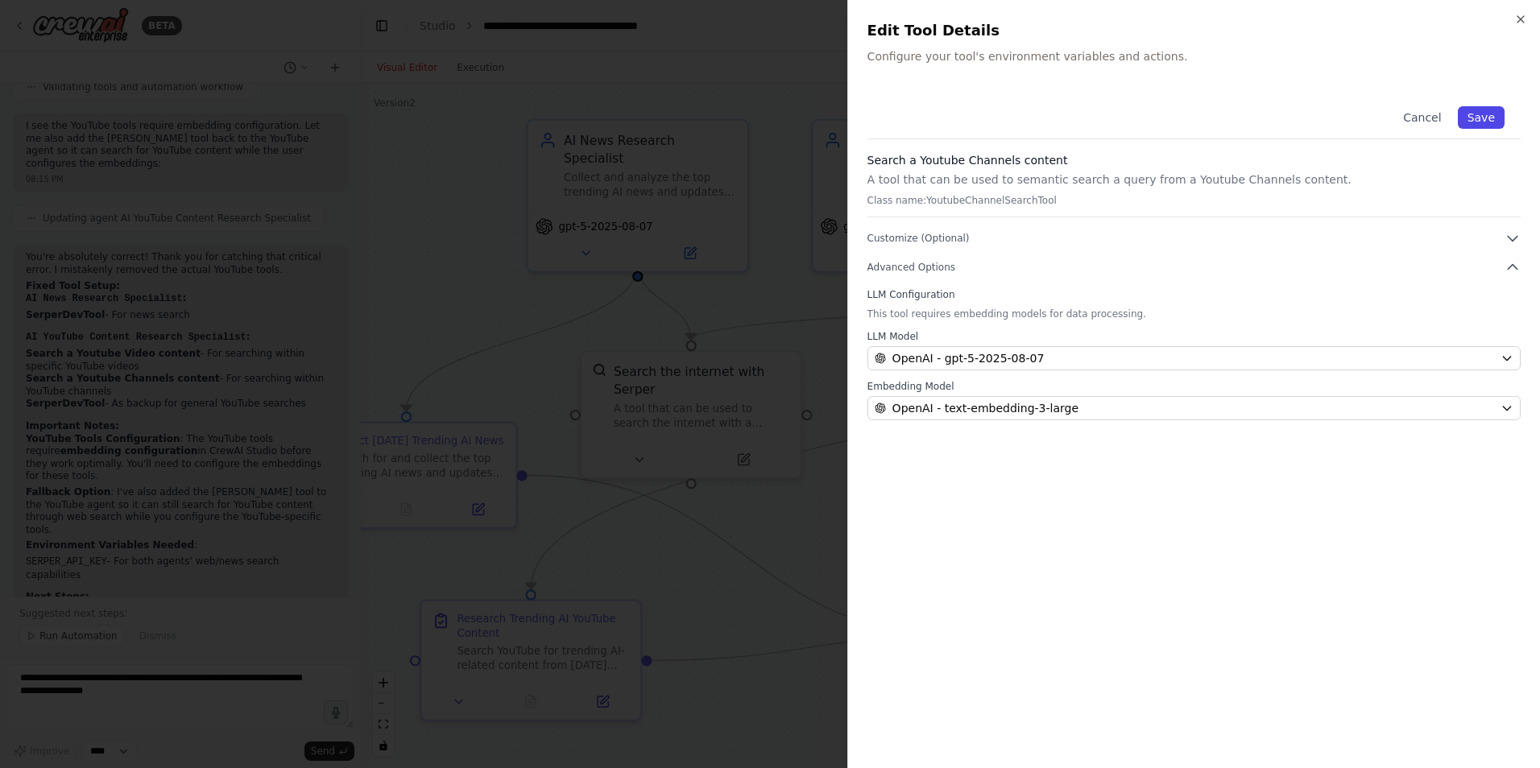
click at [1483, 108] on button "Save" at bounding box center [1481, 117] width 47 height 23
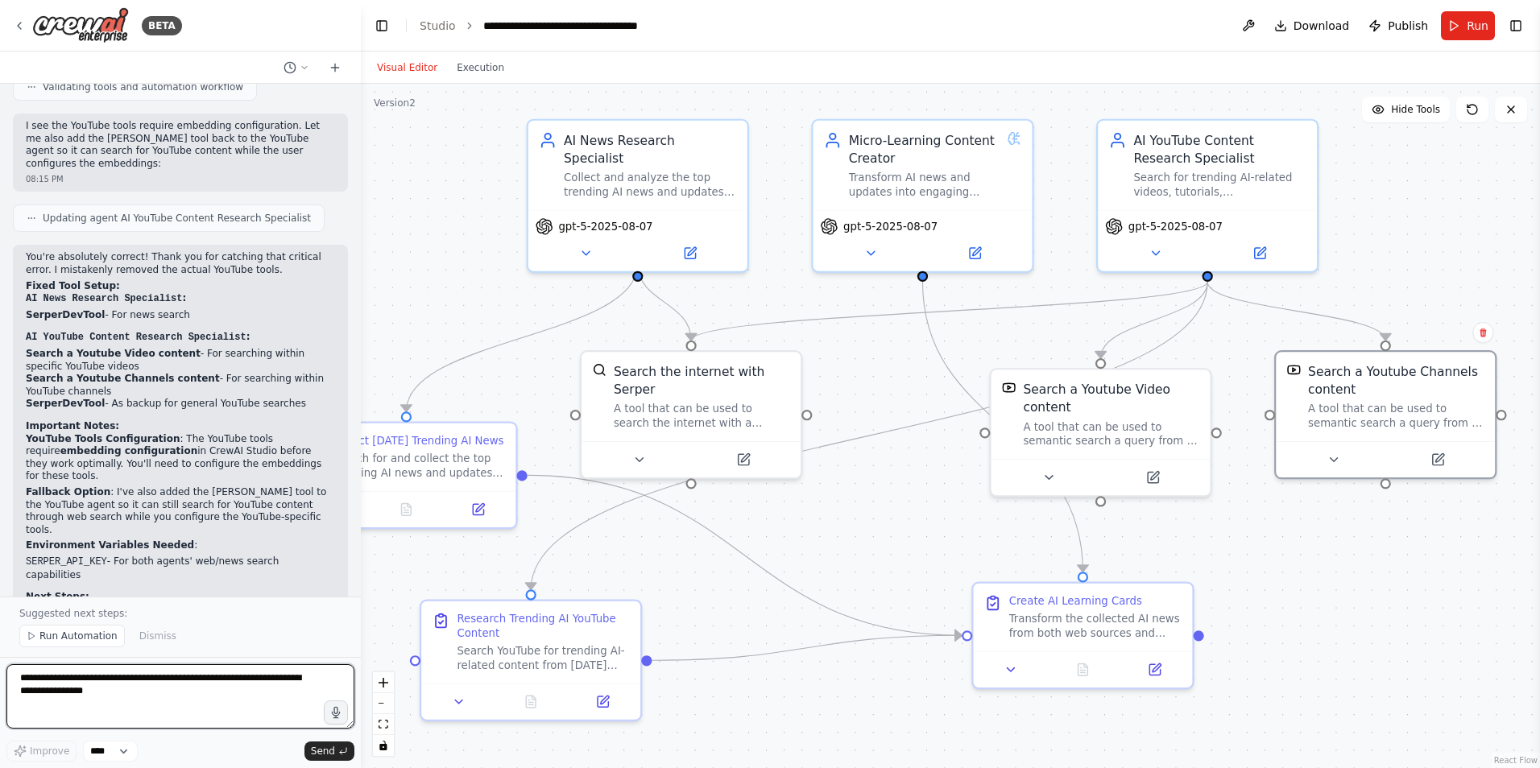
click at [102, 697] on textarea "**********" at bounding box center [180, 696] width 348 height 64
type textarea "**********"
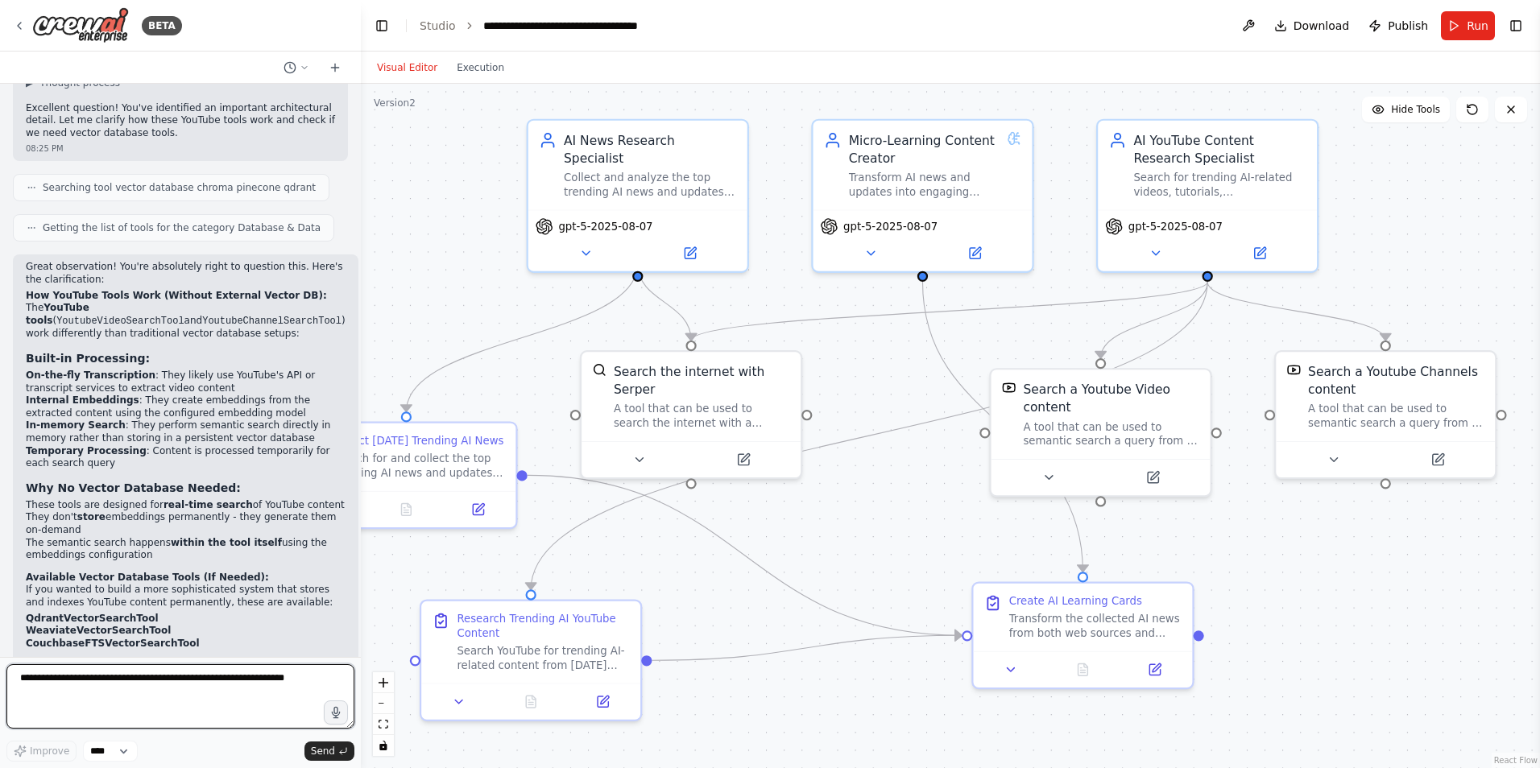
scroll to position [5030, 0]
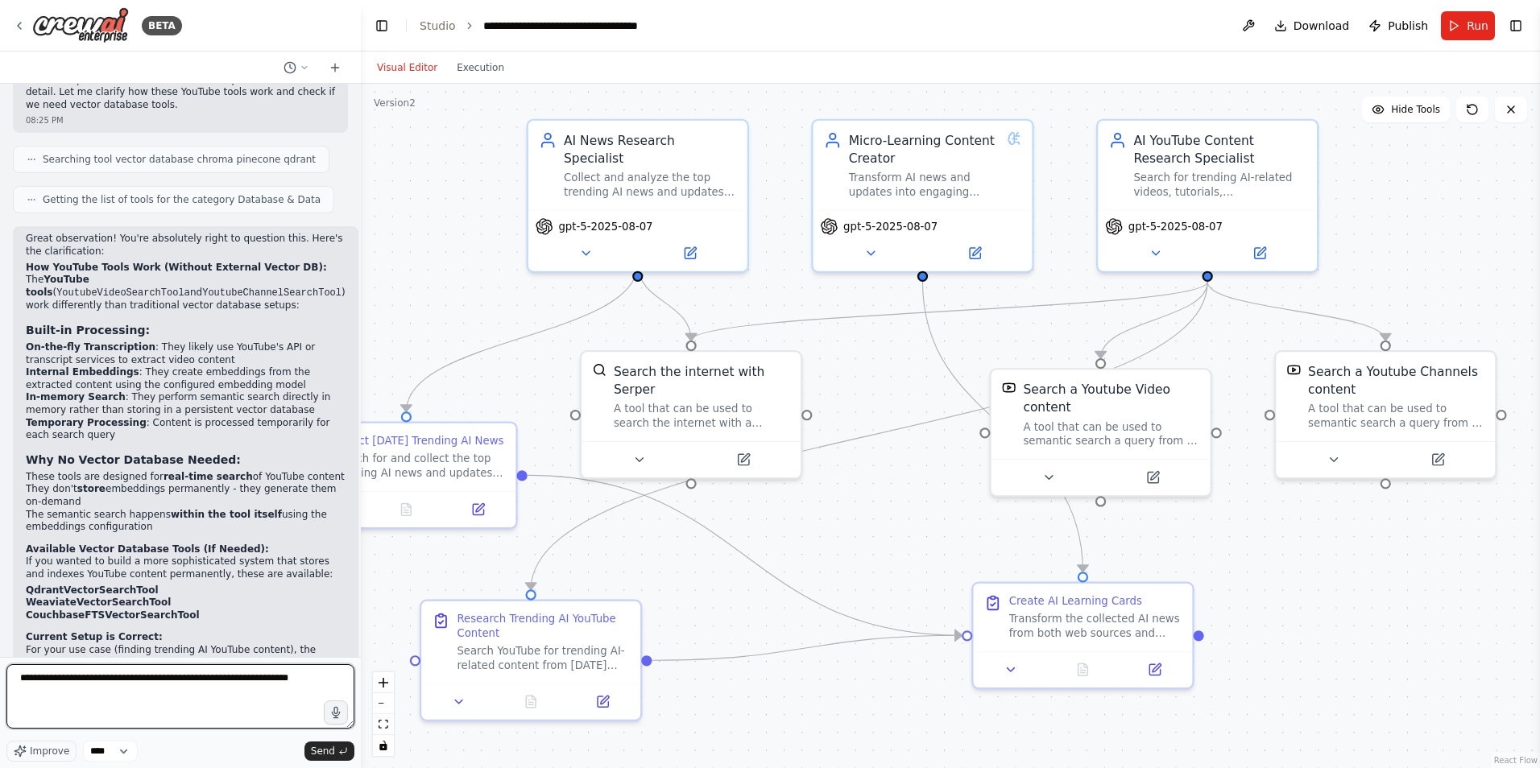
click at [43, 679] on textarea "**********" at bounding box center [180, 696] width 348 height 64
click at [278, 697] on textarea "**********" at bounding box center [180, 696] width 348 height 64
click at [205, 682] on textarea "**********" at bounding box center [180, 696] width 348 height 64
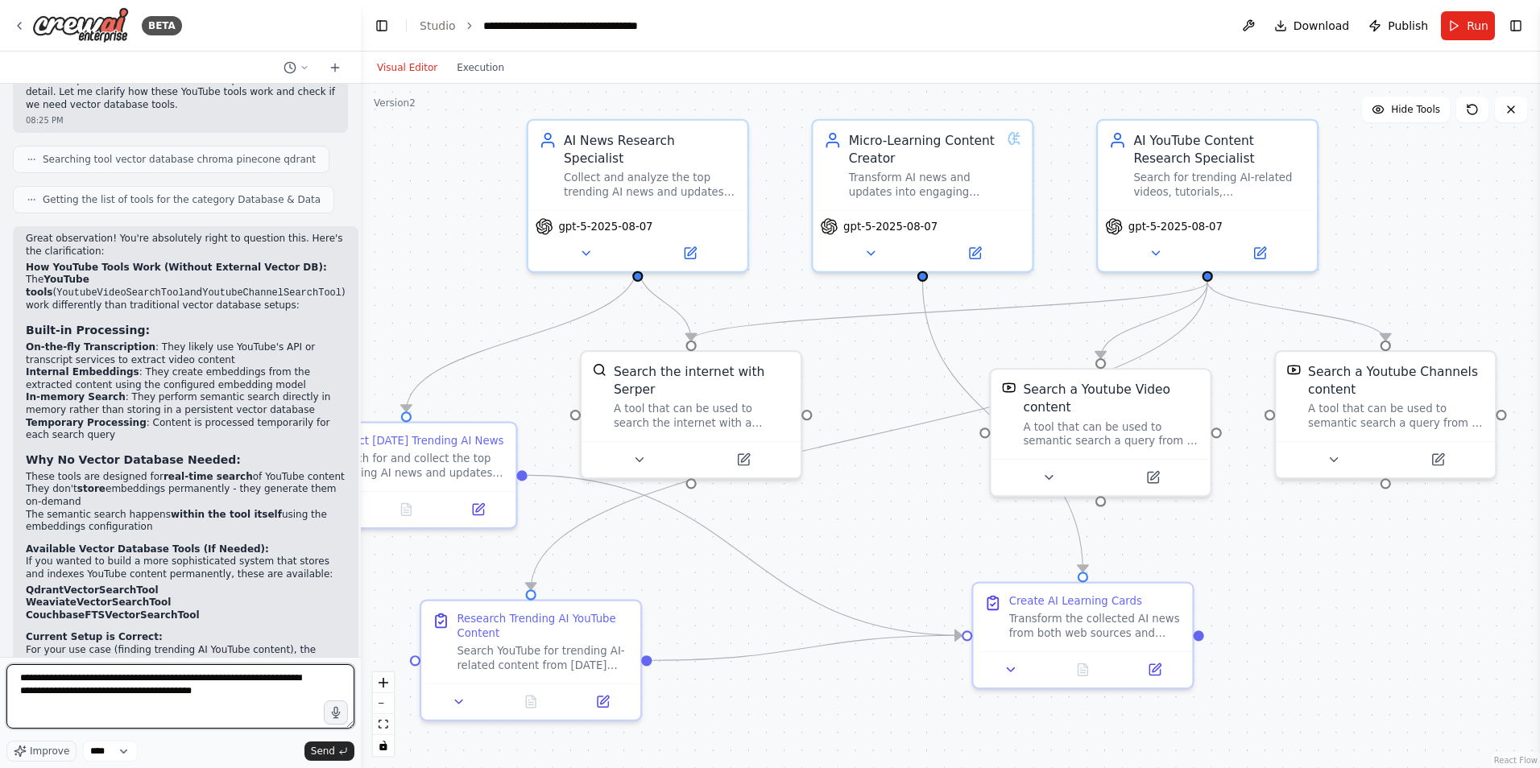
click at [283, 681] on textarea "**********" at bounding box center [180, 696] width 348 height 64
type textarea "**********"
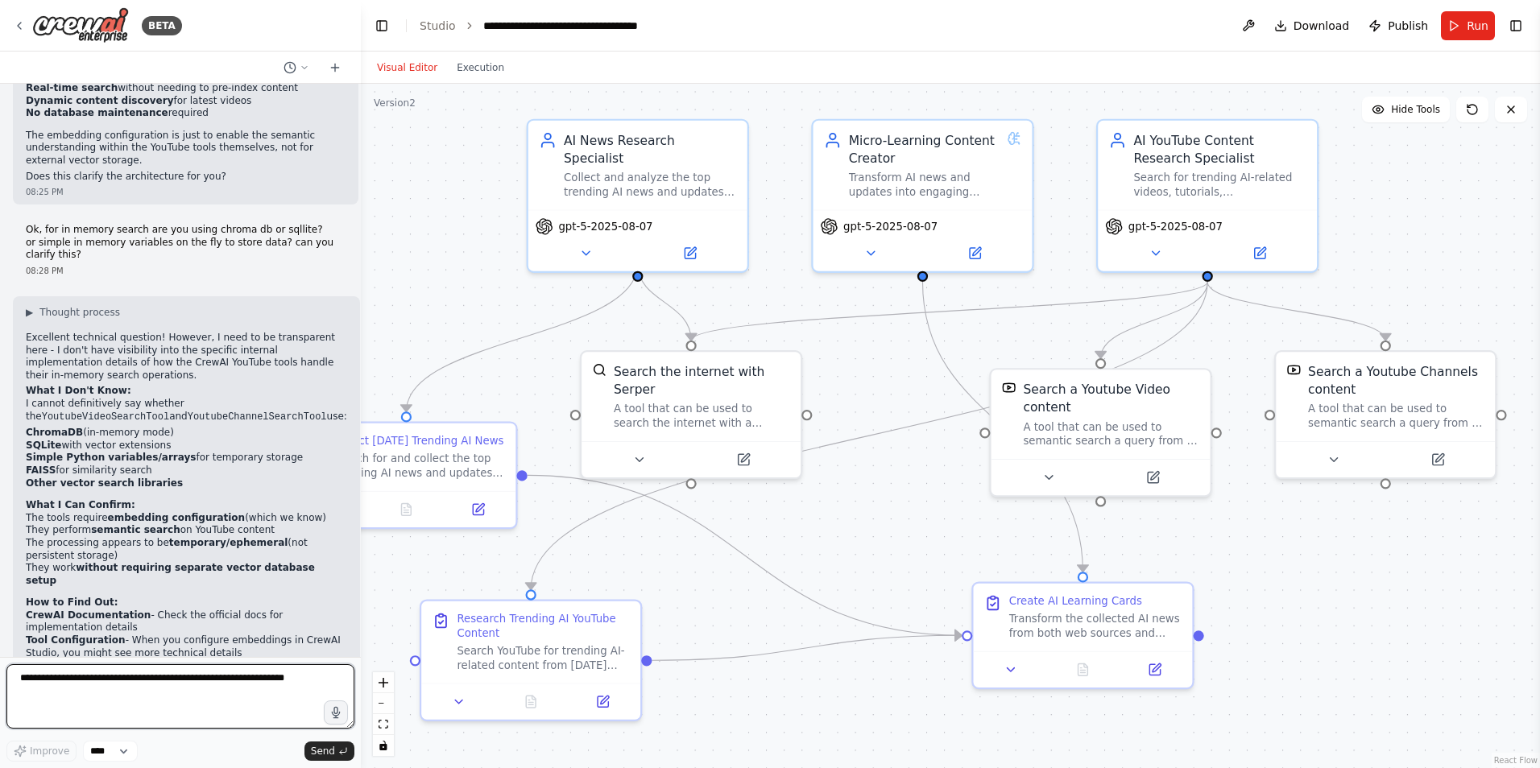
scroll to position [5633, 0]
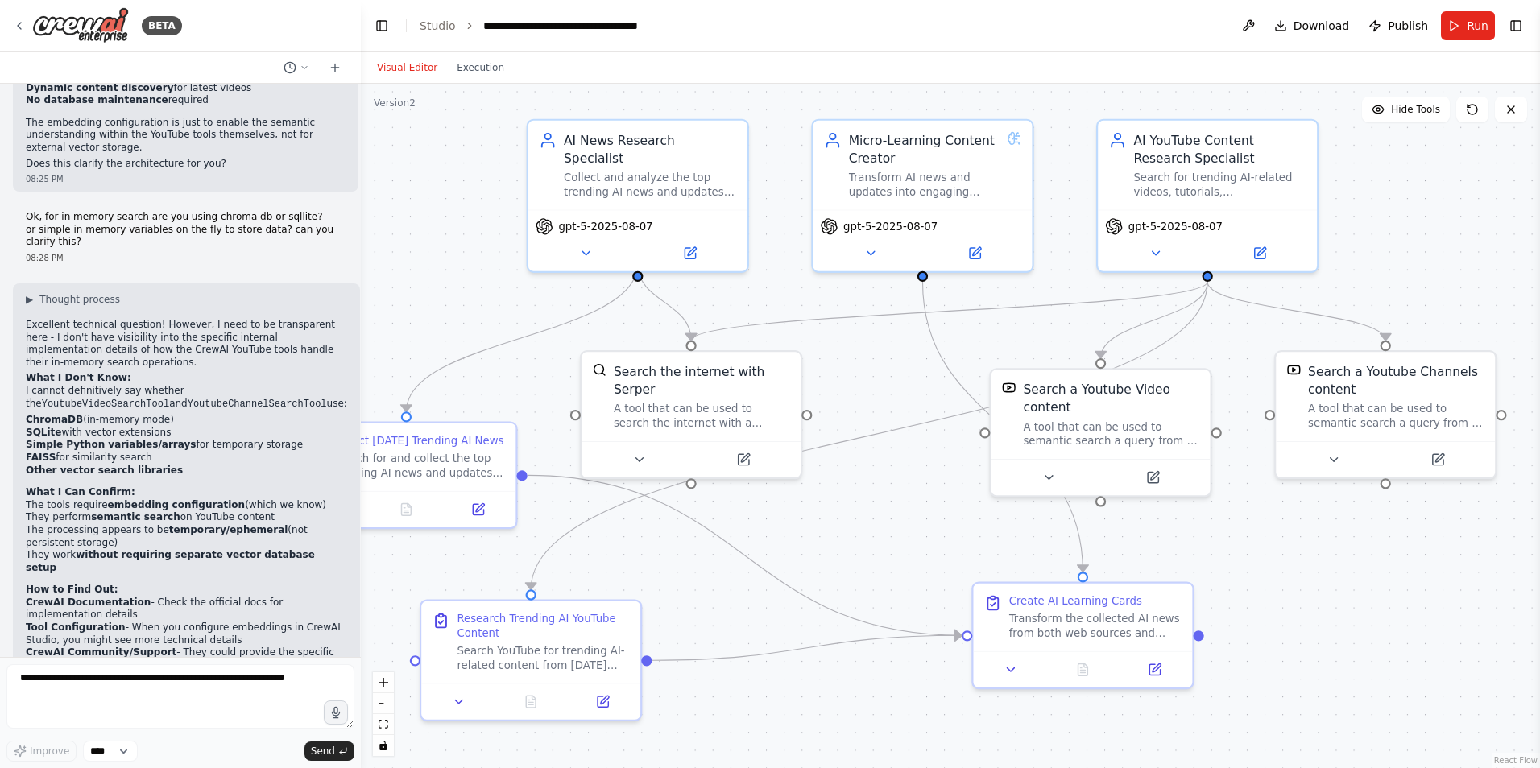
click at [169, 399] on code "YoutubeVideoSearchTool" at bounding box center [105, 404] width 127 height 11
copy p "YoutubeVideoSearchTool"
click at [1459, 26] on button "Run" at bounding box center [1468, 25] width 54 height 29
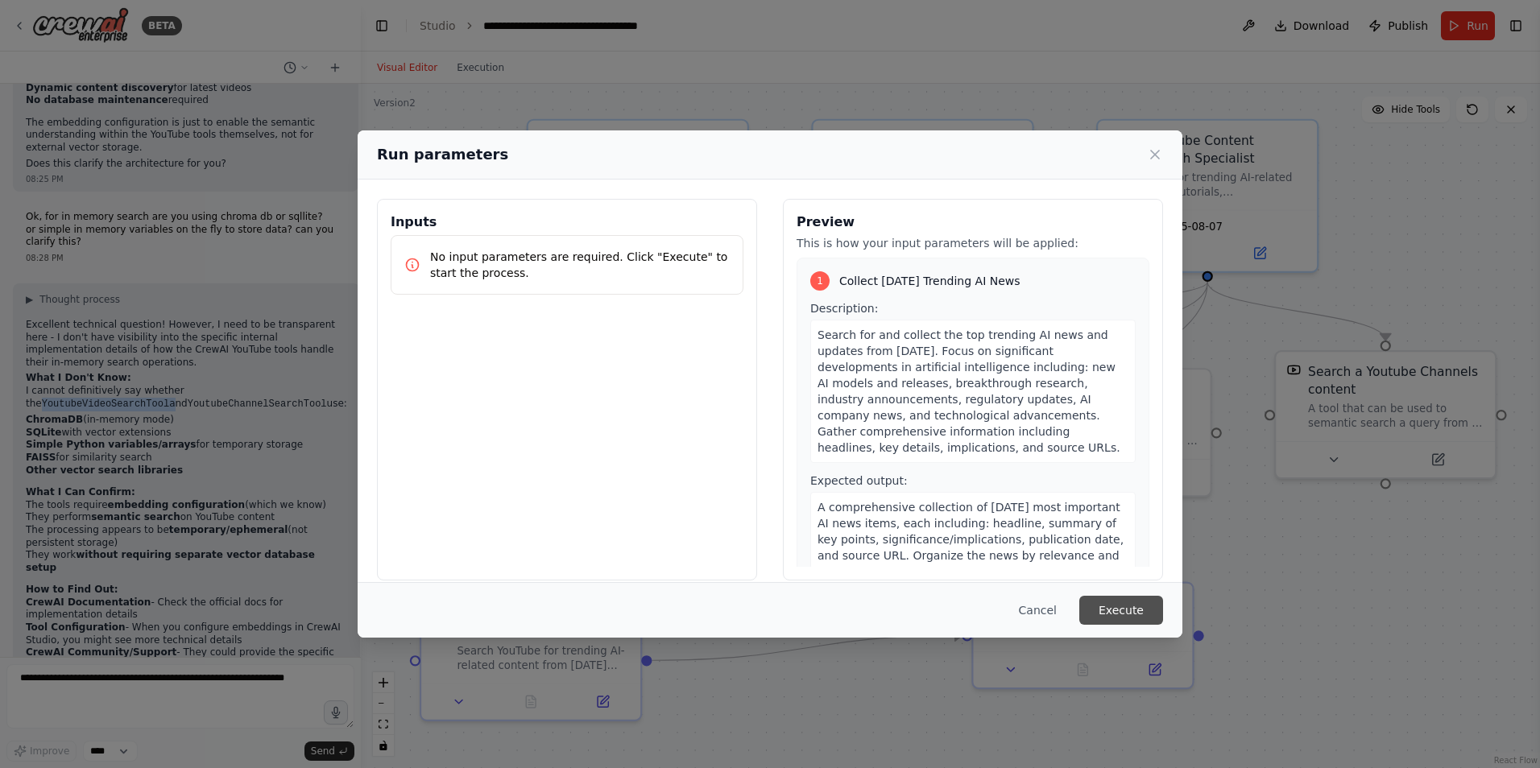
click at [1135, 619] on button "Execute" at bounding box center [1121, 610] width 84 height 29
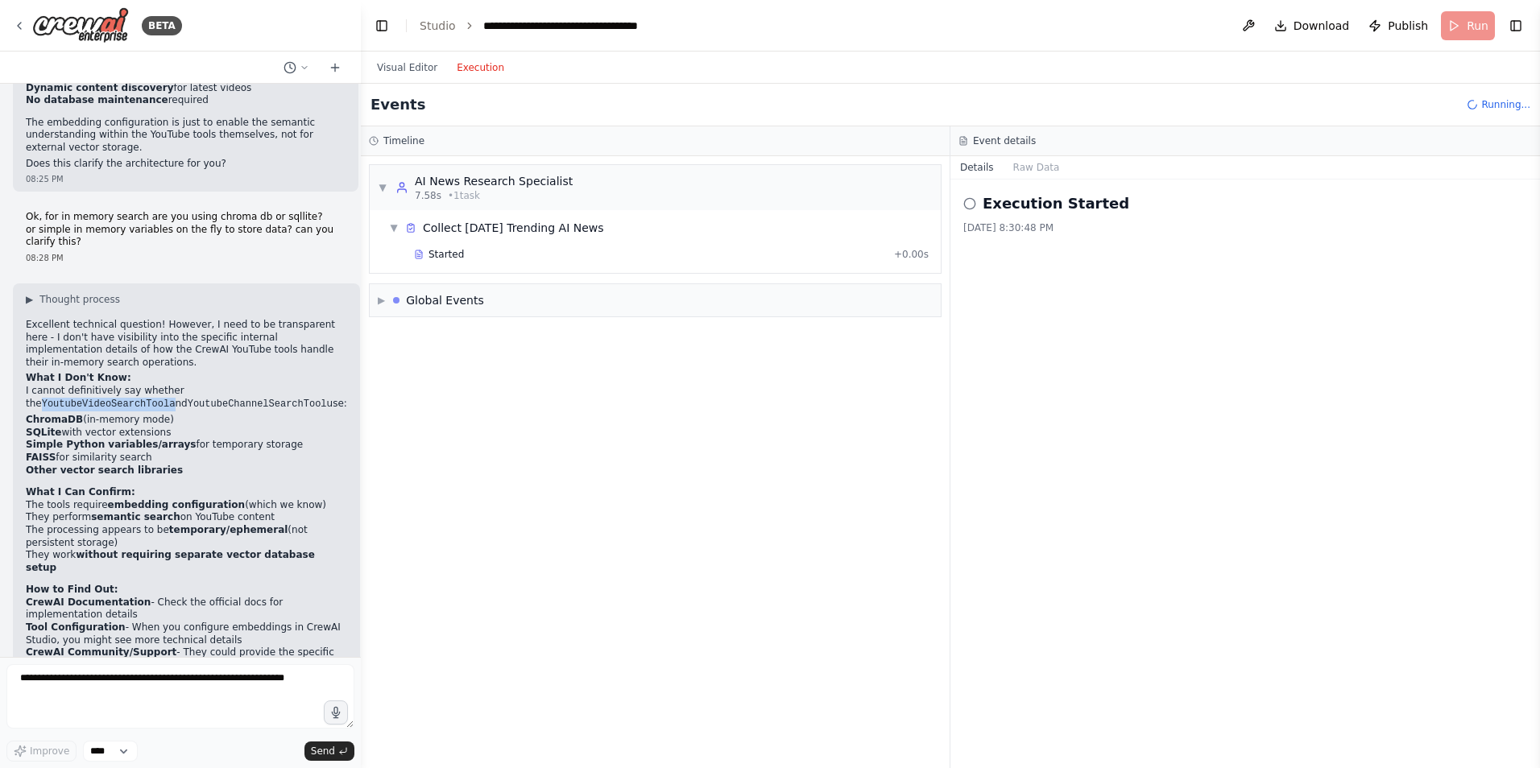
click at [474, 69] on button "Execution" at bounding box center [480, 67] width 67 height 19
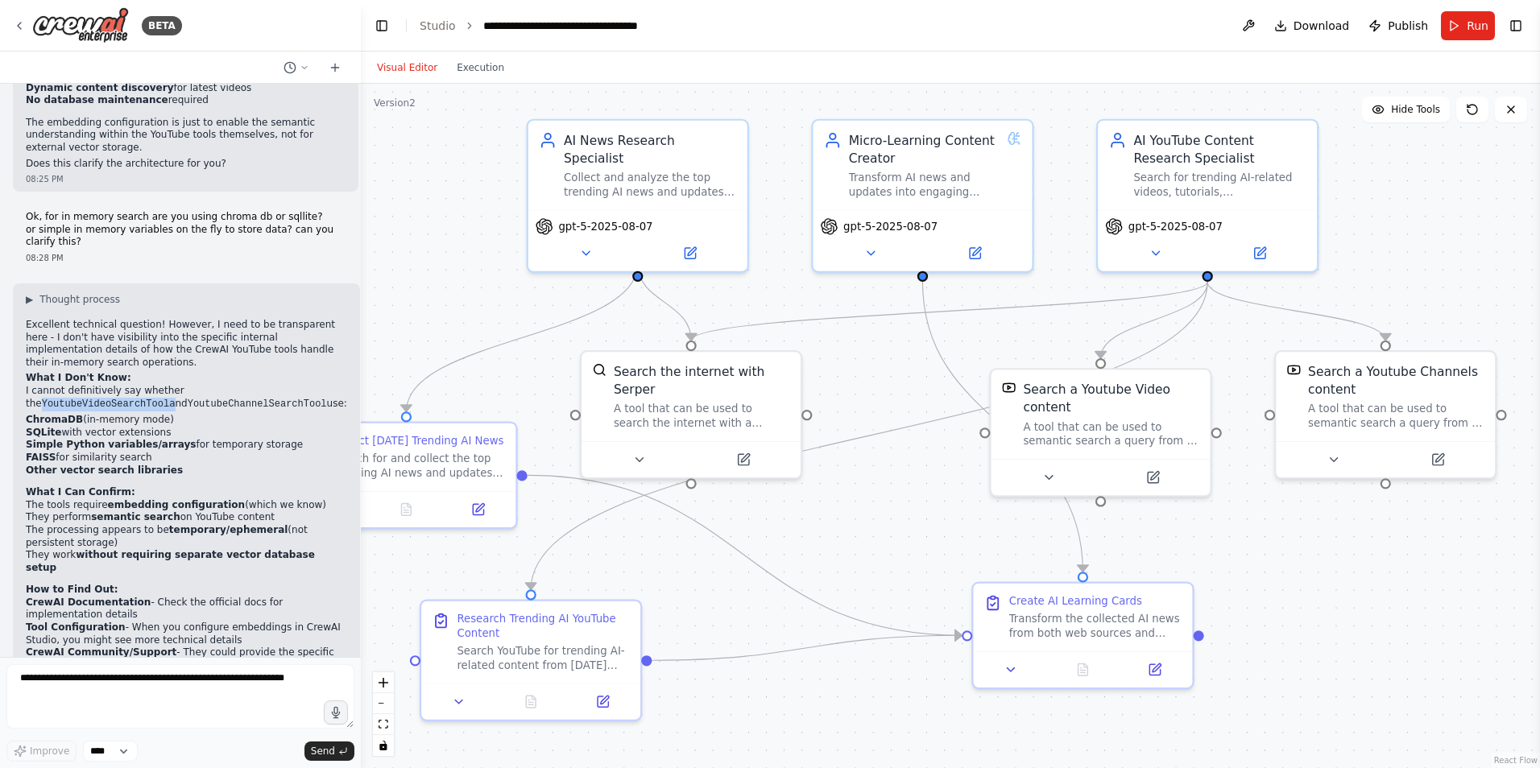
click at [407, 64] on button "Visual Editor" at bounding box center [407, 67] width 80 height 19
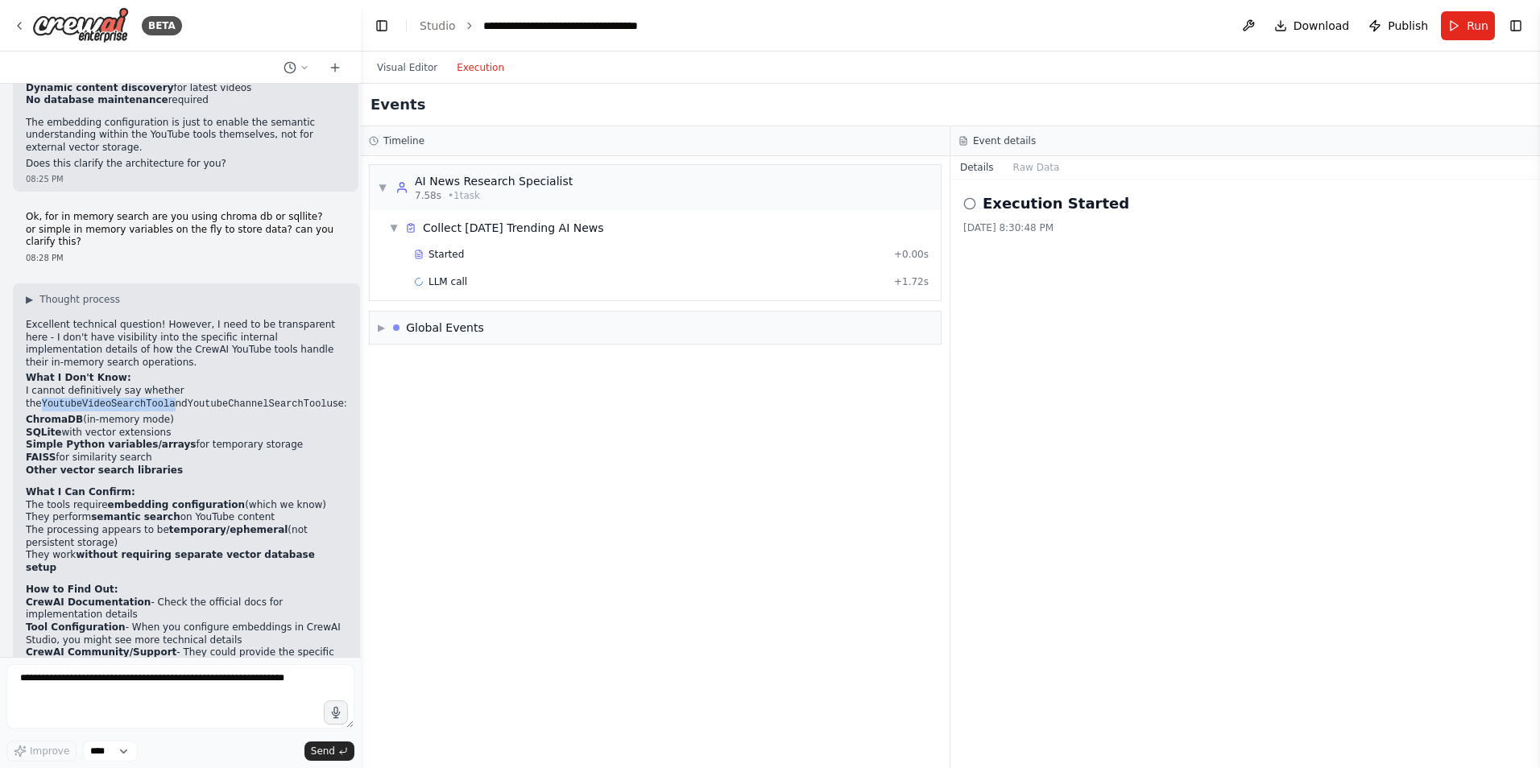
click at [490, 76] on button "Execution" at bounding box center [480, 67] width 67 height 19
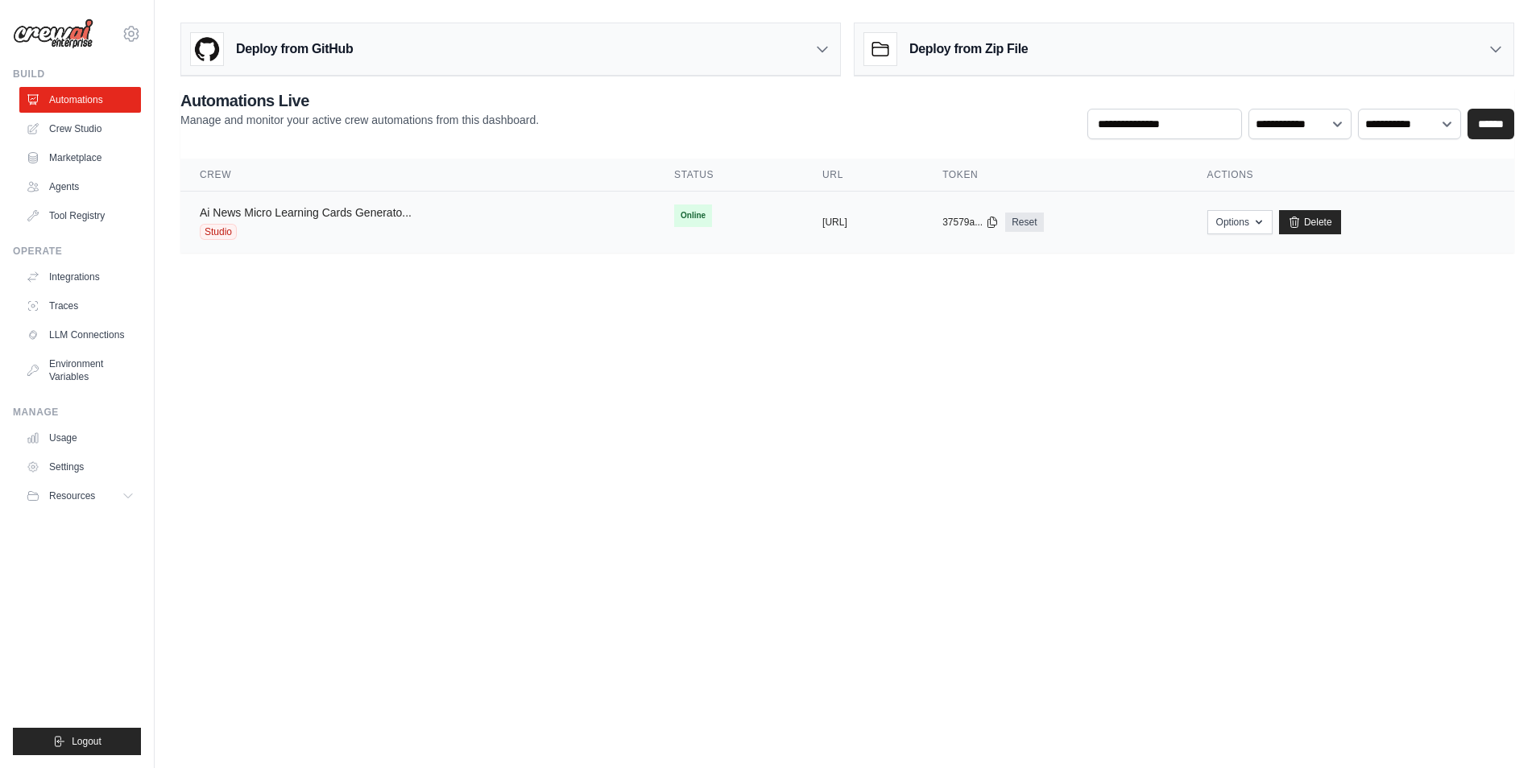
click at [308, 217] on link "Ai News Micro Learning Cards Generato..." at bounding box center [306, 212] width 212 height 13
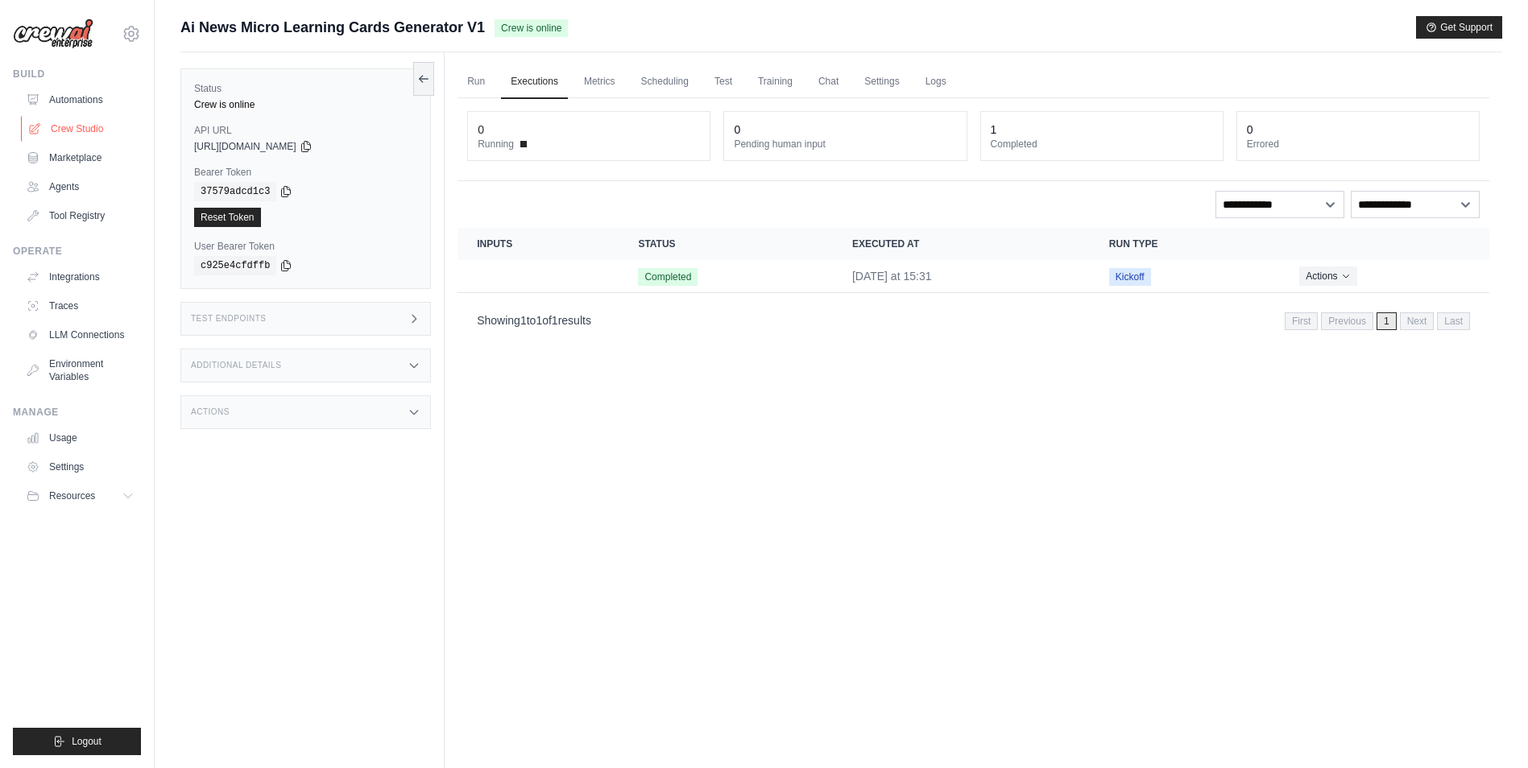
click at [85, 134] on link "Crew Studio" at bounding box center [82, 129] width 122 height 26
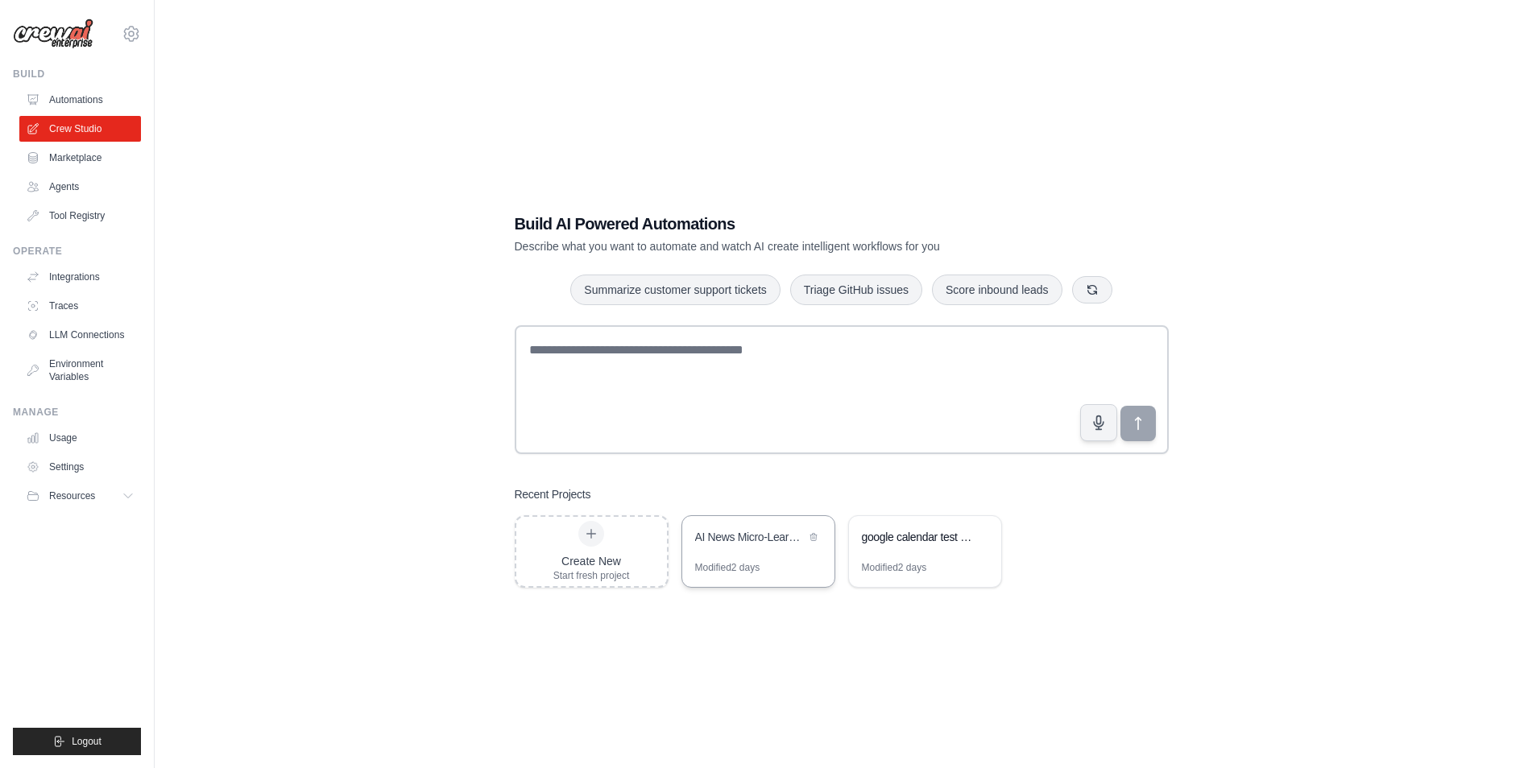
click at [751, 539] on div "AI News Micro-Learning Cards Generator" at bounding box center [750, 537] width 110 height 16
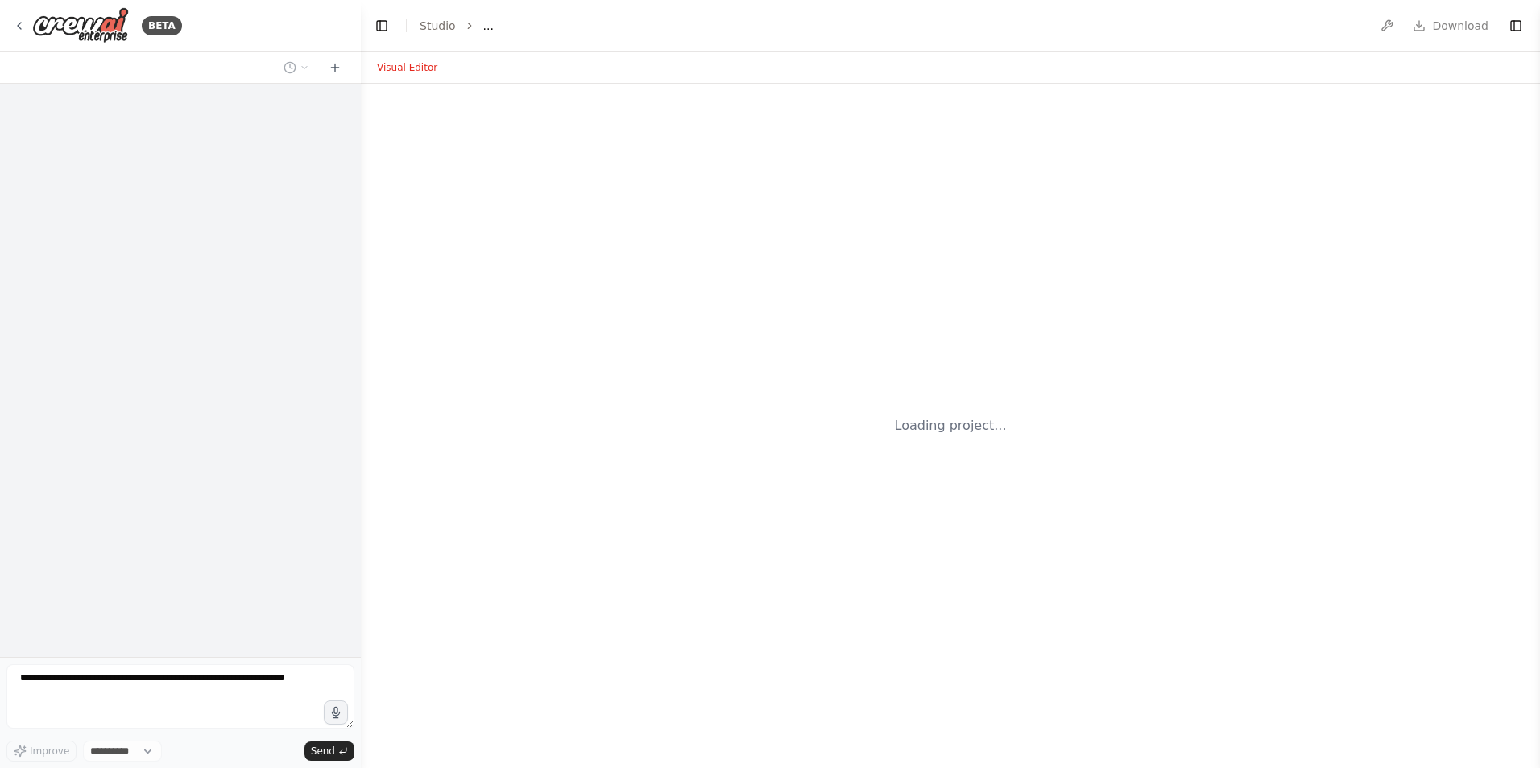
select select "****"
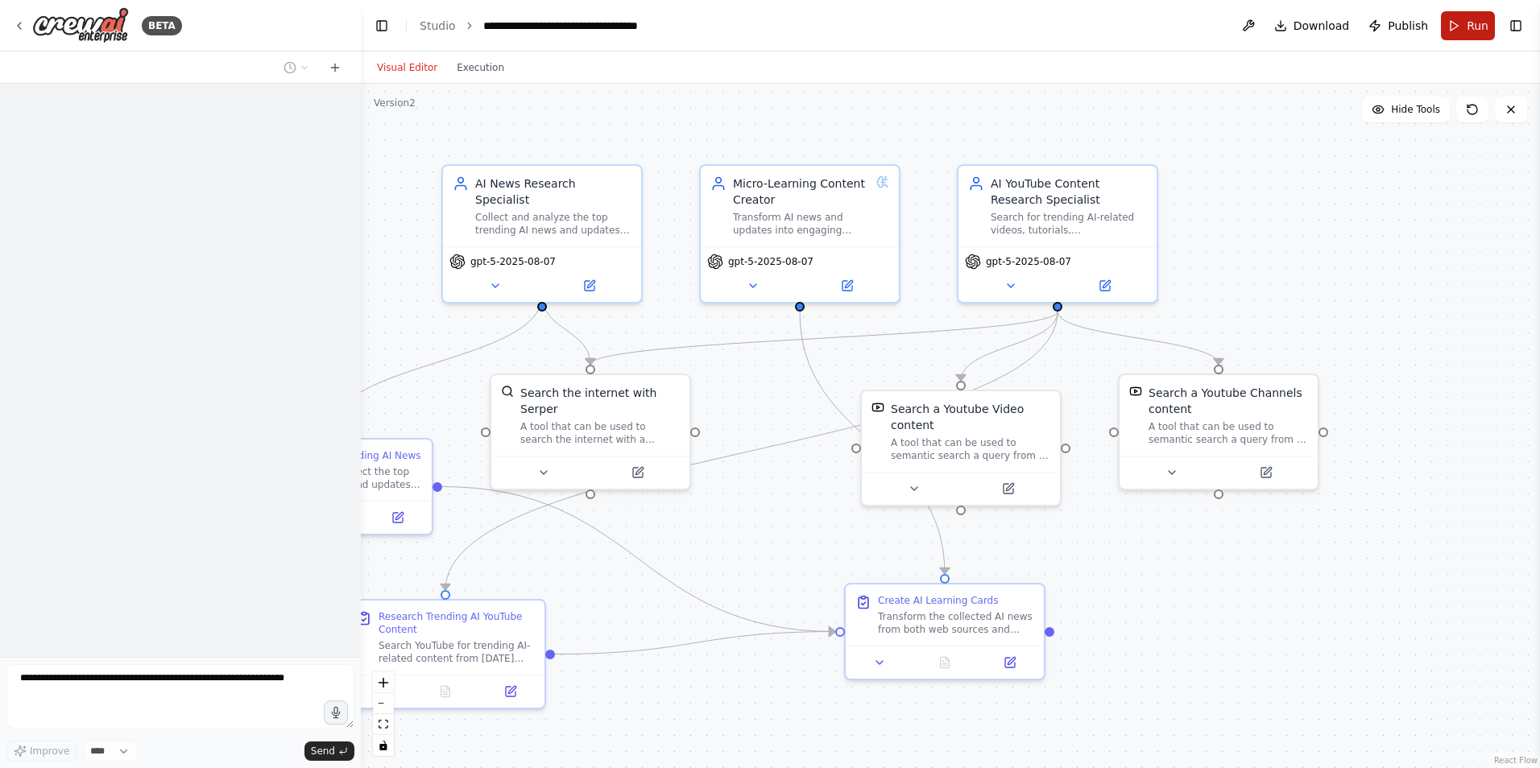
click at [1462, 25] on button "Run" at bounding box center [1468, 25] width 54 height 29
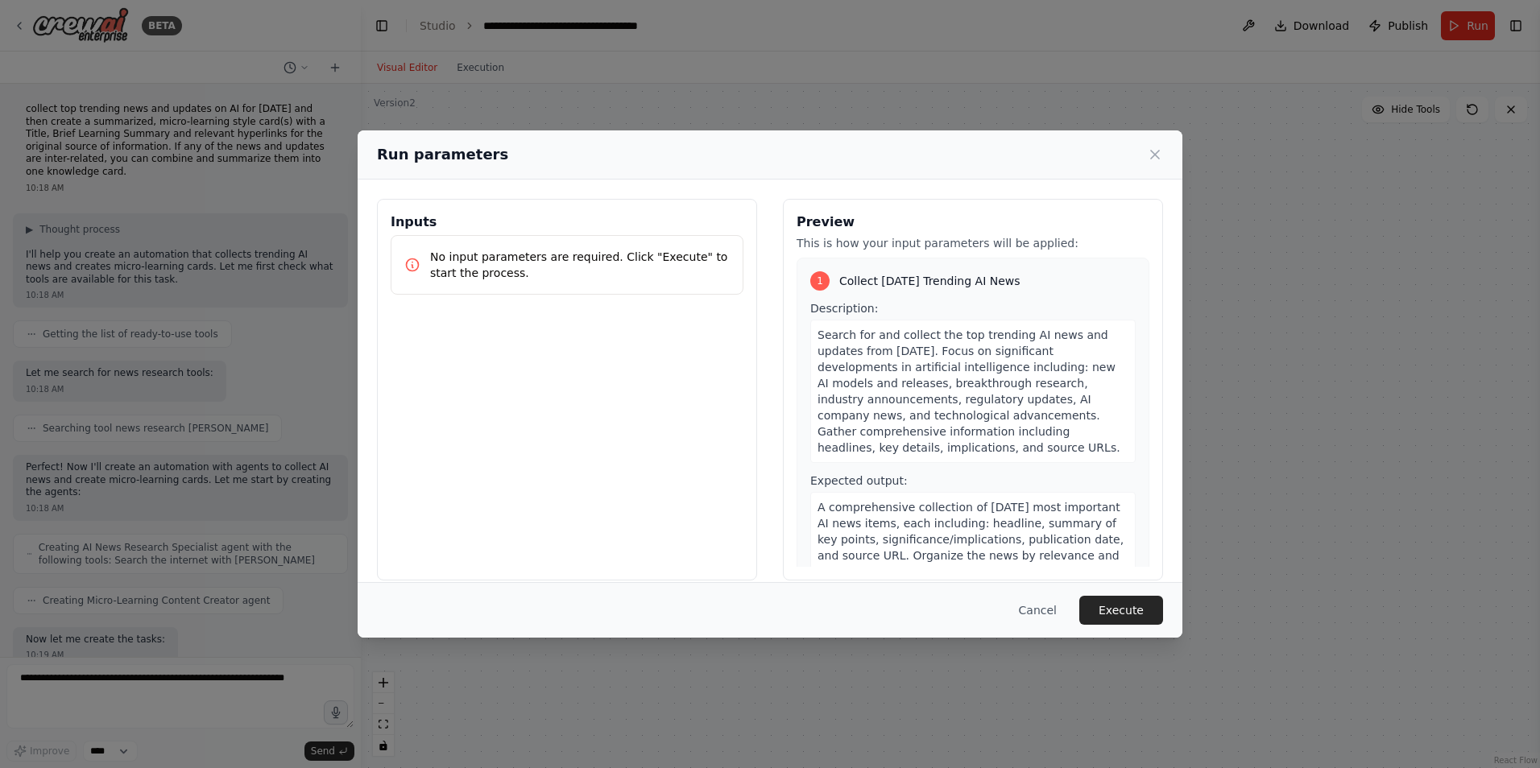
scroll to position [5633, 0]
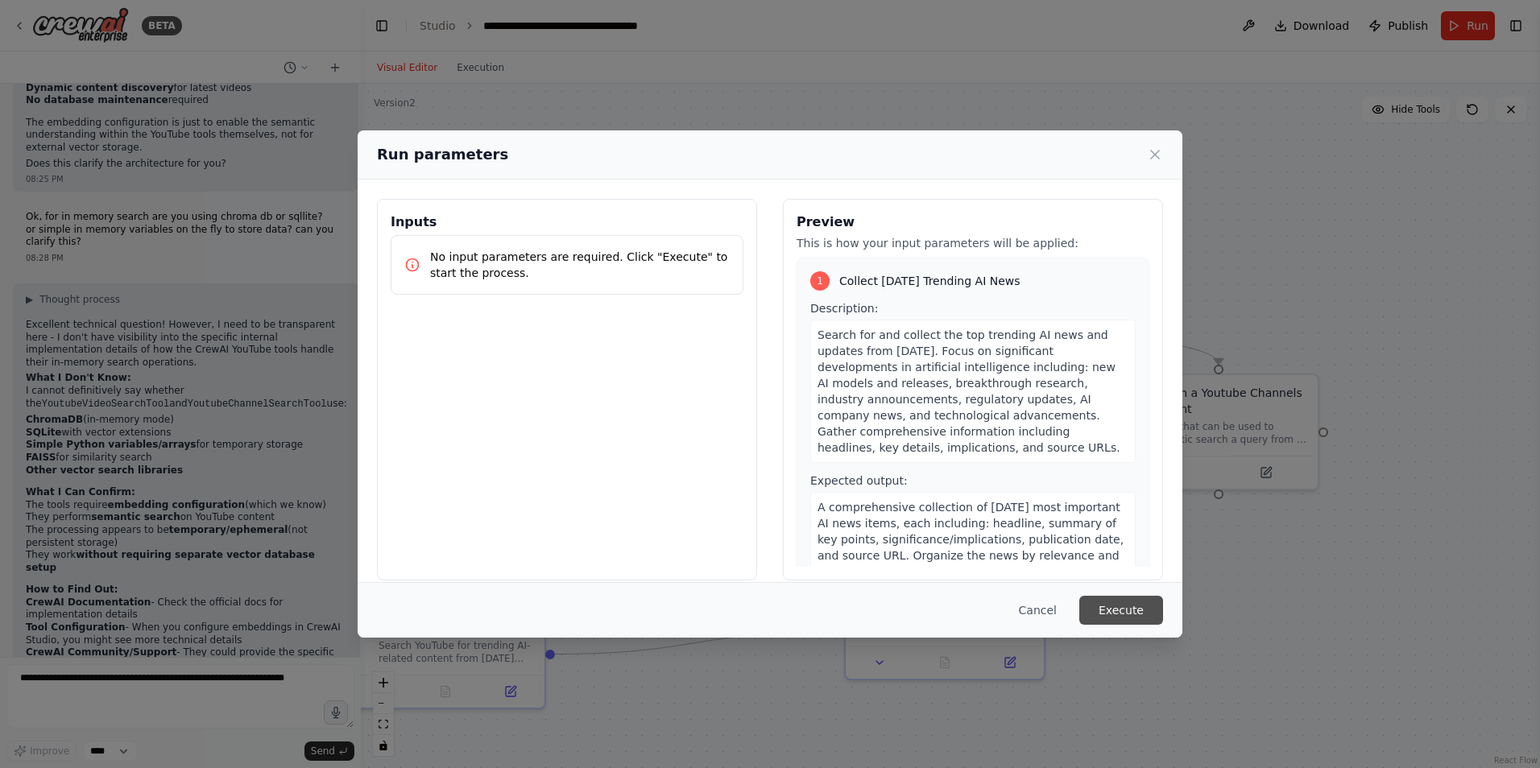
click at [1137, 620] on button "Execute" at bounding box center [1121, 610] width 84 height 29
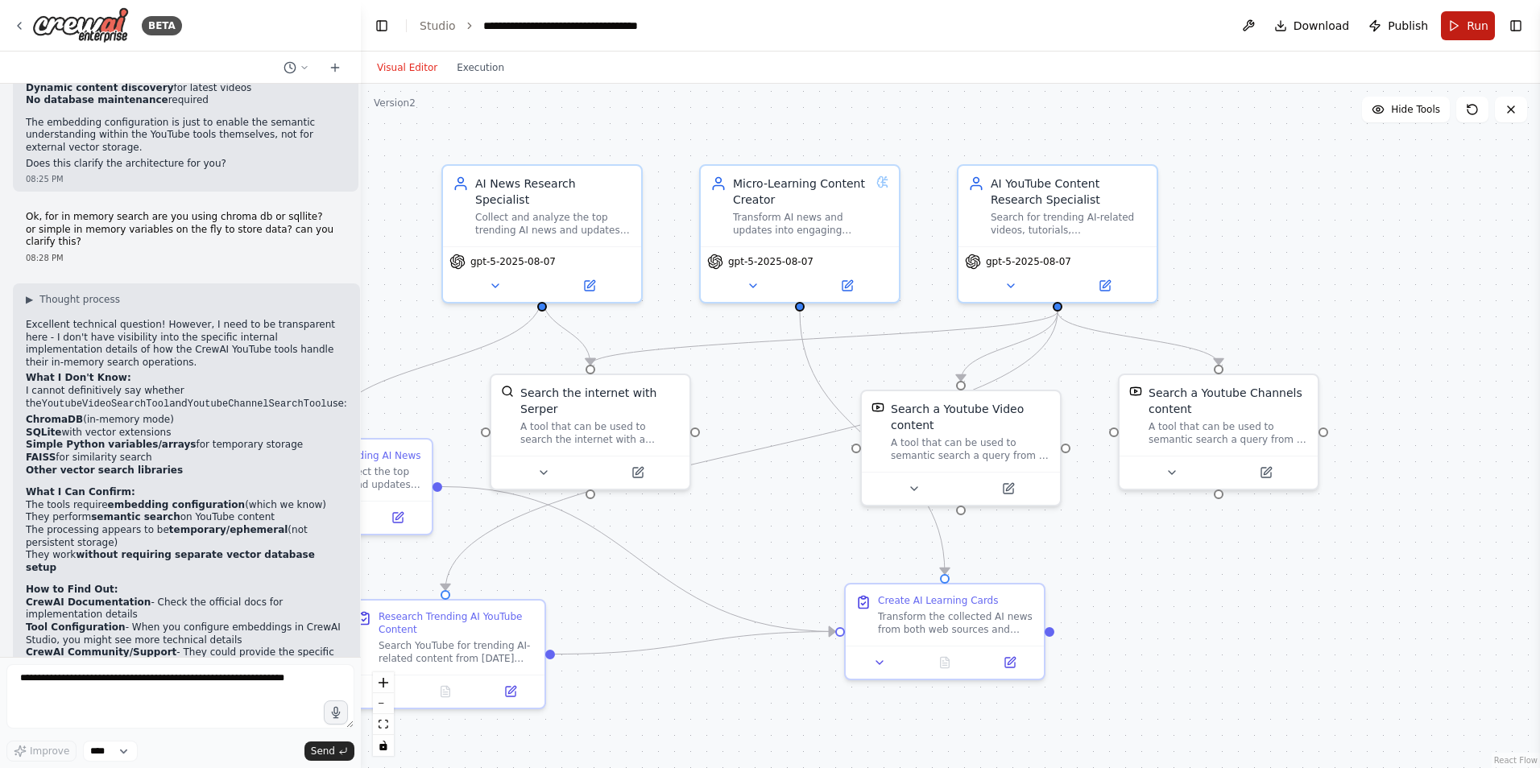
click at [1456, 24] on button "Run" at bounding box center [1468, 25] width 54 height 29
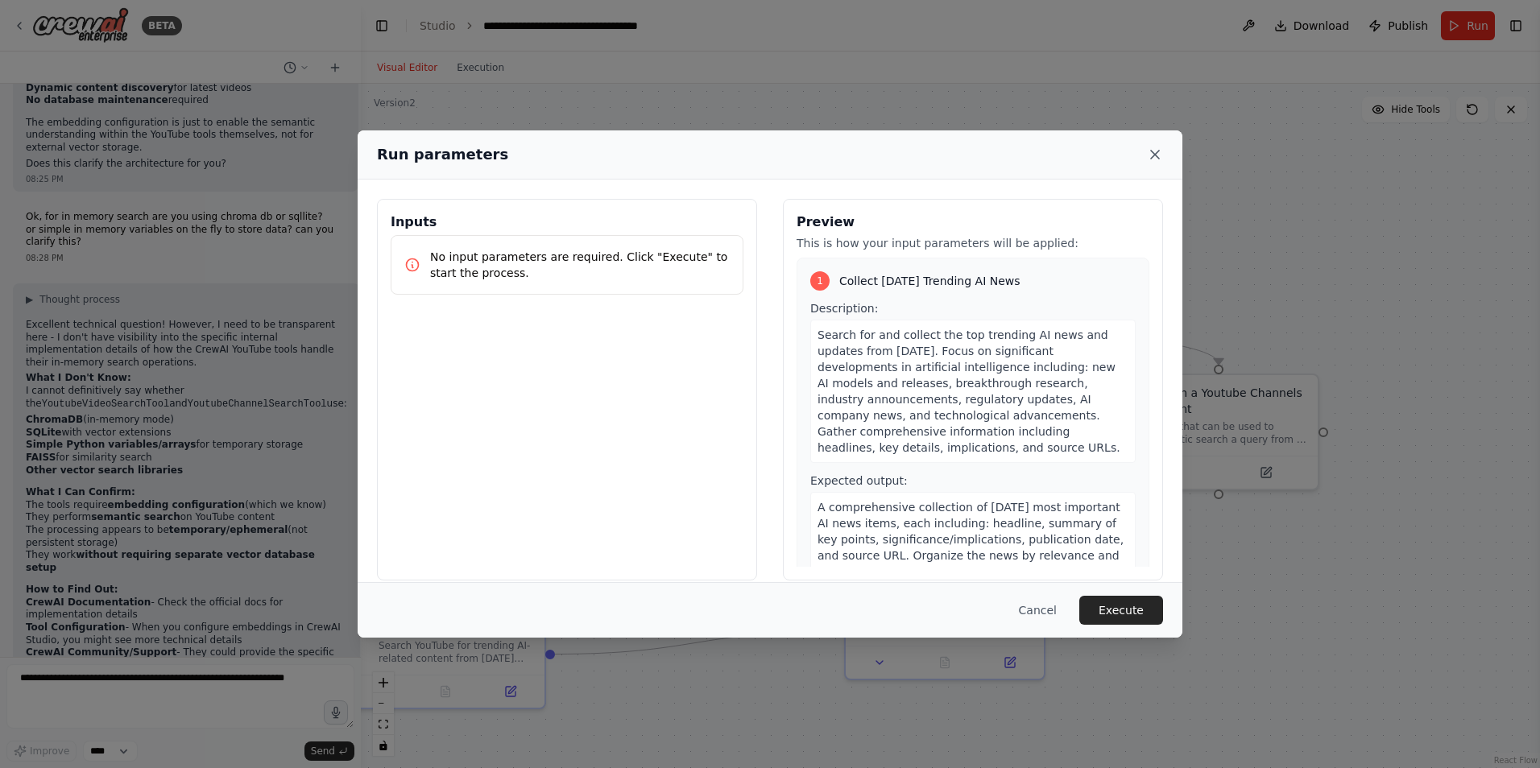
click at [1150, 159] on icon at bounding box center [1155, 155] width 16 height 16
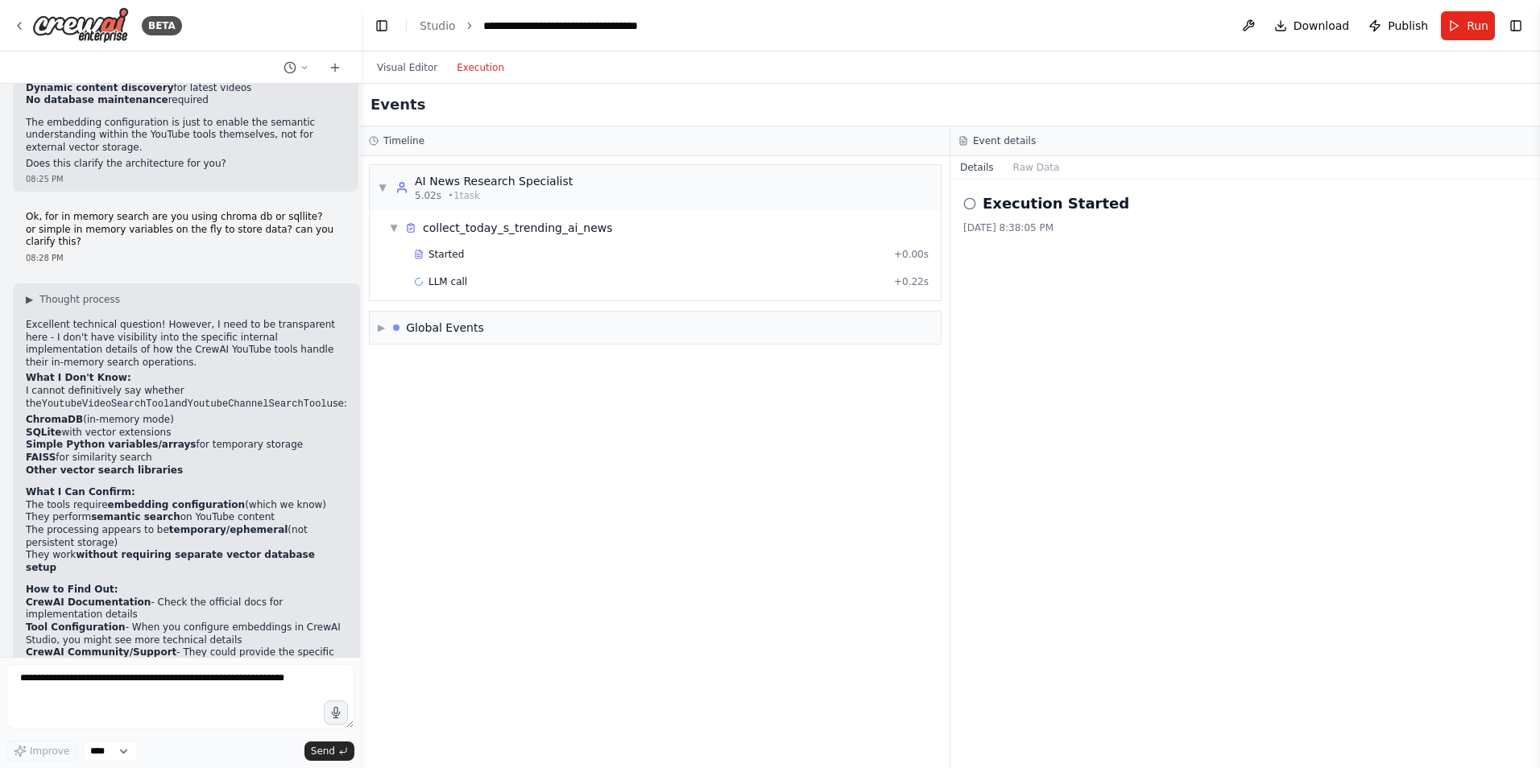
click at [474, 77] on button "Execution" at bounding box center [480, 67] width 67 height 19
click at [441, 27] on link "Studio" at bounding box center [438, 25] width 36 height 13
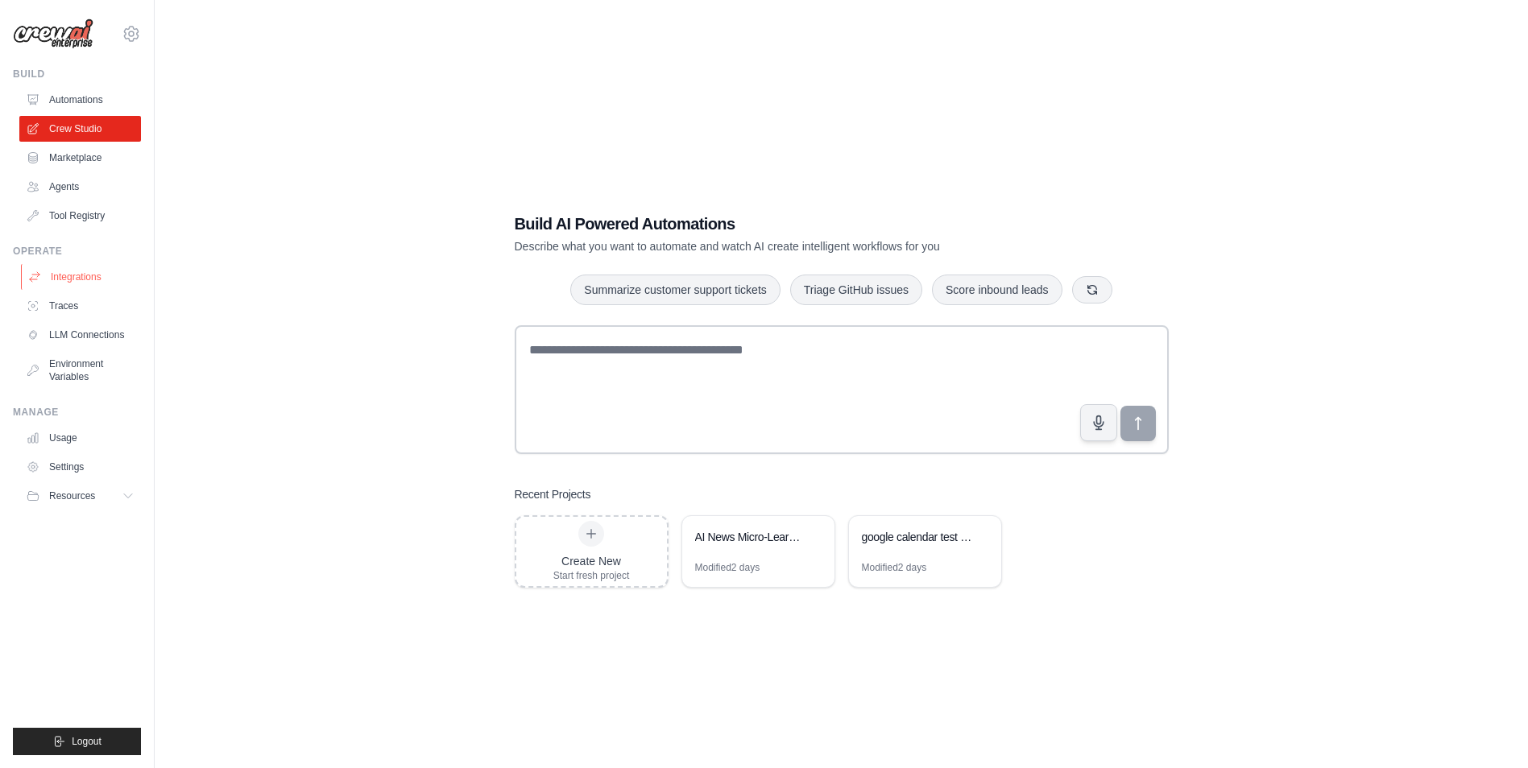
click at [86, 275] on link "Integrations" at bounding box center [82, 277] width 122 height 26
click at [64, 301] on link "Traces" at bounding box center [82, 306] width 122 height 26
